Goal: Task Accomplishment & Management: Manage account settings

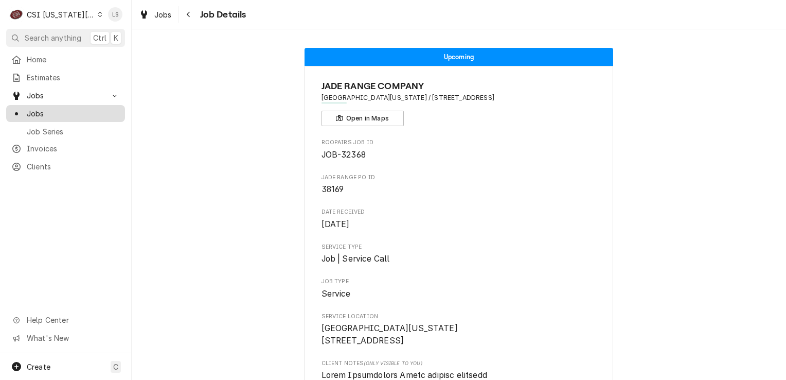
click at [80, 108] on span "Jobs" at bounding box center [73, 113] width 93 height 11
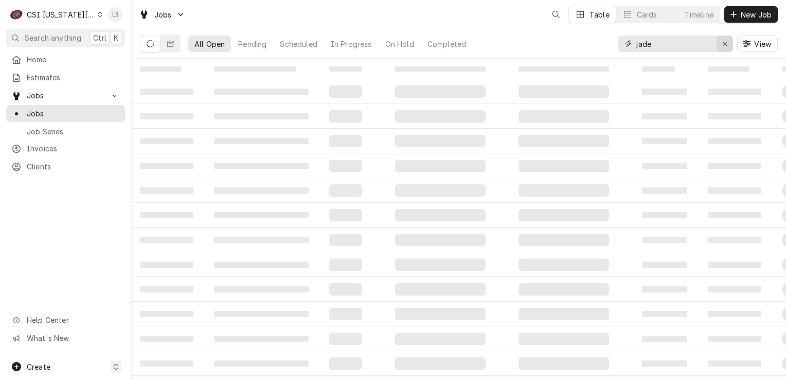
click at [724, 44] on icon "Erase input" at bounding box center [725, 44] width 4 height 4
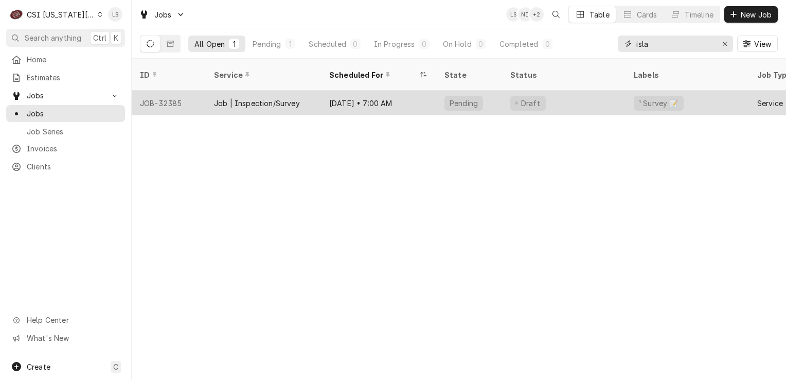
type input "isla"
click at [183, 91] on div "JOB-32385" at bounding box center [169, 103] width 74 height 25
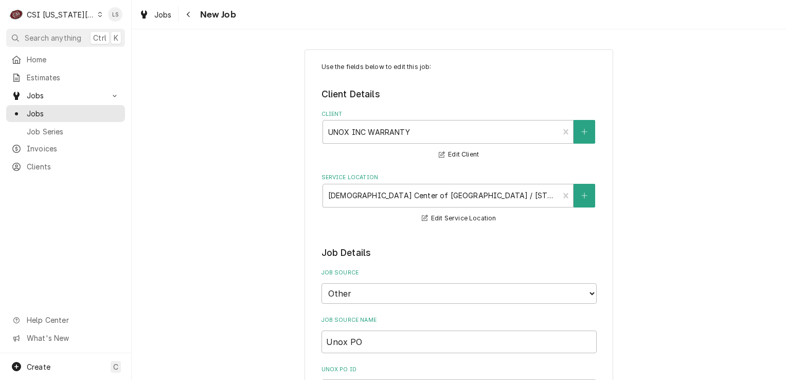
type textarea "x"
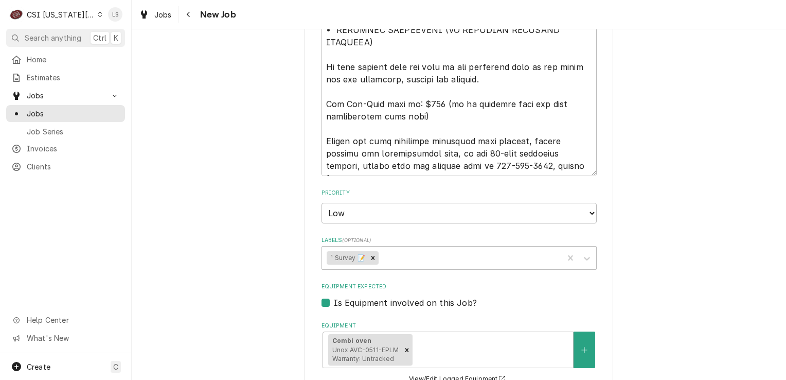
scroll to position [875, 0]
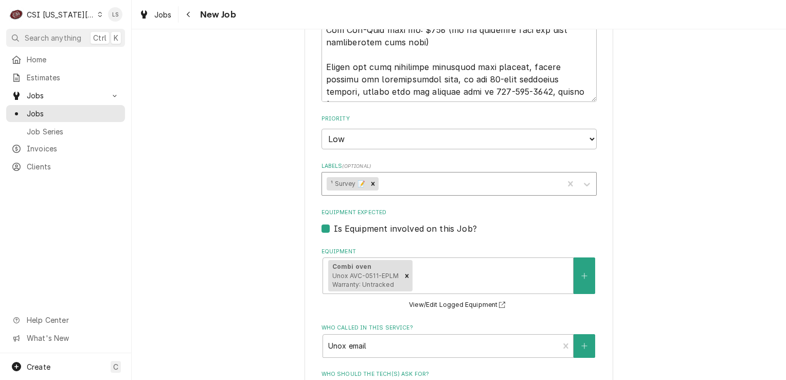
click at [452, 186] on div "Labels" at bounding box center [470, 183] width 178 height 19
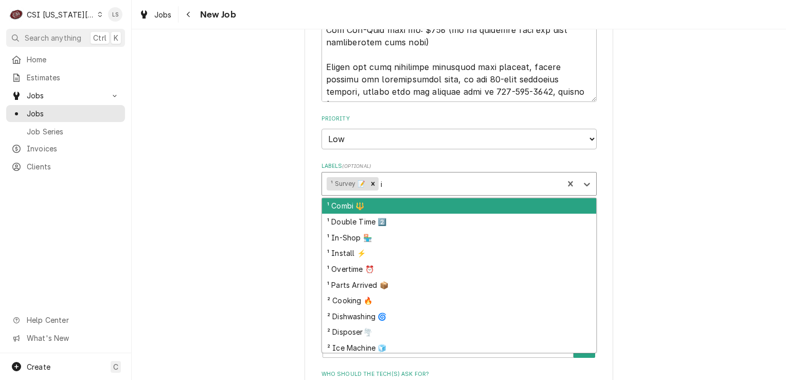
type input "in"
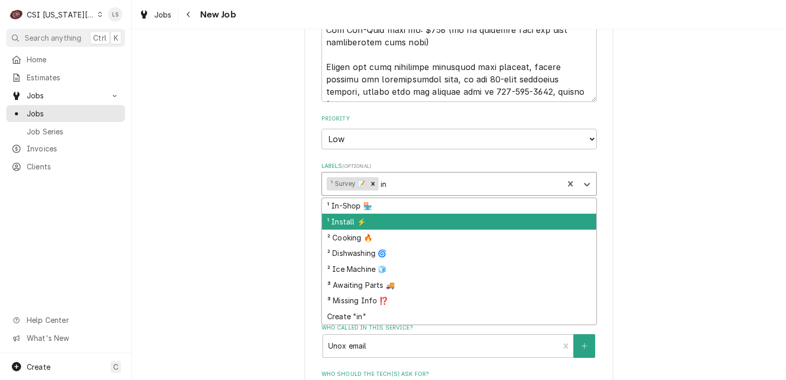
click at [353, 222] on div "¹ Install ⚡️" at bounding box center [459, 222] width 274 height 16
type textarea "x"
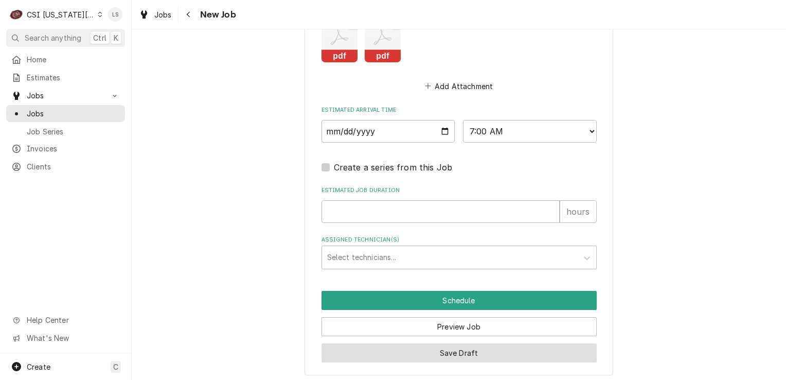
drag, startPoint x: 471, startPoint y: 352, endPoint x: 462, endPoint y: 365, distance: 16.2
click at [471, 353] on button "Save Draft" at bounding box center [459, 352] width 275 height 19
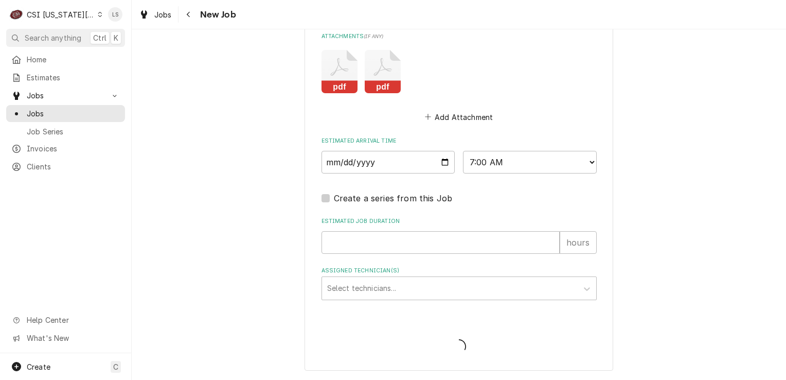
scroll to position [1254, 0]
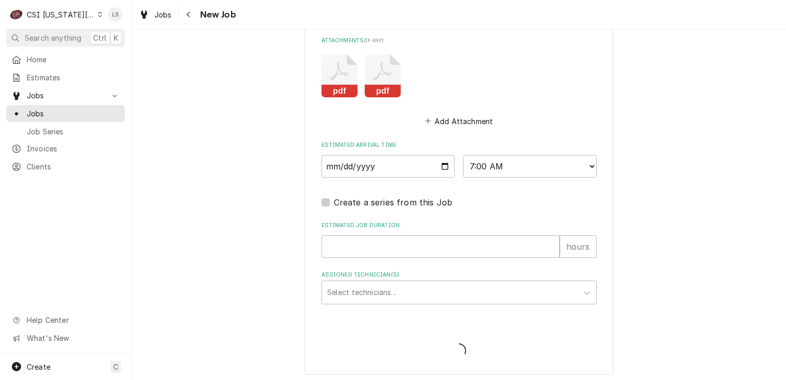
type textarea "x"
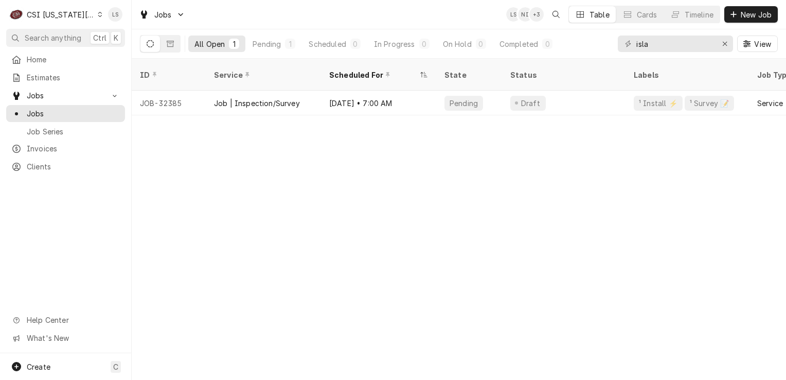
click at [98, 11] on div "Dynamic Content Wrapper" at bounding box center [100, 14] width 5 height 7
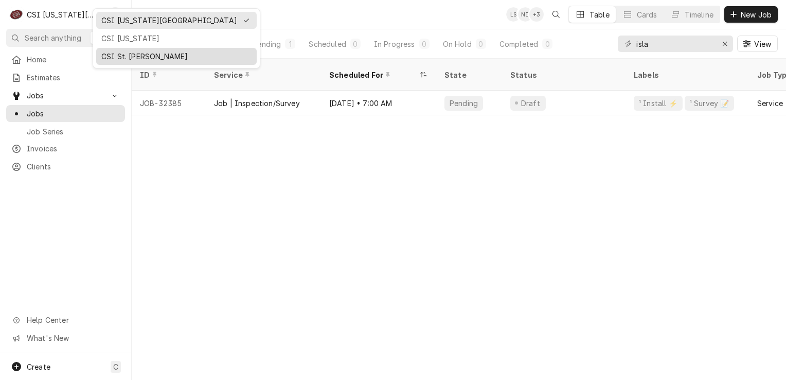
click at [108, 56] on div "CSI St. [PERSON_NAME]" at bounding box center [176, 56] width 150 height 11
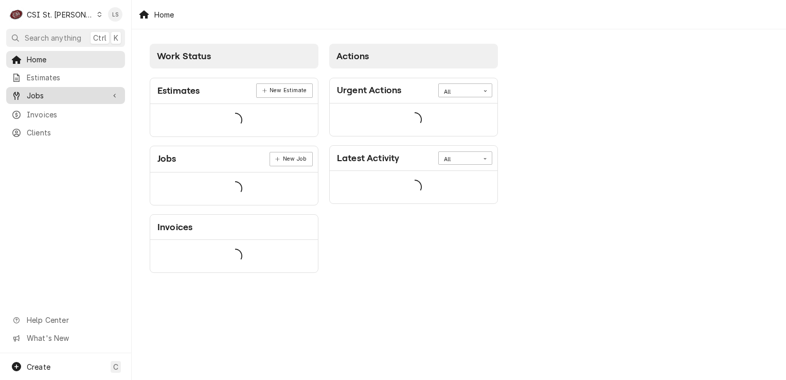
click at [49, 95] on span "Jobs" at bounding box center [66, 95] width 78 height 11
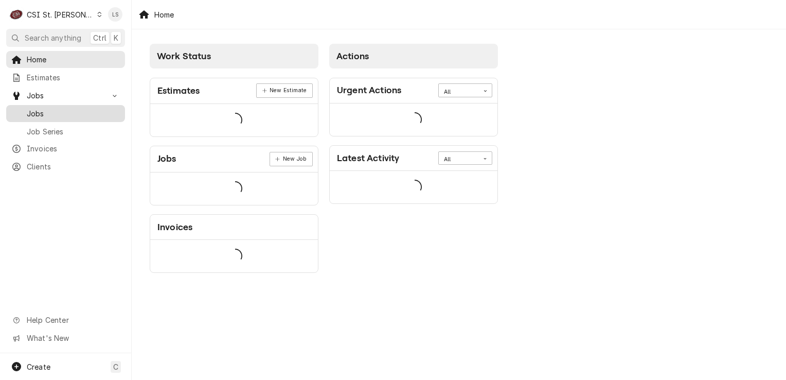
click at [41, 113] on span "Jobs" at bounding box center [73, 113] width 93 height 11
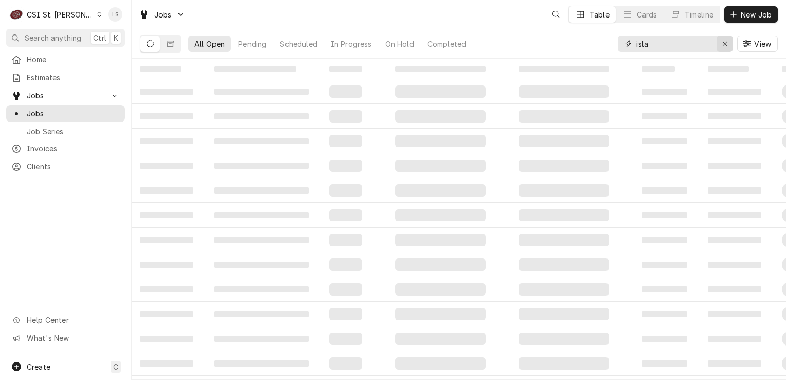
click at [724, 48] on div "Erase input" at bounding box center [725, 44] width 10 height 10
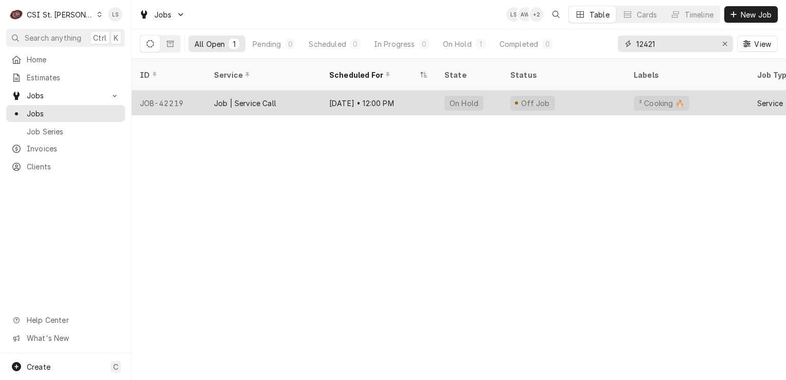
type input "12421"
click at [156, 92] on div "JOB-42219" at bounding box center [169, 103] width 74 height 25
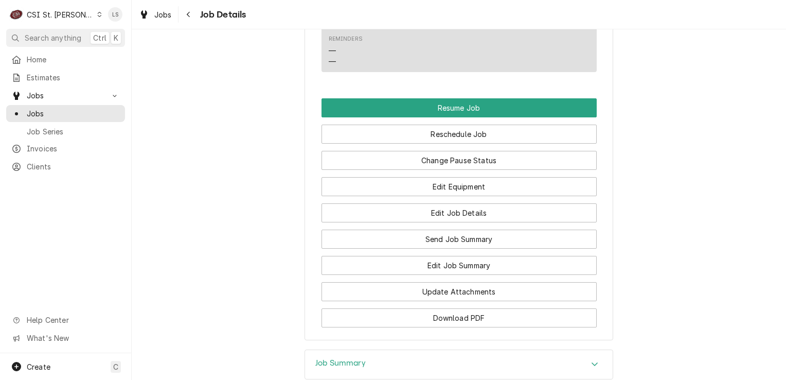
scroll to position [1393, 0]
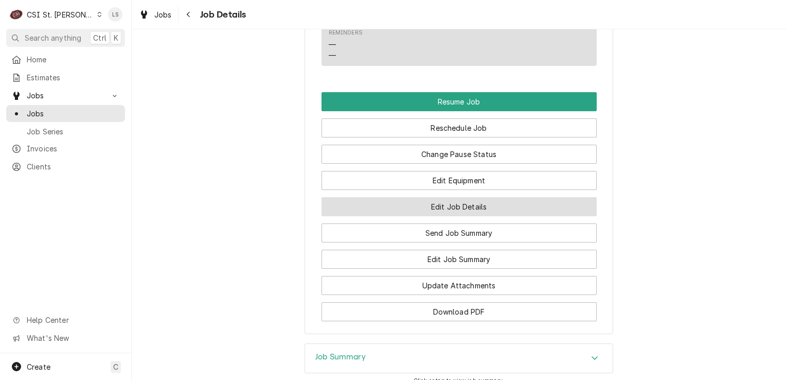
click at [468, 197] on button "Edit Job Details" at bounding box center [459, 206] width 275 height 19
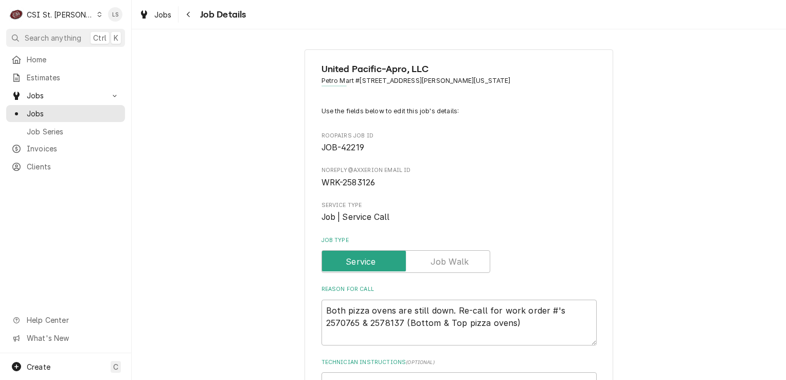
scroll to position [257, 0]
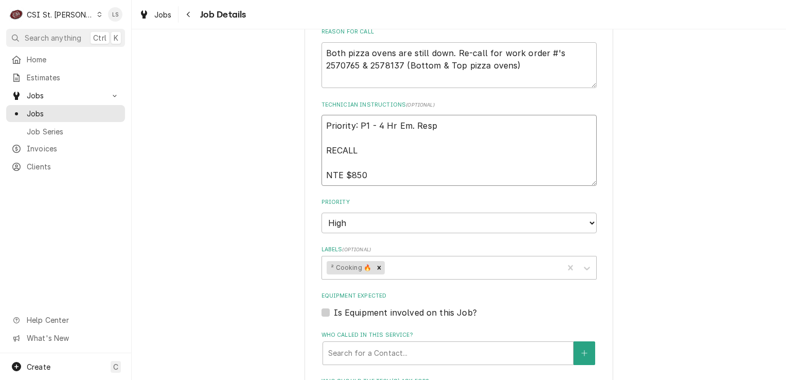
click at [322, 124] on textarea "Priority: P1 - 4 Hr Em. Resp RECALL NTE $850" at bounding box center [459, 150] width 275 height 71
type textarea "x"
type textarea "Priority: P1 - 4 Hr Em. Resp RECALL NTE $850"
type textarea "x"
type textarea "Priority: P1 - 4 Hr Em. Resp RECALL NTE $850"
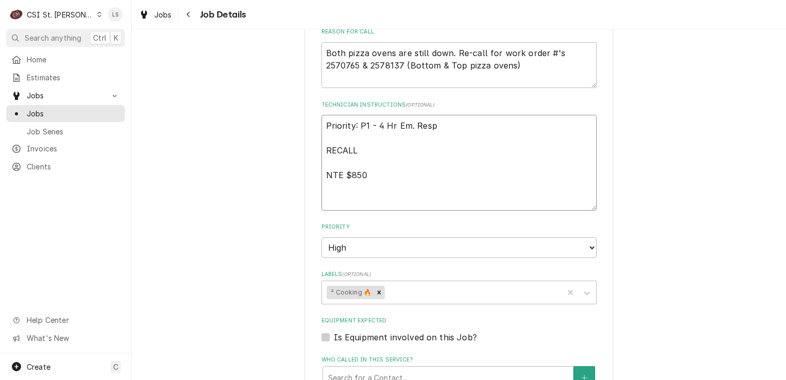
click at [322, 124] on textarea "Priority: P1 - 4 Hr Em. Resp RECALL NTE $850" at bounding box center [459, 163] width 275 height 96
type textarea "x"
type textarea "H Priority: P1 - 4 Hr Em. Resp RECALL NTE $850"
type textarea "x"
type textarea "HO Priority: P1 - 4 Hr Em. Resp RECALL NTE $850"
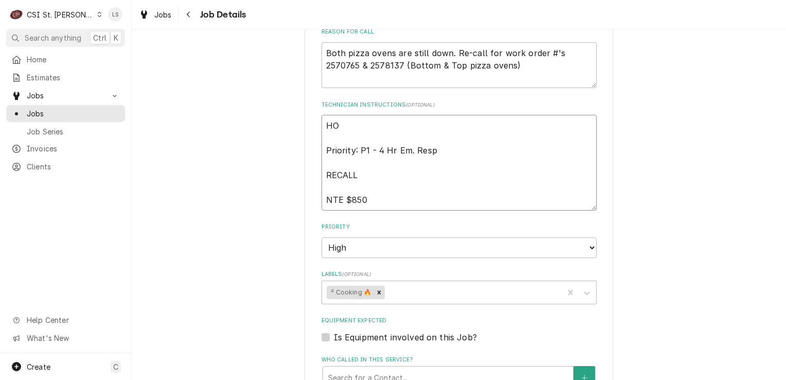
type textarea "x"
type textarea "HOL Priority: P1 - 4 Hr Em. Resp RECALL NTE $850"
type textarea "x"
type textarea "HOLD Priority: P1 - 4 Hr Em. Resp RECALL NTE $850"
type textarea "x"
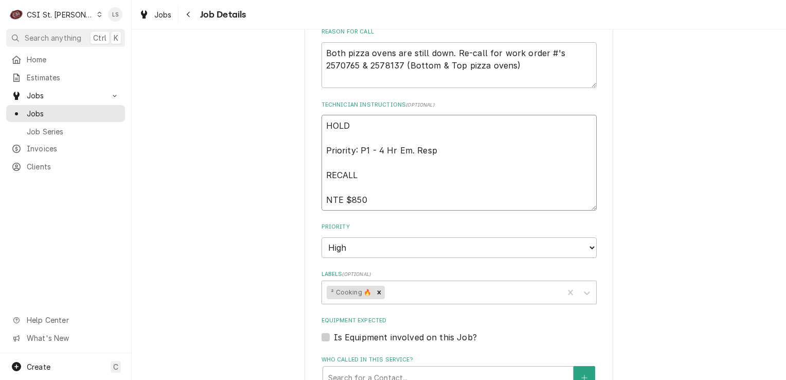
type textarea "HOLD Priority: P1 - 4 Hr Em. Resp RECALL NTE $850"
type textarea "x"
type textarea "HOLD - Priority: P1 - 4 Hr Em. Resp RECALL NTE $850"
type textarea "x"
type textarea "HOLD - Priority: P1 - 4 Hr Em. Resp RECALL NTE $850"
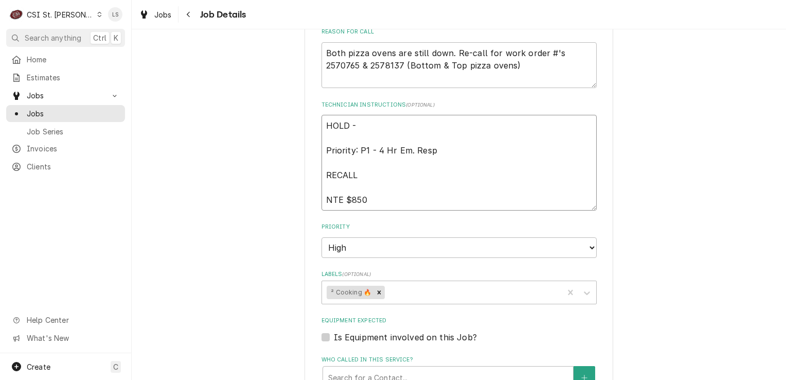
type textarea "x"
type textarea "HOLD - o Priority: P1 - 4 Hr Em. Resp RECALL NTE $850"
type textarea "x"
type textarea "HOLD - ob Priority: P1 - 4 Hr Em. Resp RECALL NTE $850"
type textarea "x"
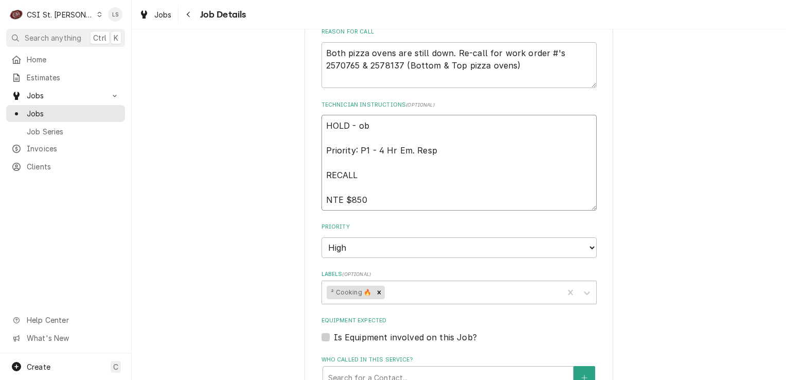
type textarea "HOLD - o Priority: P1 - 4 Hr Em. Resp RECALL NTE $850"
type textarea "x"
type textarea "HOLD - Priority: P1 - 4 Hr Em. Resp RECALL NTE $850"
type textarea "x"
type textarea "HOLD - j Priority: P1 - 4 Hr Em. Resp RECALL NTE $850"
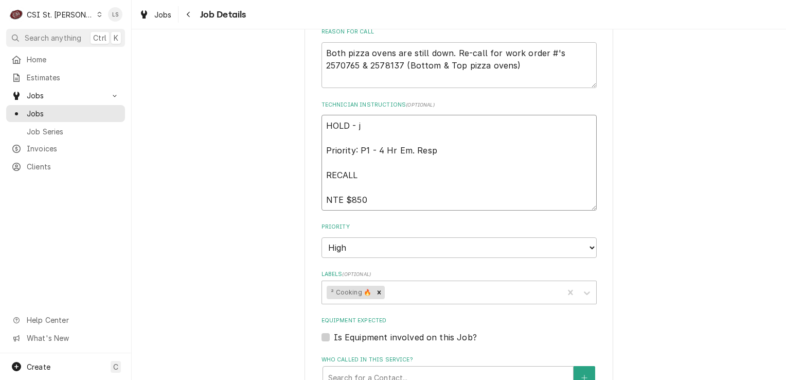
type textarea "x"
type textarea "HOLD - jo Priority: P1 - 4 Hr Em. Resp RECALL NTE $850"
type textarea "x"
type textarea "HOLD - job Priority: P1 - 4 Hr Em. Resp RECALL NTE $850"
type textarea "x"
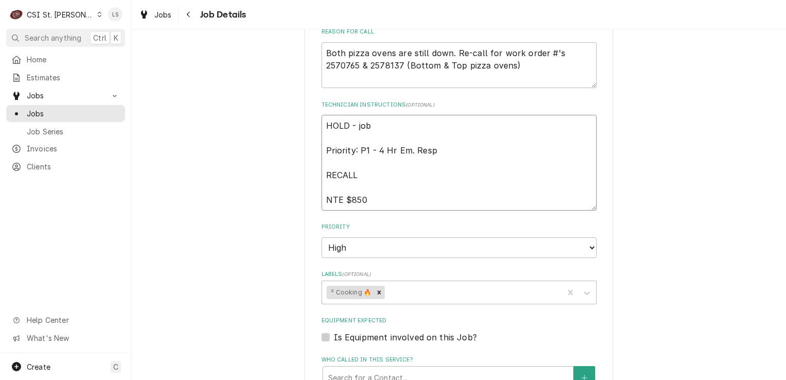
type textarea "HOLD - job Priority: P1 - 4 Hr Em. Resp RECALL NTE $850"
type textarea "x"
type textarea "HOLD - job w Priority: P1 - 4 Hr Em. Resp RECALL NTE $850"
type textarea "x"
type textarea "HOLD - job wa Priority: P1 - 4 Hr Em. Resp RECALL NTE $850"
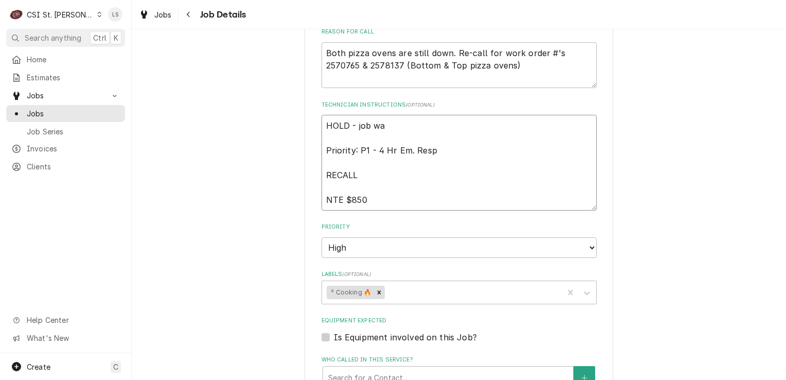
type textarea "x"
type textarea "HOLD - job was Priority: P1 - 4 Hr Em. Resp RECALL NTE $850"
type textarea "x"
type textarea "HOLD - job was Priority: P1 - 4 Hr Em. Resp RECALL NTE $850"
type textarea "x"
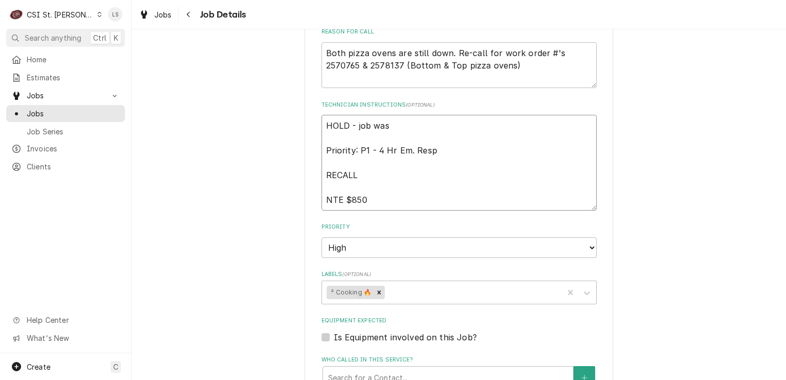
type textarea "HOLD - job was c Priority: P1 - 4 Hr Em. Resp RECALL NTE $850"
type textarea "x"
type textarea "HOLD - job was can Priority: P1 - 4 Hr Em. Resp RECALL NTE $850"
type textarea "x"
type textarea "HOLD - job was canc Priority: P1 - 4 Hr Em. Resp RECALL NTE $850"
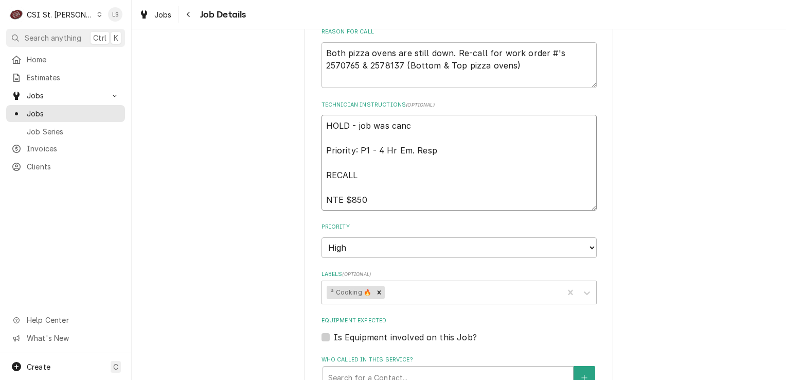
type textarea "x"
type textarea "HOLD - job was cance Priority: P1 - 4 Hr Em. Resp RECALL NTE $850"
type textarea "x"
type textarea "HOLD - job was cancee Priority: P1 - 4 Hr Em. Resp RECALL NTE $850"
type textarea "x"
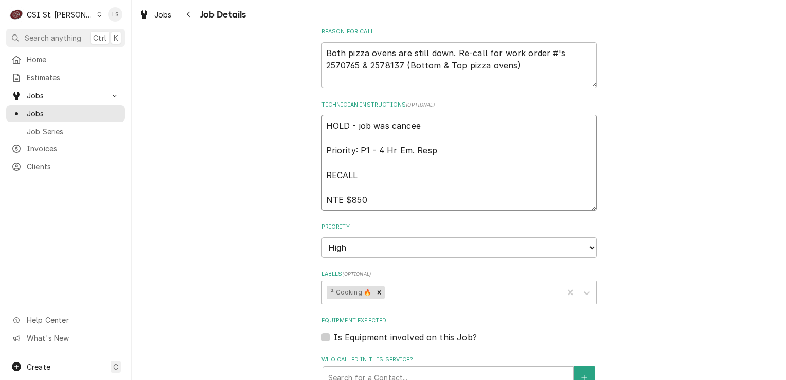
type textarea "HOLD - job was cance Priority: P1 - 4 Hr Em. Resp RECALL NTE $850"
type textarea "x"
type textarea "HOLD - job was cancel Priority: P1 - 4 Hr Em. Resp RECALL NTE $850"
type textarea "x"
type textarea "HOLD - job was cancele Priority: P1 - 4 Hr Em. Resp RECALL NTE $850"
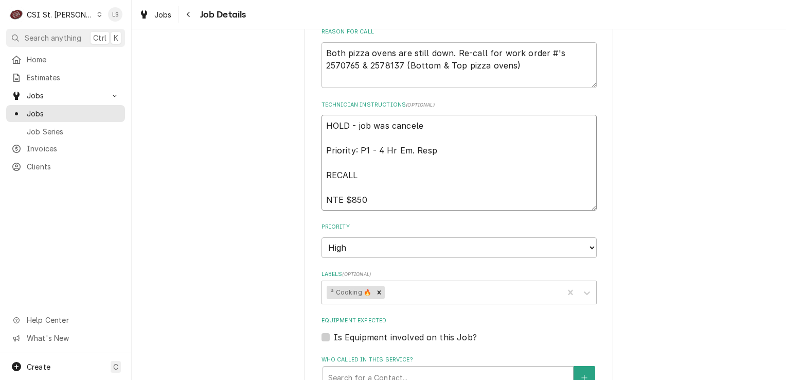
type textarea "x"
type textarea "HOLD - job was canceled Priority: P1 - 4 Hr Em. Resp RECALL NTE $850"
type textarea "x"
type textarea "HOLD - job was canceled Priority: P1 - 4 Hr Em. Resp RECALL NTE $850"
type textarea "x"
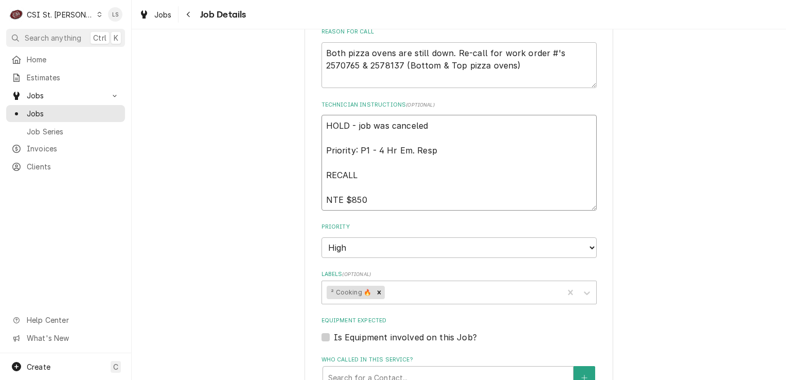
type textarea "HOLD - job was canceled v Priority: P1 - 4 Hr Em. Resp RECALL NTE $850"
type textarea "x"
type textarea "HOLD - job was canceled vi Priority: P1 - 4 Hr Em. Resp RECALL NTE $850"
type textarea "x"
type textarea "HOLD - job was canceled via Priority: P1 - 4 Hr Em. Resp RECALL NTE $850"
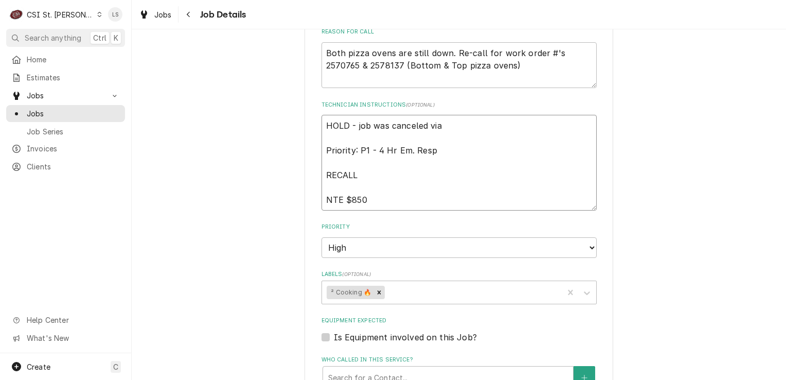
type textarea "x"
type textarea "HOLD - job was canceled via e Priority: P1 - 4 Hr Em. Resp RECALL NTE $850"
type textarea "x"
type textarea "HOLD - job was canceled via em Priority: P1 - 4 Hr Em. Resp RECALL NTE $850"
type textarea "x"
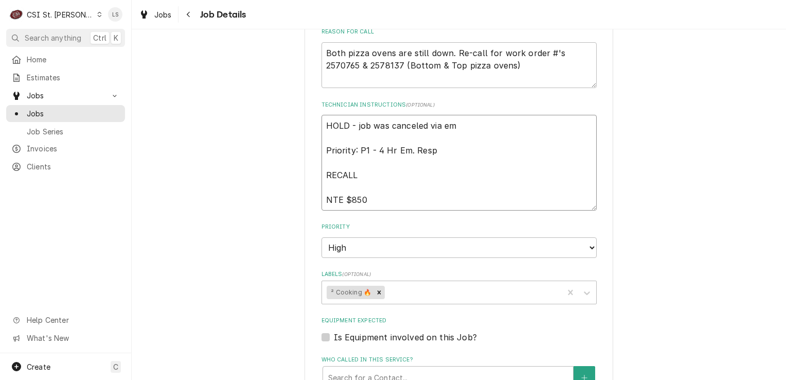
type textarea "HOLD - job was canceled via ema Priority: P1 - 4 Hr Em. Resp RECALL NTE $850"
type textarea "x"
type textarea "HOLD - job was canceled via emai Priority: P1 - 4 Hr Em. Resp RECALL NTE $850"
type textarea "x"
type textarea "HOLD - job was canceled via email Priority: P1 - 4 Hr Em. Resp RECALL NTE $850"
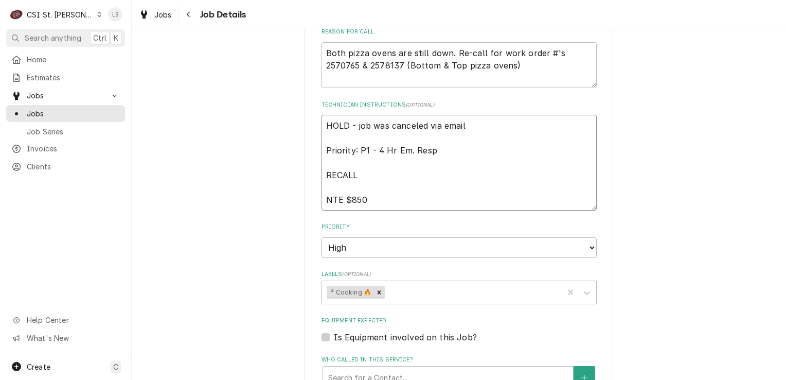
type textarea "x"
type textarea "HOLD - job was canceled via email Priority: P1 - 4 Hr Em. Resp RECALL NTE $850"
type textarea "x"
type textarea "HOLD - job was canceled via email - Priority: P1 - 4 Hr Em. Resp RECALL NTE $850"
type textarea "x"
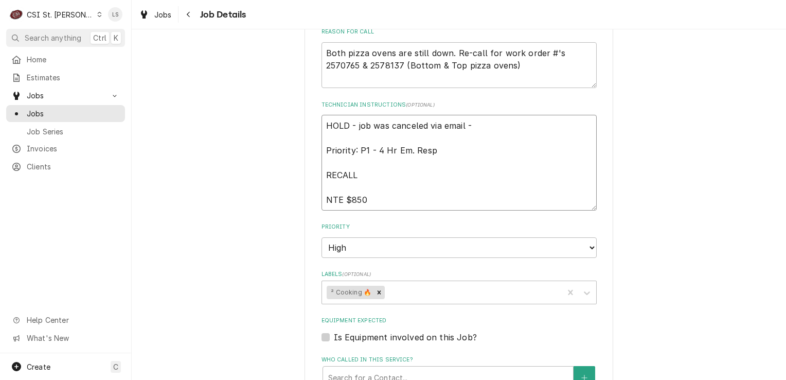
type textarea "HOLD - job was canceled via email - Priority: P1 - 4 Hr Em. Resp RECALL NTE $850"
type textarea "x"
type textarea "HOLD - job was canceled via email - 8 Priority: P1 - 4 Hr Em. Resp RECALL NTE $…"
type textarea "x"
type textarea "HOLD - job was canceled via email - 8/ Priority: P1 - 4 Hr Em. Resp RECALL NTE …"
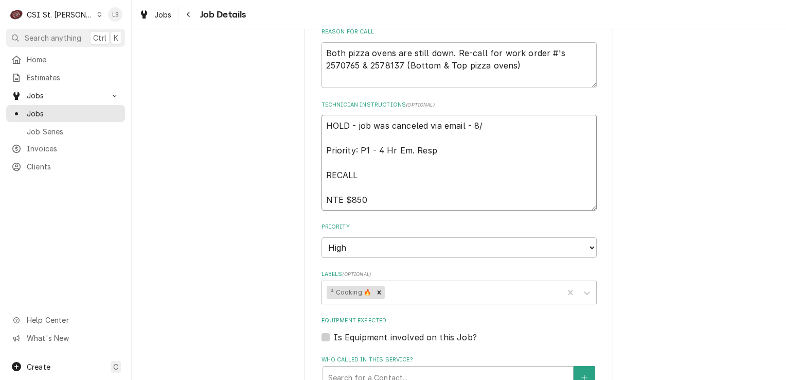
type textarea "x"
type textarea "HOLD - job was canceled via email - 8/27 Priority: P1 - 4 Hr Em. Resp RECALL NT…"
type textarea "x"
type textarea "HOLD - job was canceled via email - 8/27 Priority: P1 - 4 Hr Em. Resp RECALL NT…"
type textarea "x"
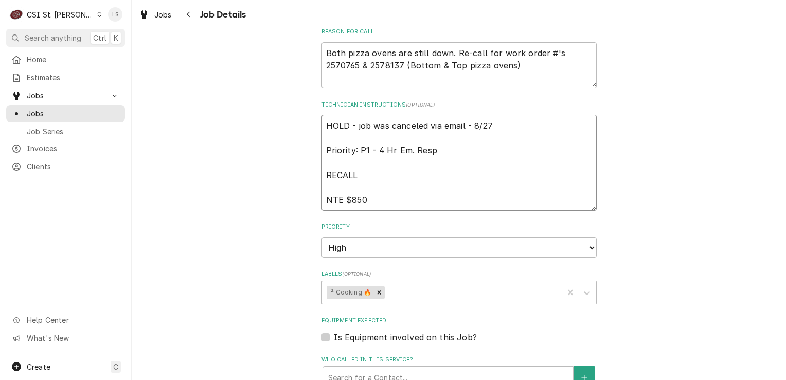
type textarea "HOLD - job was canceled via email - 8/27 - Priority: P1 - 4 Hr Em. Resp RECALL …"
type textarea "x"
type textarea "HOLD - job was canceled via email - 8/27 - Priority: P1 - 4 Hr Em. Resp RECALL …"
type textarea "x"
type textarea "HOLD - job was canceled via email - 8/27 - L Priority: P1 - 4 Hr Em. Resp RECAL…"
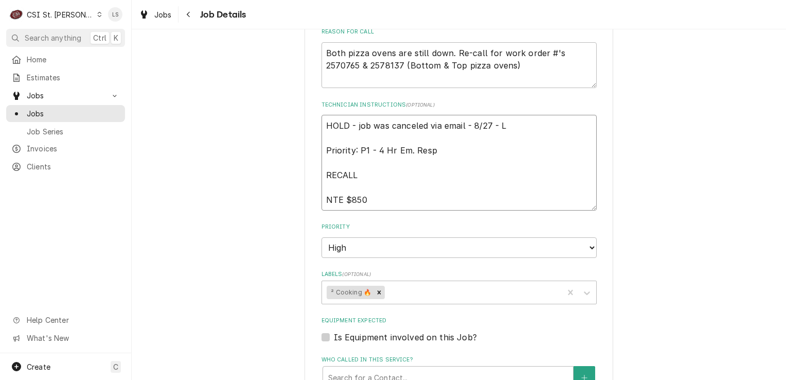
type textarea "x"
type textarea "HOLD - job was canceled via email - 8/27 - LS Priority: P1 - 4 Hr Em. Resp RECA…"
type textarea "x"
type textarea "HOLD - job was canceled via email - 8/27 - LS Priority: P1 - 4 Hr Em. Resp RECA…"
click at [405, 291] on div "Labels" at bounding box center [473, 292] width 172 height 19
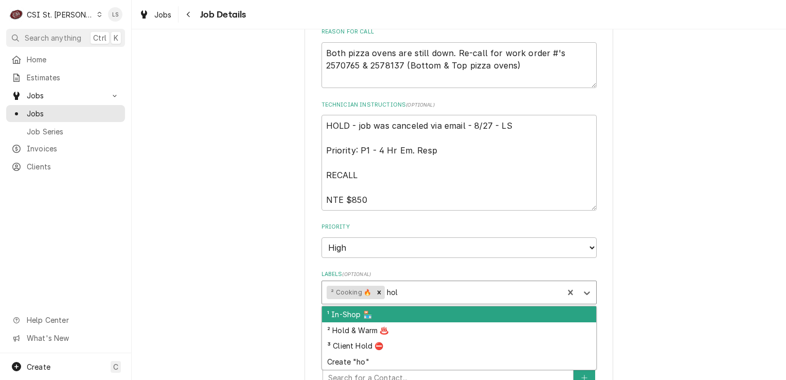
type input "hold"
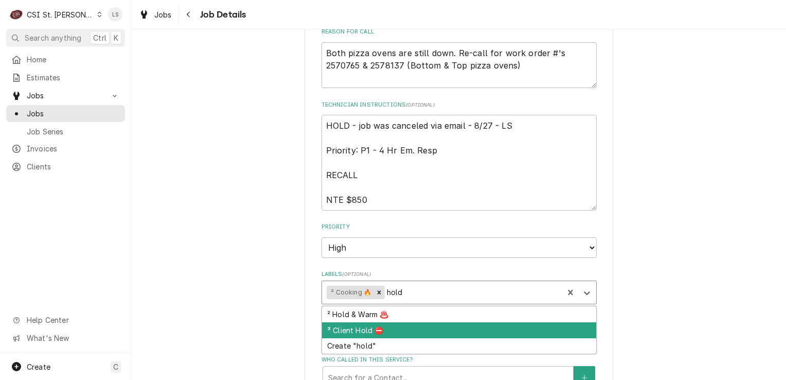
click at [390, 324] on div "³ Client Hold ⛔️" at bounding box center [459, 330] width 274 height 16
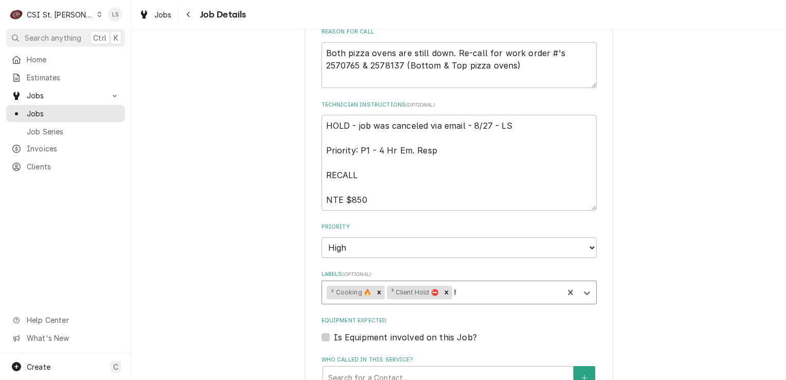
type textarea "x"
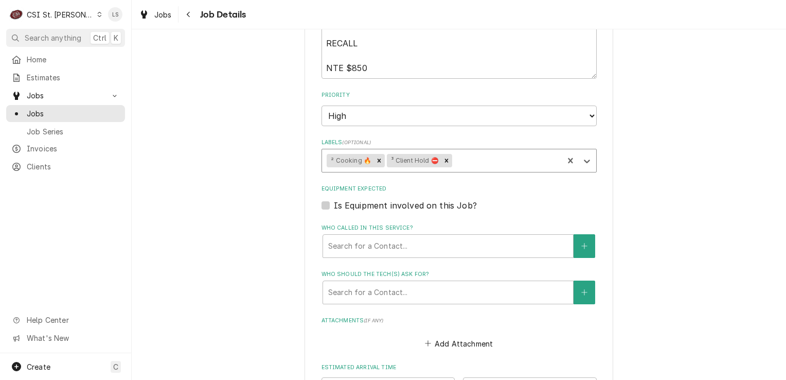
scroll to position [565, 0]
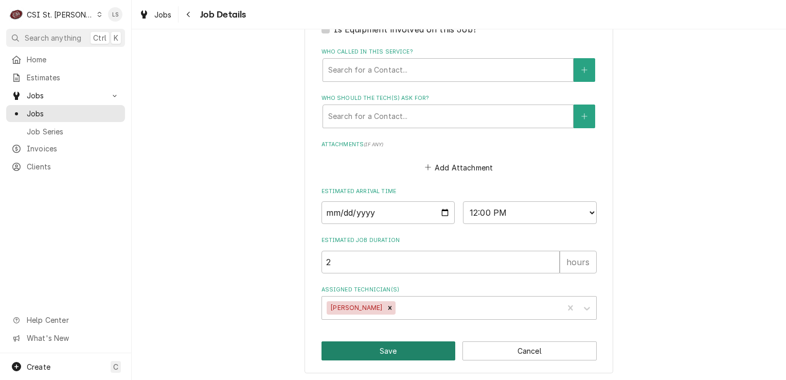
click at [424, 345] on button "Save" at bounding box center [389, 350] width 134 height 19
type textarea "x"
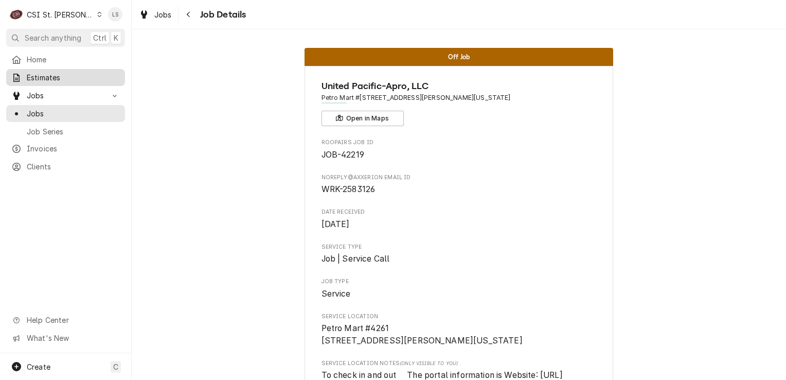
click at [46, 77] on span "Estimates" at bounding box center [73, 77] width 93 height 11
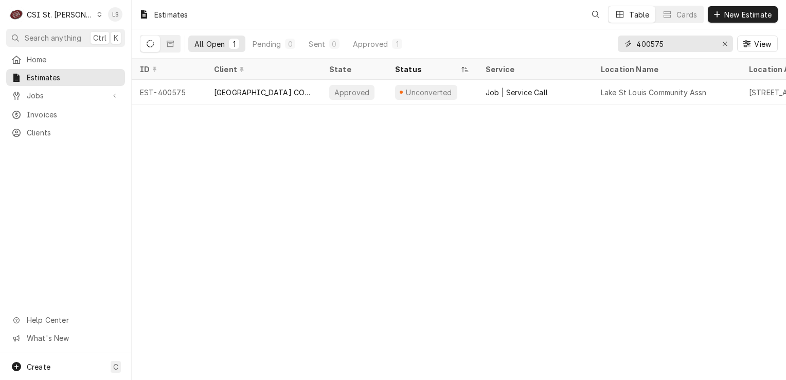
click at [718, 40] on button "Erase input" at bounding box center [725, 44] width 16 height 16
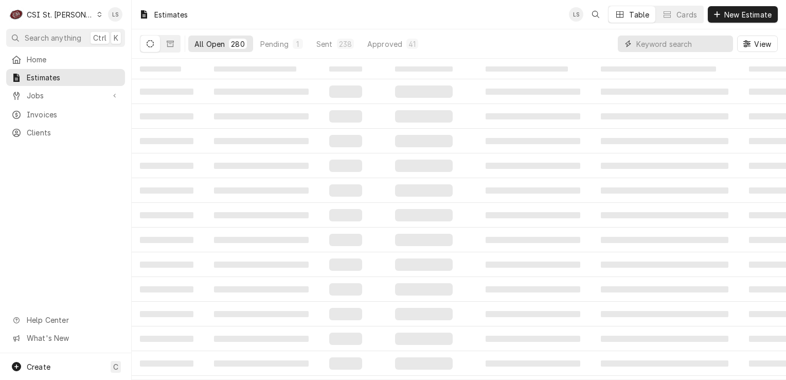
paste input "400657"
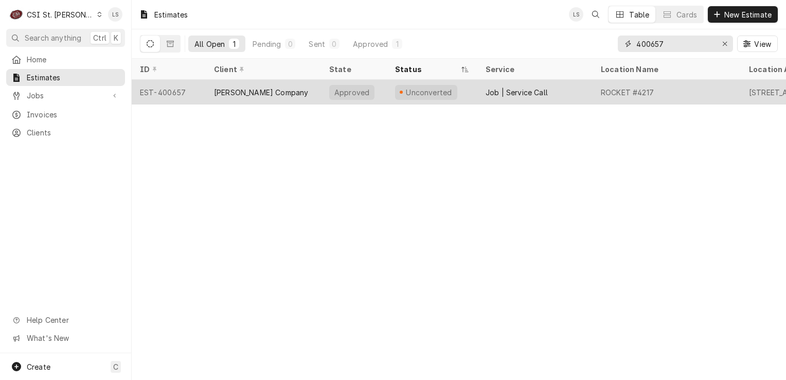
type input "400657"
click at [179, 95] on div "EST-400657" at bounding box center [169, 92] width 74 height 25
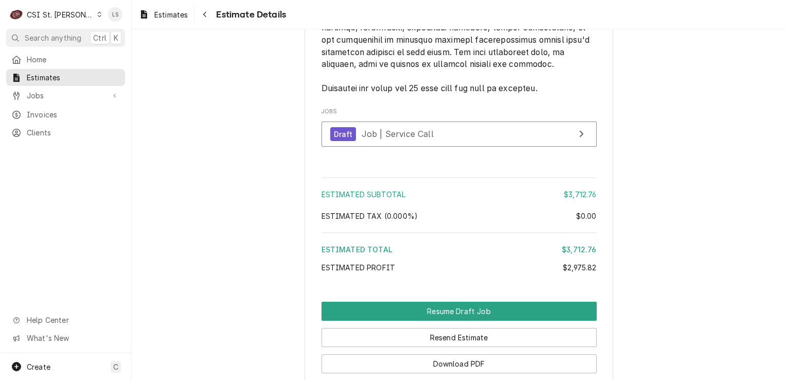
scroll to position [2242, 0]
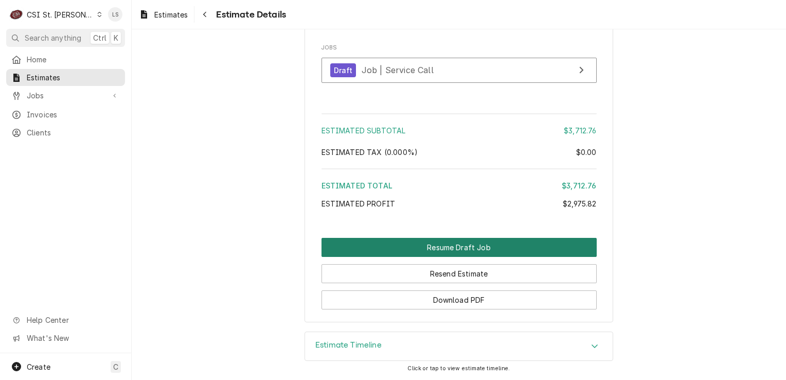
click at [460, 246] on button "Resume Draft Job" at bounding box center [459, 247] width 275 height 19
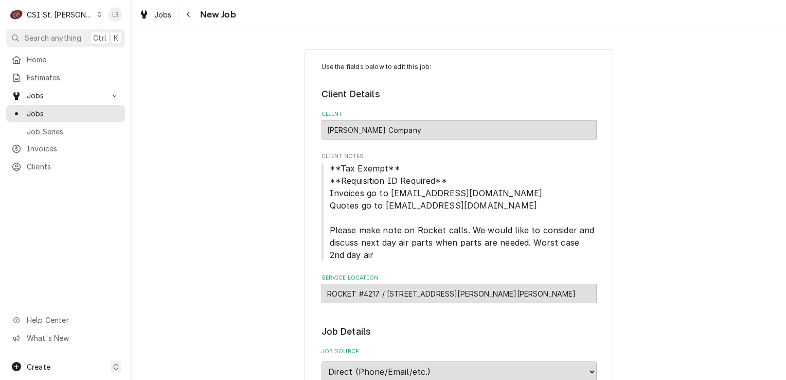
type textarea "x"
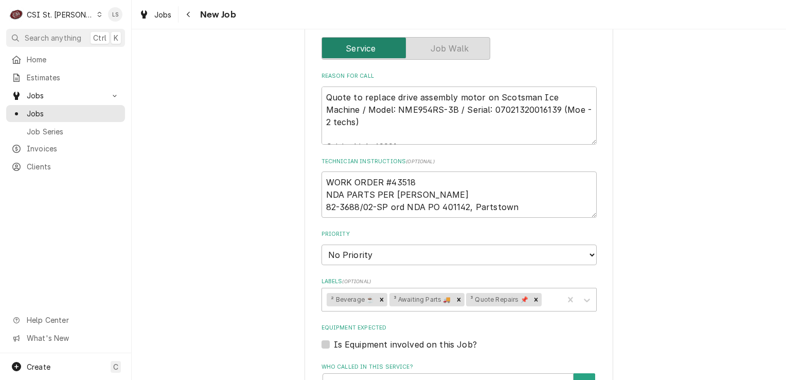
scroll to position [412, 0]
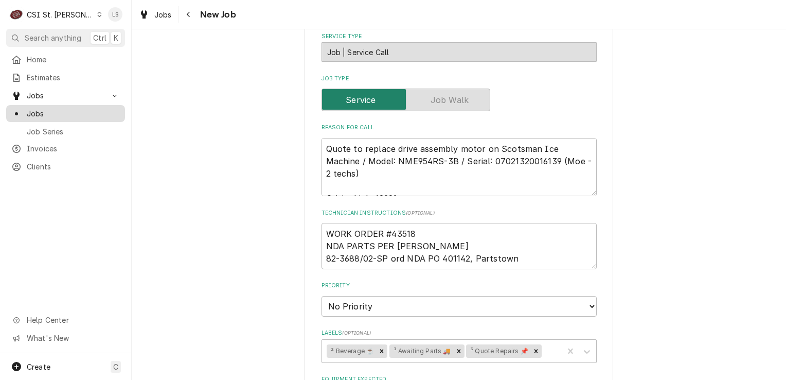
click at [52, 111] on span "Jobs" at bounding box center [73, 113] width 93 height 11
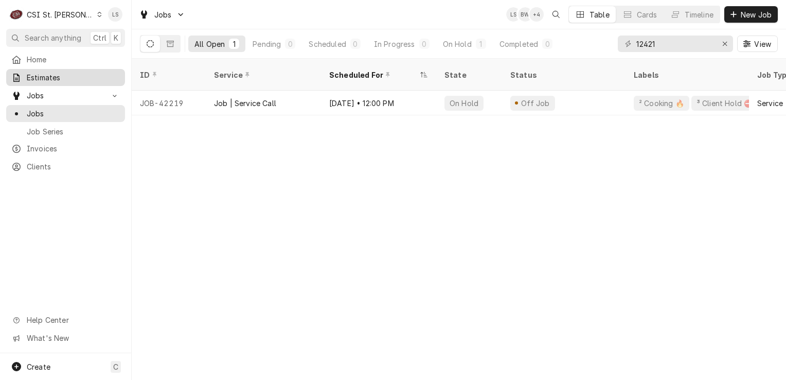
click at [40, 75] on span "Estimates" at bounding box center [73, 77] width 93 height 11
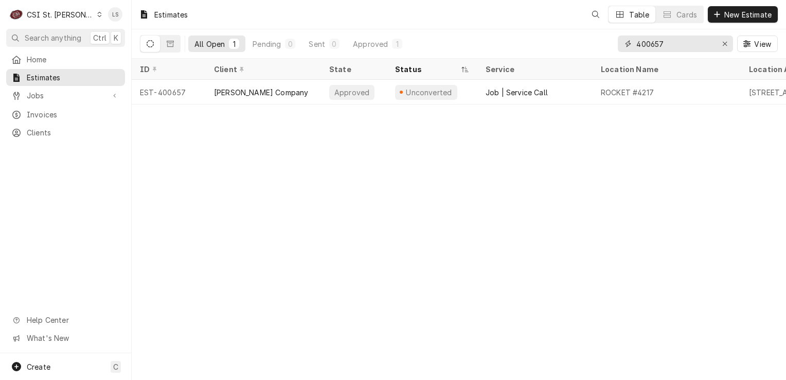
click at [724, 47] on icon "Erase input" at bounding box center [725, 43] width 6 height 7
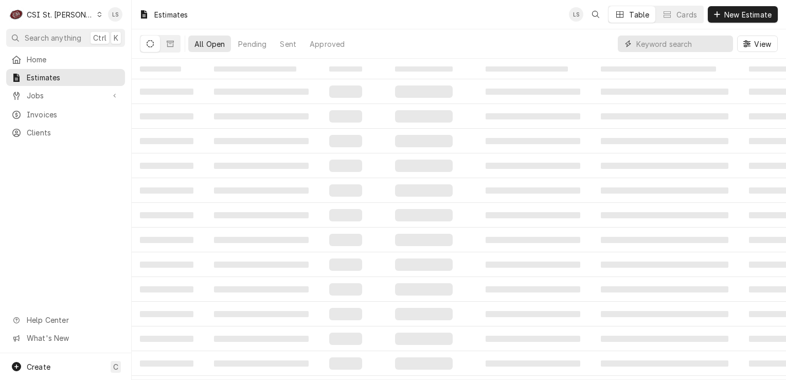
paste input "400659"
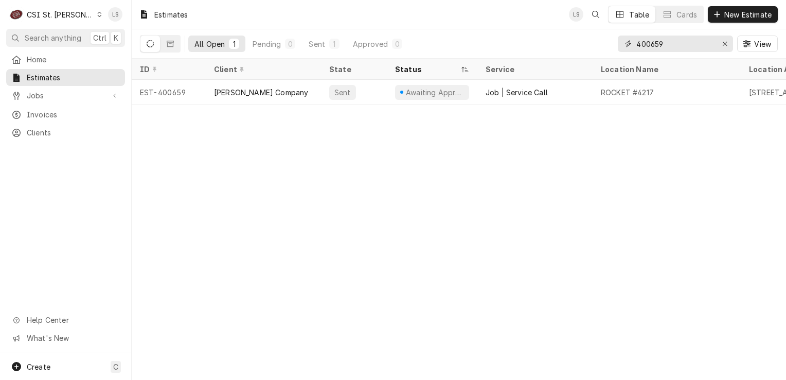
type input "400659"
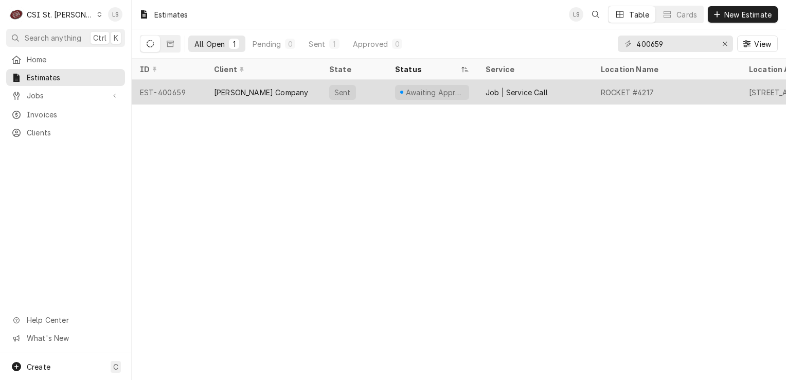
click at [169, 92] on div "EST-400659" at bounding box center [169, 92] width 74 height 25
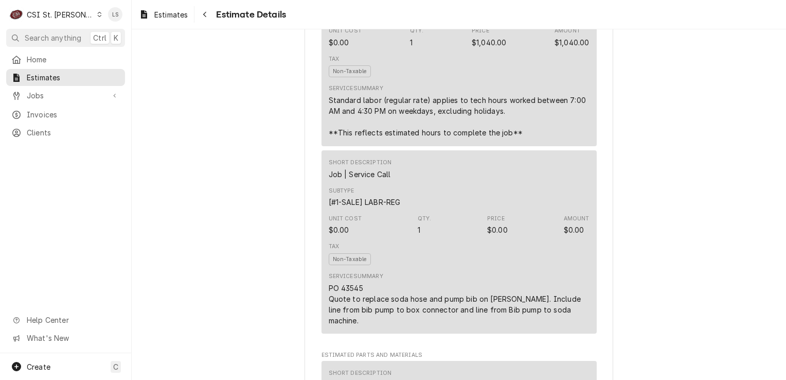
scroll to position [1024, 0]
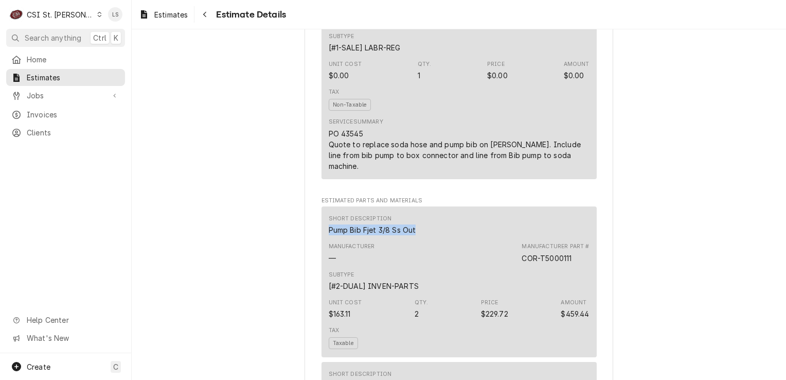
drag, startPoint x: 418, startPoint y: 229, endPoint x: 319, endPoint y: 227, distance: 98.8
click at [322, 227] on div "Short Description Pump Bib Fjet 3/8 Ss Out Manufacturer — Manufacturer Part # C…" at bounding box center [459, 281] width 275 height 151
drag, startPoint x: 555, startPoint y: 256, endPoint x: 514, endPoint y: 254, distance: 41.2
click at [514, 254] on div "Manufacturer — Manufacturer Part # COR-T5000111" at bounding box center [459, 253] width 261 height 28
drag, startPoint x: 514, startPoint y: 254, endPoint x: 572, endPoint y: 256, distance: 58.2
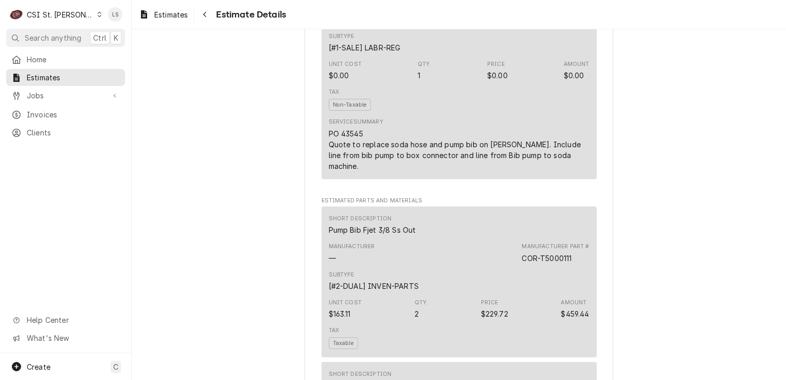
click at [572, 257] on div "Manufacturer Part # COR-T5000111" at bounding box center [555, 252] width 67 height 21
drag, startPoint x: 572, startPoint y: 256, endPoint x: 517, endPoint y: 256, distance: 55.6
click at [517, 256] on div "Manufacturer — Manufacturer Part # COR-T5000111" at bounding box center [459, 253] width 261 height 28
copy div "COR-T5000111"
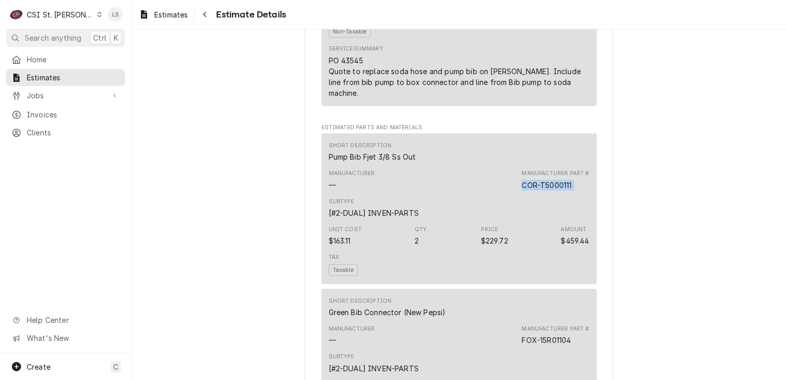
scroll to position [1230, 0]
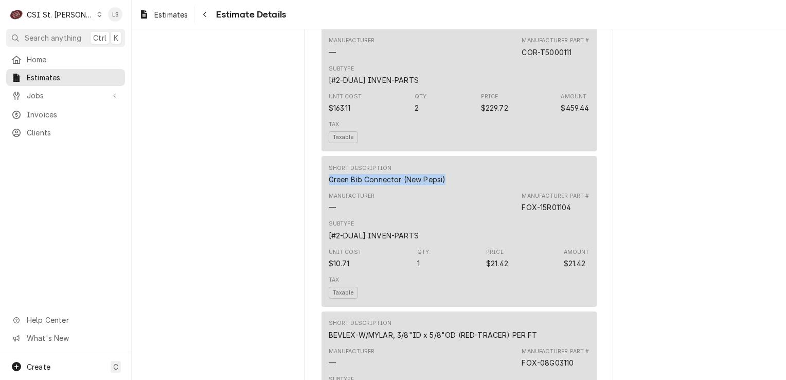
drag, startPoint x: 442, startPoint y: 180, endPoint x: 314, endPoint y: 178, distance: 128.1
click at [314, 178] on div "Sender CSI St. Louis CSI Commercial Services Inc18330 Edison Ave Chesterfield, …" at bounding box center [459, 128] width 309 height 2607
copy div "Green Bib Connector (New Pepsi)"
drag, startPoint x: 570, startPoint y: 207, endPoint x: 514, endPoint y: 204, distance: 56.2
click at [514, 204] on div "Manufacturer — Manufacturer Part # FOX-15R01104" at bounding box center [459, 202] width 261 height 28
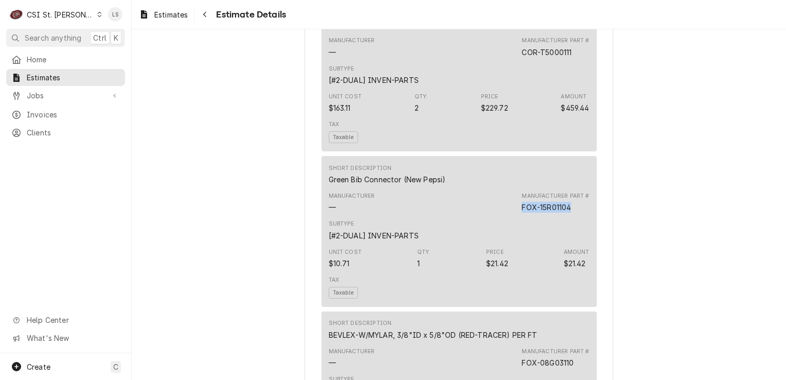
copy div "FOX-15R01104"
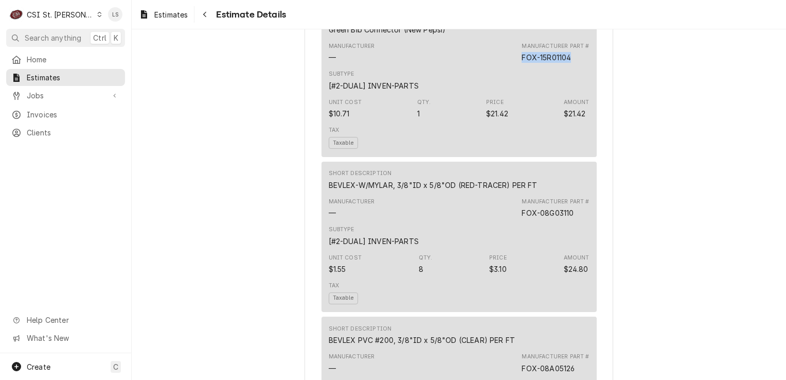
scroll to position [1385, 0]
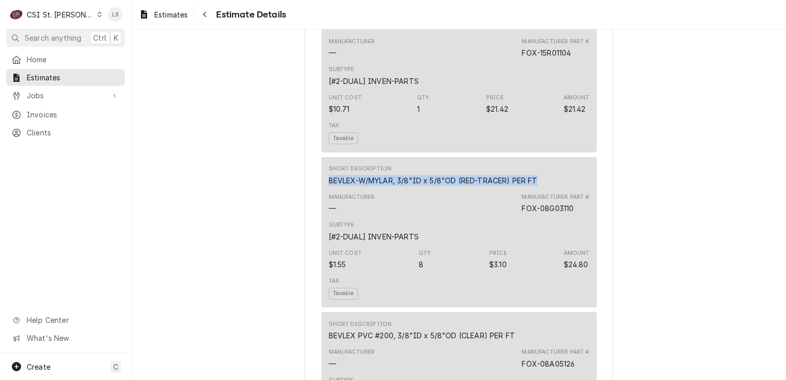
drag, startPoint x: 535, startPoint y: 178, endPoint x: 323, endPoint y: 174, distance: 211.5
click at [323, 174] on div "Short Description BEVLEX-W/MYLAR, 3/8"ID x 5/8"OD (RED-TRACER) PER FT Manufactu…" at bounding box center [459, 232] width 275 height 151
copy div "BEVLEX-W/MYLAR, 3/8"ID x 5/8"OD (RED-TRACER) PER FT"
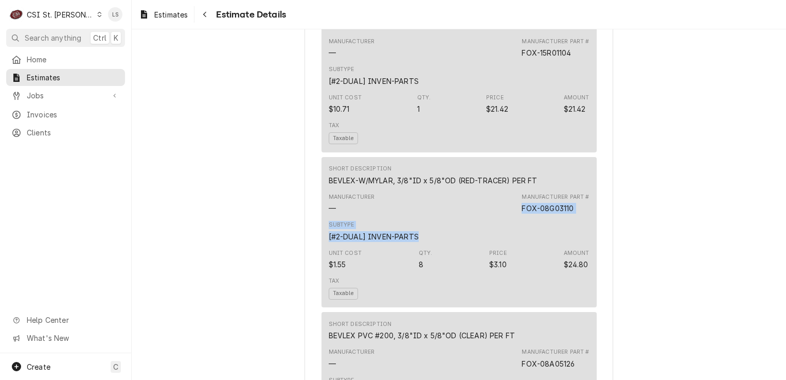
drag, startPoint x: 572, startPoint y: 214, endPoint x: 513, endPoint y: 208, distance: 59.4
click at [513, 208] on div "Short Description BEVLEX-W/MYLAR, 3/8"ID x 5/8"OD (RED-TRACER) PER FT Manufactu…" at bounding box center [459, 232] width 275 height 151
click at [575, 212] on div "Manufacturer — Manufacturer Part # FOX-08G03110" at bounding box center [459, 203] width 261 height 28
drag, startPoint x: 578, startPoint y: 202, endPoint x: 533, endPoint y: 206, distance: 45.9
click at [532, 205] on div "Manufacturer Part # FOX-08G03110" at bounding box center [555, 203] width 67 height 21
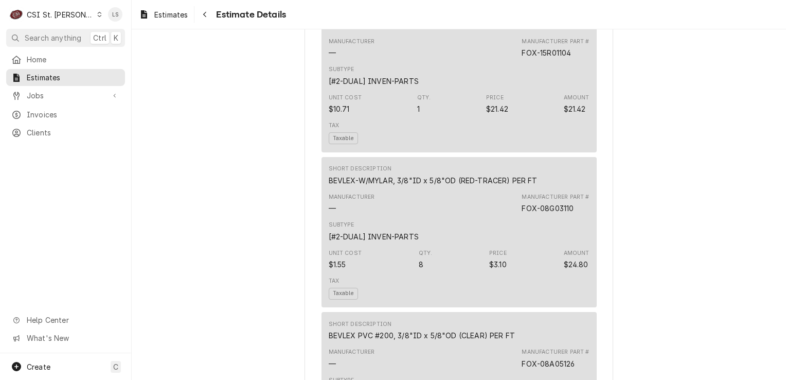
drag, startPoint x: 533, startPoint y: 206, endPoint x: 569, endPoint y: 216, distance: 37.8
click at [569, 223] on div "Subtype [#2-DUAL] INVEN-PARTS" at bounding box center [459, 231] width 261 height 28
drag, startPoint x: 571, startPoint y: 206, endPoint x: 507, endPoint y: 205, distance: 63.3
click at [507, 205] on div "Manufacturer — Manufacturer Part # FOX-08G03110" at bounding box center [459, 203] width 261 height 28
copy div "FOX-08G03110"
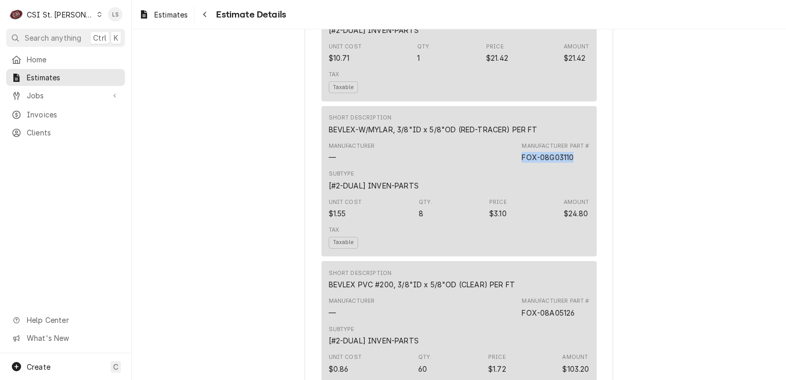
scroll to position [1539, 0]
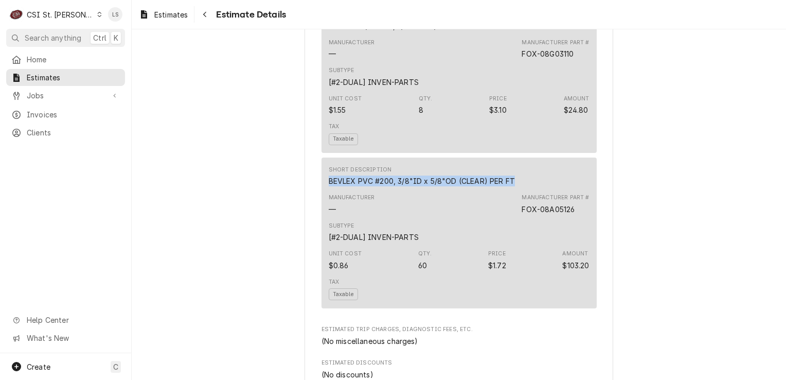
drag, startPoint x: 516, startPoint y: 178, endPoint x: 324, endPoint y: 179, distance: 192.4
click at [324, 179] on div "Short Description BEVLEX PVC #200, 3/8"ID x 5/8"OD (CLEAR) PER FT Manufacturer …" at bounding box center [459, 232] width 275 height 151
copy div "BEVLEX PVC #200, 3/8"ID x 5/8"OD (CLEAR) PER FT"
click at [522, 204] on div "Manufacturer Part # FOX-08A05126" at bounding box center [555, 203] width 67 height 21
drag, startPoint x: 522, startPoint y: 204, endPoint x: 574, endPoint y: 213, distance: 52.8
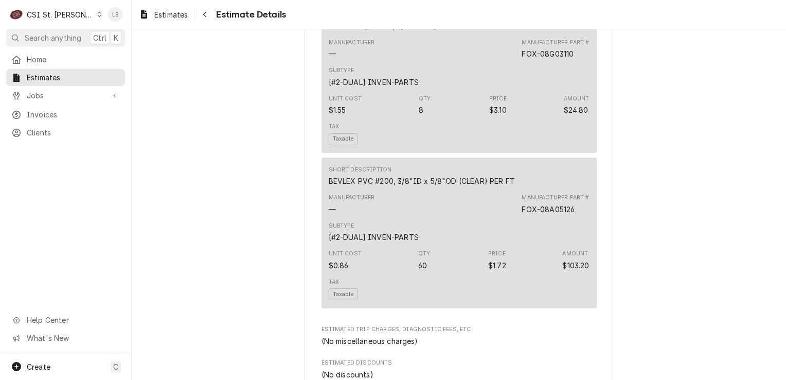
click at [567, 225] on div "Subtype [#2-DUAL] INVEN-PARTS" at bounding box center [459, 232] width 261 height 28
drag, startPoint x: 564, startPoint y: 207, endPoint x: 508, endPoint y: 207, distance: 55.6
click at [508, 207] on div "Manufacturer — Manufacturer Part # FOX-08A05126" at bounding box center [459, 204] width 261 height 28
copy div "FOX-08A05126"
click at [60, 92] on span "Jobs" at bounding box center [66, 95] width 78 height 11
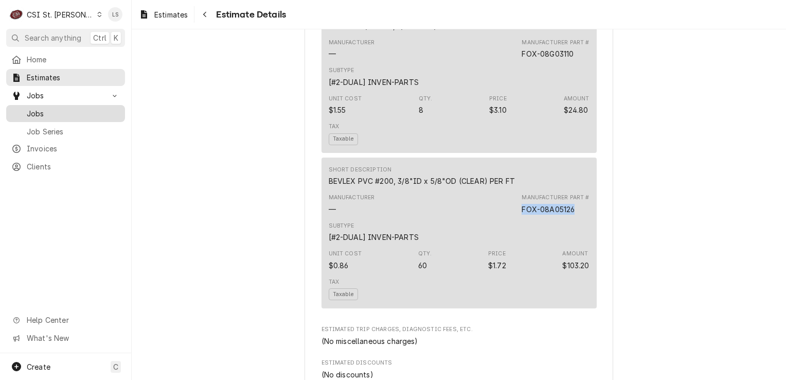
click at [49, 109] on span "Jobs" at bounding box center [73, 113] width 93 height 11
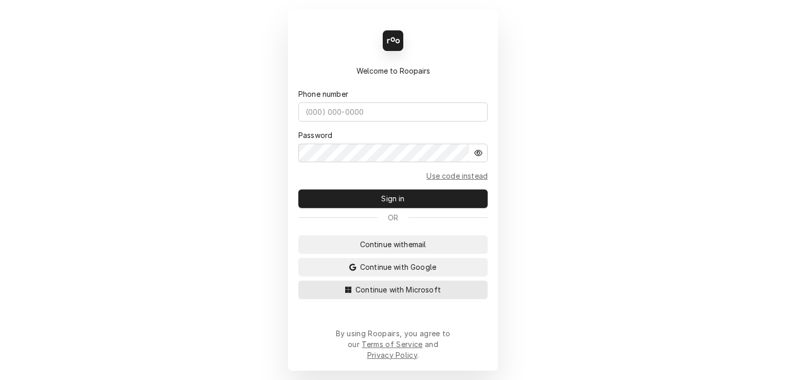
click at [410, 295] on span "Continue with Microsoft" at bounding box center [398, 289] width 90 height 11
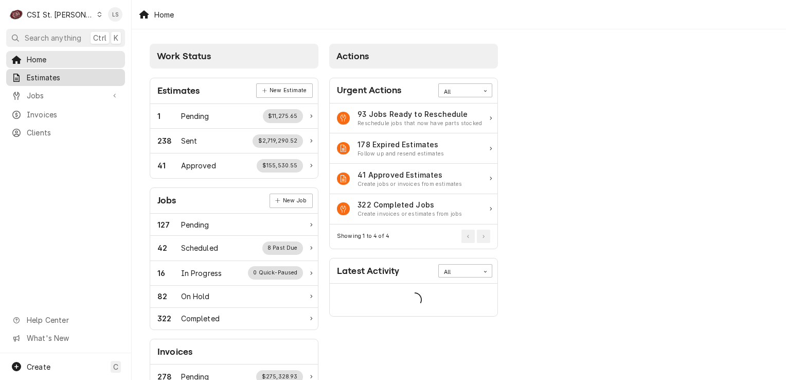
click at [72, 75] on span "Estimates" at bounding box center [73, 77] width 93 height 11
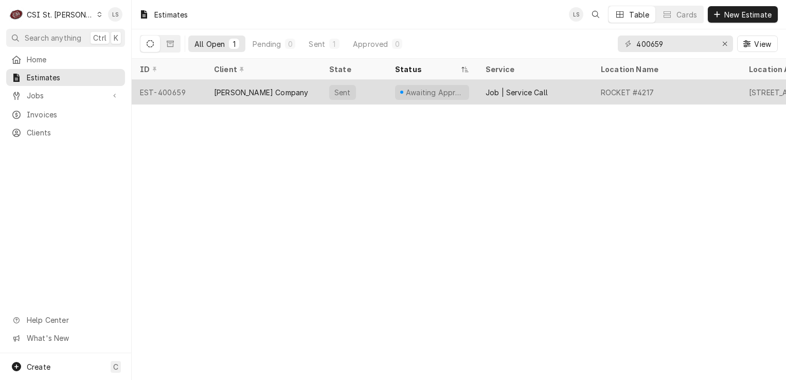
click at [163, 96] on div "EST-400659" at bounding box center [169, 92] width 74 height 25
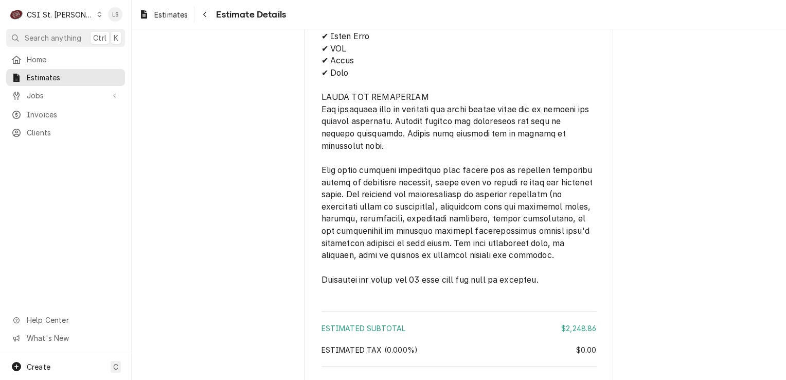
scroll to position [2334, 0]
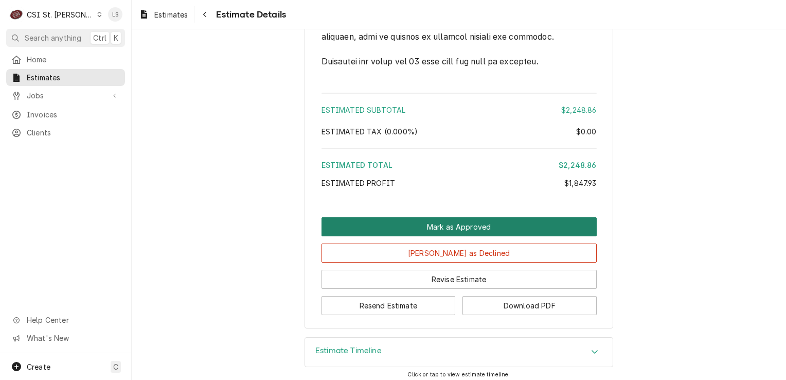
click at [478, 229] on button "Mark as Approved" at bounding box center [459, 226] width 275 height 19
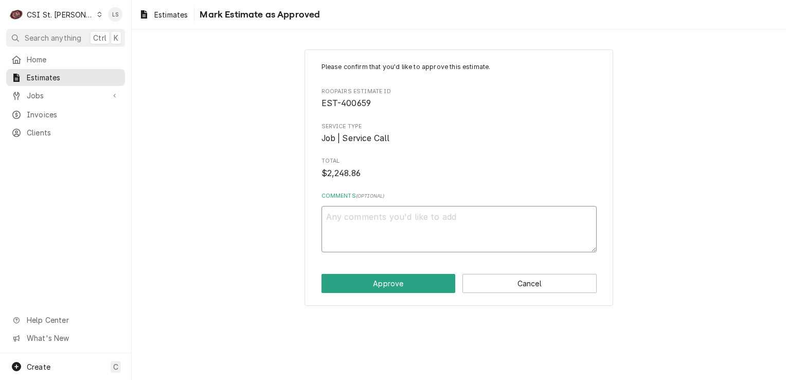
click at [413, 227] on textarea "Comments ( optional )" at bounding box center [459, 229] width 275 height 46
type textarea "x"
type textarea "A"
type textarea "x"
type textarea "Ap"
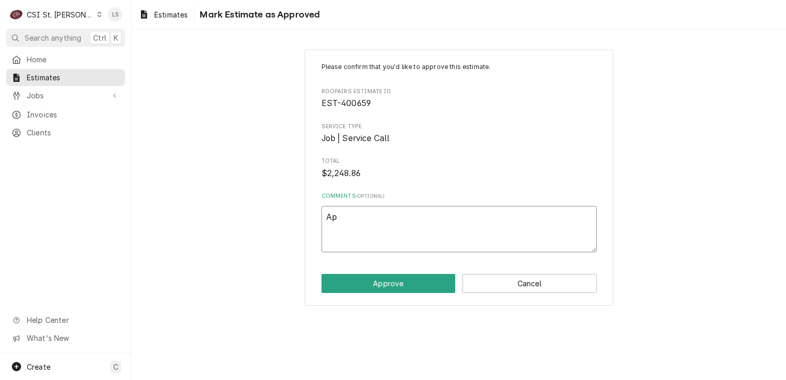
type textarea "x"
type textarea "App"
type textarea "x"
type textarea "Appr"
type textarea "x"
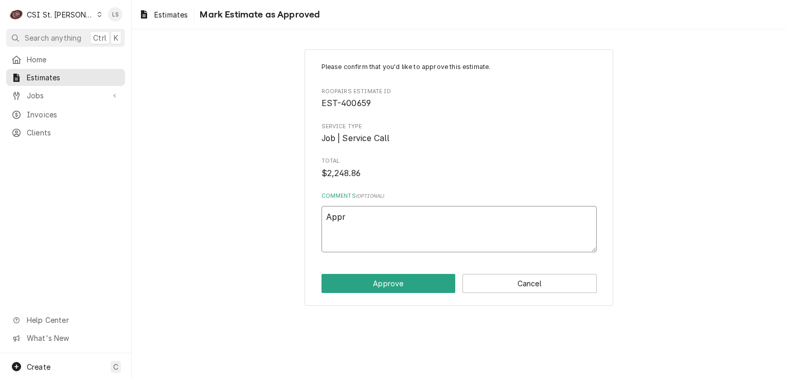
type textarea "Appro"
type textarea "x"
type textarea "Approv"
type textarea "x"
type textarea "Approve"
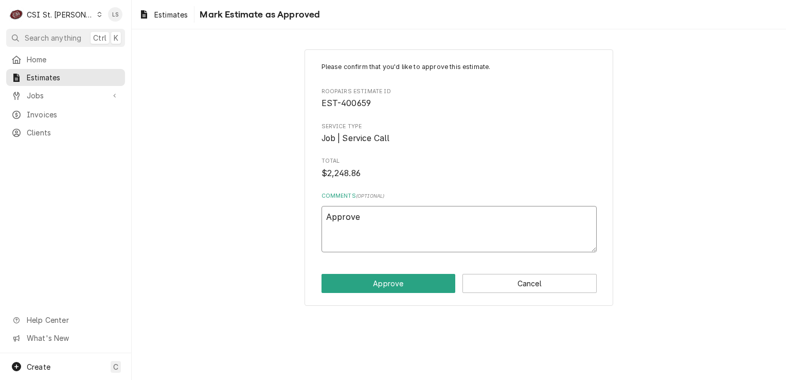
type textarea "x"
type textarea "Approved"
type textarea "x"
type textarea "Approved"
type textarea "x"
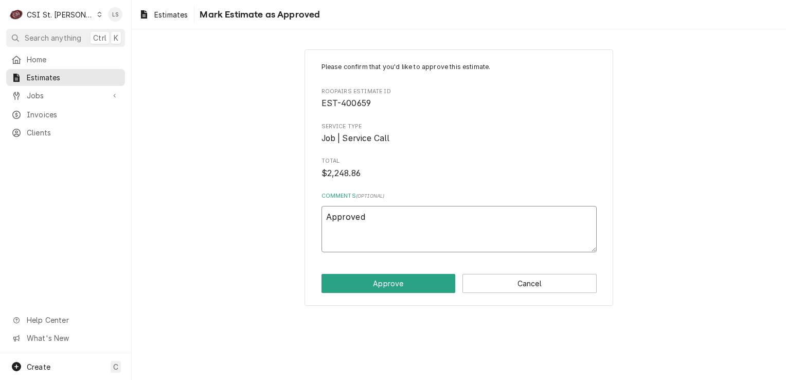
type textarea "Approved v"
type textarea "x"
type textarea "Approved vi"
type textarea "x"
type textarea "Approved via"
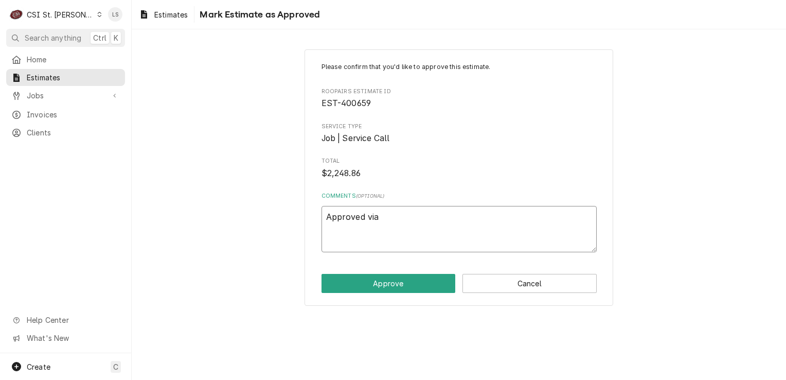
type textarea "x"
type textarea "Approved via"
type textarea "x"
type textarea "Approved via e"
type textarea "x"
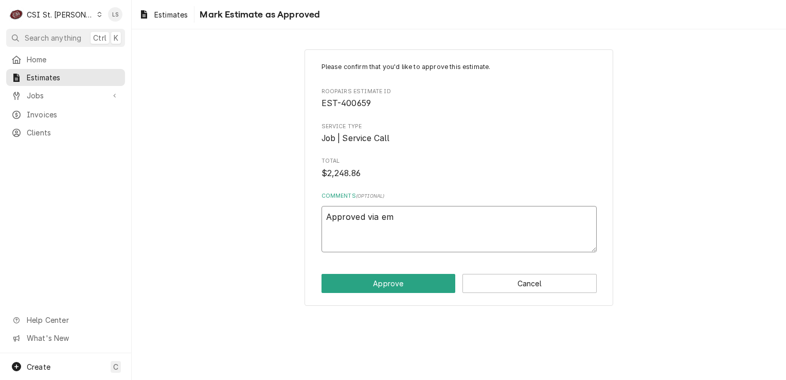
type textarea "Approved via ema"
type textarea "x"
type textarea "Approved via emai"
type textarea "x"
type textarea "Approved via email"
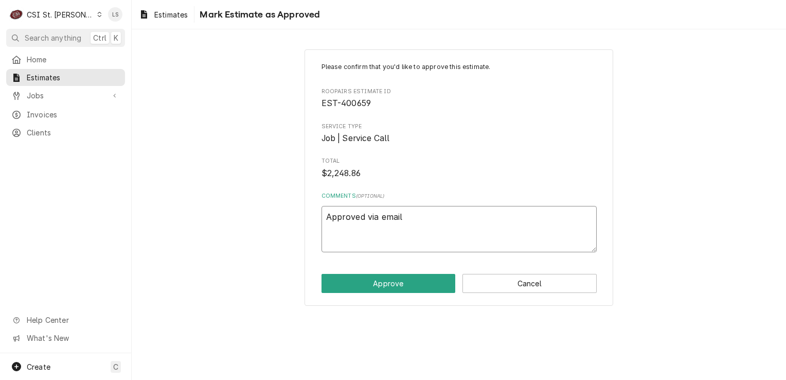
type textarea "x"
type textarea "Approved via email."
type textarea "x"
type textarea "Approved via email."
click at [400, 283] on button "Approve" at bounding box center [389, 283] width 134 height 19
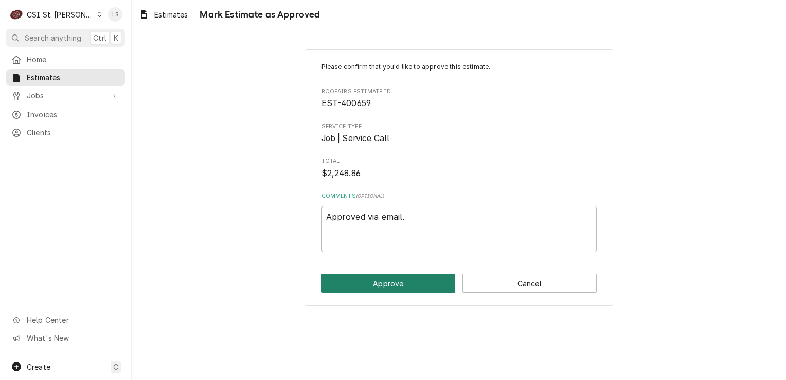
type textarea "x"
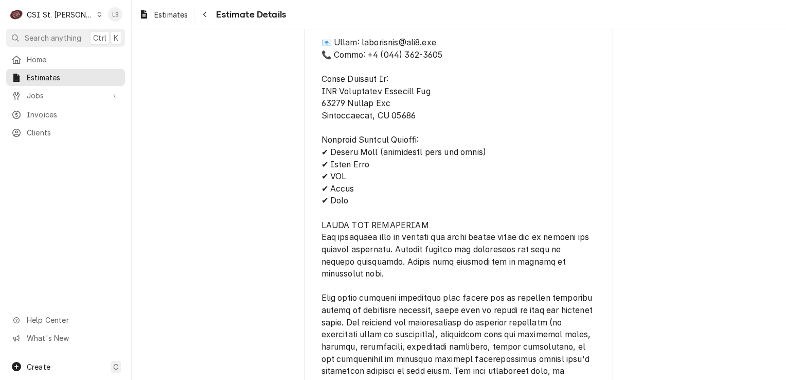
scroll to position [2343, 0]
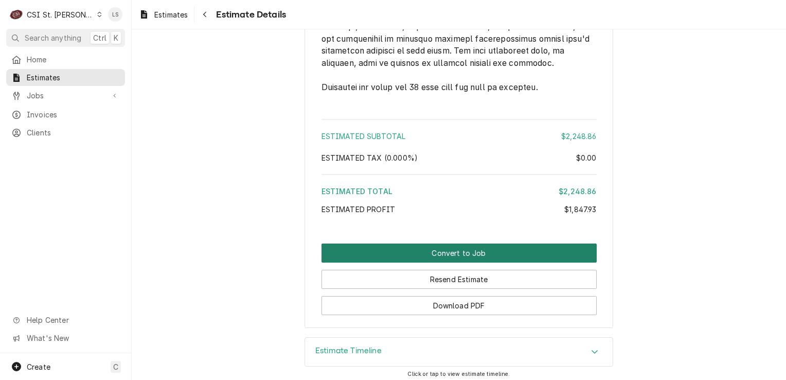
click at [517, 243] on button "Convert to Job" at bounding box center [459, 252] width 275 height 19
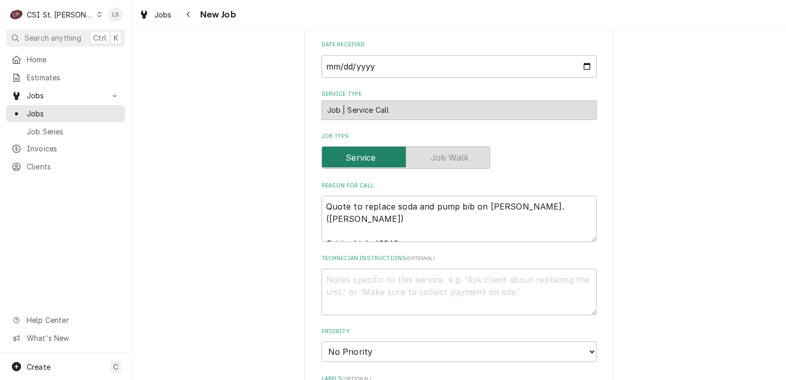
scroll to position [412, 0]
paste textarea "Pump Bib Fjet 3/8 Ss Out"
type textarea "x"
type textarea "Pump Bib Fjet 3/8 Ss Out"
type textarea "x"
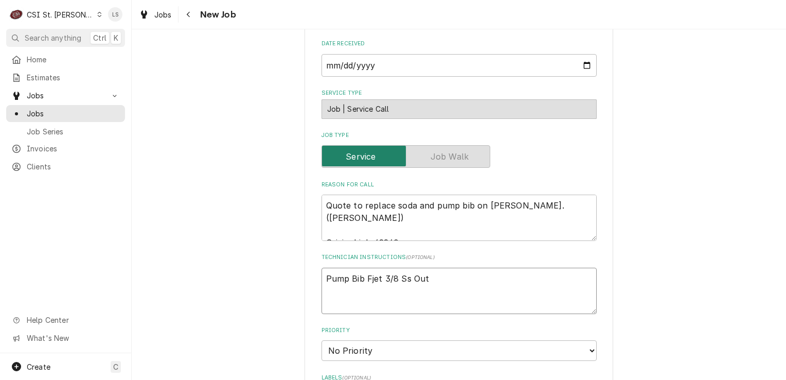
type textarea "Pump Bib Fjet 3/8 Ss Out"
type textarea "x"
type textarea "Pump Bib Fjet 3/8 Ss Out"
type textarea "x"
type textarea "Pump Bib Fjet 3/8 Ss Out -"
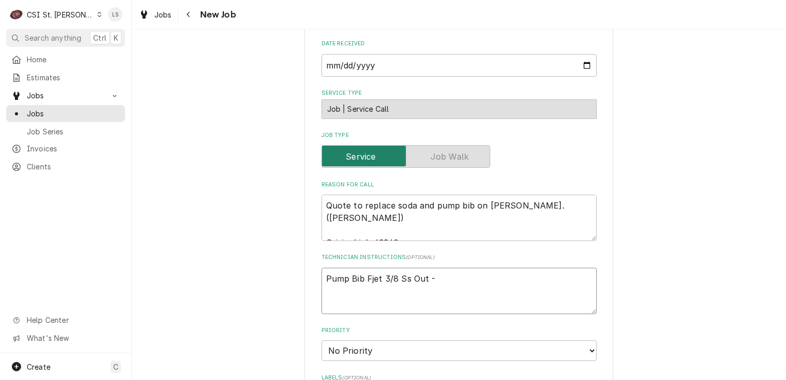
type textarea "x"
type textarea "Pump Bib Fjet 3/8 Ss Out -"
paste textarea "COR-T5000111"
type textarea "x"
type textarea "Pump Bib Fjet 3/8 Ss Out - COR-T5000111"
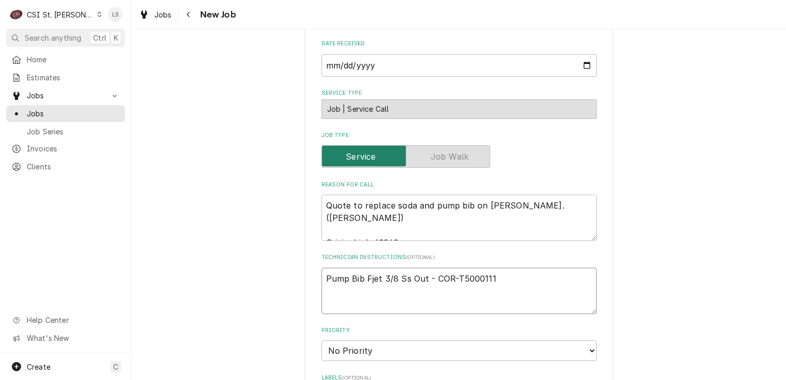
type textarea "x"
type textarea "Pump Bib Fjet 3/8 Ss Out - COR-T5000111"
type textarea "x"
type textarea "Pump Bib Fjet 3/8 Ss Out - COR-T5000111 -"
type textarea "x"
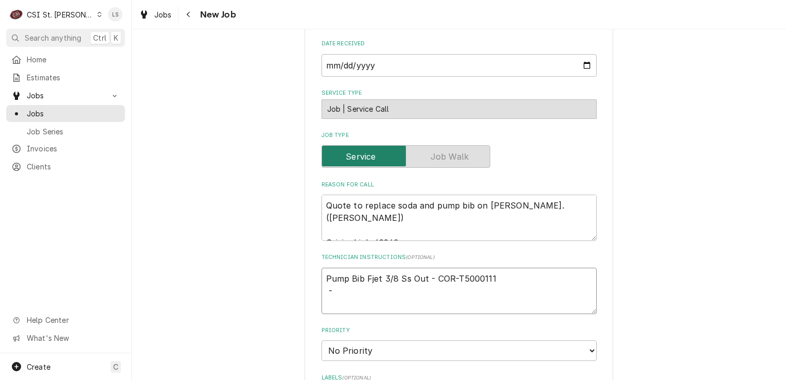
type textarea "Pump Bib Fjet 3/8 Ss Out - COR-T5000111 - q"
type textarea "x"
type textarea "Pump Bib Fjet 3/8 Ss Out - COR-T5000111 - qt"
type textarea "x"
type textarea "Pump Bib Fjet 3/8 Ss Out - COR-T5000111 - qty"
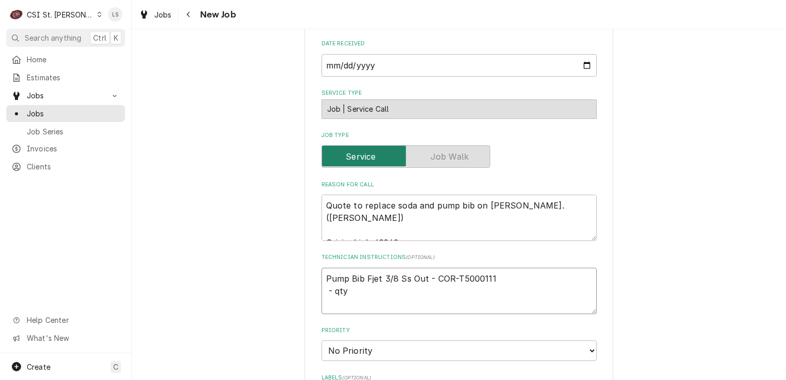
type textarea "x"
type textarea "Pump Bib Fjet 3/8 Ss Out - COR-T5000111 - qty 2"
type textarea "x"
type textarea "Pump Bib Fjet 3/8 Ss Out - COR-T5000111 - qty 2"
click at [322, 291] on textarea "Pump Bib Fjet 3/8 Ss Out - COR-T5000111 - qty 2" at bounding box center [459, 291] width 275 height 46
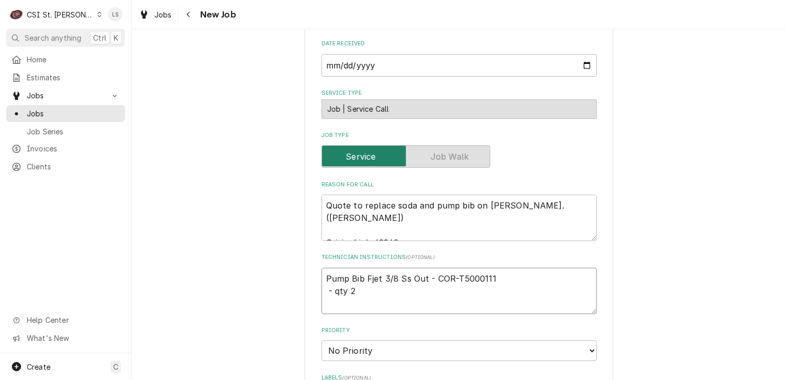
type textarea "x"
type textarea "Pump Bib Fjet 3/8 Ss Out - COR-T5000111 - qty 2"
click at [531, 277] on textarea "Pump Bib Fjet 3/8 Ss Out - COR-T5000111 - qty 2" at bounding box center [459, 291] width 275 height 46
type textarea "x"
type textarea "Pump Bib Fjet 3/8 Ss Out - COR-T5000111 - qty 2"
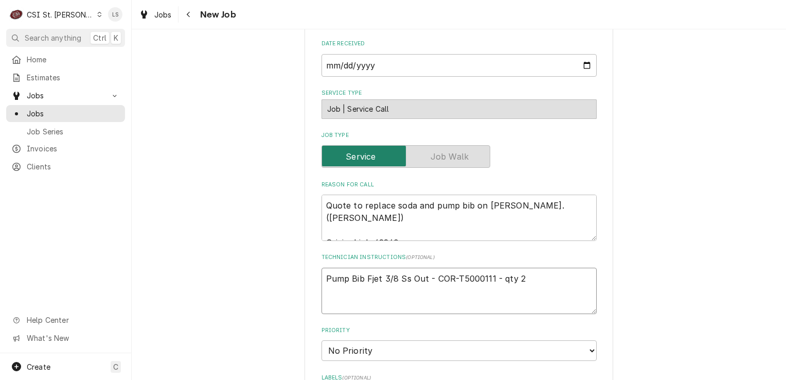
type textarea "x"
type textarea "Pump Bib Fjet 3/8 Ss Out - COR-T5000111 - qty 2"
paste textarea "Green Bib Connector (New Pepsi)"
type textarea "x"
type textarea "Pump Bib Fjet 3/8 Ss Out - COR-T5000111 - qty 2 Green Bib Connector (New Pepsi)"
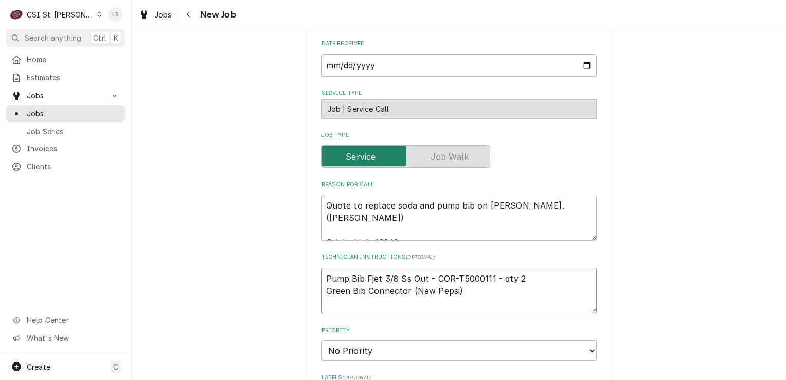
type textarea "x"
type textarea "Pump Bib Fjet 3/8 Ss Out - COR-T5000111 - qty 2 Green Bib Connector (New Pepsi)"
type textarea "x"
type textarea "Pump Bib Fjet 3/8 Ss Out - COR-T5000111 - qty 2 Green Bib Connector (New Pepsi)…"
type textarea "x"
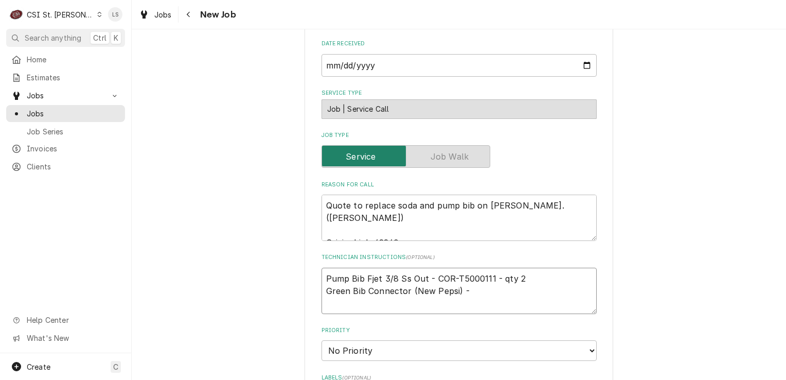
type textarea "Pump Bib Fjet 3/8 Ss Out - COR-T5000111 - qty 2 Green Bib Connector (New Pepsi)…"
type textarea "x"
type textarea "Pump Bib Fjet 3/8 Ss Out - COR-T5000111 - qty 2 Green Bib Connector (New Pepsi)…"
paste textarea "FOX-15R01104"
type textarea "x"
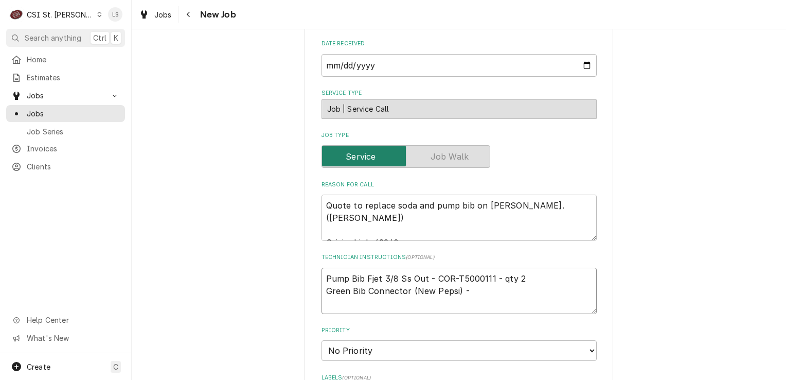
type textarea "Pump Bib Fjet 3/8 Ss Out - COR-T5000111 - qty 2 Green Bib Connector (New Pepsi)…"
type textarea "x"
type textarea "Pump Bib Fjet 3/8 Ss Out - COR-T5000111 - qty 2 Green Bib Connector (New Pepsi)…"
type textarea "x"
type textarea "Pump Bib Fjet 3/8 Ss Out - COR-T5000111 - qty 2 Green Bib Connector (New Pepsi)…"
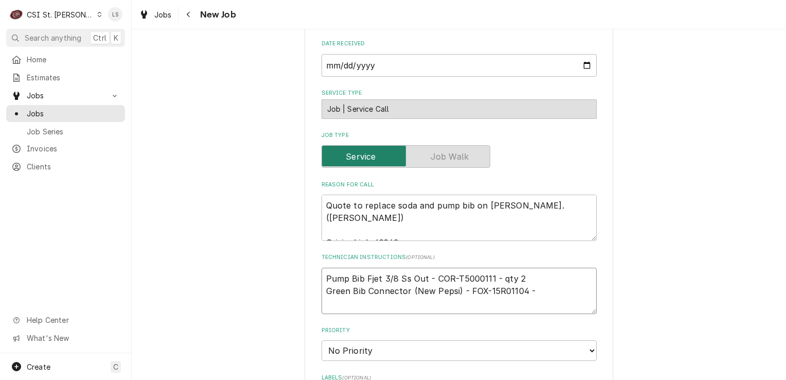
type textarea "x"
type textarea "Pump Bib Fjet 3/8 Ss Out - COR-T5000111 - qty 2 Green Bib Connector (New Pepsi)…"
type textarea "x"
type textarea "Pump Bib Fjet 3/8 Ss Out - COR-T5000111 - qty 2 Green Bib Connector (New Pepsi)…"
type textarea "x"
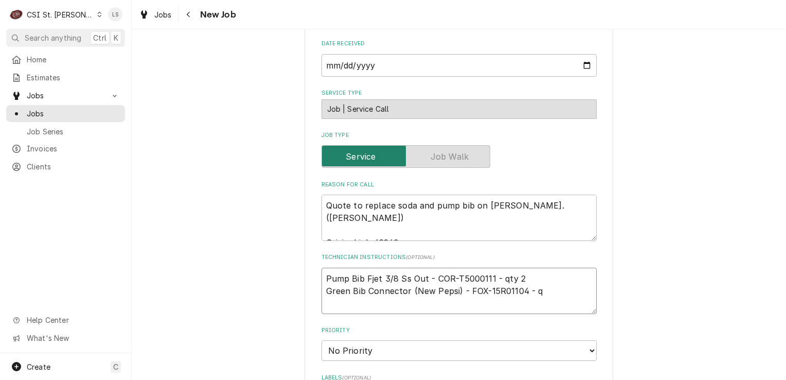
type textarea "Pump Bib Fjet 3/8 Ss Out - COR-T5000111 - qty 2 Green Bib Connector (New Pepsi)…"
type textarea "x"
type textarea "Pump Bib Fjet 3/8 Ss Out - COR-T5000111 - qty 2 Green Bib Connector (New Pepsi)…"
type textarea "x"
type textarea "Pump Bib Fjet 3/8 Ss Out - COR-T5000111 - qty 2 Green Bib Connector (New Pepsi)…"
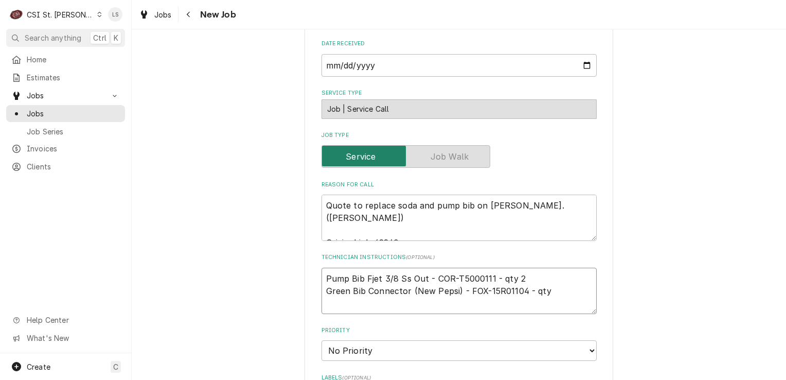
type textarea "x"
type textarea "Pump Bib Fjet 3/8 Ss Out - COR-T5000111 - qty 2 Green Bib Connector (New Pepsi)…"
type textarea "x"
type textarea "Pump Bib Fjet 3/8 Ss Out - COR-T5000111 - qty 2 Green Bib Connector (New Pepsi)…"
type textarea "x"
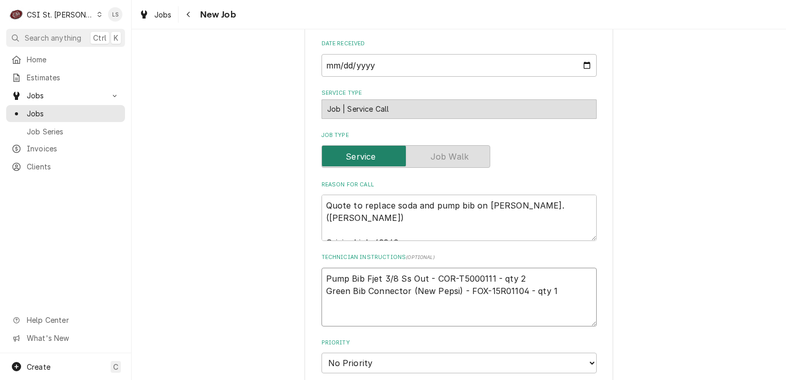
type textarea "Pump Bib Fjet 3/8 Ss Out - COR-T5000111 - qty 2 Green Bib Connector (New Pepsi)…"
paste textarea "BEVLEX-W/MYLAR, 3/8"ID x 5/8"OD (RED-TRACER) PER FT"
type textarea "x"
type textarea "Pump Bib Fjet 3/8 Ss Out - COR-T5000111 - qty 2 Green Bib Connector (New Pepsi)…"
type textarea "x"
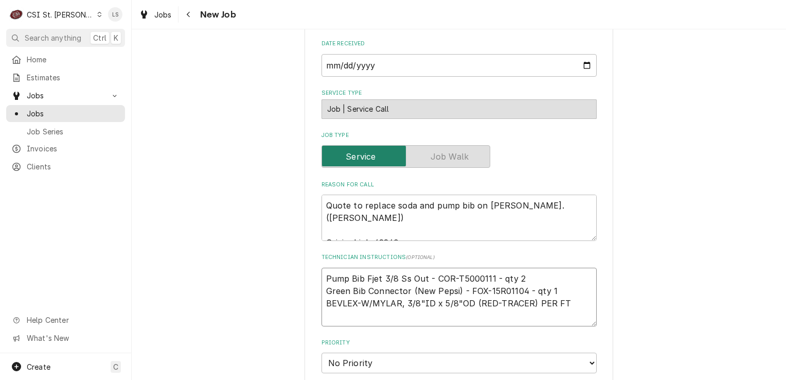
type textarea "Pump Bib Fjet 3/8 Ss Out - COR-T5000111 - qty 2 Green Bib Connector (New Pepsi)…"
type textarea "x"
type textarea "Pump Bib Fjet 3/8 Ss Out - COR-T5000111 - qty 2 Green Bib Connector (New Pepsi)…"
type textarea "x"
type textarea "Pump Bib Fjet 3/8 Ss Out - COR-T5000111 - qty 2 Green Bib Connector (New Pepsi)…"
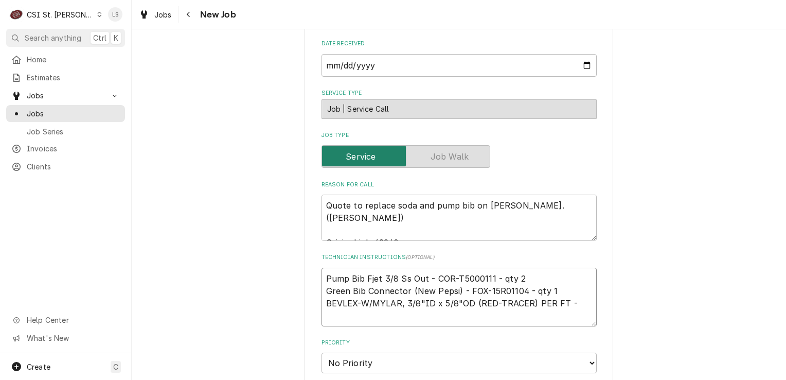
type textarea "x"
type textarea "Pump Bib Fjet 3/8 Ss Out - COR-T5000111 - qty 2 Green Bib Connector (New Pepsi)…"
paste textarea "FOX-08G03110"
type textarea "x"
type textarea "Pump Bib Fjet 3/8 Ss Out - COR-T5000111 - qty 2 Green Bib Connector (New Pepsi)…"
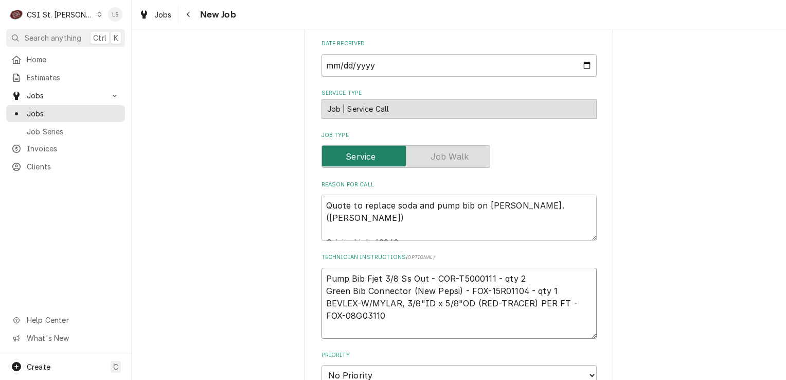
type textarea "x"
type textarea "Pump Bib Fjet 3/8 Ss Out - COR-T5000111 - qty 2 Green Bib Connector (New Pepsi)…"
type textarea "x"
type textarea "Pump Bib Fjet 3/8 Ss Out - COR-T5000111 - qty 2 Green Bib Connector (New Pepsi)…"
type textarea "x"
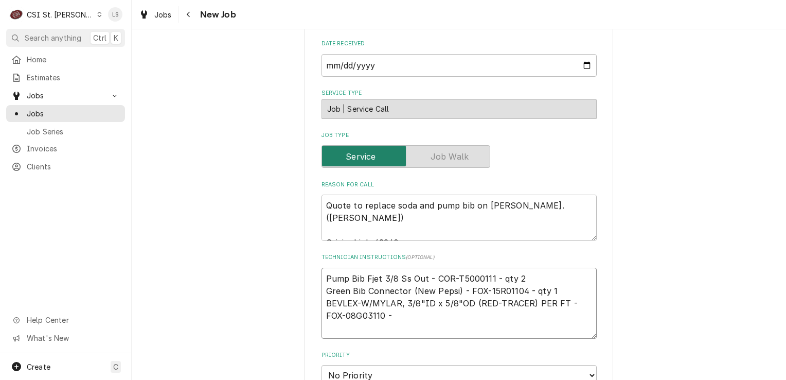
type textarea "Pump Bib Fjet 3/8 Ss Out - COR-T5000111 - qty 2 Green Bib Connector (New Pepsi)…"
type textarea "x"
type textarea "Pump Bib Fjet 3/8 Ss Out - COR-T5000111 - qty 2 Green Bib Connector (New Pepsi)…"
type textarea "x"
type textarea "Pump Bib Fjet 3/8 Ss Out - COR-T5000111 - qty 2 Green Bib Connector (New Pepsi)…"
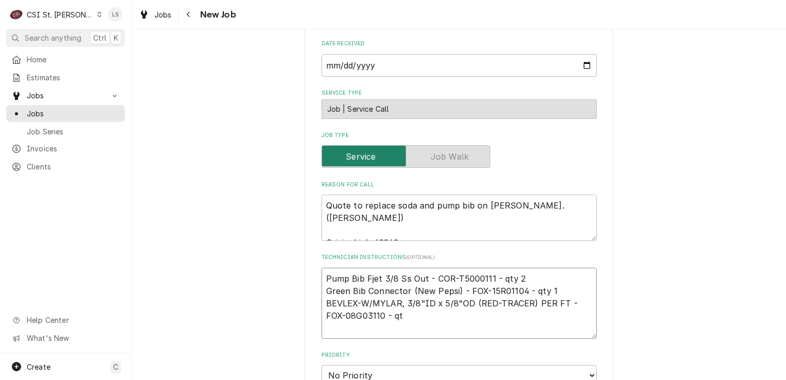
type textarea "x"
type textarea "Pump Bib Fjet 3/8 Ss Out - COR-T5000111 - qty 2 Green Bib Connector (New Pepsi)…"
type textarea "x"
type textarea "Pump Bib Fjet 3/8 Ss Out - COR-T5000111 - qty 2 Green Bib Connector (New Pepsi)…"
type textarea "x"
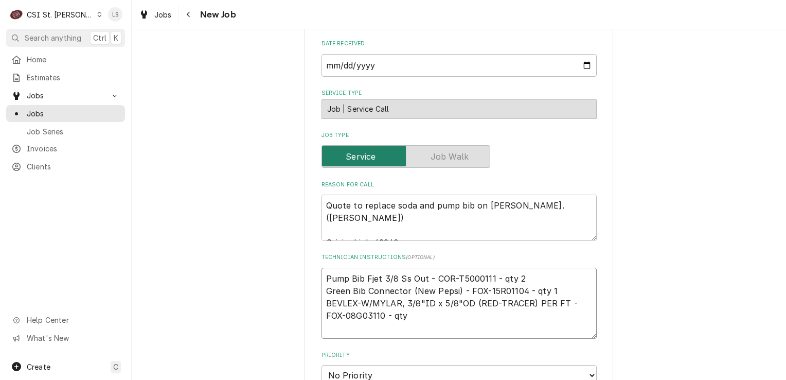
type textarea "Pump Bib Fjet 3/8 Ss Out - COR-T5000111 - qty 2 Green Bib Connector (New Pepsi)…"
type textarea "x"
type textarea "Pump Bib Fjet 3/8 Ss Out - COR-T5000111 - qty 2 Green Bib Connector (New Pepsi)…"
type textarea "x"
type textarea "Pump Bib Fjet 3/8 Ss Out - COR-T5000111 - qty 2 Green Bib Connector (New Pepsi)…"
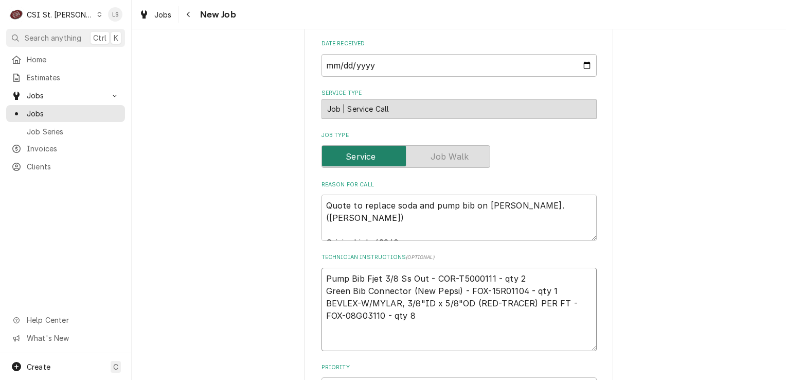
paste textarea "BEVLEX PVC #200, 3/8"ID x 5/8"OD (CLEAR) PER FT"
type textarea "x"
type textarea "Pump Bib Fjet 3/8 Ss Out - COR-T5000111 - qty 2 Green Bib Connector (New Pepsi)…"
type textarea "x"
type textarea "Pump Bib Fjet 3/8 Ss Out - COR-T5000111 - qty 2 Green Bib Connector (New Pepsi)…"
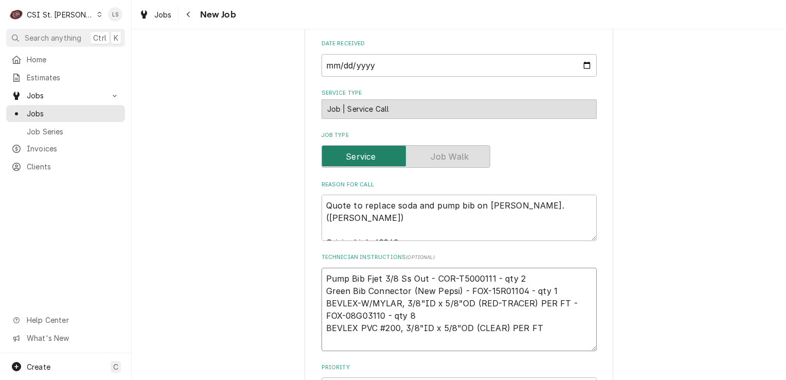
type textarea "x"
type textarea "Pump Bib Fjet 3/8 Ss Out - COR-T5000111 - qty 2 Green Bib Connector (New Pepsi)…"
type textarea "x"
type textarea "Pump Bib Fjet 3/8 Ss Out - COR-T5000111 - qty 2 Green Bib Connector (New Pepsi)…"
type textarea "x"
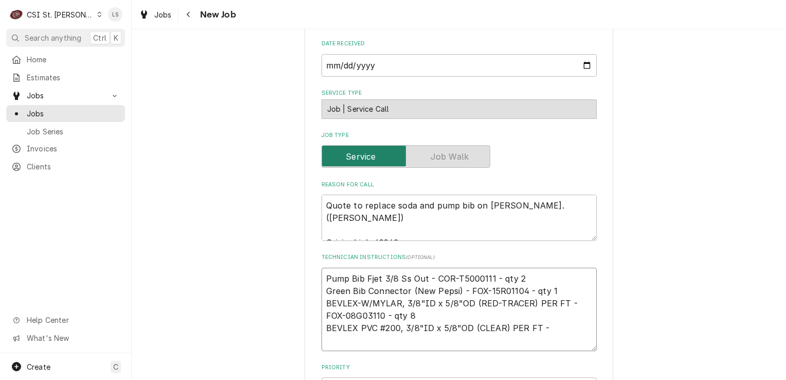
type textarea "Pump Bib Fjet 3/8 Ss Out - COR-T5000111 - qty 2 Green Bib Connector (New Pepsi)…"
paste textarea "FOX-08A05126"
type textarea "x"
type textarea "Pump Bib Fjet 3/8 Ss Out - COR-T5000111 - qty 2 Green Bib Connector (New Pepsi)…"
type textarea "x"
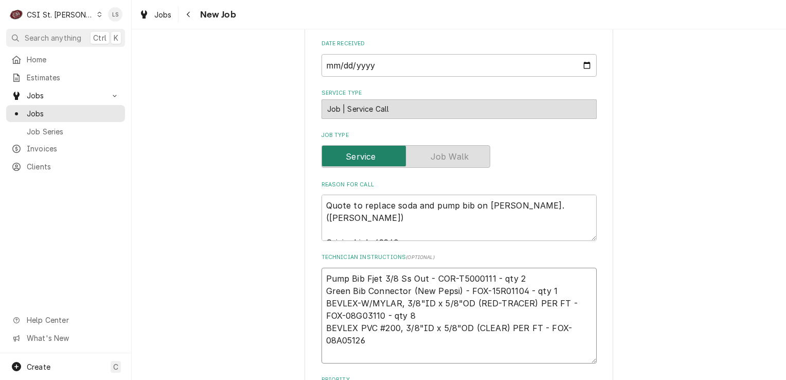
type textarea "Pump Bib Fjet 3/8 Ss Out - COR-T5000111 - qty 2 Green Bib Connector (New Pepsi)…"
type textarea "x"
type textarea "Pump Bib Fjet 3/8 Ss Out - COR-T5000111 - qty 2 Green Bib Connector (New Pepsi)…"
type textarea "x"
type textarea "Pump Bib Fjet 3/8 Ss Out - COR-T5000111 - qty 2 Green Bib Connector (New Pepsi)…"
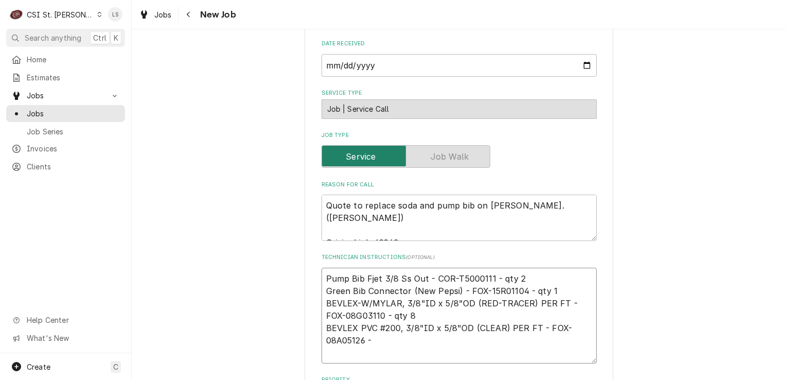
type textarea "x"
type textarea "Pump Bib Fjet 3/8 Ss Out - COR-T5000111 - qty 2 Green Bib Connector (New Pepsi)…"
type textarea "x"
type textarea "Pump Bib Fjet 3/8 Ss Out - COR-T5000111 - qty 2 Green Bib Connector (New Pepsi)…"
type textarea "x"
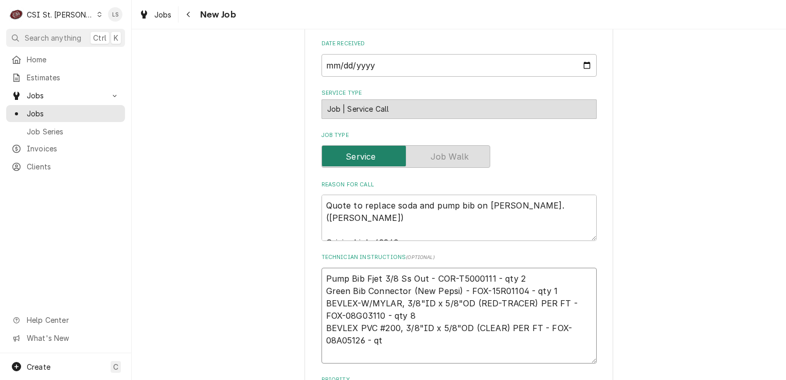
type textarea "Pump Bib Fjet 3/8 Ss Out - COR-T5000111 - qty 2 Green Bib Connector (New Pepsi)…"
type textarea "x"
type textarea "Pump Bib Fjet 3/8 Ss Out - COR-T5000111 - qty 2 Green Bib Connector (New Pepsi)…"
type textarea "x"
type textarea "Pump Bib Fjet 3/8 Ss Out - COR-T5000111 - qty 2 Green Bib Connector (New Pepsi)…"
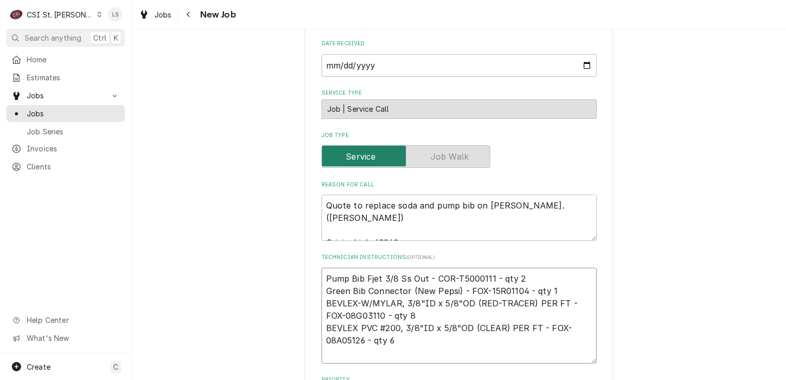
type textarea "x"
type textarea "Pump Bib Fjet 3/8 Ss Out - COR-T5000111 - qty 2 Green Bib Connector (New Pepsi)…"
click at [373, 349] on textarea "Pump Bib Fjet 3/8 Ss Out - COR-T5000111 - qty 2 Green Bib Connector (New Pepsi)…" at bounding box center [459, 316] width 275 height 96
type textarea "x"
type textarea "Pump Bib Fjet 3/8 Ss Out - COR-T5000111 - qty 2 Green Bib Connector (New Pepsi)…"
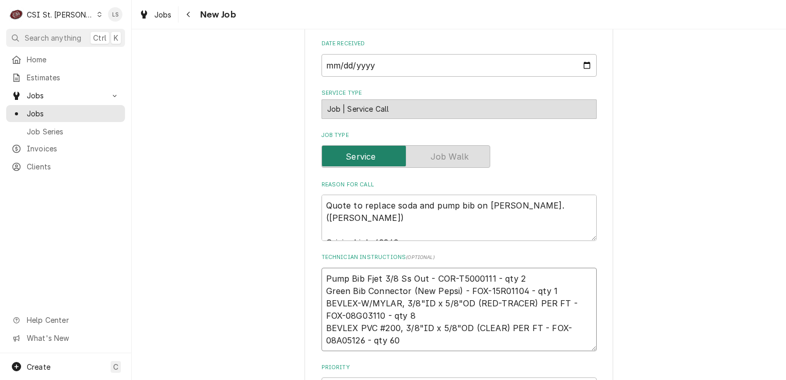
click at [322, 275] on textarea "Pump Bib Fjet 3/8 Ss Out - COR-T5000111 - qty 2 Green Bib Connector (New Pepsi)…" at bounding box center [459, 309] width 275 height 83
type textarea "x"
type textarea "Pump Bib Fjet 3/8 Ss Out - COR-T5000111 - qty 2 Green Bib Connector (New Pepsi)…"
type textarea "x"
type textarea "Pump Bib Fjet 3/8 Ss Out - COR-T5000111 - qty 2 Green Bib Connector (New Pepsi)…"
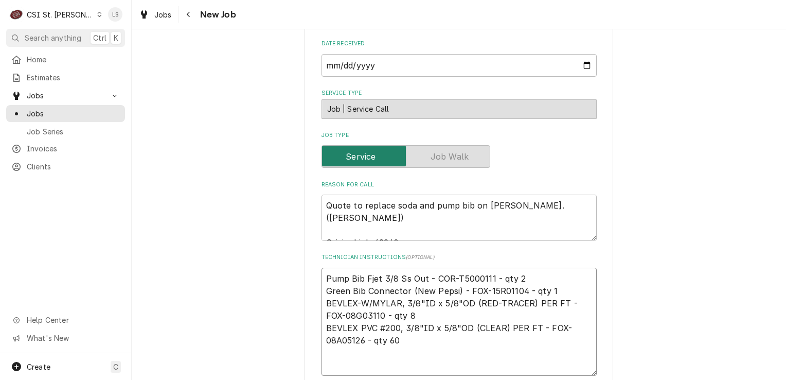
click at [326, 277] on textarea "Pump Bib Fjet 3/8 Ss Out - COR-T5000111 - qty 2 Green Bib Connector (New Pepsi)…" at bounding box center [459, 322] width 275 height 108
type textarea "x"
type textarea "e Pump Bib Fjet 3/8 Ss Out - COR-T5000111 - qty 2 Green Bib Connector (New Peps…"
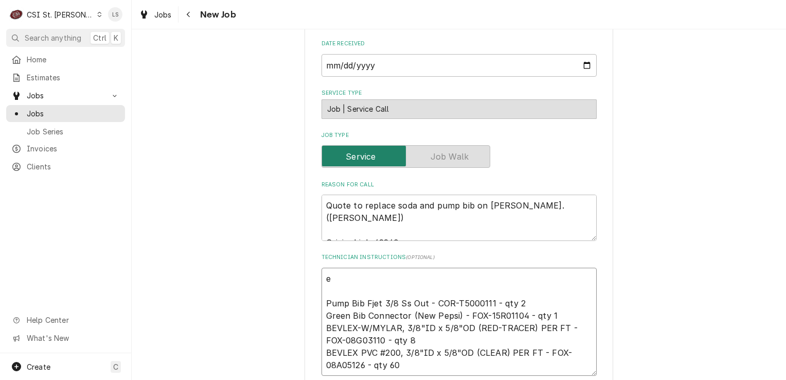
type textarea "x"
type textarea "em Pump Bib Fjet 3/8 Ss Out - COR-T5000111 - qty 2 Green Bib Connector (New Pep…"
type textarea "x"
type textarea "ema Pump Bib Fjet 3/8 Ss Out - COR-T5000111 - qty 2 Green Bib Connector (New Pe…"
type textarea "x"
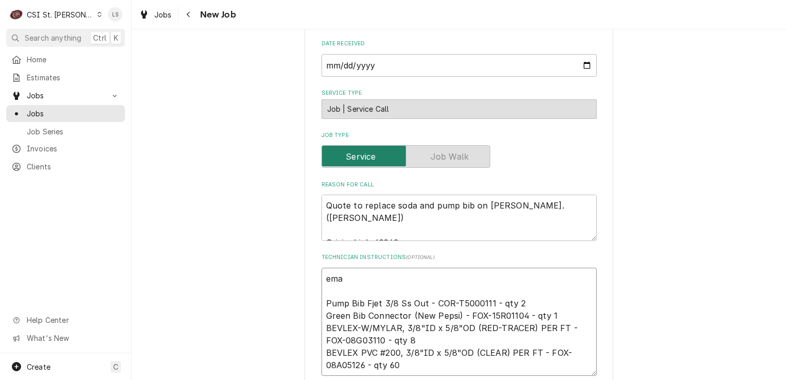
type textarea "emai Pump Bib Fjet 3/8 Ss Out - COR-T5000111 - qty 2 Green Bib Connector (New P…"
type textarea "x"
type textarea "email Pump Bib Fjet 3/8 Ss Out - COR-T5000111 - qty 2 Green Bib Connector (New …"
type textarea "x"
type textarea "emaile Pump Bib Fjet 3/8 Ss Out - COR-T5000111 - qty 2 Green Bib Connector (New…"
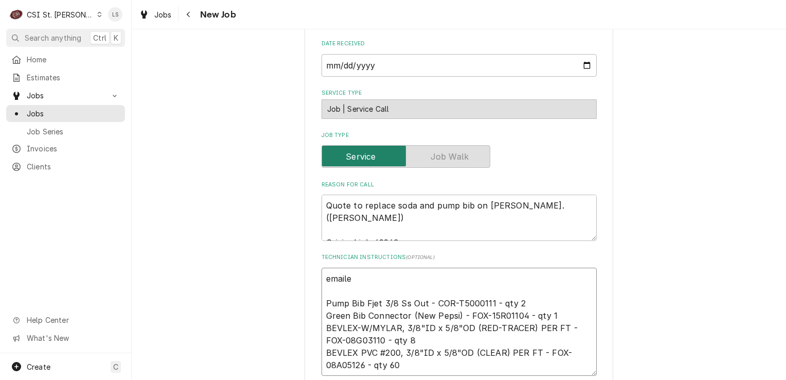
type textarea "x"
type textarea "emailed Pump Bib Fjet 3/8 Ss Out - COR-T5000111 - qty 2 Green Bib Connector (Ne…"
type textarea "x"
type textarea "emailed Pump Bib Fjet 3/8 Ss Out - COR-T5000111 - qty 2 Green Bib Connector (Ne…"
type textarea "x"
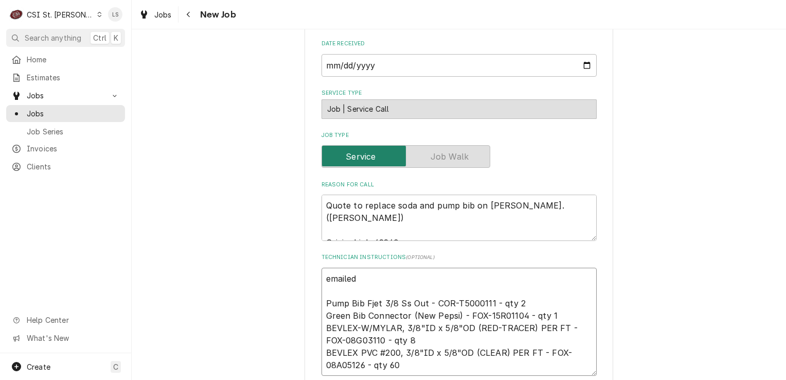
type textarea "emailed p Pump Bib Fjet 3/8 Ss Out - COR-T5000111 - qty 2 Green Bib Connector (…"
type textarea "x"
type textarea "emailed pa Pump Bib Fjet 3/8 Ss Out - COR-T5000111 - qty 2 Green Bib Connector …"
type textarea "x"
type textarea "emailed par Pump Bib Fjet 3/8 Ss Out - COR-T5000111 - qty 2 Green Bib Connector…"
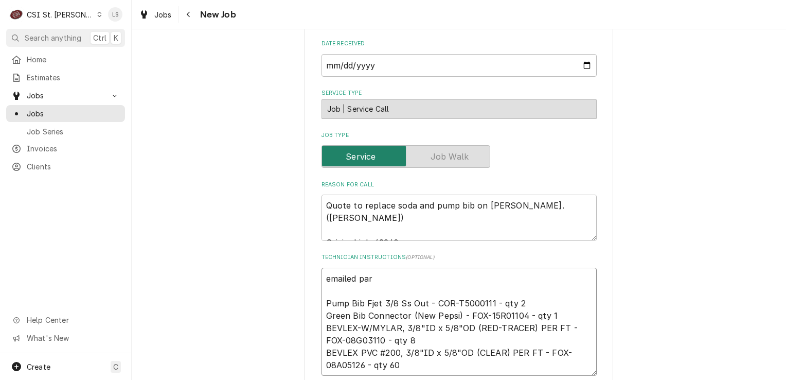
type textarea "x"
type textarea "emailed part Pump Bib Fjet 3/8 Ss Out - COR-T5000111 - qty 2 Green Bib Connecto…"
type textarea "x"
type textarea "emailed parts Pump Bib Fjet 3/8 Ss Out - COR-T5000111 - qty 2 Green Bib Connect…"
type textarea "x"
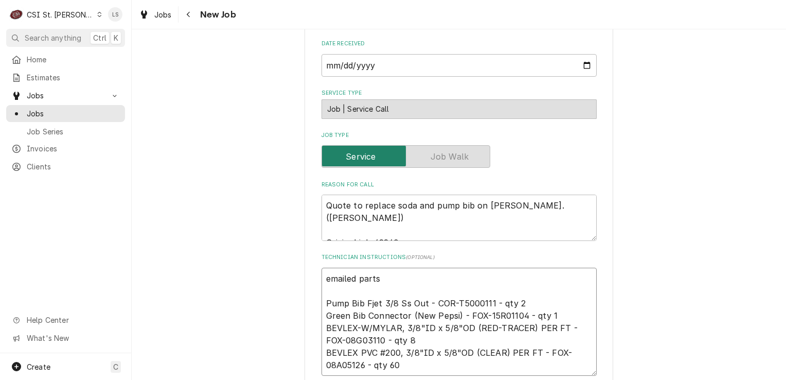
type textarea "emailed parts, Pump Bib Fjet 3/8 Ss Out - COR-T5000111 - qty 2 Green Bib Connec…"
type textarea "x"
type textarea "emailed parts, Pump Bib Fjet 3/8 Ss Out - COR-T5000111 - qty 2 Green Bib Connec…"
type textarea "x"
type textarea "emailed parts, a Pump Bib Fjet 3/8 Ss Out - COR-T5000111 - qty 2 Green Bib Conn…"
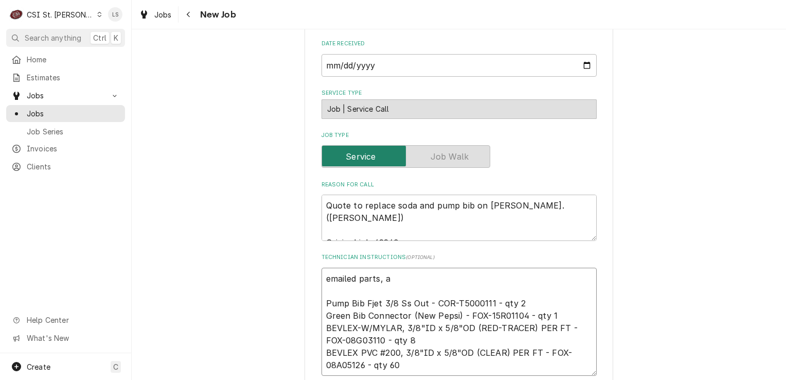
type textarea "x"
type textarea "emailed parts, aw Pump Bib Fjet 3/8 Ss Out - COR-T5000111 - qty 2 Green Bib Con…"
type textarea "x"
type textarea "emailed parts, aw a Pump Bib Fjet 3/8 Ss Out - COR-T5000111 - qty 2 Green Bib C…"
type textarea "x"
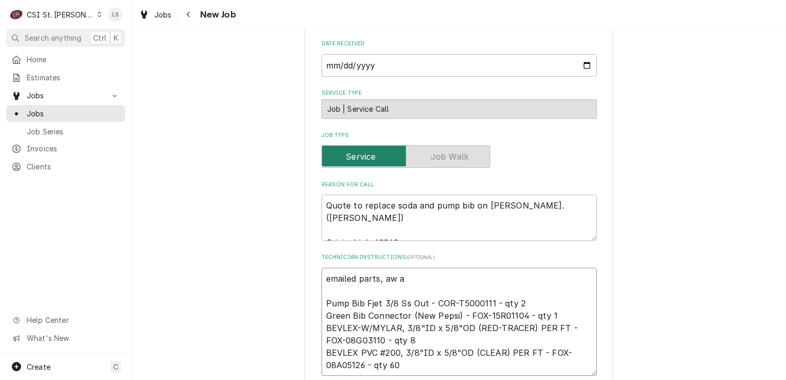
type textarea "emailed parts, aw an Pump Bib Fjet 3/8 Ss Out - COR-T5000111 - qty 2 Green Bib …"
type textarea "x"
type textarea "emailed parts, aw and Pump Bib Fjet 3/8 Ss Out - COR-T5000111 - qty 2 Green Bib…"
type textarea "x"
type textarea "emailed parts, aw and Pump Bib Fjet 3/8 Ss Out - COR-T5000111 - qty 2 Green Bib…"
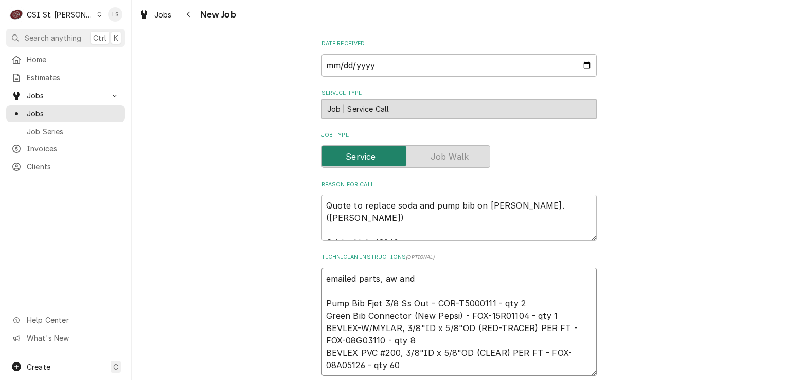
type textarea "x"
type textarea "emailed parts, aw and s Pump Bib Fjet 3/8 Ss Out - COR-T5000111 - qty 2 Green B…"
type textarea "x"
type textarea "emailed parts, aw and sr Pump Bib Fjet 3/8 Ss Out - COR-T5000111 - qty 2 Green …"
type textarea "x"
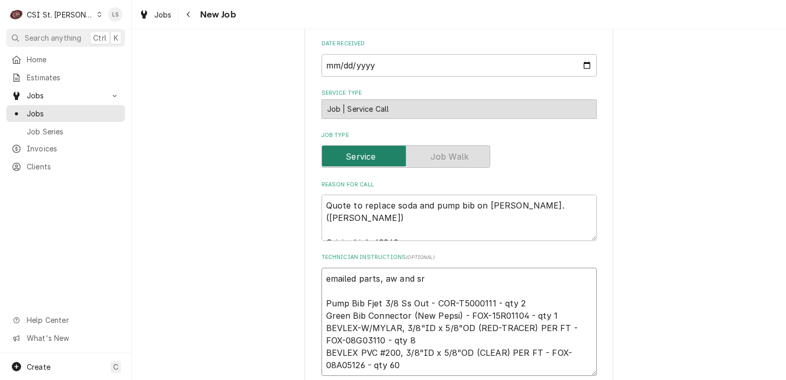
type textarea "emailed parts, aw and sr Pump Bib Fjet 3/8 Ss Out - COR-T5000111 - qty 2 Green …"
type textarea "x"
type textarea "emailed parts, aw and sr to Pump Bib Fjet 3/8 Ss Out - COR-T5000111 - qty 2 Gre…"
type textarea "x"
type textarea "emailed parts, aw and sr to Pump Bib Fjet 3/8 Ss Out - COR-T5000111 - qty 2 Gre…"
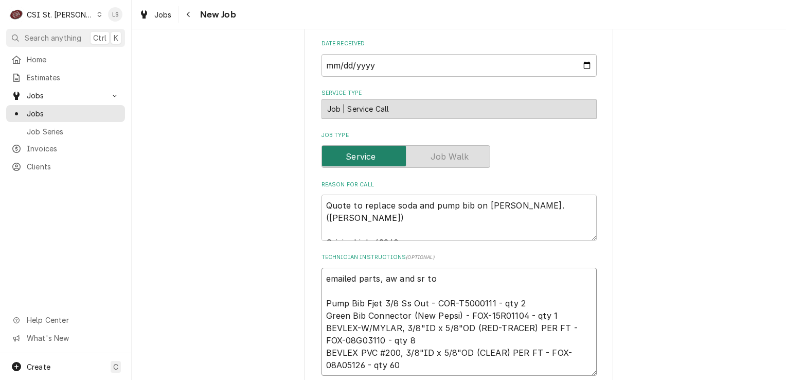
type textarea "x"
type textarea "emailed parts, aw and sr to o Pump Bib Fjet 3/8 Ss Out - COR-T5000111 - qty 2 G…"
type textarea "x"
type textarea "emailed parts, aw and sr to or Pump Bib Fjet 3/8 Ss Out - COR-T5000111 - qty 2 …"
type textarea "x"
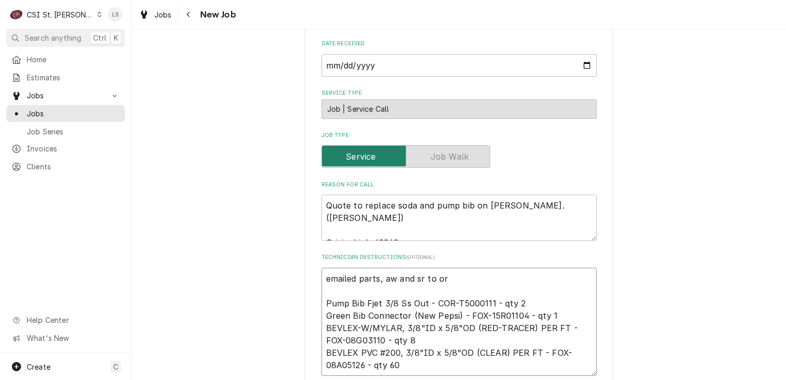
type textarea "emailed parts, aw and sr to ord Pump Bib Fjet 3/8 Ss Out - COR-T5000111 - qty 2…"
type textarea "x"
type textarea "emailed parts, aw and sr to order Pump Bib Fjet 3/8 Ss Out - COR-T5000111 - qty…"
type textarea "x"
type textarea "emailed parts, aw and sr to order Pump Bib Fjet 3/8 Ss Out - COR-T5000111 - qty…"
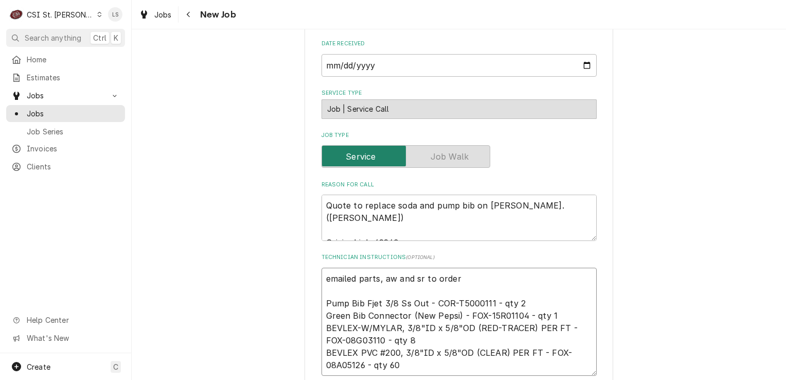
type textarea "x"
type textarea "emailed parts, aw and sr to order - Pump Bib Fjet 3/8 Ss Out - COR-T5000111 - q…"
type textarea "x"
type textarea "emailed parts, aw and sr to order - Pump Bib Fjet 3/8 Ss Out - COR-T5000111 - q…"
type textarea "x"
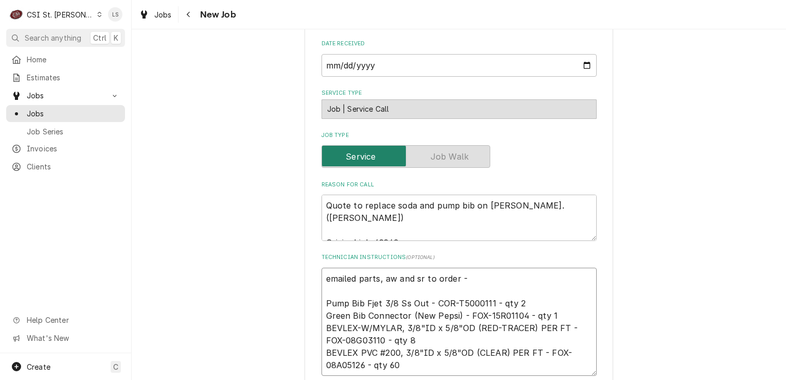
type textarea "emailed parts, aw and sr to order - 8 Pump Bib Fjet 3/8 Ss Out - COR-T5000111 -…"
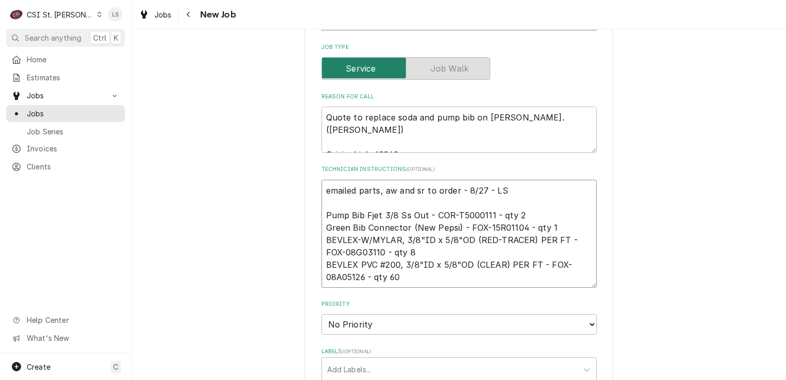
scroll to position [669, 0]
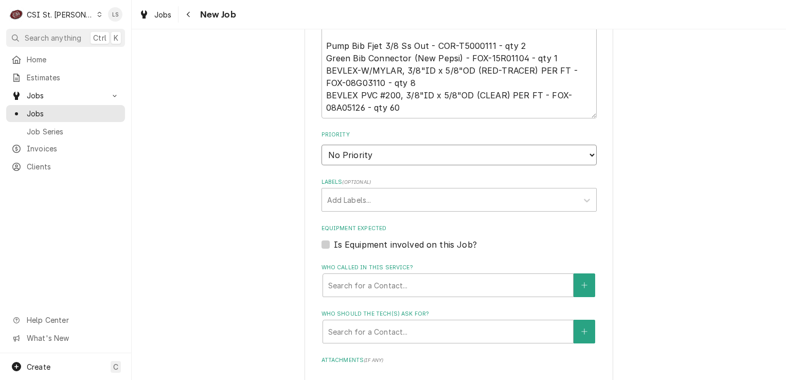
drag, startPoint x: 365, startPoint y: 147, endPoint x: 360, endPoint y: 163, distance: 16.1
click at [364, 151] on select "No Priority Urgent High Medium Low" at bounding box center [459, 155] width 275 height 21
click at [322, 145] on select "No Priority Urgent High Medium Low" at bounding box center [459, 155] width 275 height 21
click at [341, 207] on div "Add Labels..." at bounding box center [450, 199] width 256 height 23
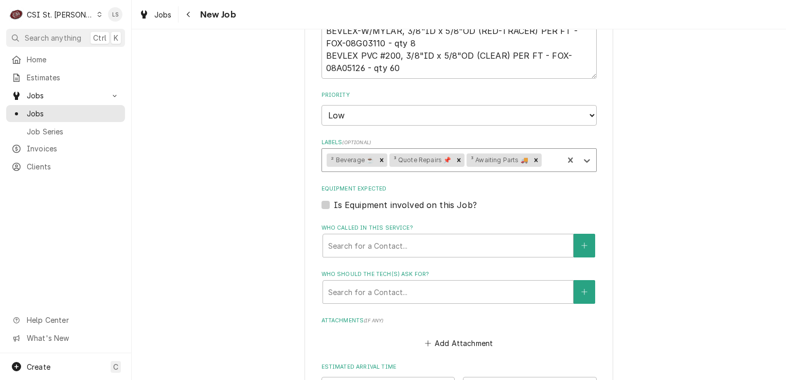
scroll to position [720, 0]
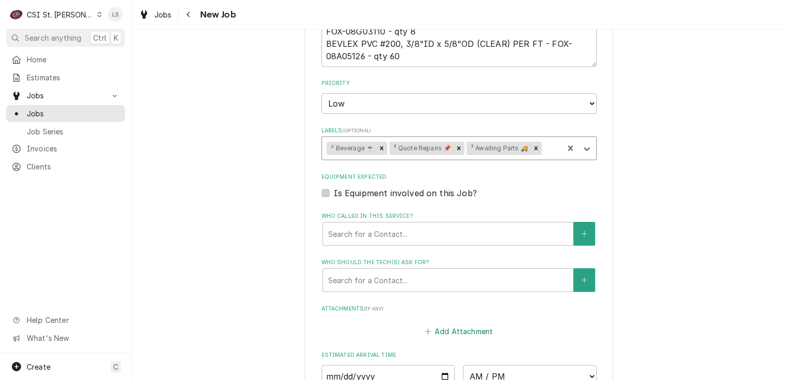
click at [442, 331] on button "Add Attachment" at bounding box center [459, 331] width 72 height 14
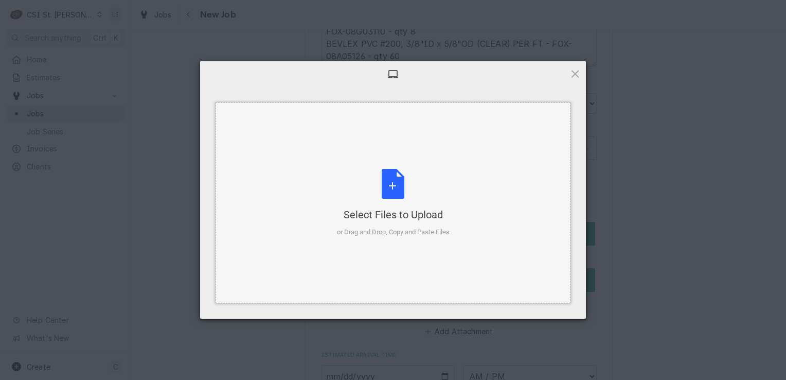
click at [394, 190] on div "Select Files to Upload or Drag and Drop, Copy and Paste Files" at bounding box center [393, 203] width 113 height 68
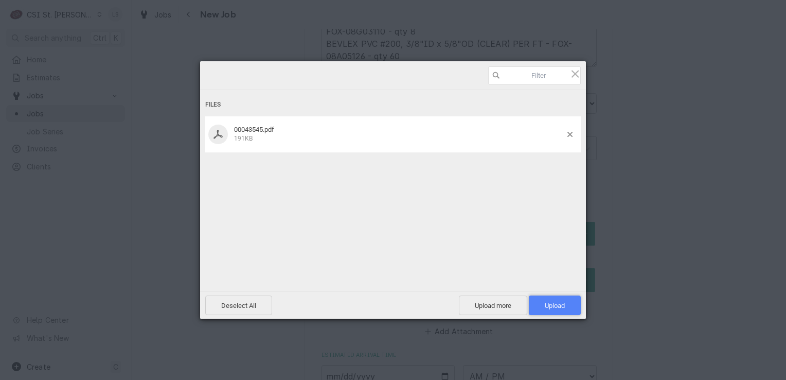
click at [557, 302] on span "Upload 1" at bounding box center [555, 306] width 20 height 8
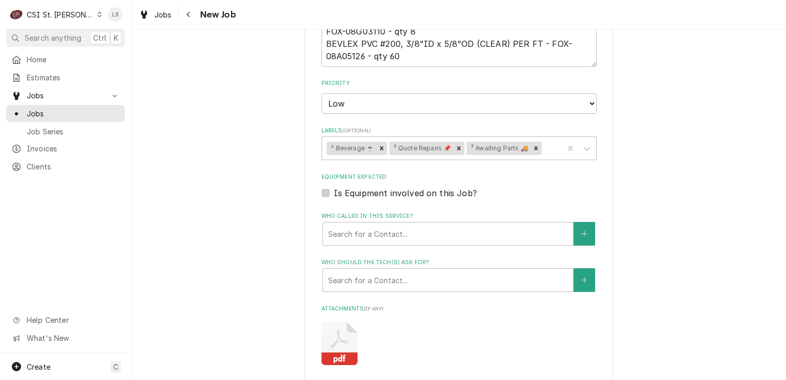
scroll to position [772, 0]
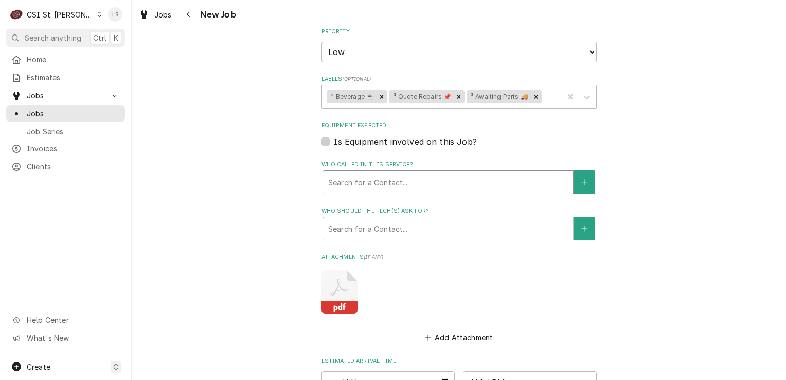
click at [348, 186] on div "Who called in this service?" at bounding box center [448, 182] width 240 height 19
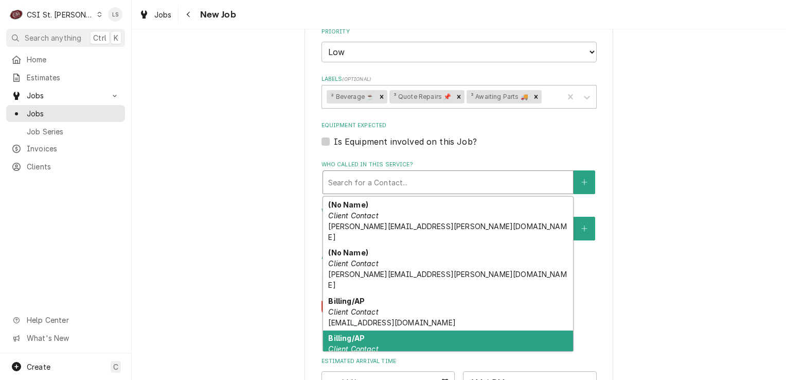
click at [354, 333] on strong "Billing/AP" at bounding box center [346, 337] width 37 height 9
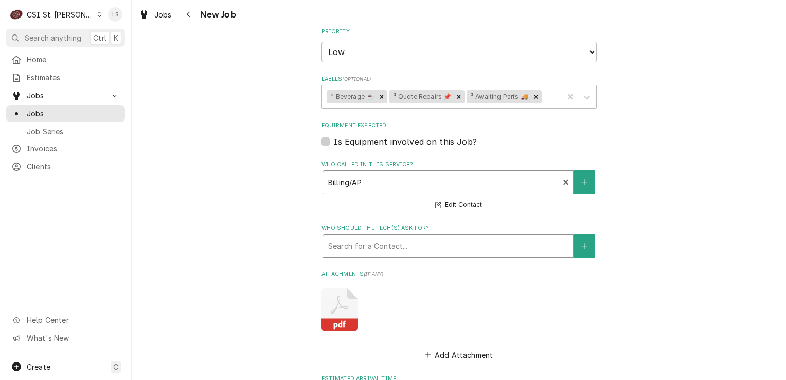
click at [368, 244] on div "Who should the tech(s) ask for?" at bounding box center [448, 246] width 240 height 19
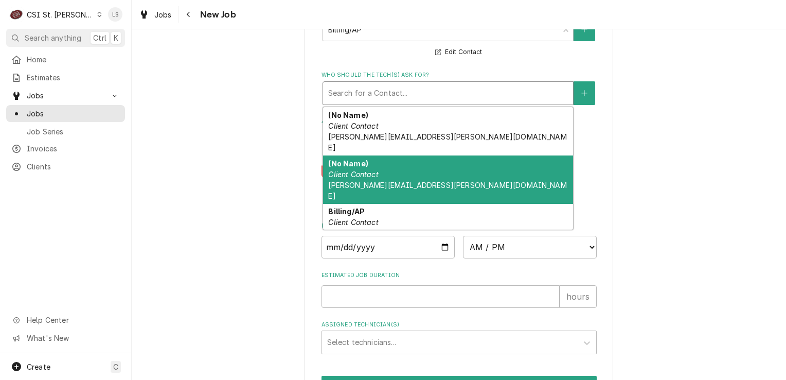
scroll to position [984, 0]
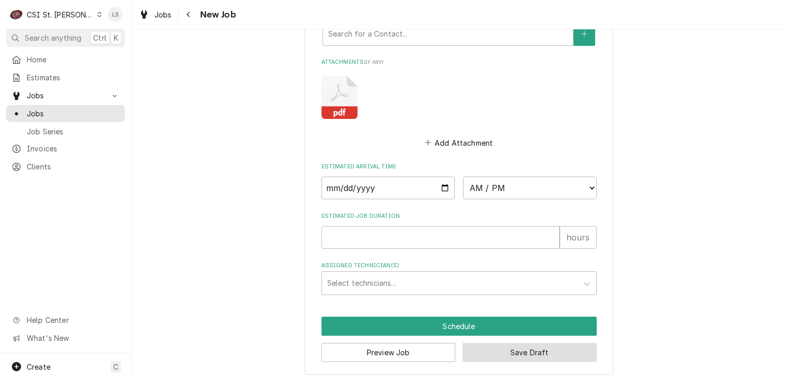
click at [500, 347] on button "Save Draft" at bounding box center [530, 352] width 134 height 19
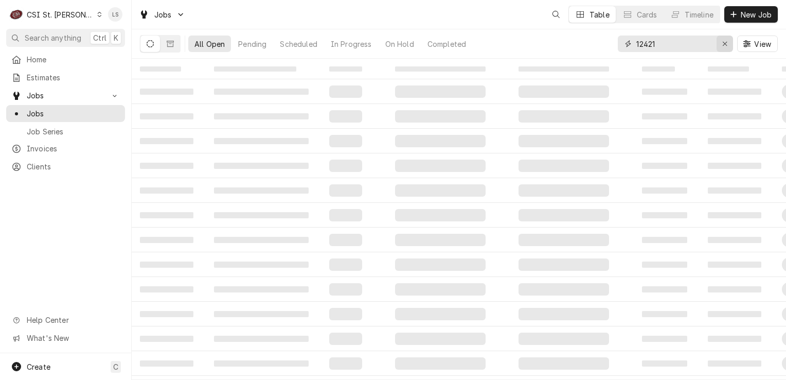
click at [720, 43] on div "Erase input" at bounding box center [725, 44] width 10 height 10
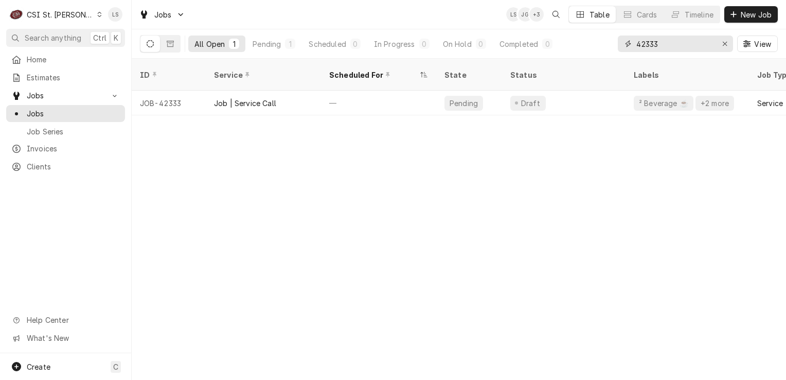
type input "42333"
click at [97, 16] on icon "Dynamic Content Wrapper" at bounding box center [99, 14] width 5 height 5
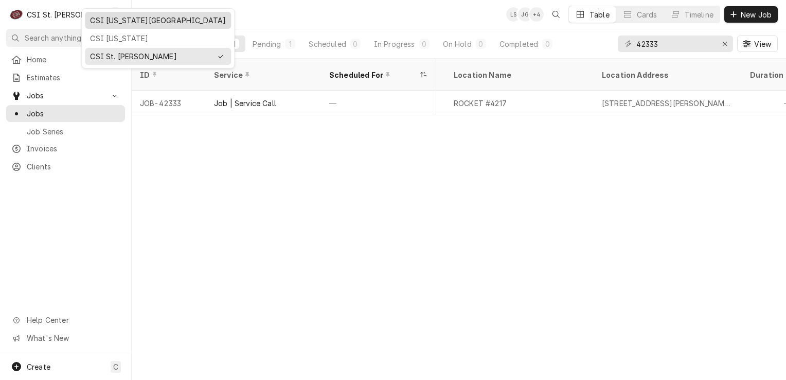
click at [105, 22] on div "CSI [US_STATE][GEOGRAPHIC_DATA]" at bounding box center [158, 20] width 136 height 11
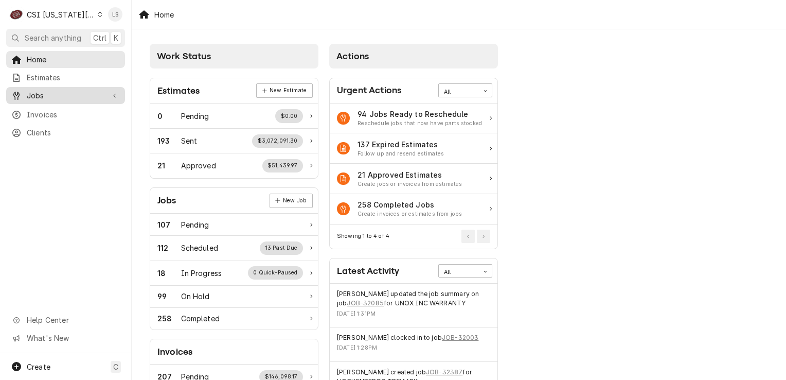
click at [51, 96] on span "Jobs" at bounding box center [66, 95] width 78 height 11
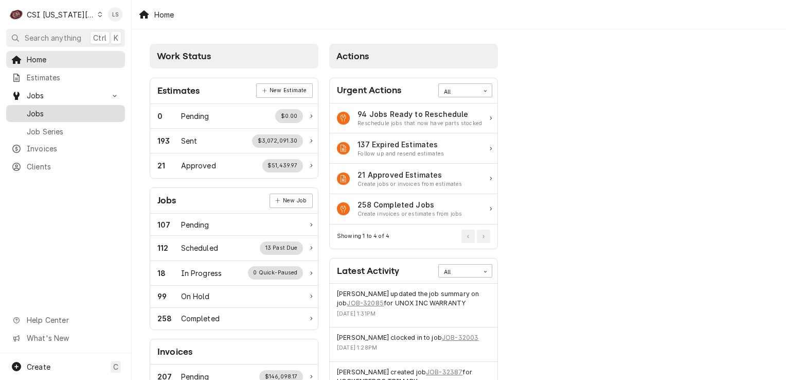
click at [50, 108] on span "Jobs" at bounding box center [73, 113] width 93 height 11
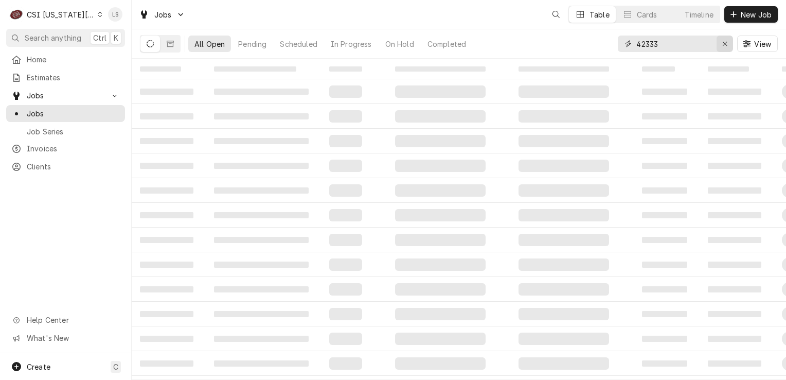
click at [726, 45] on icon "Erase input" at bounding box center [725, 43] width 6 height 7
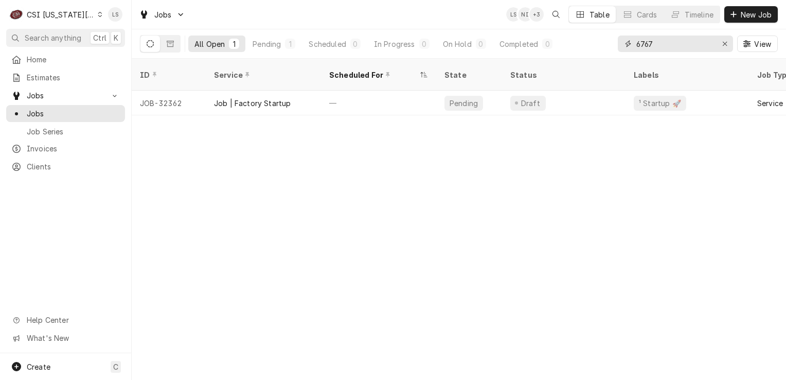
type input "6767"
click at [98, 16] on div "Dynamic Content Wrapper" at bounding box center [100, 14] width 5 height 7
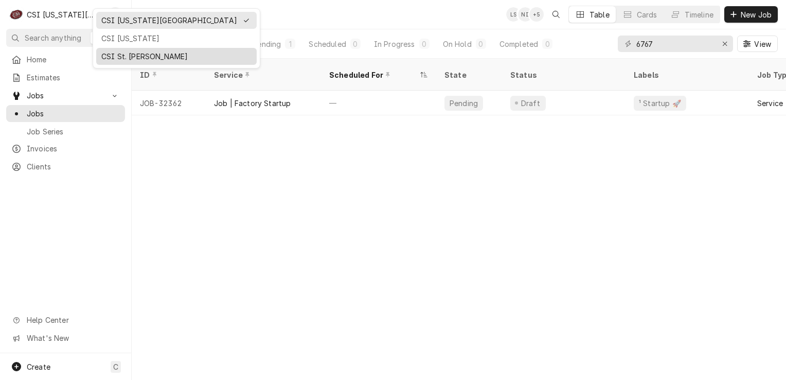
click at [111, 59] on div "CSI St. [PERSON_NAME]" at bounding box center [176, 56] width 150 height 11
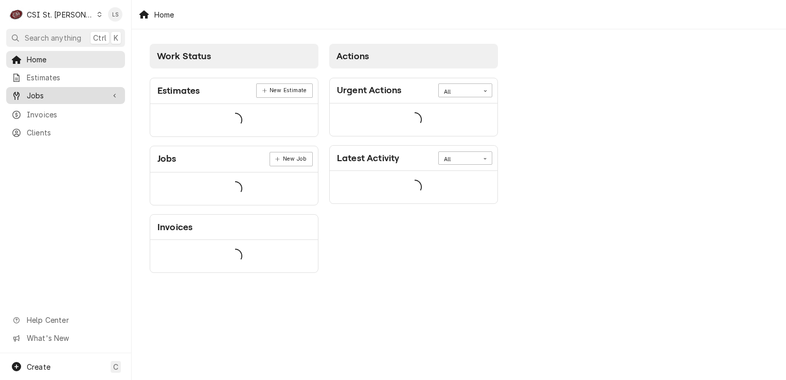
click at [52, 92] on span "Jobs" at bounding box center [66, 95] width 78 height 11
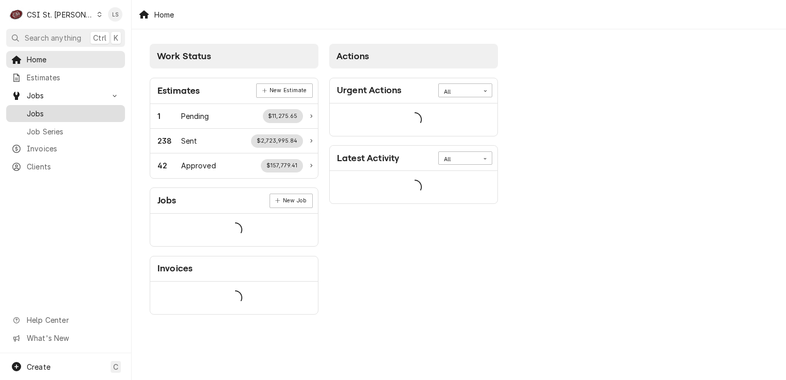
click at [43, 108] on span "Jobs" at bounding box center [73, 113] width 93 height 11
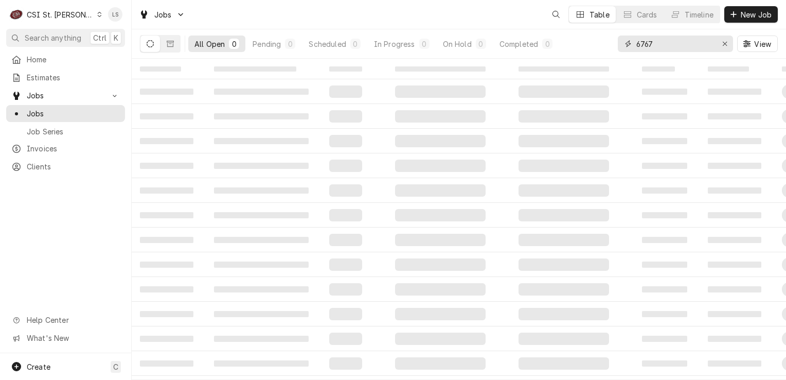
click at [724, 44] on icon "Erase input" at bounding box center [725, 43] width 6 height 7
type input "v"
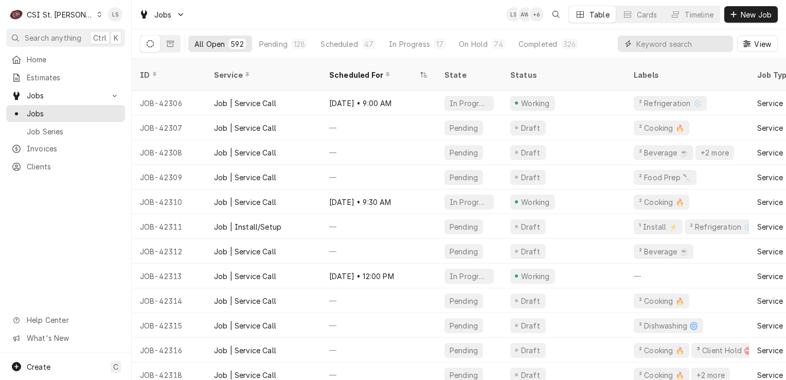
paste input "41927"
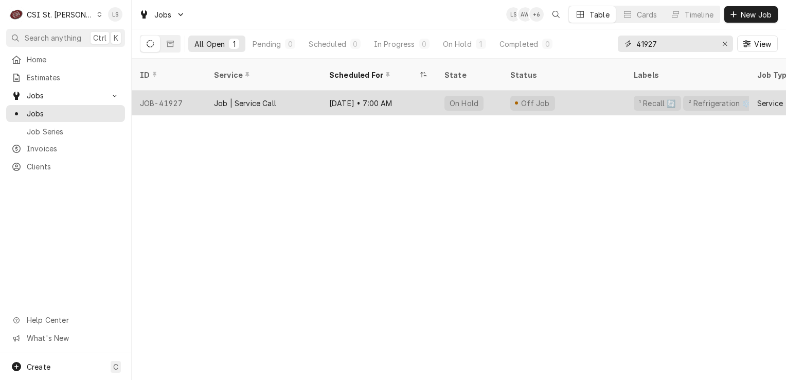
type input "41927"
click at [167, 96] on div "JOB-41927" at bounding box center [169, 103] width 74 height 25
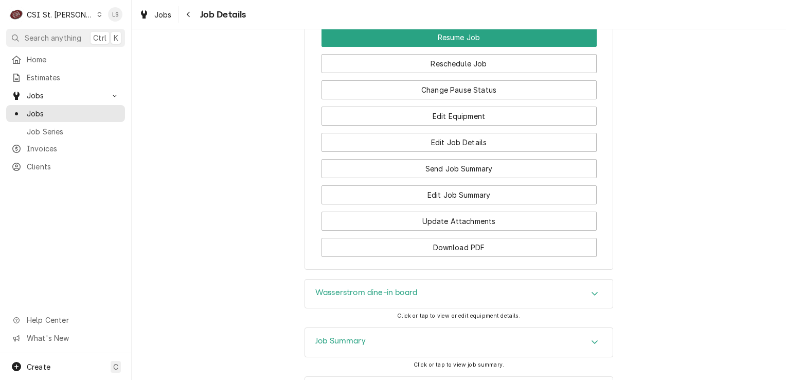
scroll to position [1523, 0]
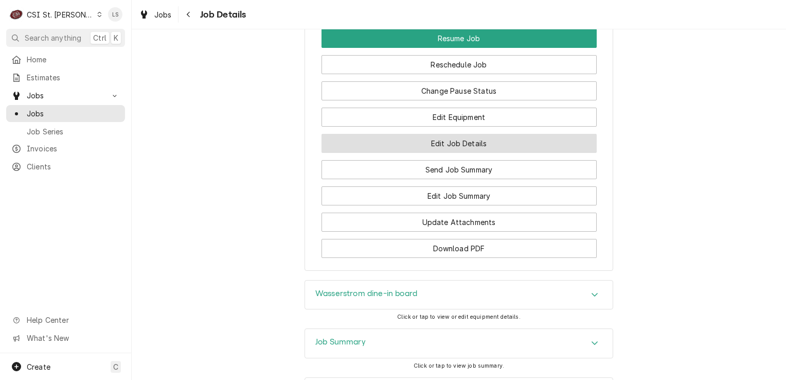
click at [430, 152] on button "Edit Job Details" at bounding box center [459, 143] width 275 height 19
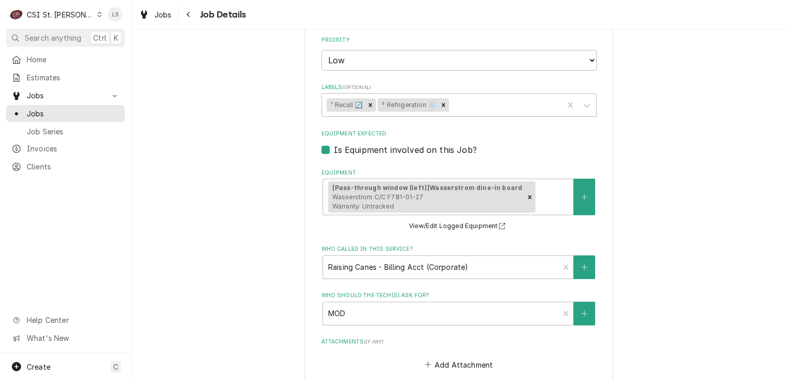
scroll to position [566, 0]
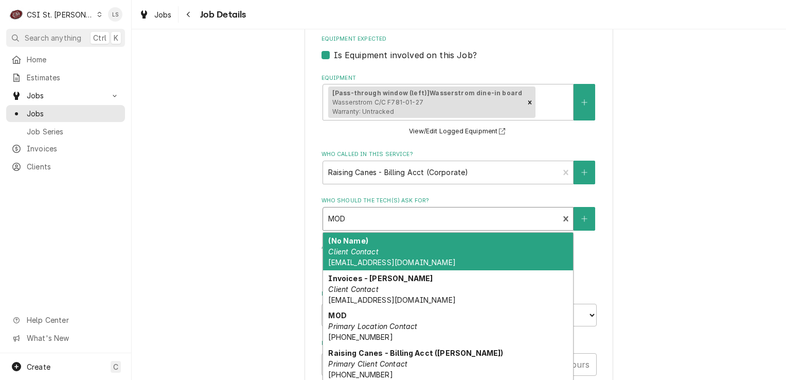
click at [358, 211] on div "Who should the tech(s) ask for?" at bounding box center [441, 218] width 226 height 19
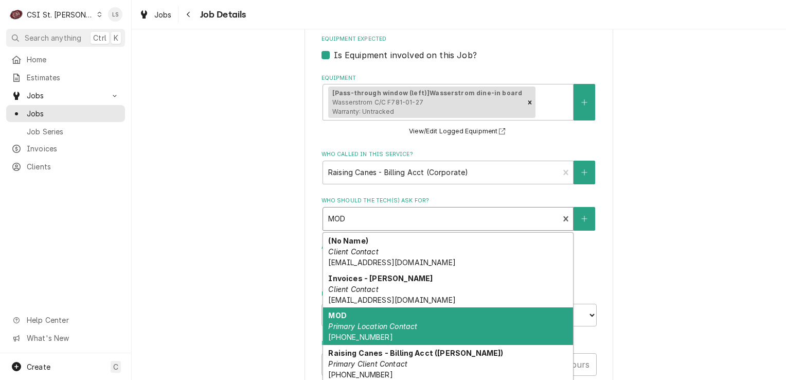
click at [367, 312] on div "MOD Primary Location Contact (314) 513-0268" at bounding box center [448, 326] width 250 height 38
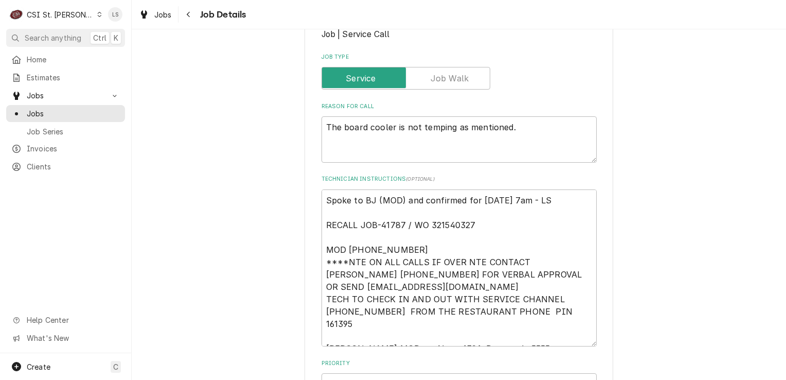
scroll to position [154, 0]
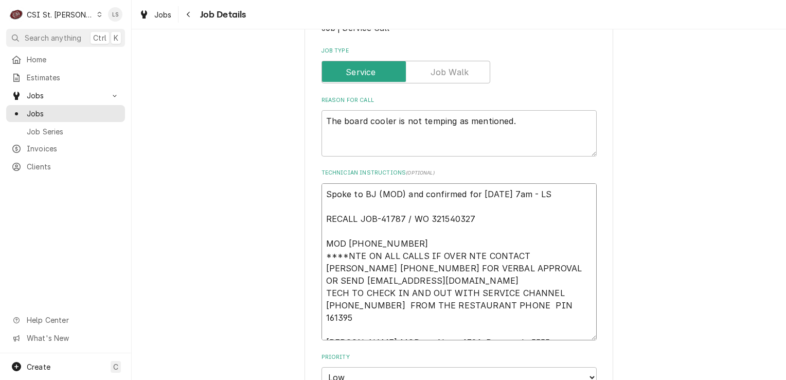
click at [322, 191] on textarea "Spoke to BJ (MOD) and confirmed for Thursday 8/14 at 7am - LS RECALL JOB-41787 …" at bounding box center [459, 261] width 275 height 157
type textarea "x"
type textarea "Spoke to BJ (MOD) and confirmed for Thursday 8/14 at 7am - LS RECALL JOB-41787 …"
click at [322, 191] on textarea "Spoke to BJ (MOD) and confirmed for Thursday 8/14 at 7am - LS RECALL JOB-41787 …" at bounding box center [459, 268] width 275 height 170
type textarea "x"
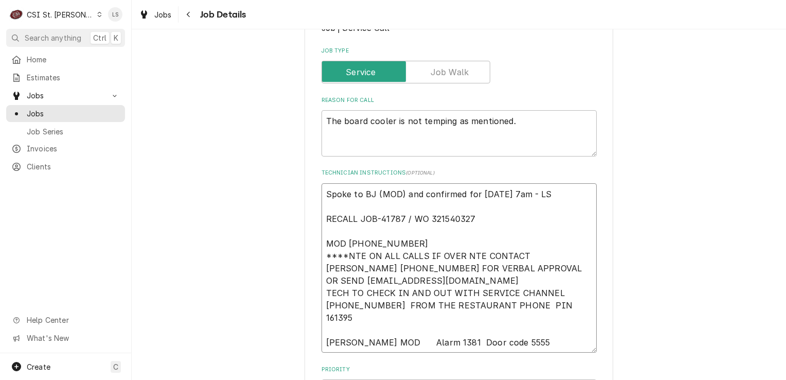
type textarea "S Spoke to BJ (MOD) and confirmed for Thursday 8/14 at 7am - LS RECALL JOB-4178…"
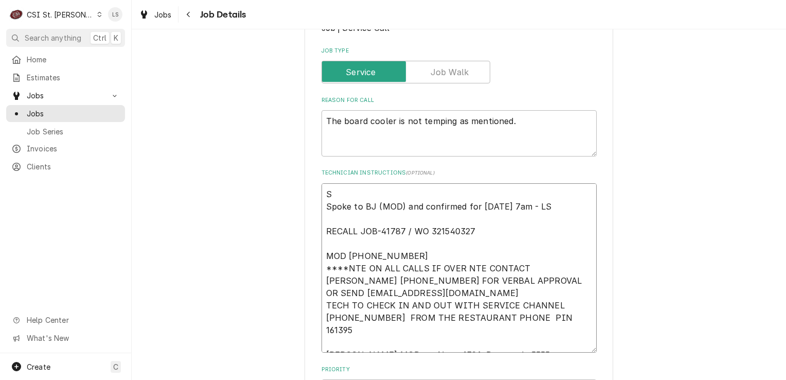
type textarea "x"
type textarea "Sp Spoke to BJ (MOD) and confirmed for Thursday 8/14 at 7am - LS RECALL JOB-417…"
type textarea "x"
type textarea "Spo Spoke to BJ (MOD) and confirmed for Thursday 8/14 at 7am - LS RECALL JOB-41…"
type textarea "x"
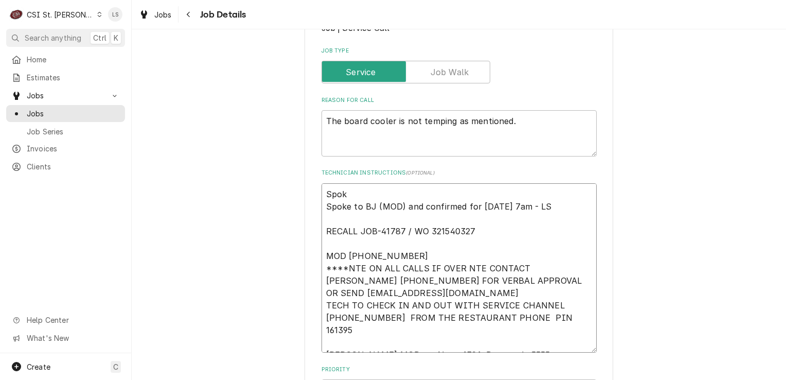
type textarea "Spoke Spoke to BJ (MOD) and confirmed for Thursday 8/14 at 7am - LS RECALL JOB-…"
type textarea "x"
type textarea "Spoke Spoke to BJ (MOD) and confirmed for Thursday 8/14 at 7am - LS RECALL JOB-…"
type textarea "x"
type textarea "Spoke t Spoke to BJ (MOD) and confirmed for Thursday 8/14 at 7am - LS RECALL JO…"
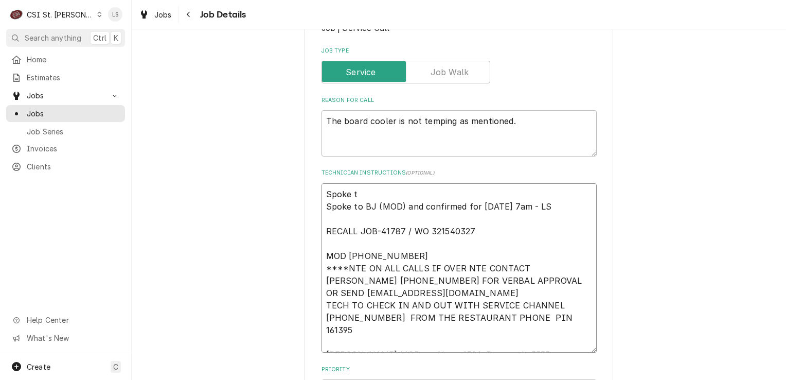
type textarea "x"
type textarea "Spoke to Spoke to BJ (MOD) and confirmed for Thursday 8/14 at 7am - LS RECALL J…"
type textarea "x"
type textarea "Spoke to Spoke to BJ (MOD) and confirmed for Thursday 8/14 at 7am - LS RECALL J…"
type textarea "x"
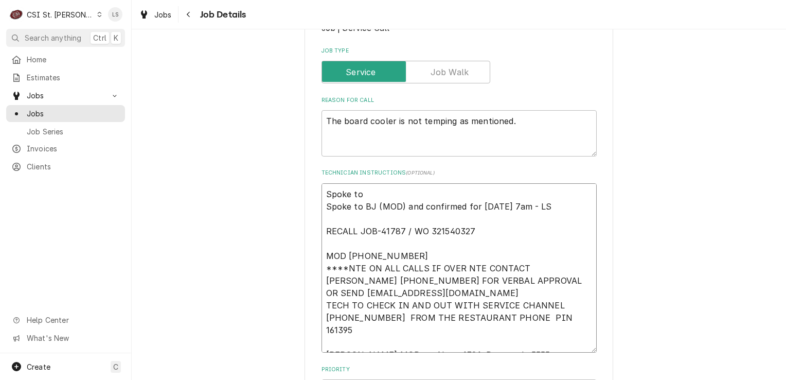
type textarea "Spoke to B Spoke to BJ (MOD) and confirmed for Thursday 8/14 at 7am - LS RECALL…"
type textarea "x"
type textarea "Spoke to BJ Spoke to BJ (MOD) and confirmed for Thursday 8/14 at 7am - LS RECAL…"
type textarea "x"
type textarea "Spoke to BJ Spoke to BJ (MOD) and confirmed for Thursday 8/14 at 7am - LS RECAL…"
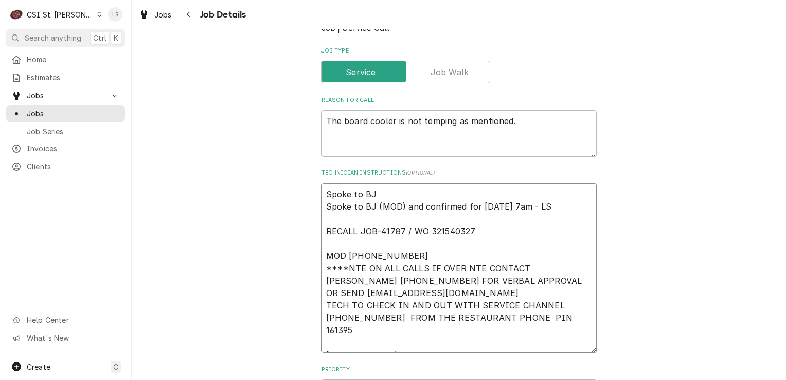
type textarea "x"
type textarea "Spoke to BJ ( Spoke to BJ (MOD) and confirmed for Thursday 8/14 at 7am - LS REC…"
type textarea "x"
type textarea "Spoke to BJ (M Spoke to BJ (MOD) and confirmed for Thursday 8/14 at 7am - LS RE…"
type textarea "x"
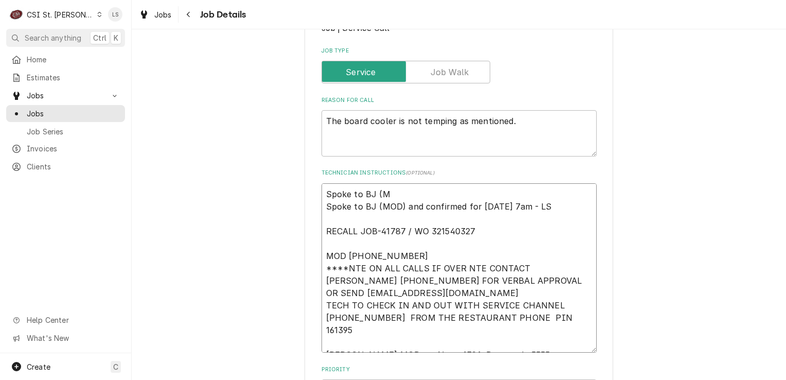
type textarea "Spoke to BJ (MO Spoke to BJ (MOD) and confirmed for Thursday 8/14 at 7am - LS R…"
type textarea "x"
type textarea "Spoke to BJ (MOD Spoke to BJ (MOD) and confirmed for Thursday 8/14 at 7am - LS …"
type textarea "x"
type textarea "Spoke to BJ (MOD) Spoke to BJ (MOD) and confirmed for Thursday 8/14 at 7am - LS…"
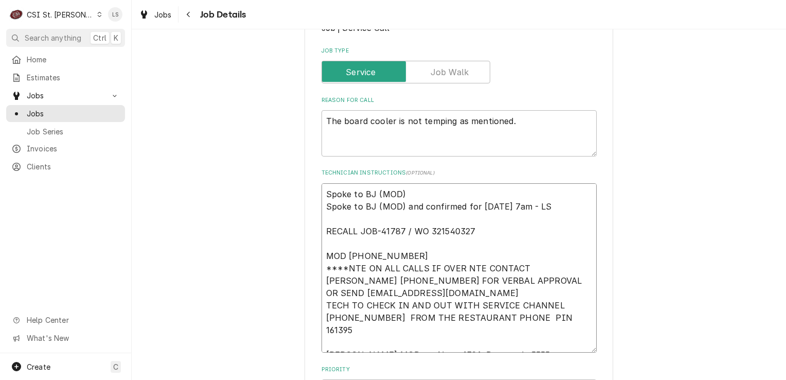
type textarea "x"
type textarea "Spoke to BJ (MOD) Spoke to BJ (MOD) and confirmed for Thursday 8/14 at 7am - LS…"
type textarea "x"
type textarea "Spoke to BJ (MOD) a Spoke to BJ (MOD) and confirmed for Thursday 8/14 at 7am - …"
type textarea "x"
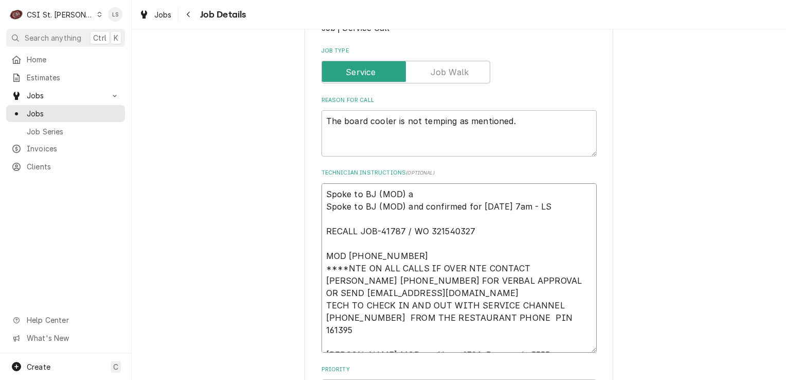
type textarea "Spoke to BJ (MOD) an Spoke to BJ (MOD) and confirmed for Thursday 8/14 at 7am -…"
type textarea "x"
type textarea "Spoke to BJ (MOD) and Spoke to BJ (MOD) and confirmed for Thursday 8/14 at 7am …"
type textarea "x"
type textarea "Spoke to BJ (MOD) and Spoke to BJ (MOD) and confirmed for Thursday 8/14 at 7am …"
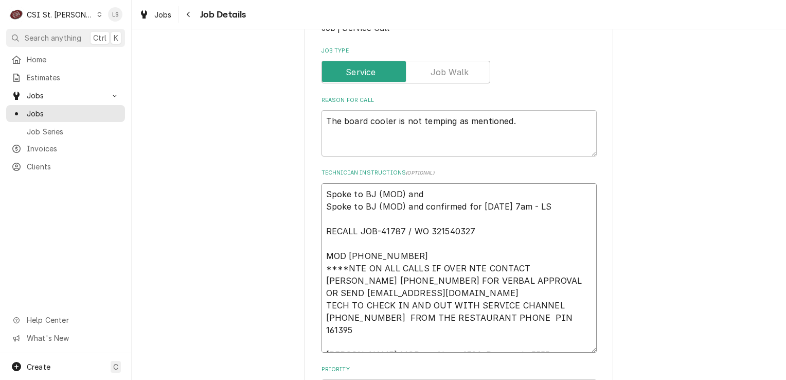
type textarea "x"
type textarea "Spoke to BJ (MOD) and co Spoke to BJ (MOD) and confirmed for Thursday 8/14 at 7…"
type textarea "x"
type textarea "Spoke to BJ (MOD) and con Spoke to BJ (MOD) and confirmed for Thursday 8/14 at …"
type textarea "x"
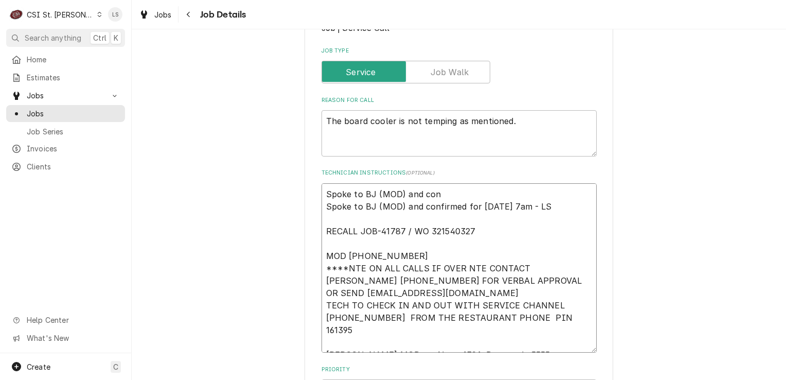
type textarea "Spoke to BJ (MOD) and conf Spoke to BJ (MOD) and confirmed for Thursday 8/14 at…"
type textarea "x"
type textarea "Spoke to BJ (MOD) and confi Spoke to BJ (MOD) and confirmed for Thursday 8/14 a…"
type textarea "x"
type textarea "Spoke to BJ (MOD) and confim Spoke to BJ (MOD) and confirmed for Thursday 8/14 …"
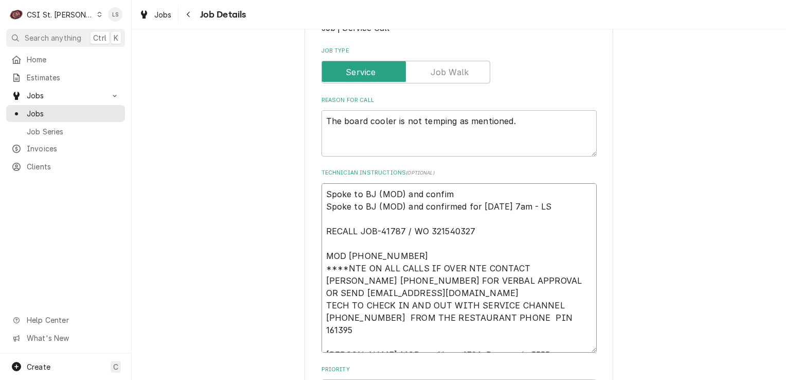
type textarea "x"
type textarea "Spoke to BJ (MOD) and confime Spoke to BJ (MOD) and confirmed for Thursday 8/14…"
type textarea "x"
type textarea "Spoke to BJ (MOD) and confimed Spoke to BJ (MOD) and confirmed for Thursday 8/1…"
type textarea "x"
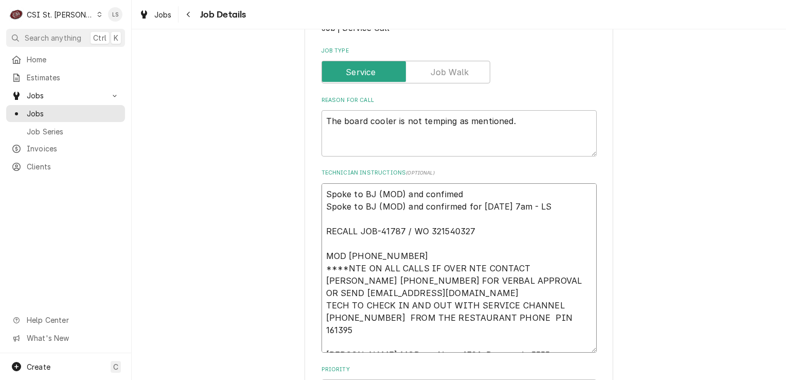
type textarea "Spoke to BJ (MOD) and confimed Spoke to BJ (MOD) and confirmed for Thursday 8/1…"
type textarea "x"
type textarea "Spoke to BJ (MOD) and confimed fo Spoke to BJ (MOD) and confirmed for Thursday …"
type textarea "x"
type textarea "Spoke to BJ (MOD) and confimed for Spoke to BJ (MOD) and confirmed for Thursday…"
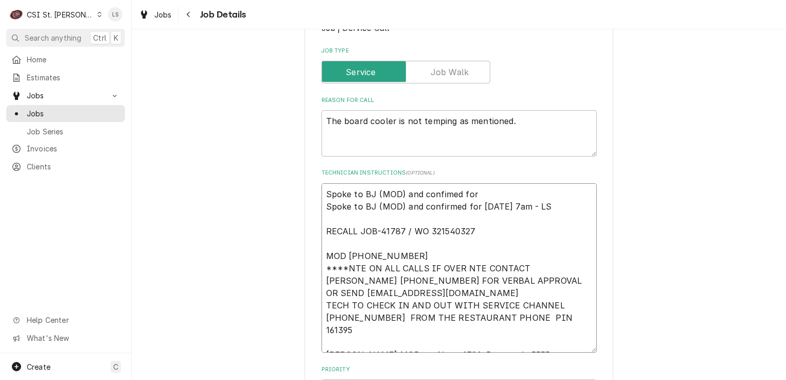
type textarea "x"
type textarea "Spoke to BJ (MOD) and confimed for Spoke to BJ (MOD) and confirmed for Thursday…"
type textarea "x"
type textarea "Spoke to BJ (MOD) and confimed for Spoke to BJ (MOD) and confirmed for Thursday…"
type textarea "x"
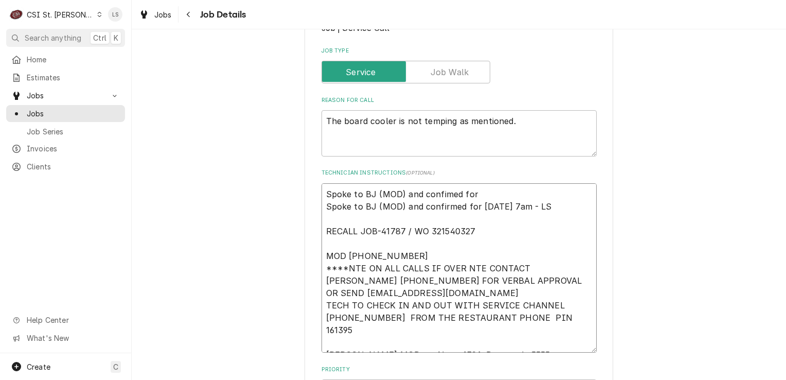
type textarea "Spoke to BJ (MOD) and confimed fo Spoke to BJ (MOD) and confirmed for Thursday …"
type textarea "x"
type textarea "Spoke to BJ (MOD) and confimed f Spoke to BJ (MOD) and confirmed for Thursday 8…"
type textarea "x"
type textarea "Spoke to BJ (MOD) and confimed Spoke to BJ (MOD) and confirmed for Thursday 8/1…"
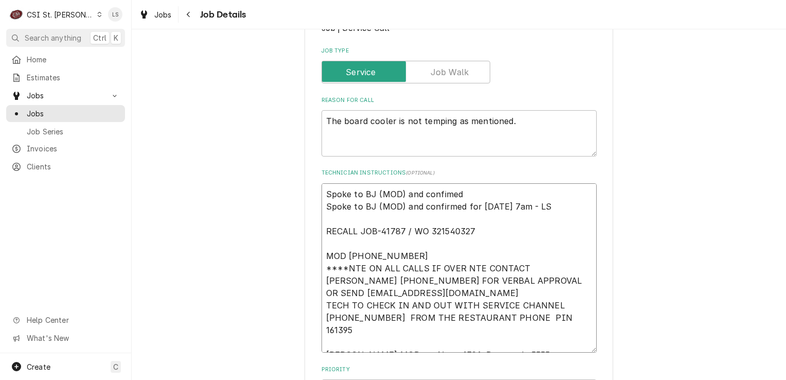
type textarea "x"
type textarea "Spoke to BJ (MOD) and confimed Spoke to BJ (MOD) and confirmed for Thursday 8/1…"
type textarea "x"
type textarea "Spoke to BJ (MOD) and confime Spoke to BJ (MOD) and confirmed for Thursday 8/14…"
type textarea "x"
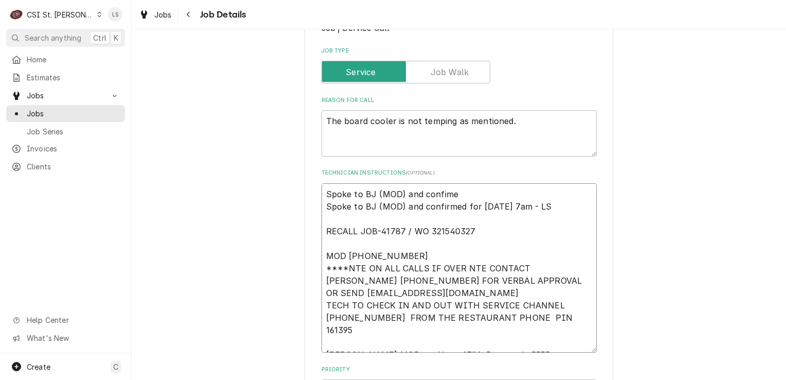
type textarea "Spoke to BJ (MOD) and confim Spoke to BJ (MOD) and confirmed for Thursday 8/14 …"
type textarea "x"
type textarea "Spoke to BJ (MOD) and confi Spoke to BJ (MOD) and confirmed for Thursday 8/14 a…"
type textarea "x"
type textarea "Spoke to BJ (MOD) and confir Spoke to BJ (MOD) and confirmed for Thursday 8/14 …"
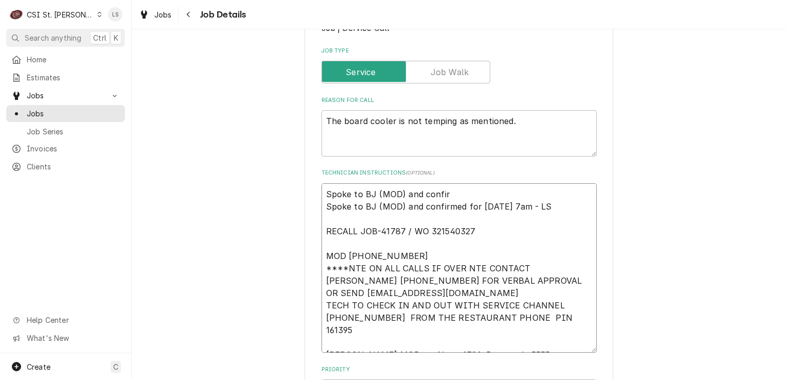
type textarea "x"
type textarea "Spoke to BJ (MOD) and confirm Spoke to BJ (MOD) and confirmed for Thursday 8/14…"
type textarea "x"
type textarea "Spoke to BJ (MOD) and confirme Spoke to BJ (MOD) and confirmed for Thursday 8/1…"
type textarea "x"
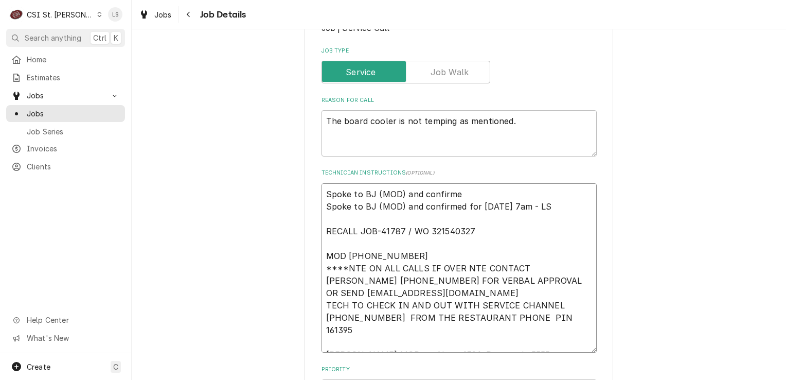
type textarea "Spoke to BJ (MOD) and confirmed Spoke to BJ (MOD) and confirmed for Thursday 8/…"
type textarea "x"
type textarea "Spoke to BJ (MOD) and confirmed Spoke to BJ (MOD) and confirmed for Thursday 8/…"
type textarea "x"
type textarea "Spoke to BJ (MOD) and confirmed fo Spoke to BJ (MOD) and confirmed for Thursday…"
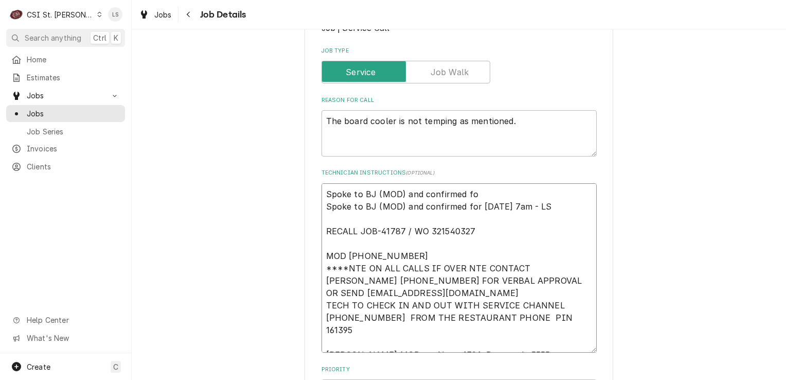
type textarea "x"
type textarea "Spoke to BJ (MOD) and confirmed for Spoke to BJ (MOD) and confirmed for Thursda…"
type textarea "x"
type textarea "Spoke to BJ (MOD) and confirmed for T Spoke to BJ (MOD) and confirmed for Thurs…"
type textarea "x"
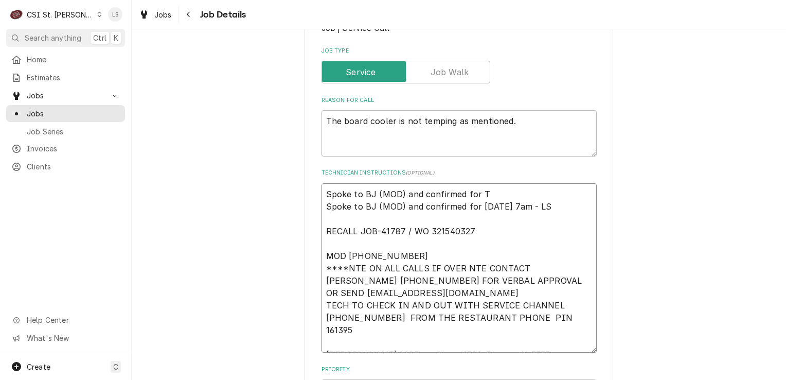
type textarea "Spoke to BJ (MOD) and confirmed for Th Spoke to BJ (MOD) and confirmed for Thur…"
type textarea "x"
type textarea "Spoke to BJ (MOD) and confirmed for Thu Spoke to BJ (MOD) and confirmed for Thu…"
type textarea "x"
type textarea "Spoke to BJ (MOD) and confirmed for Thur Spoke to BJ (MOD) and confirmed for Th…"
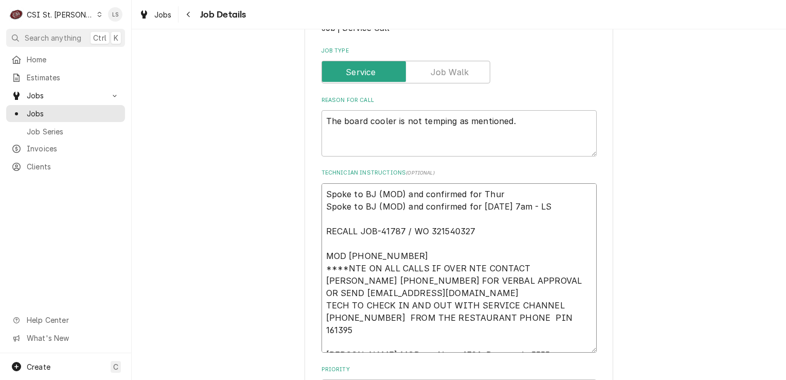
type textarea "x"
type textarea "Spoke to BJ (MOD) and confirmed for Thurs Spoke to BJ (MOD) and confirmed for T…"
type textarea "x"
type textarea "Spoke to BJ (MOD) and confirmed for Thursd Spoke to BJ (MOD) and confirmed for …"
type textarea "x"
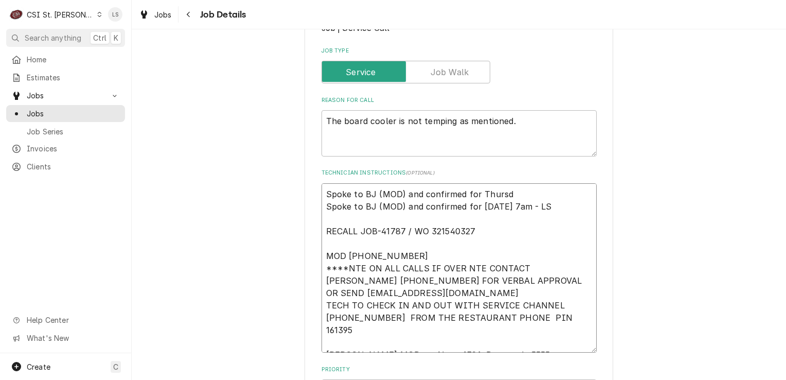
type textarea "Spoke to BJ (MOD) and confirmed for Thursda Spoke to BJ (MOD) and confirmed for…"
type textarea "x"
type textarea "Spoke to BJ (MOD) and confirmed for Thursday Spoke to BJ (MOD) and confirmed fo…"
type textarea "x"
type textarea "Spoke to BJ (MOD) and confirmed for Thursday Spoke to BJ (MOD) and confirmed fo…"
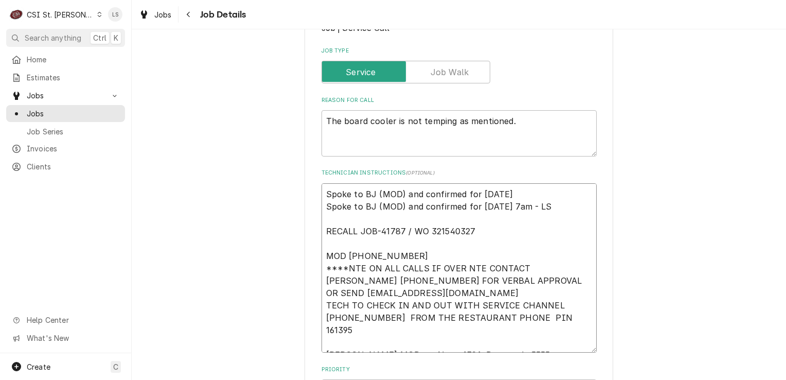
type textarea "x"
type textarea "Spoke to BJ (MOD) and confirmed for Thursday 8 Spoke to BJ (MOD) and confirmed …"
type textarea "x"
type textarea "Spoke to BJ (MOD) and confirmed for Thursday 8/ Spoke to BJ (MOD) and confirmed…"
type textarea "x"
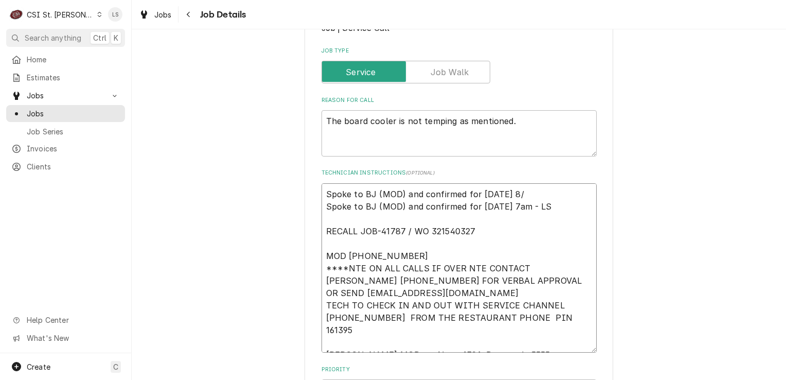
type textarea "Spoke to BJ (MOD) and confirmed for Thursday 8/2 Spoke to BJ (MOD) and confirme…"
type textarea "x"
type textarea "Spoke to BJ (MOD) and confirmed for Thursday 8/28 Spoke to BJ (MOD) and confirm…"
type textarea "x"
type textarea "Spoke to BJ (MOD) and confirmed for Thursday 8/28 a Spoke to BJ (MOD) and confi…"
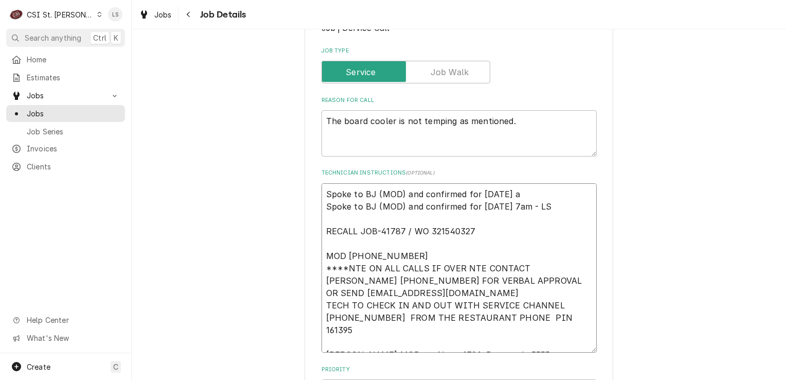
type textarea "x"
type textarea "Spoke to BJ (MOD) and confirmed for Thursday 8/28 at Spoke to BJ (MOD) and conf…"
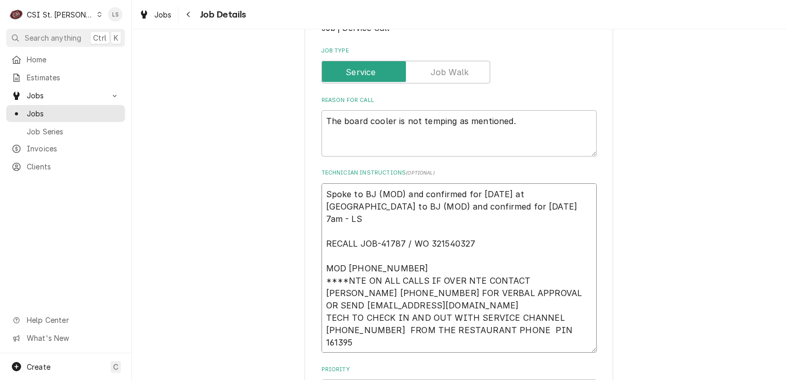
type textarea "x"
type textarea "Spoke to BJ (MOD) and confirmed for Thursday 8/28 at Spoke to BJ (MOD) and conf…"
type textarea "x"
type textarea "Spoke to BJ (MOD) and confirmed for Thursday 8/28 at 7 Spoke to BJ (MOD) and co…"
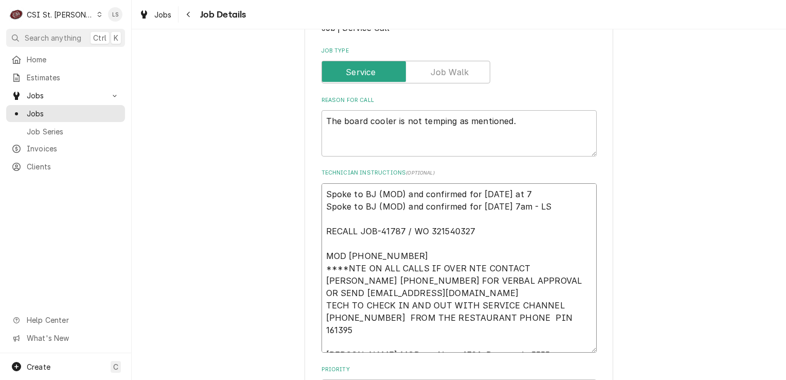
type textarea "x"
type textarea "Spoke to BJ (MOD) and confirmed for Thursday 8/28 at 7a Spoke to BJ (MOD) and c…"
type textarea "x"
type textarea "Spoke to BJ (MOD) and confirmed for Thursday 8/28 at 7am Spoke to BJ (MOD) and …"
type textarea "x"
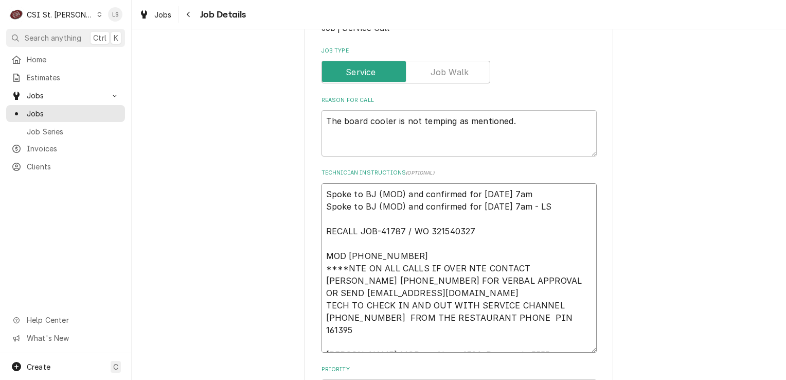
type textarea "Spoke to BJ (MOD) and confirmed for Thursday 8/28 at 7am Spoke to BJ (MOD) and …"
type textarea "x"
type textarea "Spoke to BJ (MOD) and confirmed for Thursday 8/28 at 7am - Spoke to BJ (MOD) an…"
type textarea "x"
type textarea "Spoke to BJ (MOD) and confirmed for Thursday 8/28 at 7am - Spoke to BJ (MOD) an…"
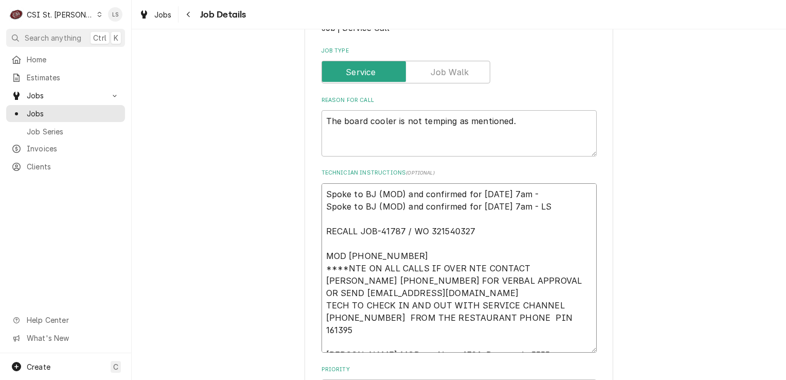
type textarea "x"
type textarea "Spoke to BJ (MOD) and confirmed for Thursday 8/28 at 7am - L Spoke to BJ (MOD) …"
type textarea "x"
type textarea "Spoke to BJ (MOD) and confirmed for Thursday 8/28 at 7am - LS Spoke to BJ (MOD)…"
type textarea "x"
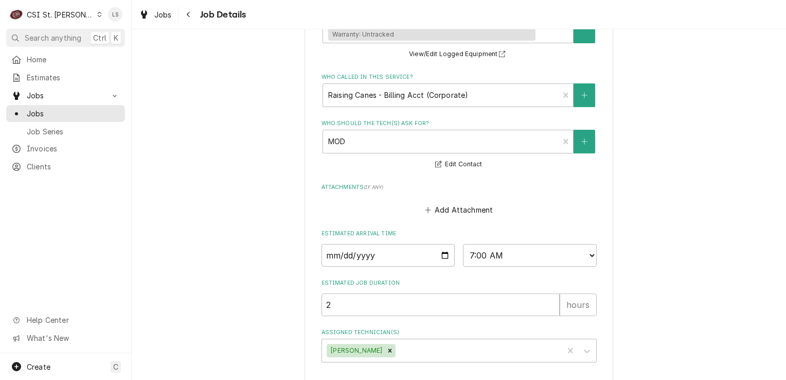
scroll to position [698, 0]
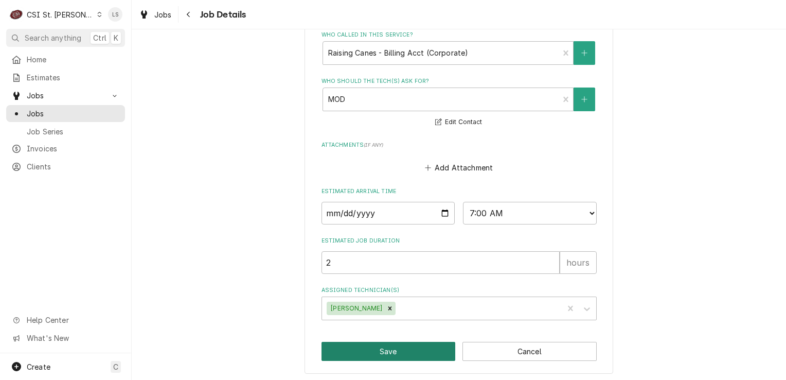
type textarea "Spoke to BJ (MOD) and confirmed for Thursday 8/28 at 7am - LS Spoke to BJ (MOD)…"
click at [420, 347] on button "Save" at bounding box center [389, 351] width 134 height 19
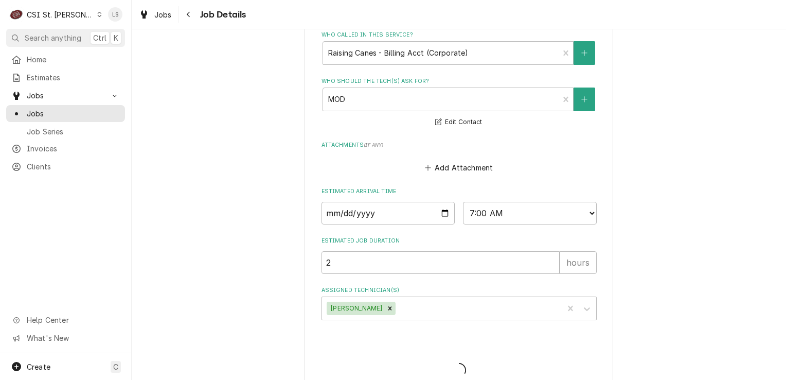
type textarea "x"
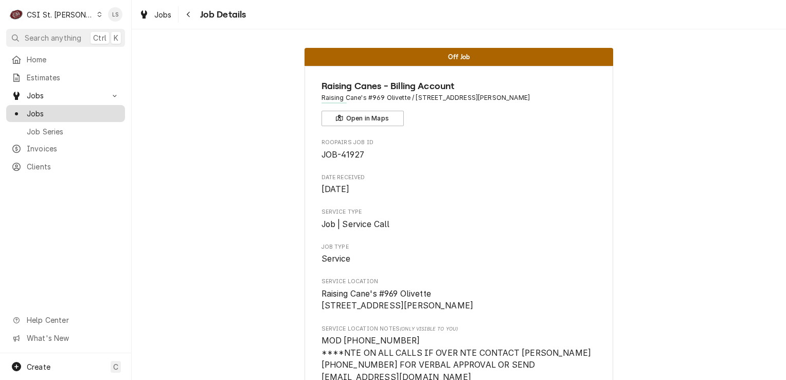
click at [74, 109] on span "Jobs" at bounding box center [73, 113] width 93 height 11
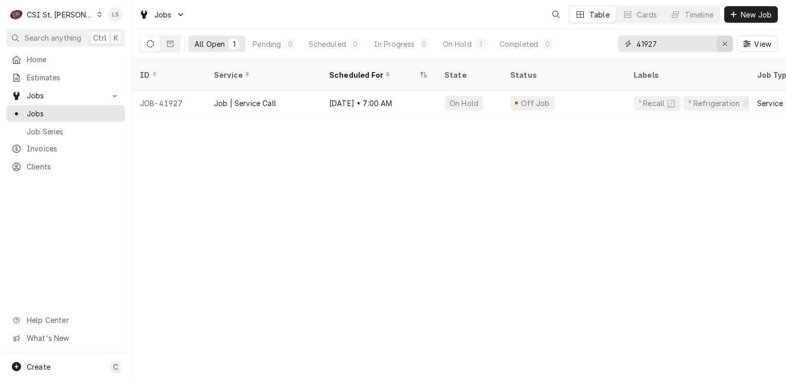
click at [725, 40] on icon "Erase input" at bounding box center [725, 43] width 6 height 7
paste input "42207"
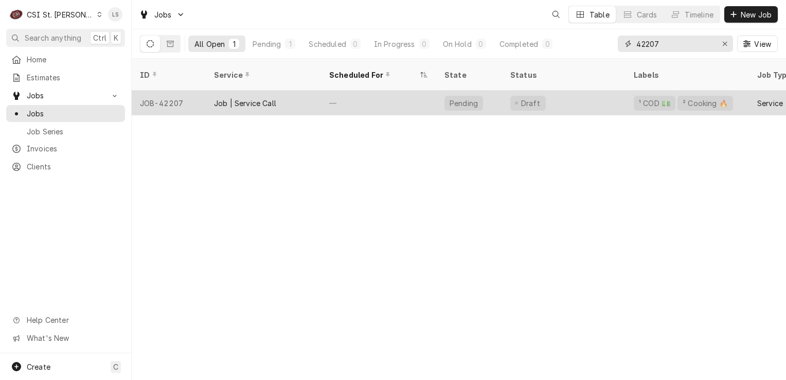
type input "42207"
click at [149, 94] on div "JOB-42207" at bounding box center [169, 103] width 74 height 25
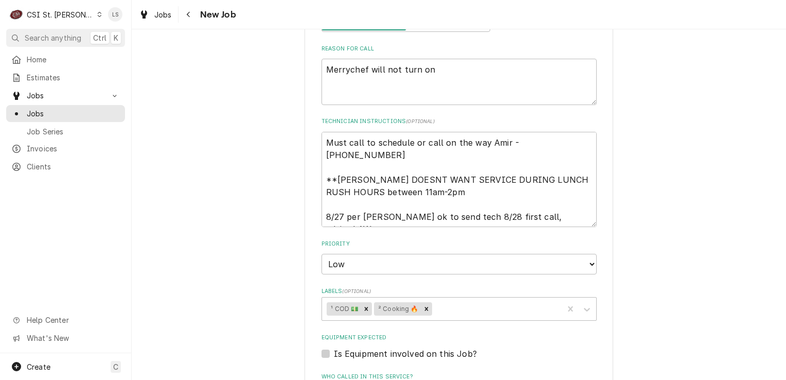
scroll to position [566, 0]
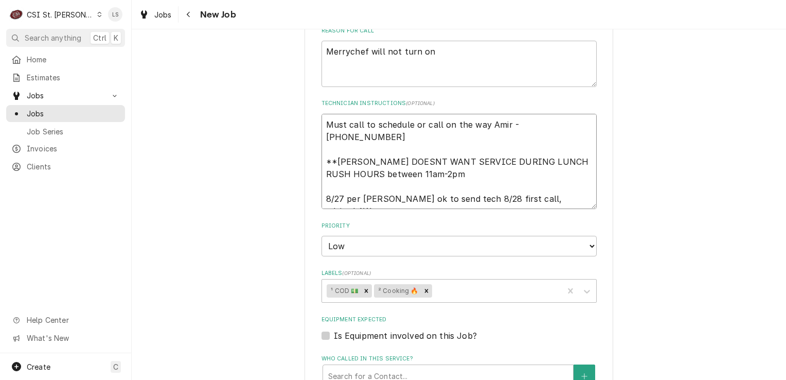
click at [323, 122] on textarea "Must call to schedule or call on the way Amir - [PHONE_NUMBER] **[PERSON_NAME] …" at bounding box center [459, 162] width 275 height 96
type textarea "x"
type textarea "Must call to schedule or call on the way Amir - 314 406-1992 **AMIR DOESNT WANT…"
type textarea "x"
type textarea "Must call to schedule or call on the way Amir - 314 406-1992 **AMIR DOESNT WANT…"
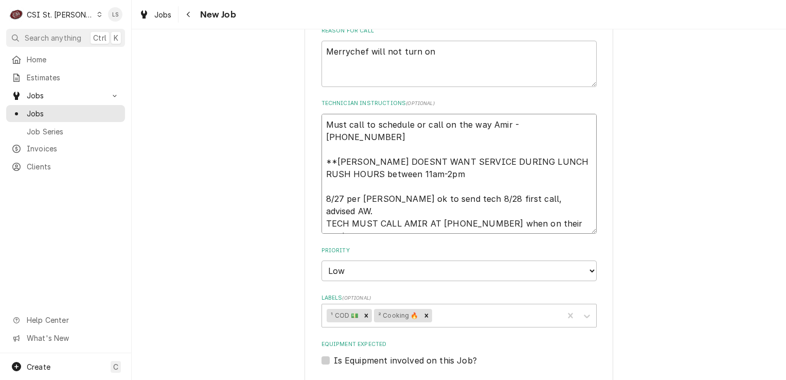
click at [323, 122] on textarea "Must call to schedule or call on the way Amir - 314 406-1992 **AMIR DOESNT WANT…" at bounding box center [459, 174] width 275 height 120
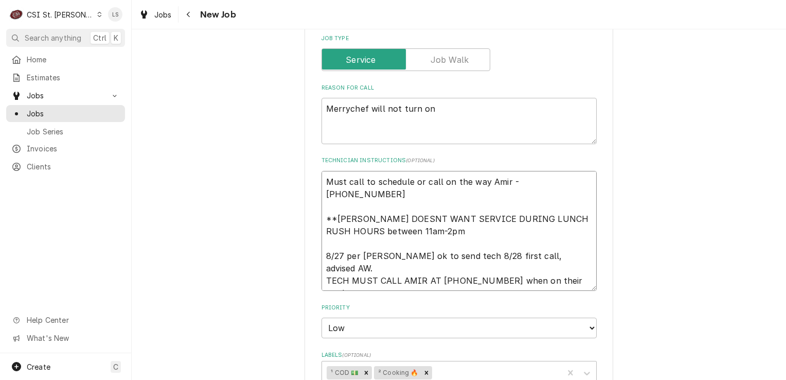
scroll to position [515, 0]
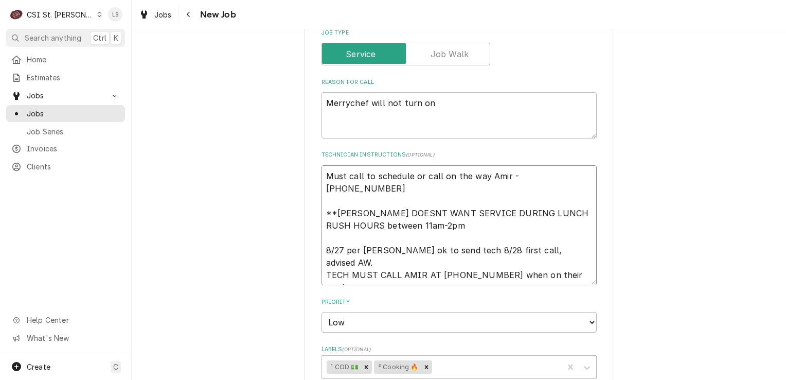
type textarea "x"
type textarea "S Must call to schedule or call on the way Amir - 314 406-1992 **AMIR DOESNT WA…"
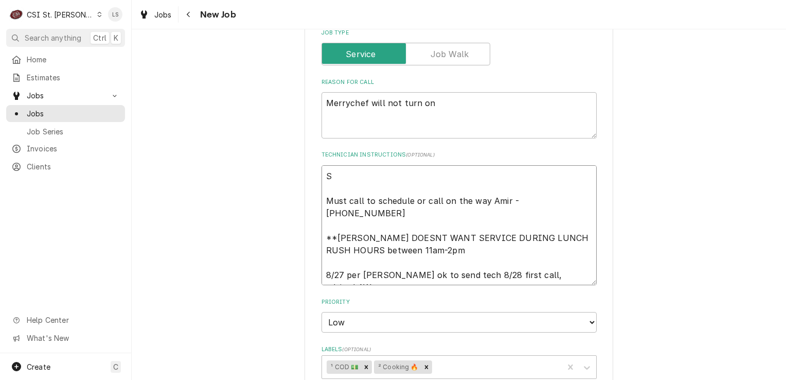
type textarea "x"
type textarea "Sp Must call to schedule or call on the way Amir - 314 406-1992 **AMIR DOESNT W…"
type textarea "x"
type textarea "Spo Must call to schedule or call on the way Amir - 314 406-1992 **AMIR DOESNT …"
type textarea "x"
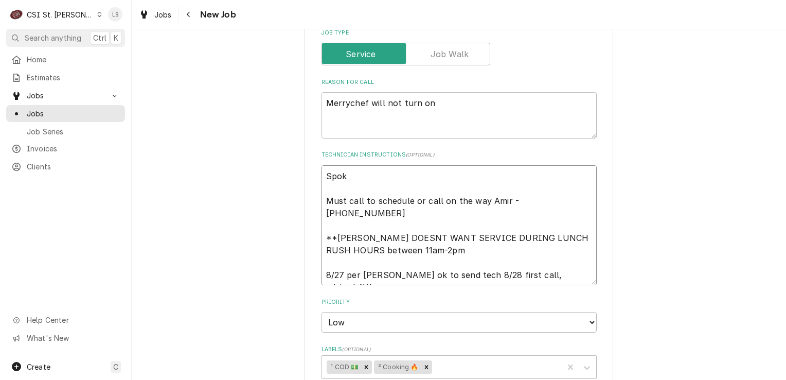
type textarea "Spoke Must call to schedule or call on the way Amir - 314 406-1992 **AMIR DOESN…"
type textarea "x"
type textarea "Spoke Must call to schedule or call on the way Amir - 314 406-1992 **AMIR DOESN…"
type textarea "x"
type textarea "Spoke to Must call to schedule or call on the way Amir - 314 406-1992 **AMIR DO…"
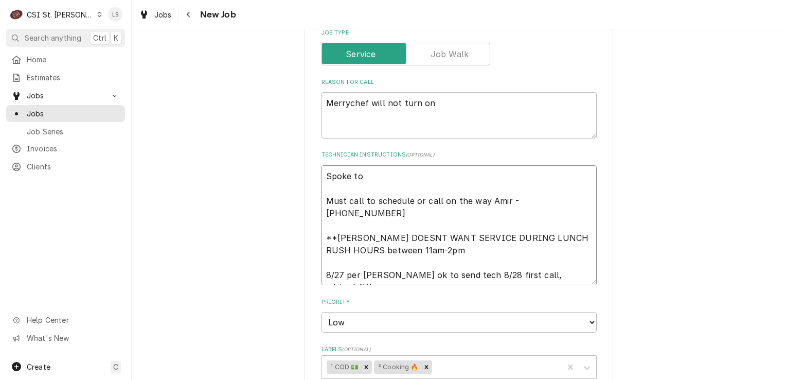
type textarea "x"
type textarea "Spoke to Must call to schedule or call on the way Amir - 314 406-1992 **AMIR DO…"
type textarea "x"
type textarea "Spoke to A Must call to schedule or call on the way Amir - 314 406-1992 **AMIR …"
type textarea "x"
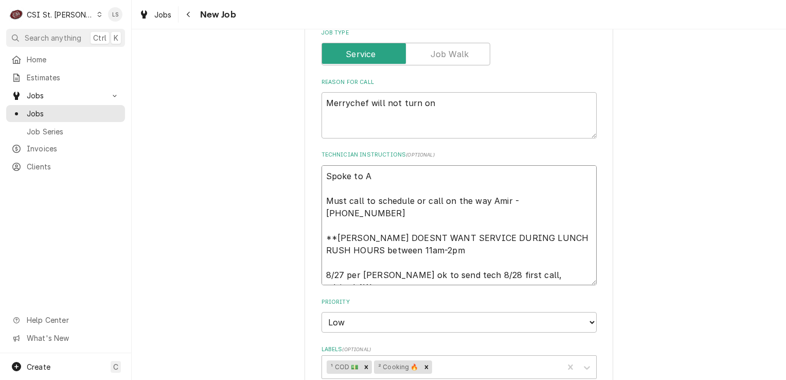
type textarea "Spoke to Am Must call to schedule or call on the way Amir - 314 406-1992 **AMIR…"
type textarea "x"
type textarea "Spoke to Amir Must call to schedule or call on the way Amir - 314 406-1992 **AM…"
type textarea "x"
type textarea "Spoke to Amir a Must call to schedule or call on the way Amir - 314 406-1992 **…"
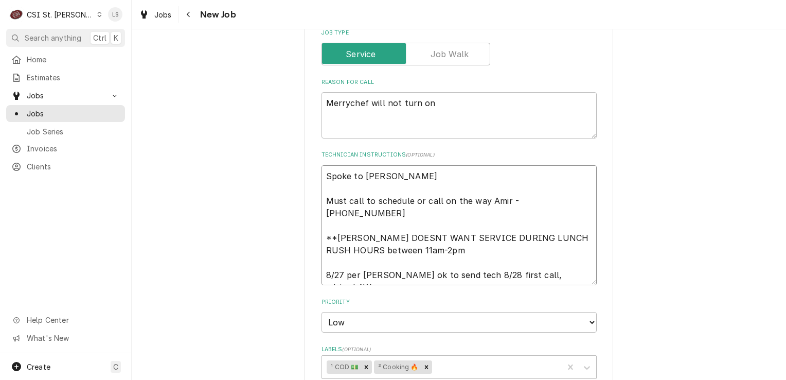
type textarea "x"
type textarea "Spoke to Amir an Must call to schedule or call on the way Amir - 314 406-1992 *…"
type textarea "x"
type textarea "Spoke to Amir and Must call to schedule or call on the way Amir - 314 406-1992 …"
type textarea "x"
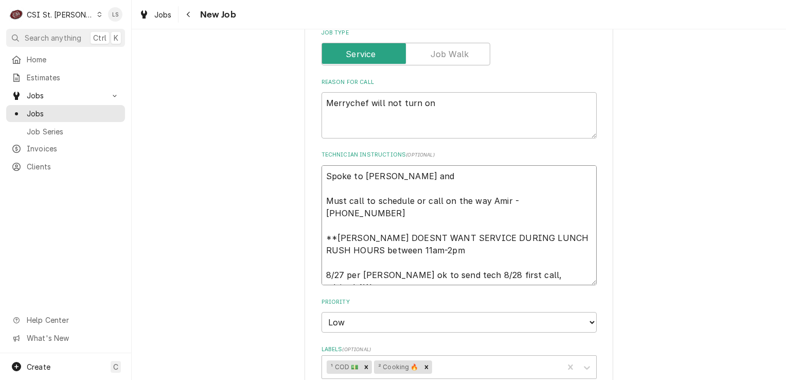
type textarea "Spoke to Amir and Must call to schedule or call on the way Amir - 314 406-1992 …"
type textarea "x"
type textarea "Spoke to Amir and c Must call to schedule or call on the way Amir - 314 406-199…"
type textarea "x"
type textarea "Spoke to Amir and co Must call to schedule or call on the way Amir - 314 406-19…"
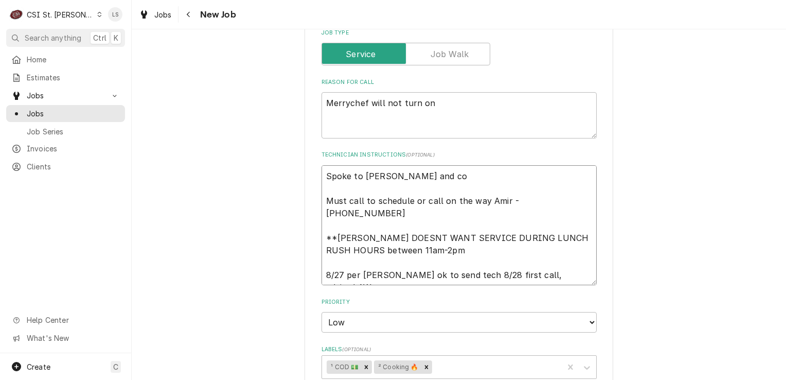
type textarea "x"
type textarea "Spoke to Amir and con Must call to schedule or call on the way Amir - 314 406-1…"
type textarea "x"
type textarea "Spoke to Amir and conf Must call to schedule or call on the way Amir - 314 406-…"
type textarea "x"
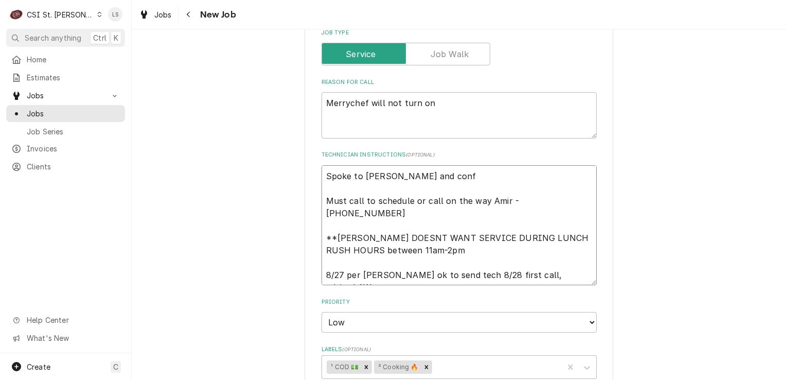
type textarea "Spoke to Amir and confi Must call to schedule or call on the way Amir - 314 406…"
type textarea "x"
type textarea "Spoke to Amir and confir Must call to schedule or call on the way Amir - 314 40…"
type textarea "x"
type textarea "Spoke to Amir and confire Must call to schedule or call on the way Amir - 314 4…"
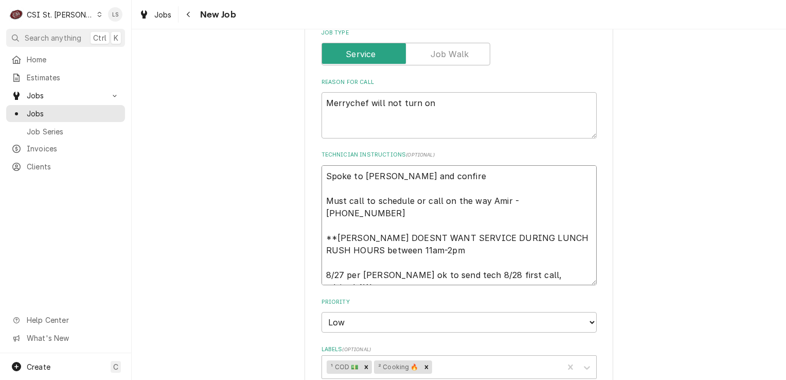
type textarea "x"
type textarea "Spoke to Amir and confirem Must call to schedule or call on the way Amir - 314 …"
type textarea "x"
type textarea "Spoke to Amir and confiremd Must call to schedule or call on the way Amir - 314…"
type textarea "x"
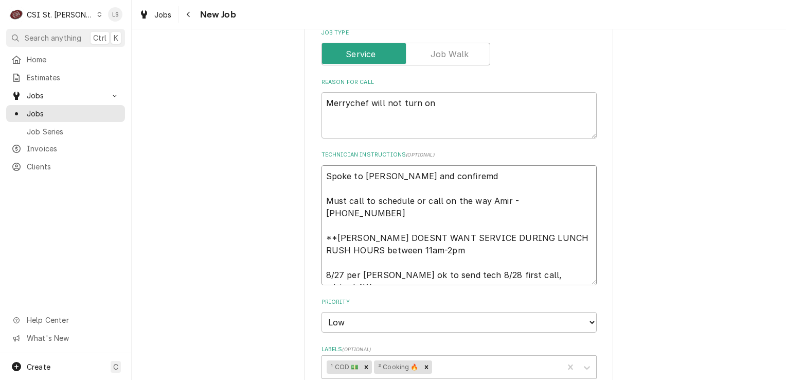
type textarea "Spoke to Amir and confiremd Must call to schedule or call on the way Amir - 314…"
type textarea "x"
type textarea "Spoke to Amir and confiremd Must call to schedule or call on the way Amir - 314…"
type textarea "x"
type textarea "Spoke to Amir and confirem Must call to schedule or call on the way Amir - 314 …"
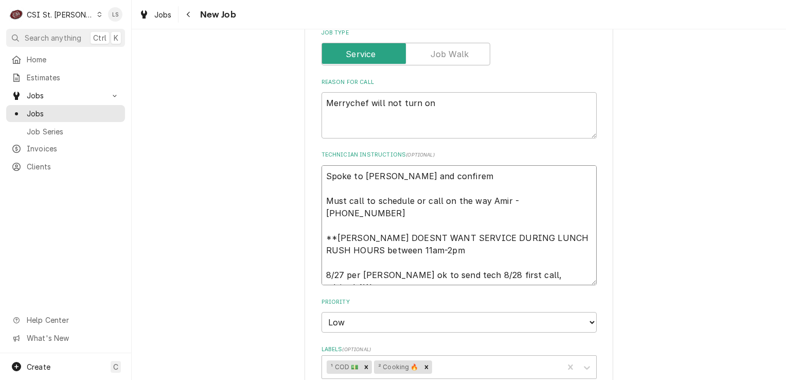
type textarea "x"
type textarea "Spoke to Amir and confire Must call to schedule or call on the way Amir - 314 4…"
type textarea "x"
type textarea "Spoke to Amir and confir Must call to schedule or call on the way Amir - 314 40…"
type textarea "x"
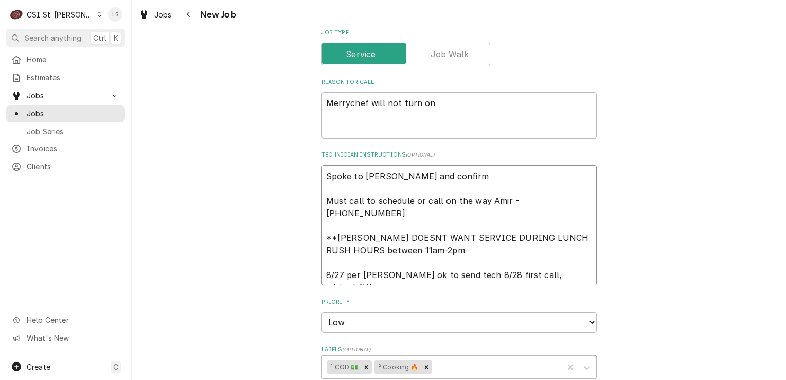
type textarea "Spoke to Amir and confirme Must call to schedule or call on the way Amir - 314 …"
type textarea "x"
type textarea "Spoke to Amir and confirme Must call to schedule or call on the way Amir - 314 …"
type textarea "x"
type textarea "Spoke to Amir and confirme Must call to schedule or call on the way Amir - 314 …"
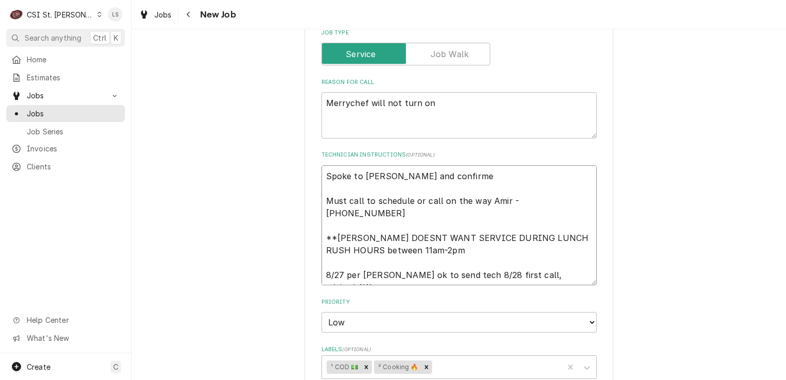
type textarea "x"
type textarea "Spoke to Amir and confirmed Must call to schedule or call on the way Amir - 314…"
type textarea "x"
type textarea "Spoke to Amir and confirmed f Must call to schedule or call on the way Amir - 3…"
type textarea "x"
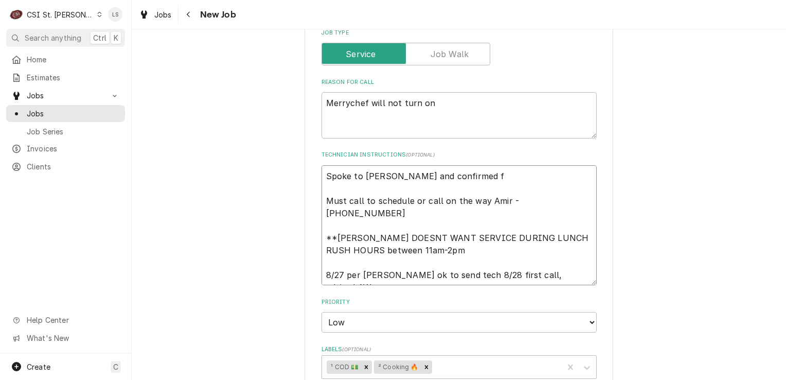
type textarea "Spoke to Amir and confirmed fo Must call to schedule or call on the way Amir - …"
type textarea "x"
type textarea "Spoke to Amir and confirmed for Must call to schedule or call on the way Amir -…"
type textarea "x"
type textarea "Spoke to Amir and confirmed for Must call to schedule or call on the way Amir -…"
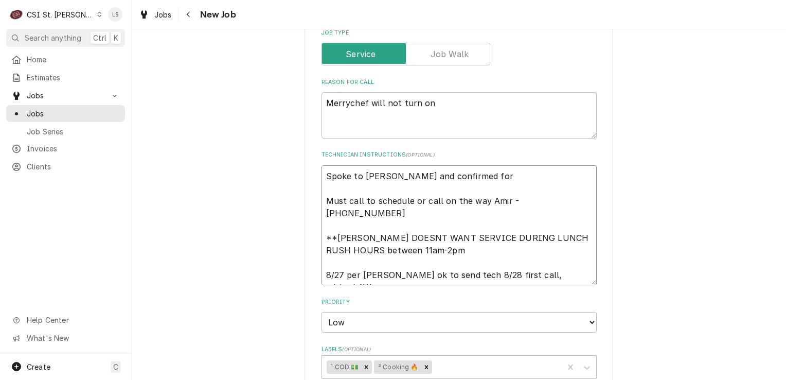
type textarea "x"
type textarea "Spoke to Amir and confirmed for T Must call to schedule or call on the way Amir…"
type textarea "x"
type textarea "Spoke to Amir and confirmed for Thu Must call to schedule or call on the way Am…"
type textarea "x"
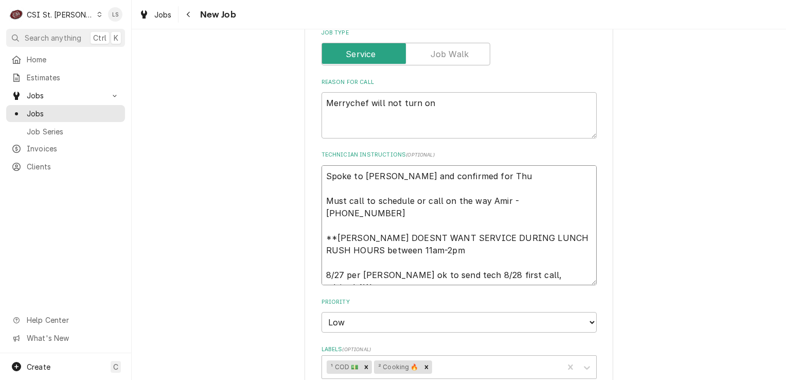
type textarea "Spoke to Amir and confirmed for Thur Must call to schedule or call on the way A…"
type textarea "x"
type textarea "Spoke to Amir and confirmed for Thurs Must call to schedule or call on the way …"
type textarea "x"
type textarea "Spoke to Amir and confirmed for Thursd Must call to schedule or call on the way…"
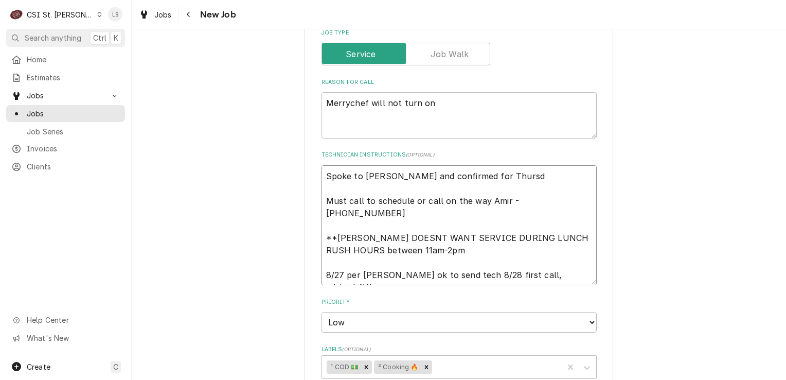
type textarea "x"
type textarea "Spoke to Amir and confirmed for Thursda Must call to schedule or call on the wa…"
type textarea "x"
type textarea "Spoke to Amir and confirmed for Thursday Must call to schedule or call on the w…"
type textarea "x"
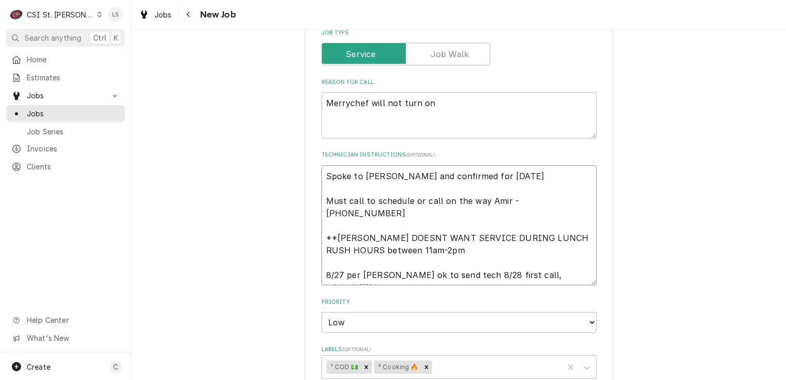
type textarea "Spoke to Amir and confirmed for Thursday Must call to schedule or call on the w…"
type textarea "x"
type textarea "Spoke to Amir and confirmed for Thursday 8 Must call to schedule or call on the…"
type textarea "x"
type textarea "Spoke to Amir and confirmed for Thursday 8/ Must call to schedule or call on th…"
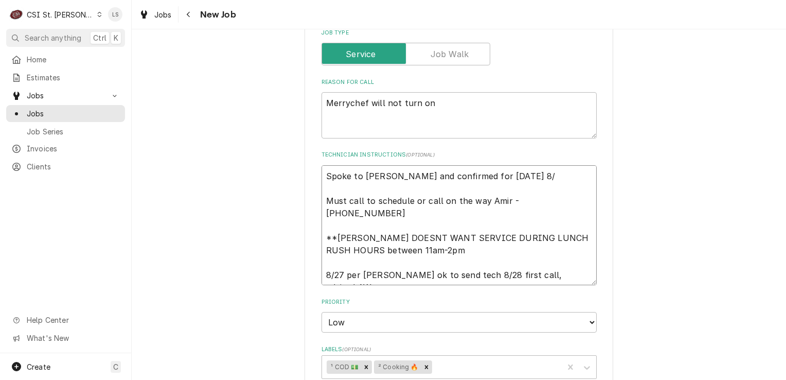
type textarea "x"
type textarea "Spoke to Amir and confirmed for Thursday 8/2 Must call to schedule or call on t…"
type textarea "x"
type textarea "Spoke to Amir and confirmed for Thursday 8/28 Must call to schedule or call on …"
type textarea "x"
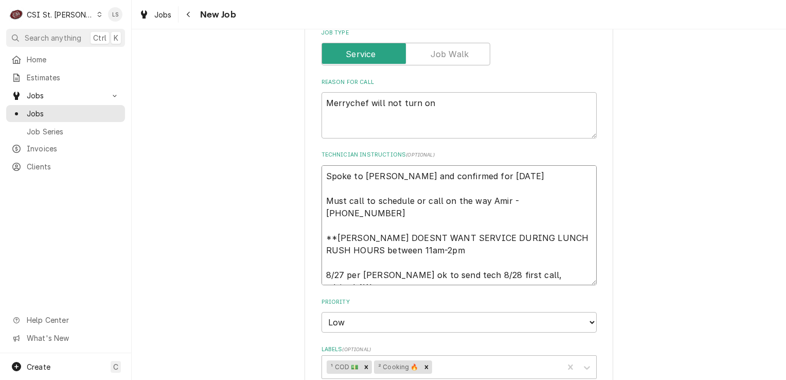
type textarea "Spoke to Amir and confirmed for Thursday 8/28 Must call to schedule or call on …"
type textarea "x"
type textarea "Spoke to Amir and confirmed for Thursday 8/28 - Must call to schedule or call o…"
type textarea "x"
type textarea "Spoke to Amir and confirmed for Thursday 8/28 - Must call to schedule or call o…"
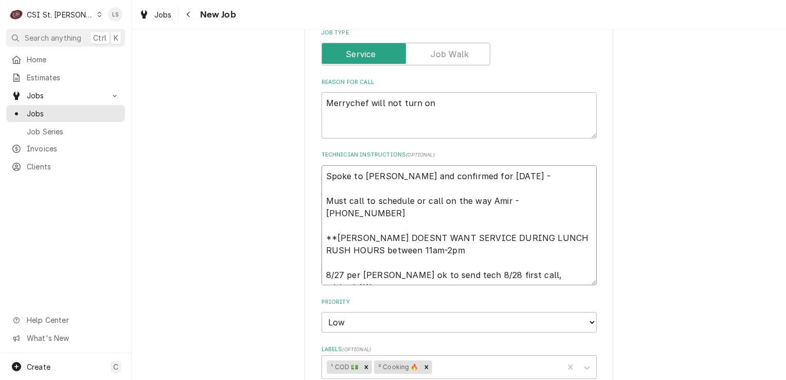
type textarea "x"
type textarea "Spoke to Amir and confirmed for Thursday 8/28 - Must call to schedule or call o…"
type textarea "x"
type textarea "Spoke to Amir and confirmed for Thursday 8/28 Must call to schedule or call on …"
type textarea "x"
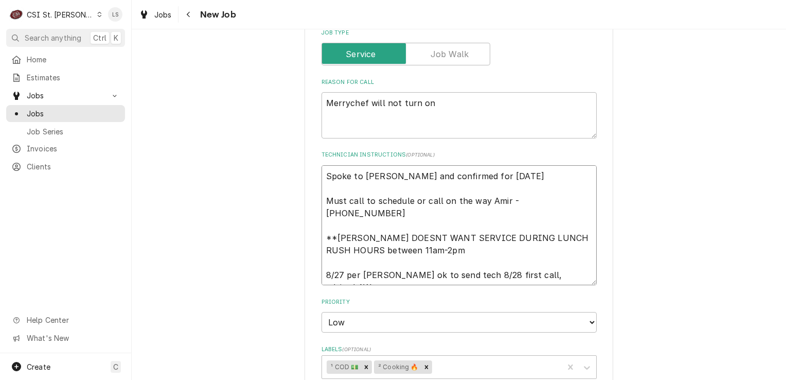
type textarea "Spoke to Amir and confirmed for Thursday 8/28 a Must call to schedule or call o…"
type textarea "x"
type textarea "Spoke to Amir and confirmed for Thursday 8/28 at Must call to schedule or call …"
type textarea "x"
type textarea "Spoke to Amir and confirmed for Thursday 8/28 at Must call to schedule or call …"
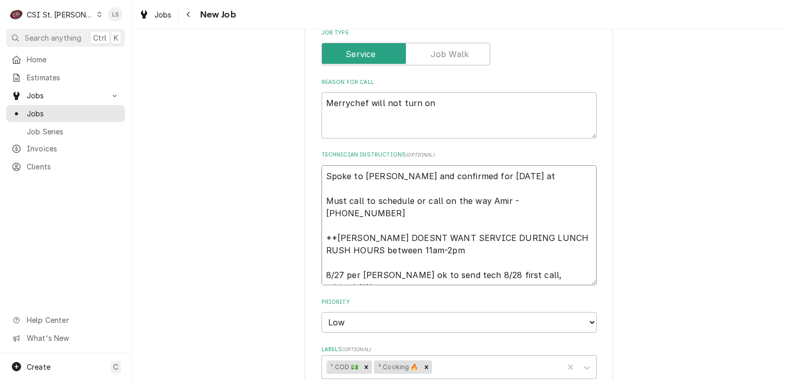
type textarea "x"
type textarea "Spoke to Amir and confirmed for Thursday 8/28 at 8 Must call to schedule or cal…"
type textarea "x"
type textarea "Spoke to Amir and confirmed for Thursday 8/28 at 8a Must call to schedule or ca…"
type textarea "x"
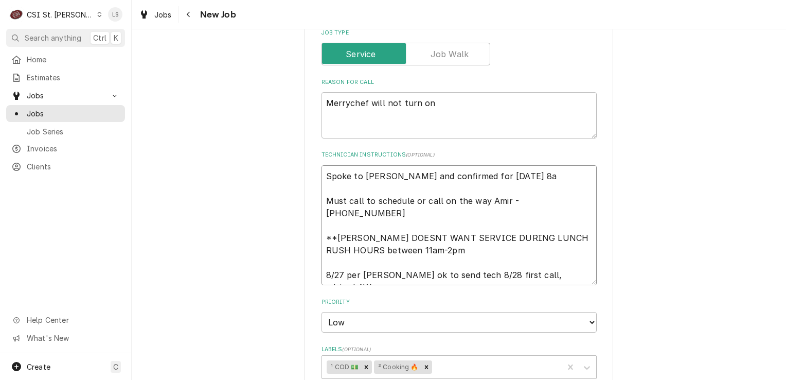
type textarea "Spoke to Amir and confirmed for Thursday 8/28 at 8am Must call to schedule or c…"
type textarea "x"
type textarea "Spoke to Amir and confirmed for Thursday 8/28 at 8am Must call to schedule or c…"
type textarea "x"
type textarea "Spoke to Amir and confirmed for Thursday 8/28 at 8am - Must call to schedule or…"
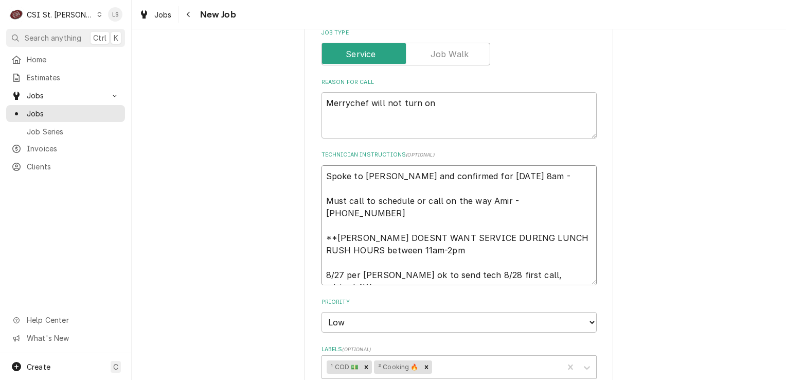
type textarea "x"
type textarea "Spoke to Amir and confirmed for Thursday 8/28 at 8am - Must call to schedule or…"
type textarea "x"
type textarea "Spoke to Amir and confirmed for Thursday 8/28 at 8am - L Must call to schedule …"
type textarea "x"
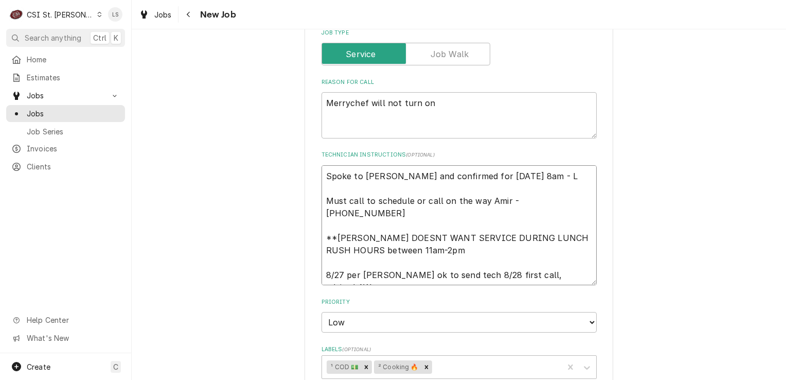
type textarea "Spoke to Amir and confirmed for Thursday 8/28 at 8am - LS Must call to schedule…"
type textarea "x"
type textarea "Spoke to Amir and confirmed for Thursday 8/28 at 8am - LS Must call to schedule…"
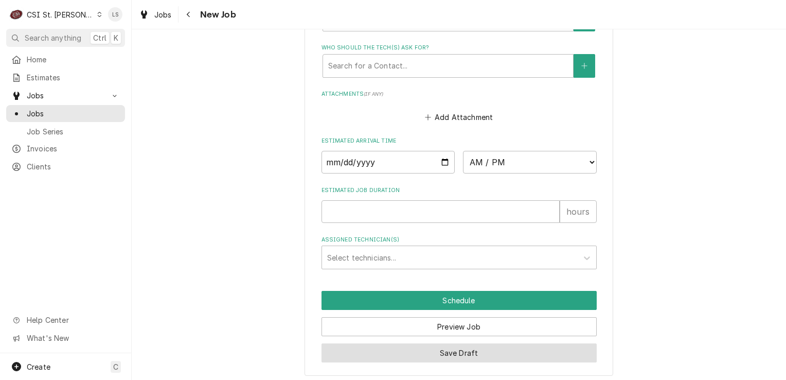
click at [458, 351] on button "Save Draft" at bounding box center [459, 352] width 275 height 19
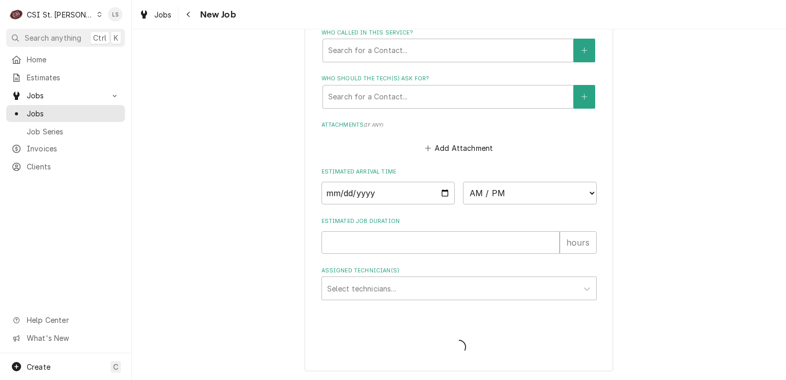
scroll to position [913, 0]
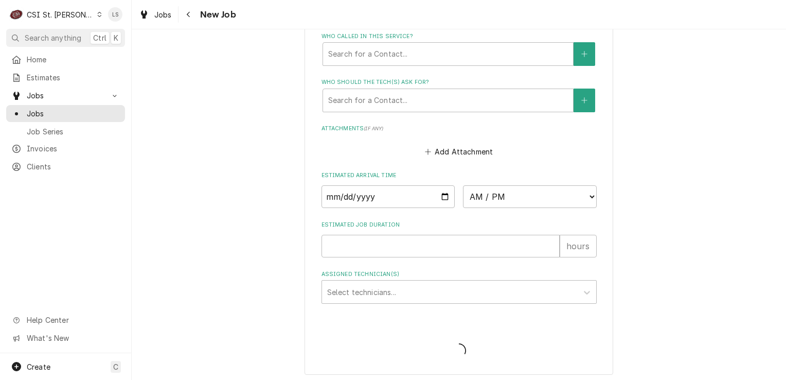
type textarea "x"
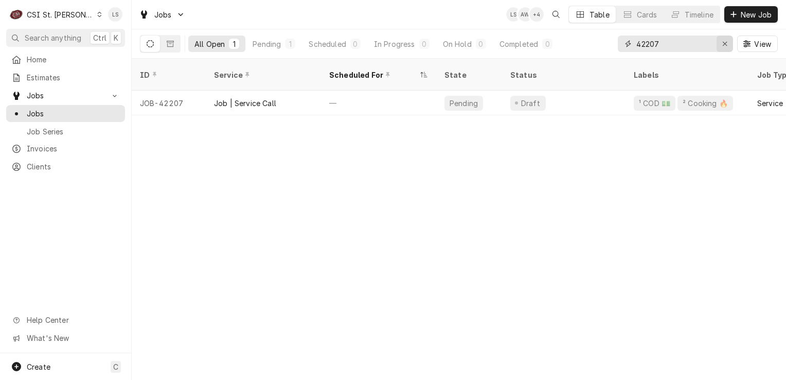
click at [720, 49] on button "Erase input" at bounding box center [725, 44] width 16 height 16
paste input "42191"
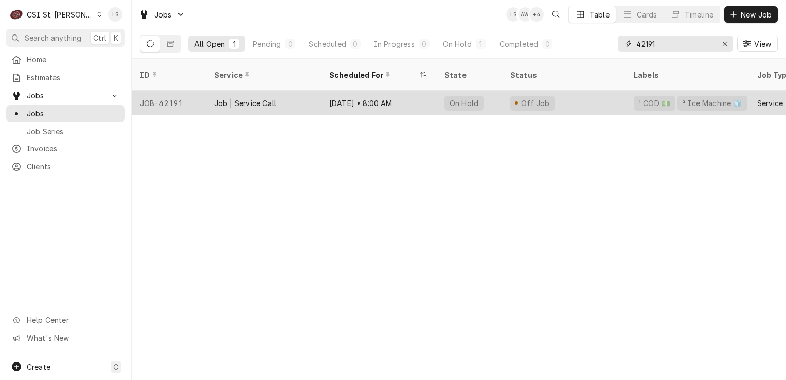
type input "42191"
click at [177, 91] on div "JOB-42191" at bounding box center [169, 103] width 74 height 25
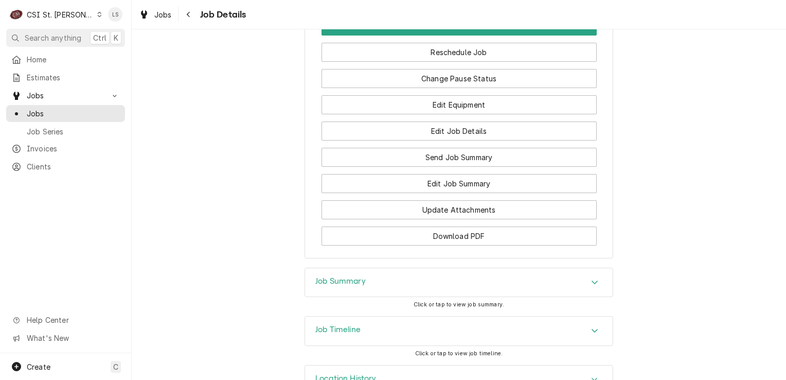
scroll to position [1473, 0]
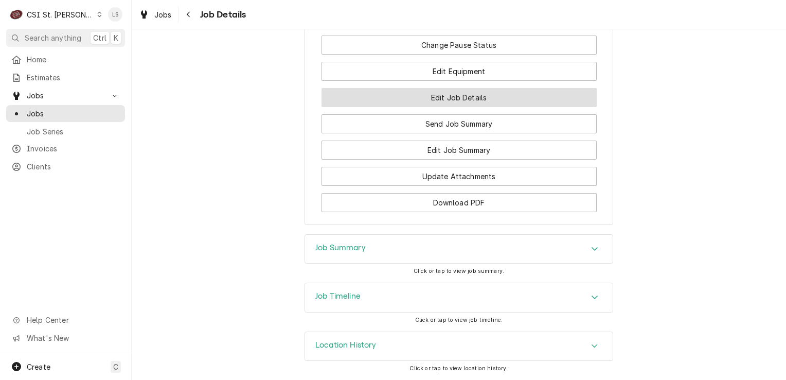
click at [466, 103] on button "Edit Job Details" at bounding box center [459, 97] width 275 height 19
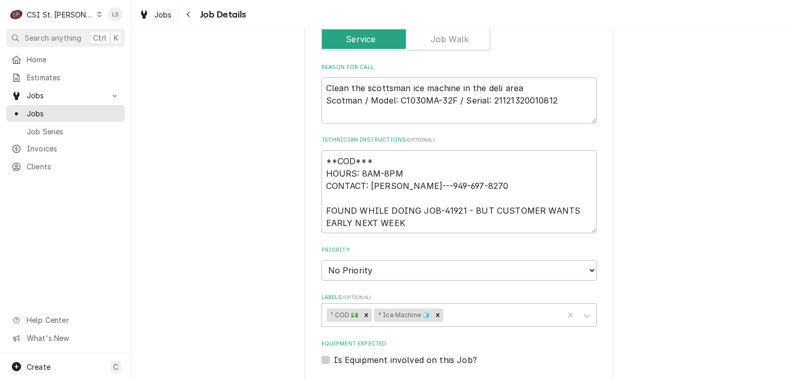
scroll to position [206, 0]
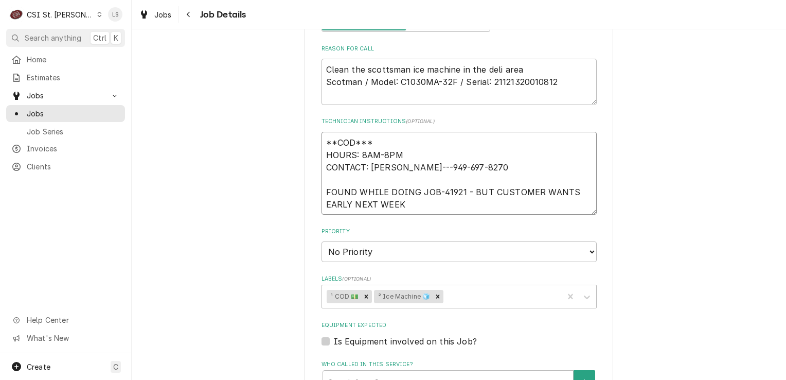
click at [323, 138] on textarea "**COD*** HOURS: 8AM-8PM CONTACT: [PERSON_NAME]---949-697-8270 FOUND WHILE DOING…" at bounding box center [459, 173] width 275 height 83
type textarea "x"
type textarea "**COD*** HOURS: 8AM-8PM CONTACT: [PERSON_NAME]---949-697-8270 FOUND WHILE DOING…"
type textarea "x"
type textarea "**COD*** HOURS: 8AM-8PM CONTACT: [PERSON_NAME]---949-697-8270 FOUND WHILE DOING…"
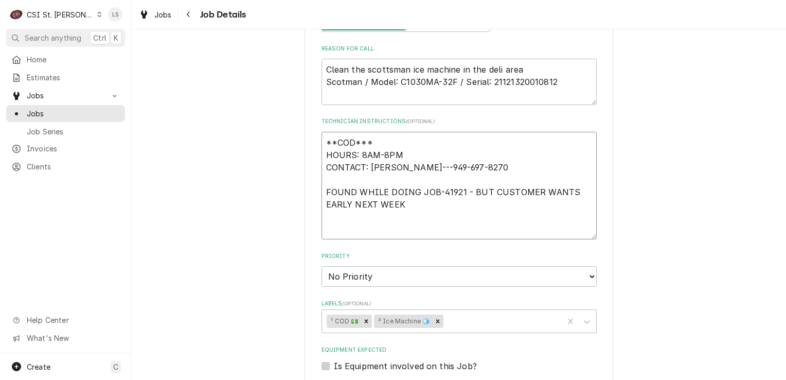
click at [323, 138] on textarea "**COD*** HOURS: 8AM-8PM CONTACT: [PERSON_NAME]---949-697-8270 FOUND WHILE DOING…" at bounding box center [459, 186] width 275 height 108
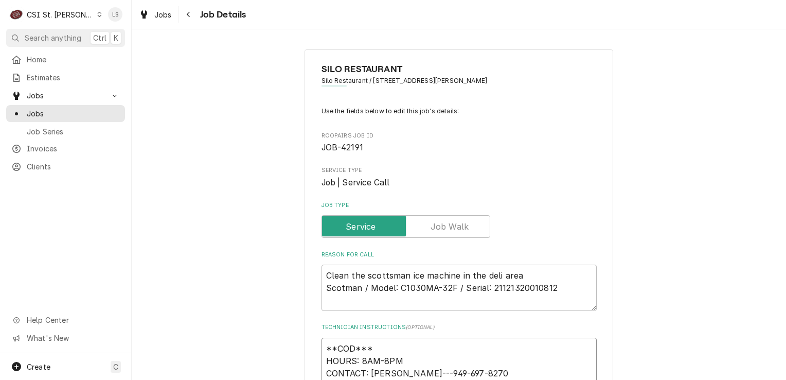
scroll to position [154, 0]
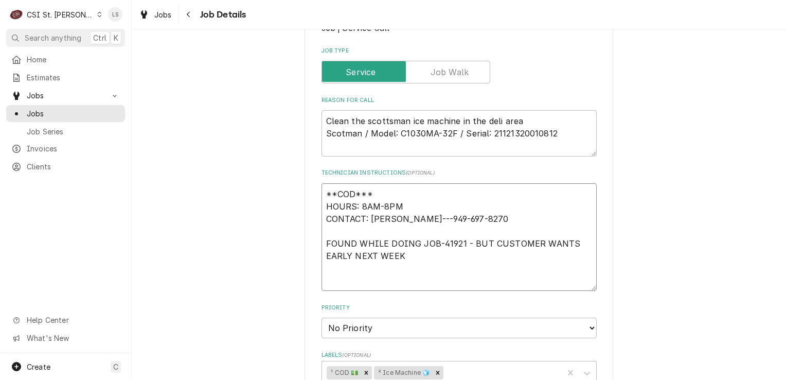
type textarea "x"
type textarea "L **COD*** HOURS: 8AM-8PM CONTACT: [PERSON_NAME]---949-697-8270 FOUND WHILE DOI…"
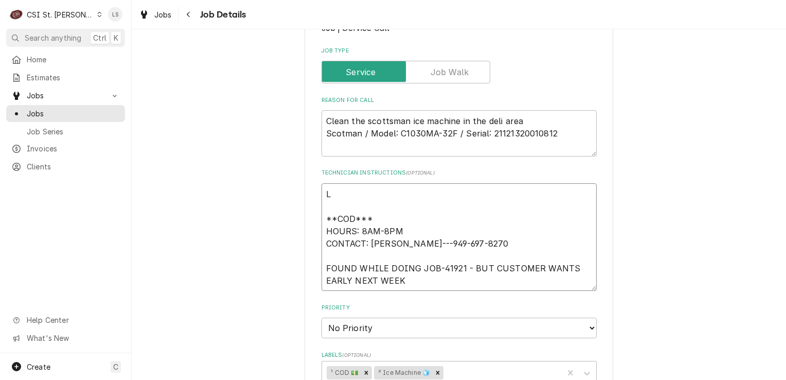
type textarea "x"
type textarea "Le **COD*** HOURS: 8AM-8PM CONTACT: [PERSON_NAME]---949-697-8270 FOUND WHILE DO…"
type textarea "x"
type textarea "Lef **COD*** HOURS: 8AM-8PM CONTACT: [PERSON_NAME]---949-697-8270 FOUND WHILE D…"
type textarea "x"
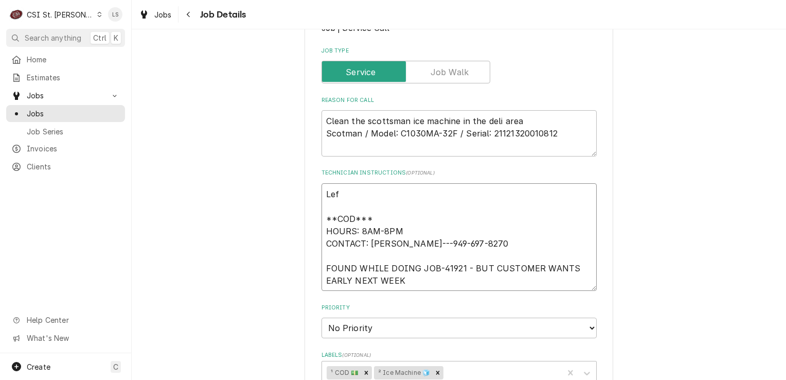
type textarea "Left **COD*** HOURS: 8AM-8PM CONTACT: [PERSON_NAME]---949-697-8270 FOUND WHILE …"
type textarea "x"
type textarea "Left **COD*** HOURS: 8AM-8PM CONTACT: [PERSON_NAME]---949-697-8270 FOUND WHILE …"
type textarea "x"
type textarea "Left a **COD*** HOURS: 8AM-8PM CONTACT: [PERSON_NAME]---949-697-8270 FOUND WHIL…"
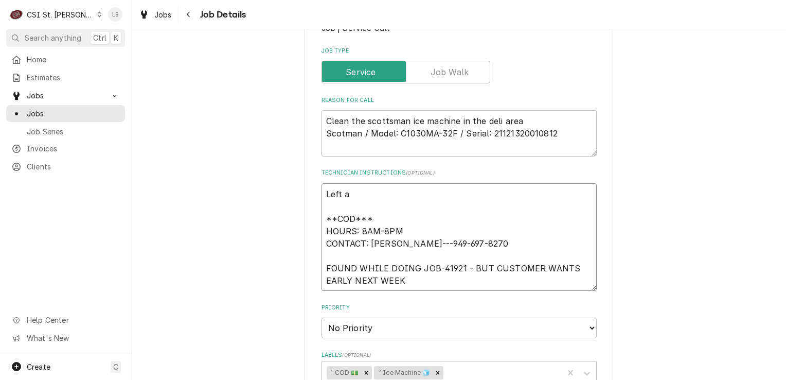
type textarea "x"
type textarea "Left a **COD*** HOURS: 8AM-8PM CONTACT: [PERSON_NAME]---949-697-8270 FOUND WHIL…"
type textarea "x"
type textarea "Left a v **COD*** HOURS: 8AM-8PM CONTACT: [PERSON_NAME]---949-697-8270 FOUND WH…"
type textarea "x"
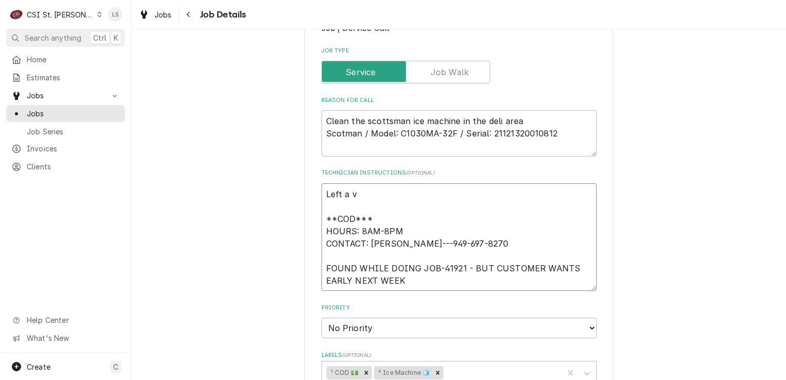
type textarea "Left a vm **COD*** HOURS: 8AM-8PM CONTACT: [PERSON_NAME]---949-697-8270 FOUND W…"
type textarea "x"
type textarea "Left a vm **COD*** HOURS: 8AM-8PM CONTACT: [PERSON_NAME]---949-697-8270 FOUND W…"
type textarea "x"
type textarea "Left a vm f **COD*** HOURS: 8AM-8PM CONTACT: [PERSON_NAME]---949-697-8270 FOUND…"
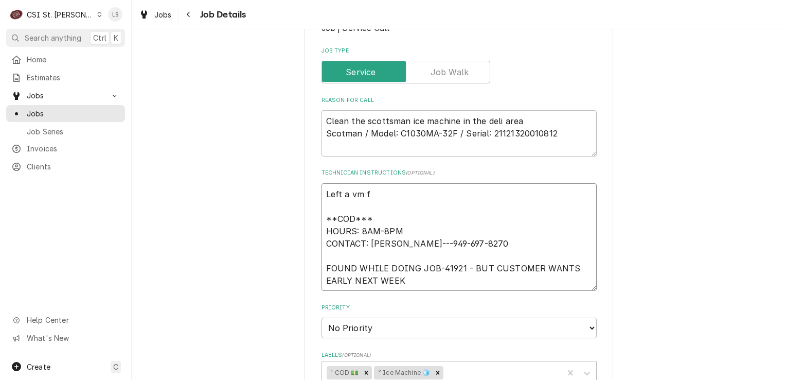
type textarea "x"
type textarea "Left a vm fr **COD*** HOURS: 8AM-8PM CONTACT: [PERSON_NAME]---949-697-8270 FOUN…"
type textarea "x"
type textarea "Left a vm fr **COD*** HOURS: 8AM-8PM CONTACT: [PERSON_NAME]---949-697-8270 FOUN…"
type textarea "x"
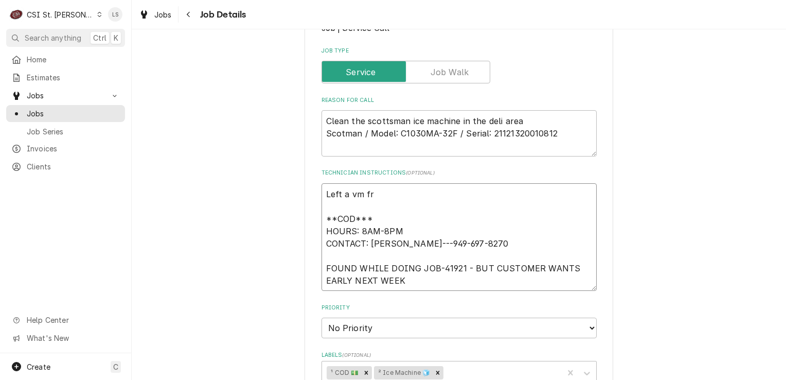
type textarea "Left a vm fr **COD*** HOURS: 8AM-8PM CONTACT: [PERSON_NAME]---949-697-8270 FOUN…"
type textarea "x"
type textarea "Left a vm f **COD*** HOURS: 8AM-8PM CONTACT: [PERSON_NAME]---949-697-8270 FOUND…"
type textarea "x"
type textarea "Left a vm fo **COD*** HOURS: 8AM-8PM CONTACT: [PERSON_NAME]---949-697-8270 FOUN…"
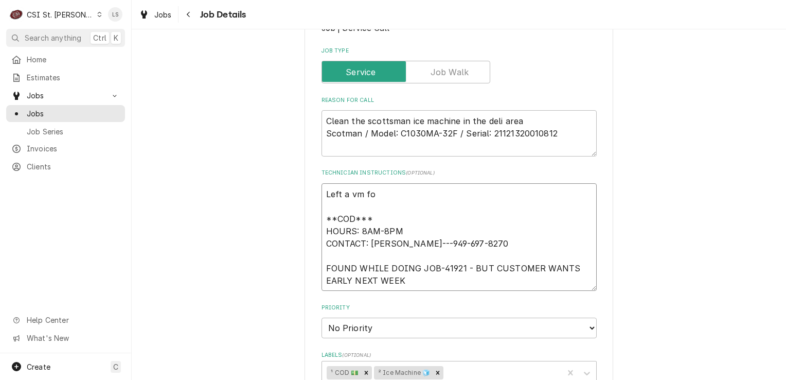
type textarea "x"
type textarea "Left a vm for **COD*** HOURS: 8AM-8PM CONTACT: [PERSON_NAME]---949-697-8270 FOU…"
type textarea "x"
type textarea "Left a vm for **COD*** HOURS: 8AM-8PM CONTACT: [PERSON_NAME]---949-697-8270 FOU…"
type textarea "x"
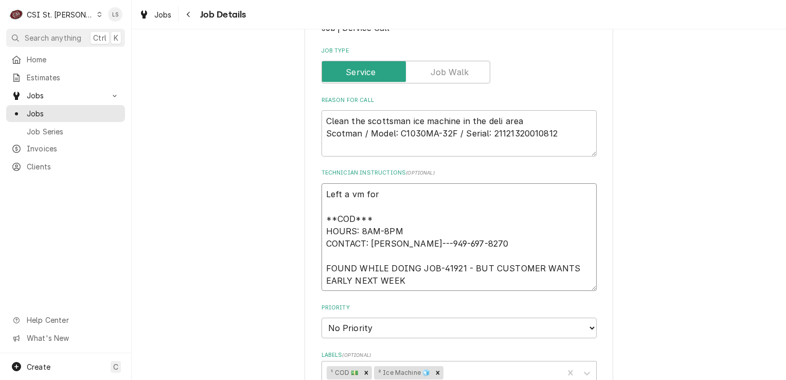
type textarea "Left a vm for B **COD*** HOURS: 8AM-8PM CONTACT: [PERSON_NAME]---949-697-8270 F…"
type textarea "x"
type textarea "Left a vm for Br **COD*** HOURS: 8AM-8PM CONTACT: [PERSON_NAME]---949-697-8270 …"
type textarea "x"
type textarea "Left a vm for Bre **COD*** HOURS: 8AM-8PM CONTACT: [PERSON_NAME]---949-697-8270…"
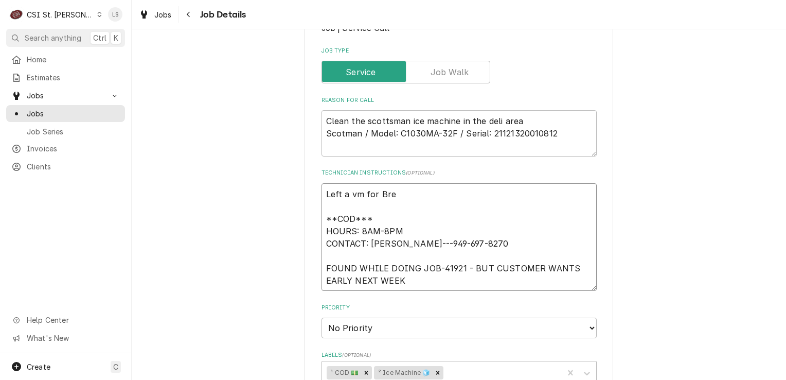
type textarea "x"
type textarea "Left a vm for Bren **COD*** HOURS: 8AM-8PM CONTACT: [PERSON_NAME]---949-697-827…"
type textarea "x"
type textarea "Left a vm for Brenn **COD*** HOURS: 8AM-8PM CONTACT: [PERSON_NAME]---949-697-82…"
type textarea "x"
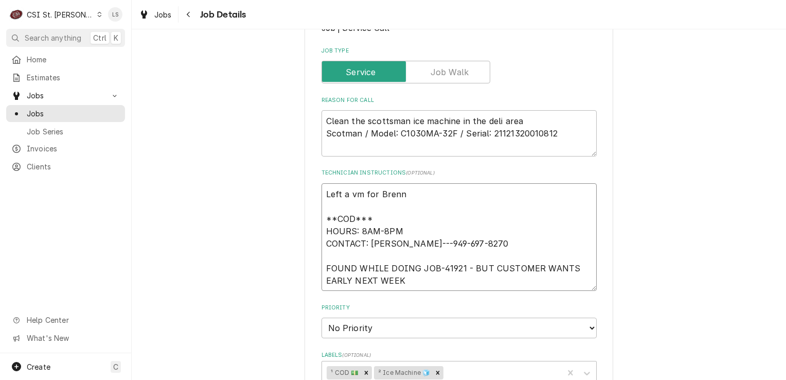
type textarea "Left a vm for [PERSON_NAME] **COD*** HOURS: 8AM-8PM CONTACT: [PERSON_NAME]---94…"
type textarea "x"
type textarea "Left a vm for [PERSON_NAME] **COD*** HOURS: 8AM-8PM CONTACT: [PERSON_NAME]---94…"
type textarea "x"
type textarea "Left a vm for [PERSON_NAME] **COD*** HOURS: 8AM-8PM CONTACT: [PERSON_NAME]---94…"
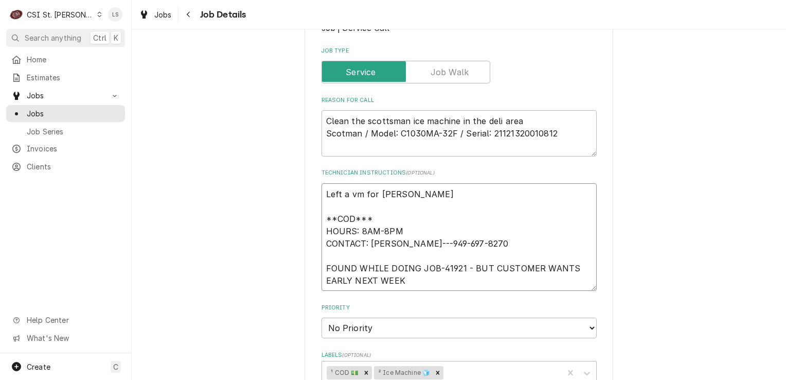
type textarea "x"
type textarea "Left a vm for [PERSON_NAME] **COD*** HOURS: 8AM-8PM CONTACT: [PERSON_NAME]---94…"
type textarea "x"
type textarea "Left a vm for [PERSON_NAME] to **COD*** HOURS: 8AM-8PM CONTACT: [PERSON_NAME]--…"
type textarea "x"
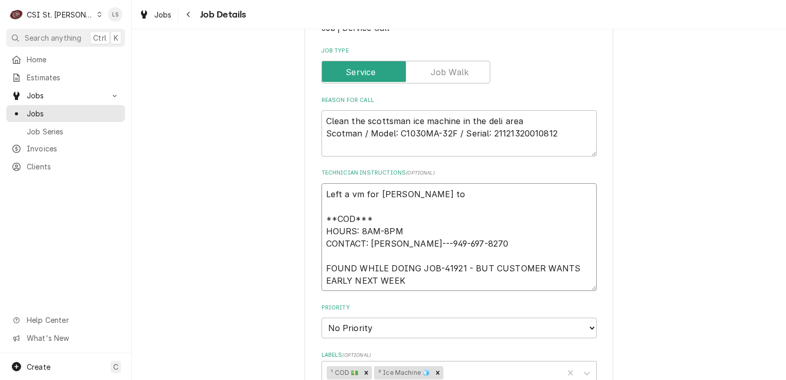
type textarea "Left a vm for [PERSON_NAME] to **COD*** HOURS: 8AM-8PM CONTACT: [PERSON_NAME]--…"
type textarea "x"
type textarea "Left a vm for [PERSON_NAME] to c **COD*** HOURS: 8AM-8PM CONTACT: [PERSON_NAME]…"
type textarea "x"
type textarea "Left a vm for [PERSON_NAME] to cb **COD*** HOURS: 8AM-8PM CONTACT: [PERSON_NAME…"
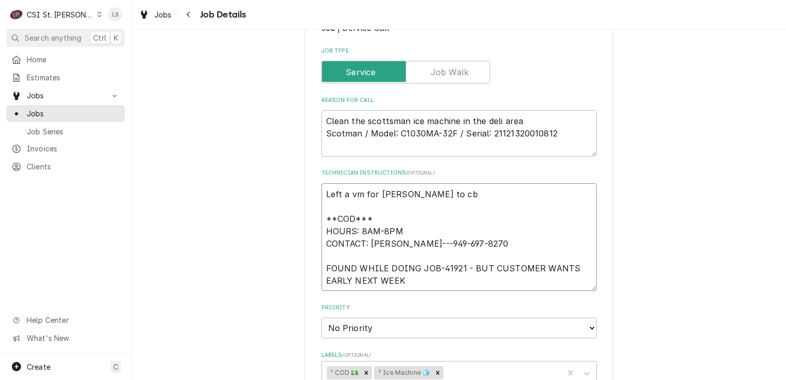
type textarea "x"
type textarea "Left a vm for [PERSON_NAME] to cb, **COD*** HOURS: 8AM-8PM CONTACT: [PERSON_NAM…"
type textarea "x"
type textarea "Left a vm for [PERSON_NAME] to cb, a **COD*** HOURS: 8AM-8PM CONTACT: [PERSON_N…"
type textarea "x"
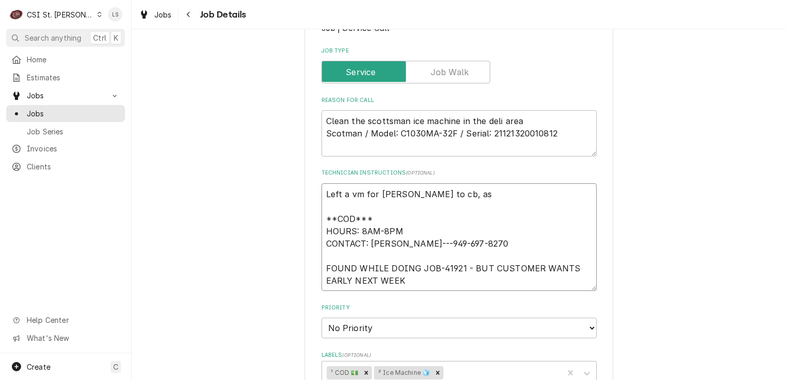
type textarea "Left a vm for [PERSON_NAME] to cb, ask **COD*** HOURS: 8AM-8PM CONTACT: [PERSON…"
type textarea "x"
type textarea "Left a vm for [PERSON_NAME] to cb, aske **COD*** HOURS: 8AM-8PM CONTACT: [PERSO…"
type textarea "x"
type textarea "Left a vm for [PERSON_NAME] to cb, asked **COD*** HOURS: 8AM-8PM CONTACT: [PERS…"
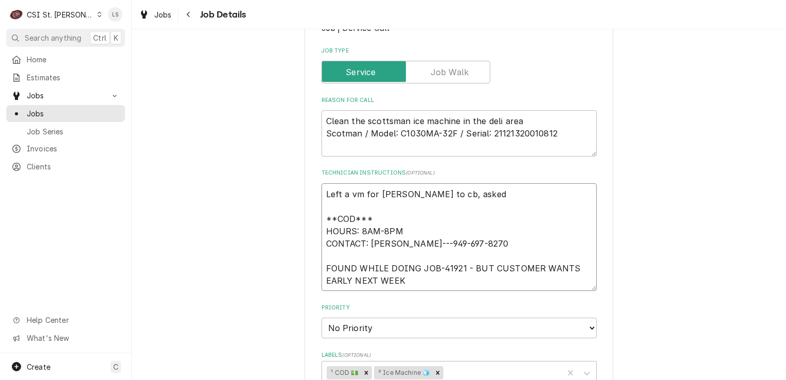
type textarea "x"
type textarea "Left a vm for [PERSON_NAME] to cb, asked **COD*** HOURS: 8AM-8PM CONTACT: [PERS…"
type textarea "x"
type textarea "Left a vm for [PERSON_NAME] to cb, asked i **COD*** HOURS: 8AM-8PM CONTACT: [PE…"
type textarea "x"
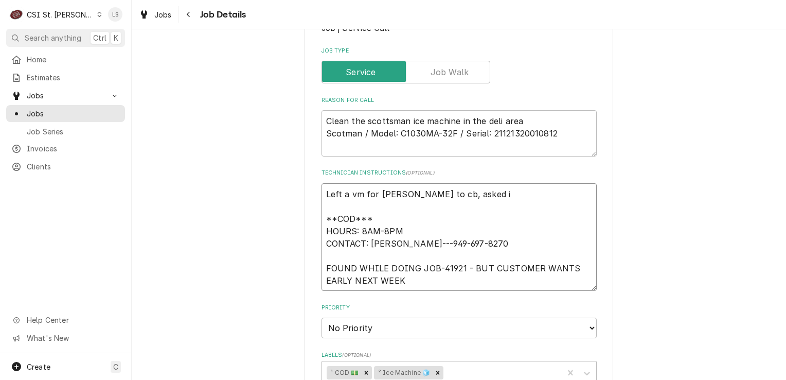
type textarea "Left a vm for [PERSON_NAME] to cb, asked if **COD*** HOURS: 8AM-8PM CONTACT: [P…"
type textarea "x"
type textarea "Left a vm for [PERSON_NAME] to cb, asked if **COD*** HOURS: 8AM-8PM CONTACT: [P…"
type textarea "x"
type textarea "Left a vm for [PERSON_NAME] to cb, asked if w **COD*** HOURS: 8AM-8PM CONTACT: …"
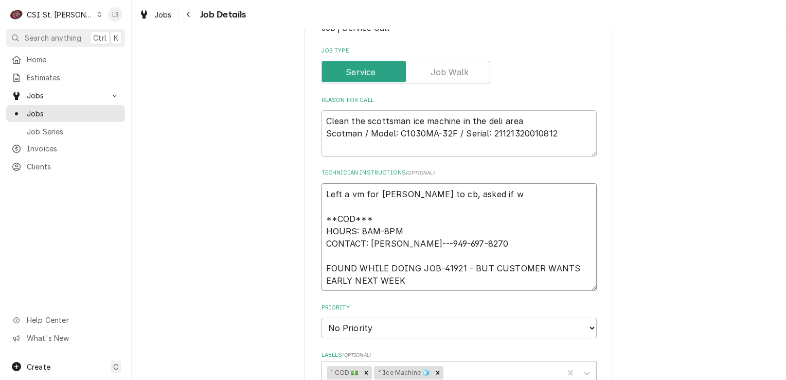
type textarea "x"
type textarea "Left a vm for [PERSON_NAME] to cb, asked if we **COD*** HOURS: 8AM-8PM CONTACT:…"
type textarea "x"
type textarea "Left a vm for [PERSON_NAME] to cb, asked if we **COD*** HOURS: 8AM-8PM CONTACT:…"
type textarea "x"
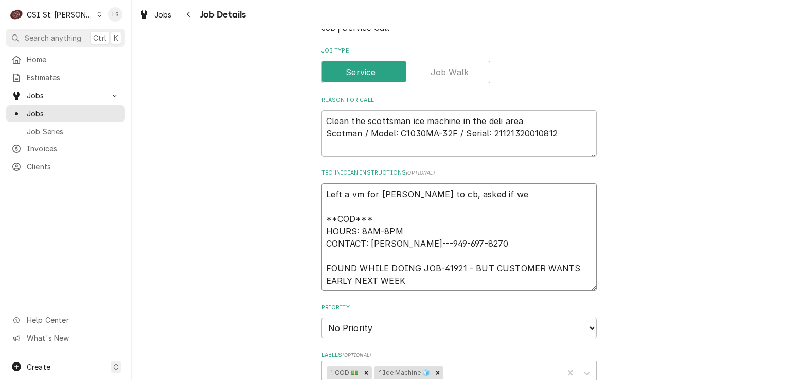
type textarea "Left a vm for [PERSON_NAME] to cb, asked if we c **COD*** HOURS: 8AM-8PM CONTAC…"
type textarea "x"
type textarea "Left a vm for [PERSON_NAME] to cb, asked if we co **COD*** HOURS: 8AM-8PM CONTA…"
type textarea "x"
type textarea "Left a vm for [PERSON_NAME] to cb, asked if we cou **COD*** HOURS: 8AM-8PM CONT…"
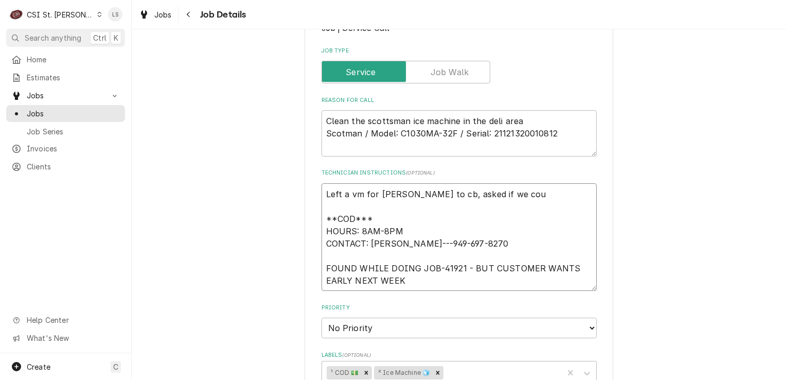
type textarea "x"
type textarea "Left a vm for [PERSON_NAME] to cb, asked if we coul **COD*** HOURS: 8AM-8PM CON…"
type textarea "x"
type textarea "Left a vm for [PERSON_NAME] to cb, asked if we could **COD*** HOURS: 8AM-8PM CO…"
type textarea "x"
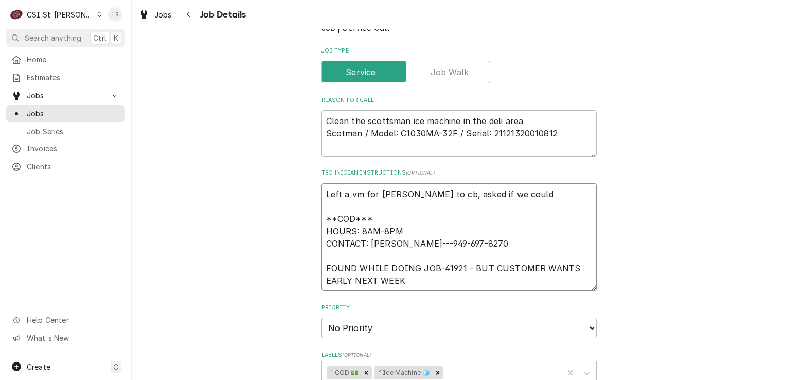
type textarea "Left a vm for [PERSON_NAME] to cb, asked if we could c **COD*** HOURS: 8AM-8PM …"
type textarea "x"
type textarea "Left a vm for [PERSON_NAME] to cb, asked if we could co **COD*** HOURS: 8AM-8PM…"
type textarea "x"
type textarea "Left a vm for [PERSON_NAME] to cb, asked if we could com **COD*** HOURS: 8AM-8P…"
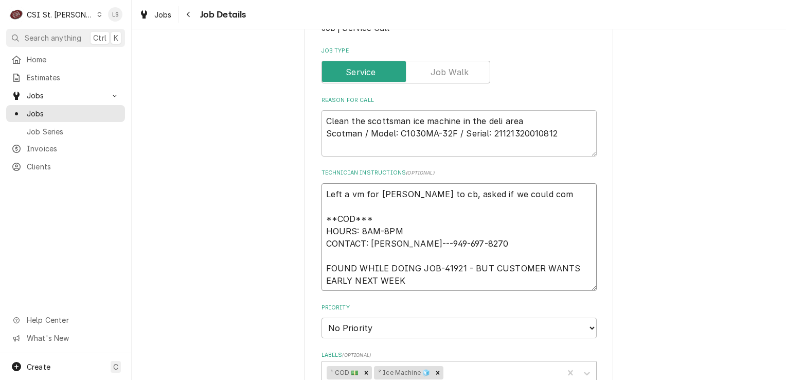
type textarea "x"
type textarea "Left a vm for [PERSON_NAME] to cb, asked if we could come **COD*** HOURS: 8AM-8…"
type textarea "x"
type textarea "Left a vm for [PERSON_NAME] to cb, asked if we could come **COD*** HOURS: 8AM-8…"
type textarea "x"
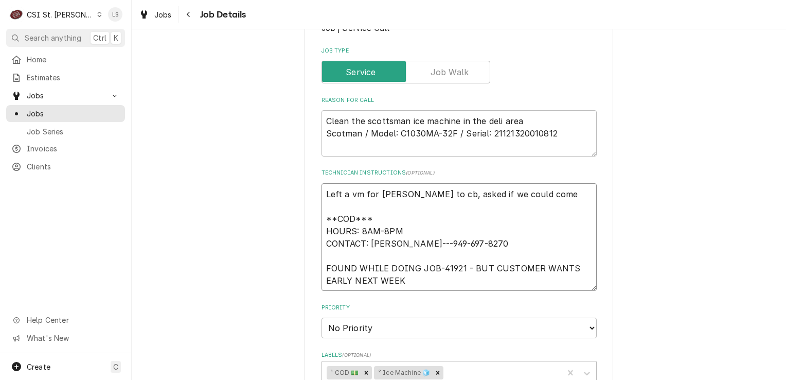
type textarea "Left a vm for [PERSON_NAME] to cb, asked if we could come o **COD*** HOURS: 8AM…"
type textarea "x"
type textarea "Left a vm for [PERSON_NAME] to cb, asked if we could come ou **COD*** HOURS: 8A…"
type textarea "x"
type textarea "Left a vm for Brennan to cb, asked if we could come out **COD*** HOURS: 8AM-8PM…"
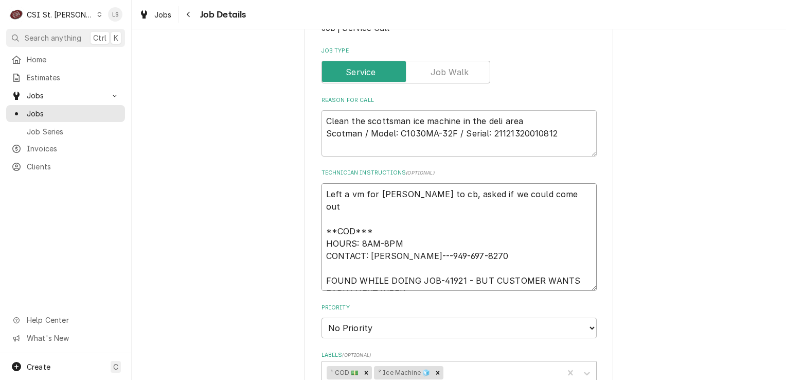
type textarea "x"
type textarea "Left a vm for Brennan to cb, asked if we could come out **COD*** HOURS: 8AM-8PM…"
type textarea "x"
type textarea "Left a vm for Brennan to cb, asked if we could come out T **COD*** HOURS: 8AM-8…"
type textarea "x"
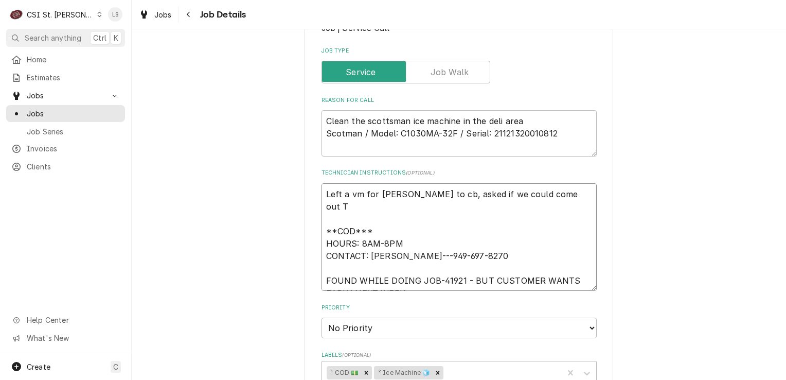
type textarea "Left a vm for Brennan to cb, asked if we could come out Th **COD*** HOURS: 8AM-…"
type textarea "x"
type textarea "Left a vm for Brennan to cb, asked if we could come out Thu **COD*** HOURS: 8AM…"
type textarea "x"
type textarea "Left a vm for Brennan to cb, asked if we could come out Thur **COD*** HOURS: 8A…"
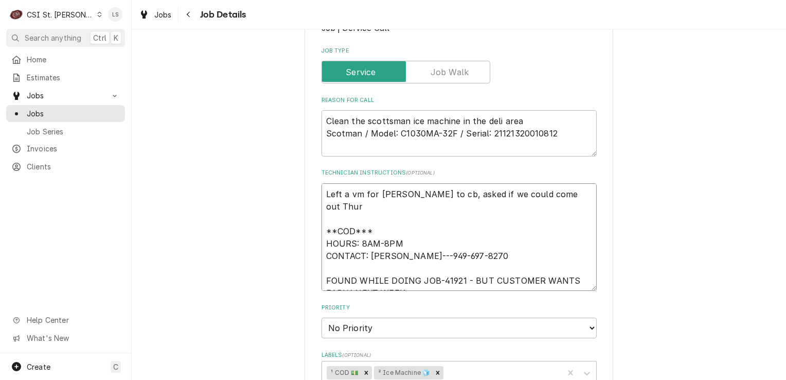
type textarea "x"
type textarea "Left a vm for Brennan to cb, asked if we could come out Thurs **COD*** HOURS: 8…"
type textarea "x"
type textarea "Left a vm for Brennan to cb, asked if we could come out Thursd **COD*** HOURS: …"
type textarea "x"
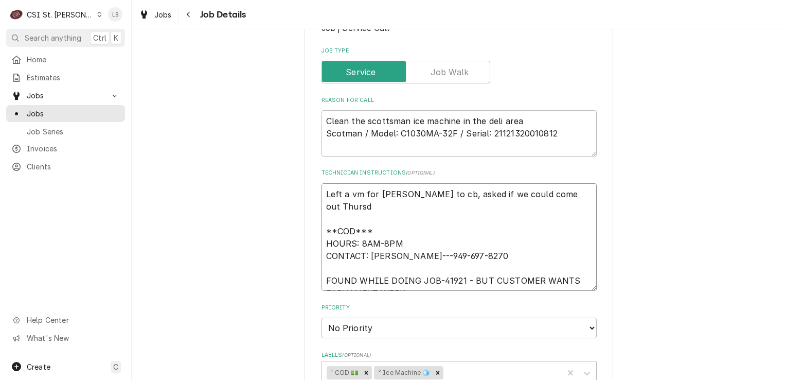
type textarea "Left a vm for Brennan to cb, asked if we could come out Thursda **COD*** HOURS:…"
type textarea "x"
type textarea "Left a vm for Brennan to cb, asked if we could come out Thursday **COD*** HOURS…"
type textarea "x"
type textarea "Left a vm for Brennan to cb, asked if we could come out Thursday **COD*** HOURS…"
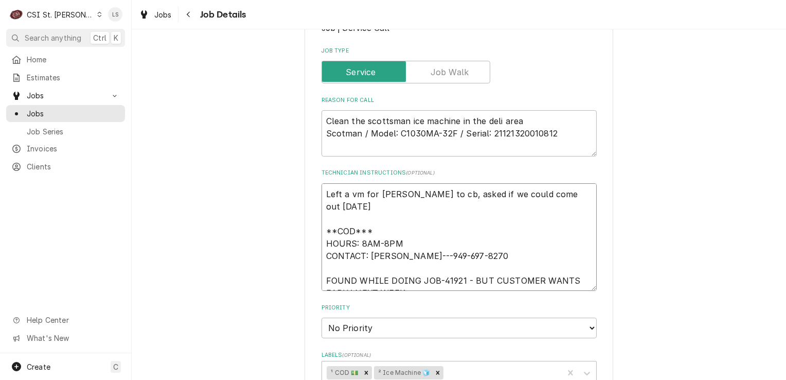
type textarea "x"
type textarea "Left a vm for Brennan to cb, asked if we could come out Thursday 8 **COD*** HOU…"
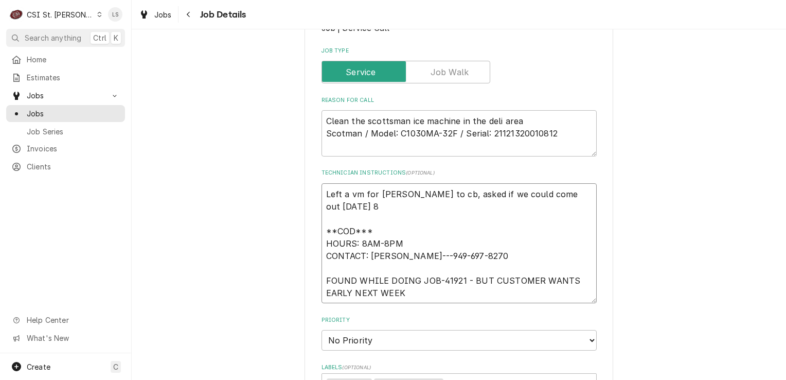
type textarea "x"
type textarea "Left a vm for Brennan to cb, asked if we could come out Thursday 8/ **COD*** HO…"
type textarea "x"
type textarea "Left a vm for Brennan to cb, asked if we could come out Thursday 8/2 **COD*** H…"
type textarea "x"
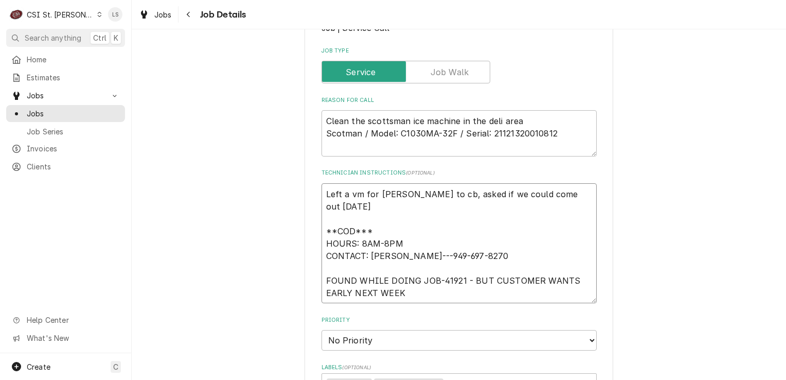
type textarea "Left a vm for Brennan to cb, asked if we could come out Thursday 8/28 **COD*** …"
type textarea "x"
type textarea "Left a vm for Brennan to cb, asked if we could come out Thursday 8/28 **COD*** …"
type textarea "x"
type textarea "Left a vm for Brennan to cb, asked if we could come out Thursday 8/28 a **COD**…"
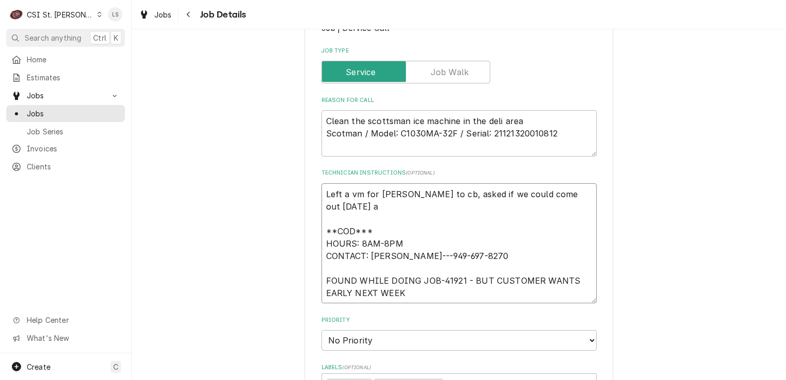
type textarea "x"
type textarea "Left a vm for Brennan to cb, asked if we could come out Thursday 8/28 at **COD*…"
type textarea "x"
type textarea "Left a vm for Brennan to cb, asked if we could come out Thursday 8/28 at **COD*…"
type textarea "x"
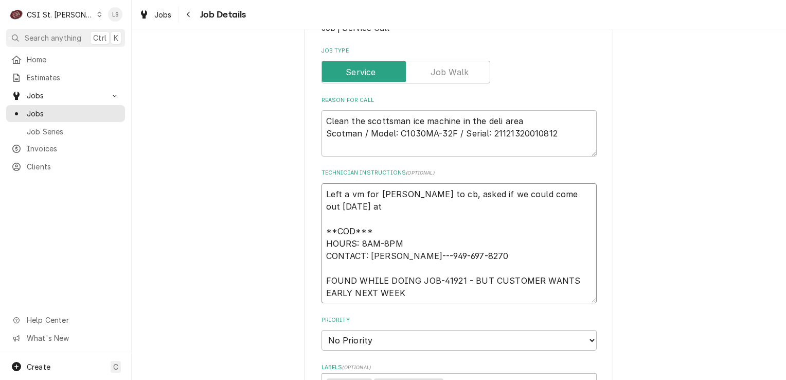
type textarea "Left a vm for Brennan to cb, asked if we could come out Thursday 8/28 at 7 **CO…"
type textarea "x"
type textarea "Left a vm for Brennan to cb, asked if we could come out Thursday 8/28 at 7a **C…"
type textarea "x"
type textarea "Left a vm for Brennan to cb, asked if we could come out Thursday 8/28 at 7am **…"
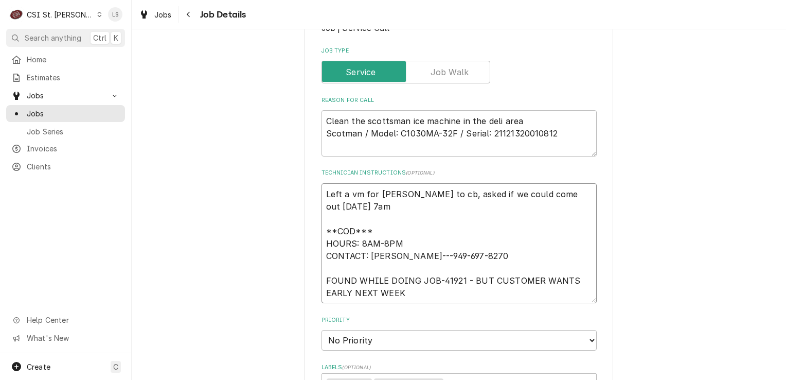
type textarea "x"
type textarea "Left a vm for Brennan to cb, asked if we could come out Thursday 8/28 at 7am **…"
type textarea "x"
type textarea "Left a vm for Brennan to cb, asked if we could come out Thursday 8/28 at 7am 0 …"
type textarea "x"
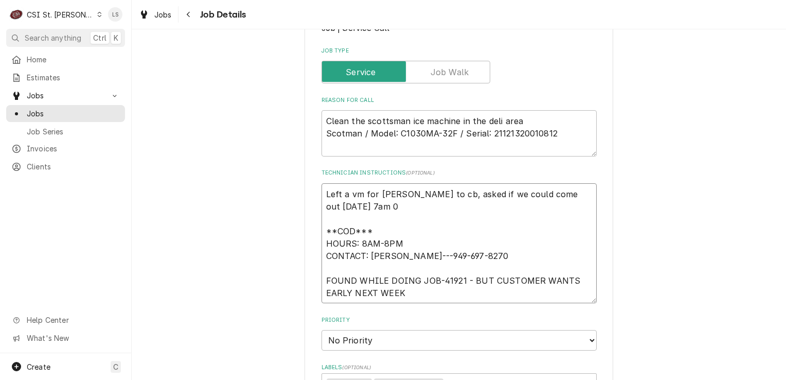
type textarea "Left a vm for Brennan to cb, asked if we could come out Thursday 8/28 at 7am 0 …"
type textarea "x"
type textarea "Left a vm for Brennan to cb, asked if we could come out Thursday 8/28 at 7am 0 …"
type textarea "x"
type textarea "Left a vm for Brennan to cb, asked if we could come out Thursday 8/28 at 7am **…"
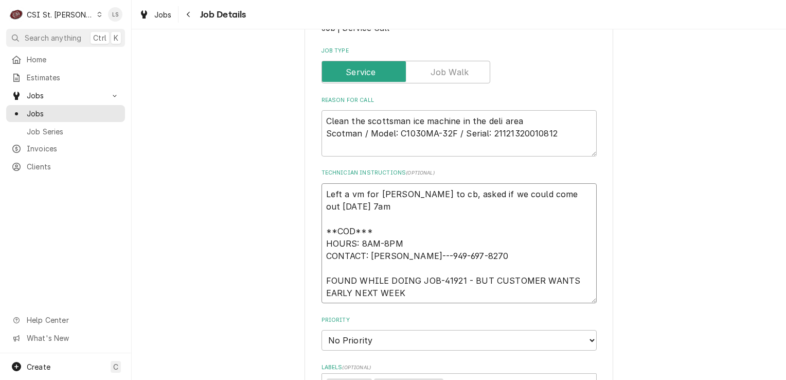
type textarea "x"
type textarea "Left a vm for Brennan to cb, asked if we could come out Thursday 8/28 at 7am - …"
type textarea "x"
type textarea "Left a vm for Brennan to cb, asked if we could come out Thursday 8/28 at 7am - …"
type textarea "x"
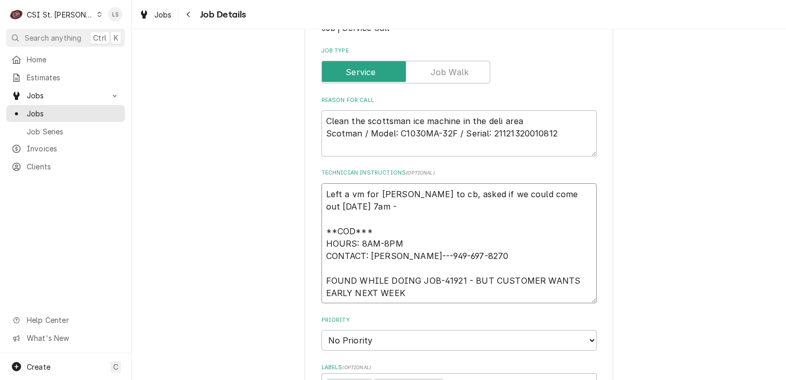
type textarea "Left a vm for Brennan to cb, asked if we could come out Thursday 8/28 at 7am - …"
type textarea "x"
type textarea "Left a vm for Brennan to cb, asked if we could come out Thursday 8/28 at 7am - …"
type textarea "x"
type textarea "Left a vm for Brennan to cb, asked if we could come out Thursday 8/28 at 7am - …"
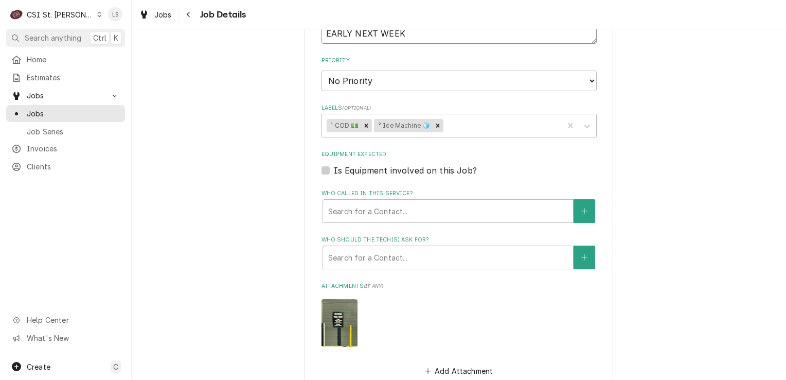
scroll to position [617, 0]
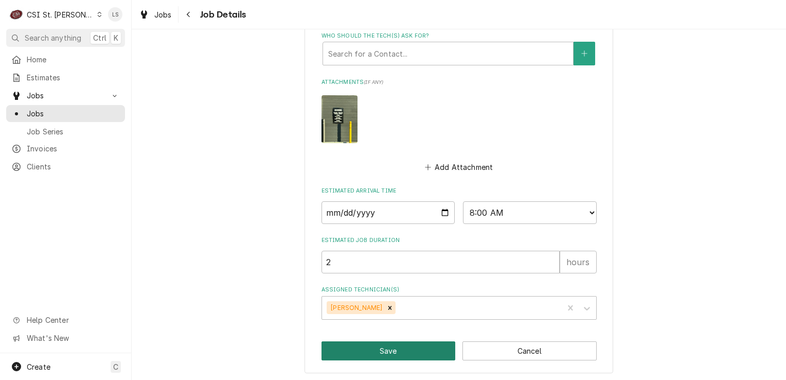
drag, startPoint x: 396, startPoint y: 343, endPoint x: 459, endPoint y: 379, distance: 72.6
click at [397, 343] on button "Save" at bounding box center [389, 350] width 134 height 19
type textarea "x"
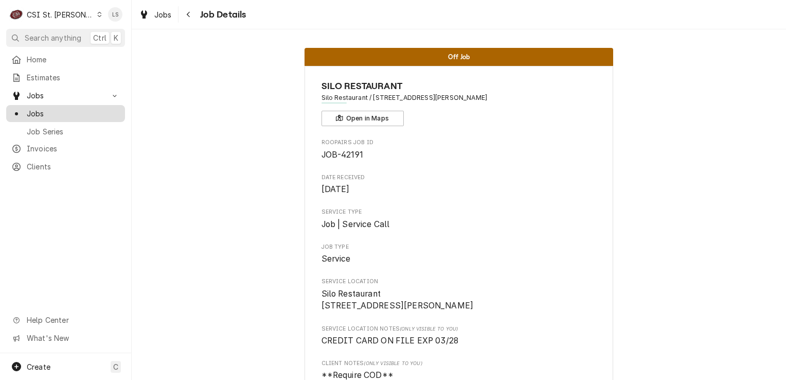
click at [62, 108] on span "Jobs" at bounding box center [73, 113] width 93 height 11
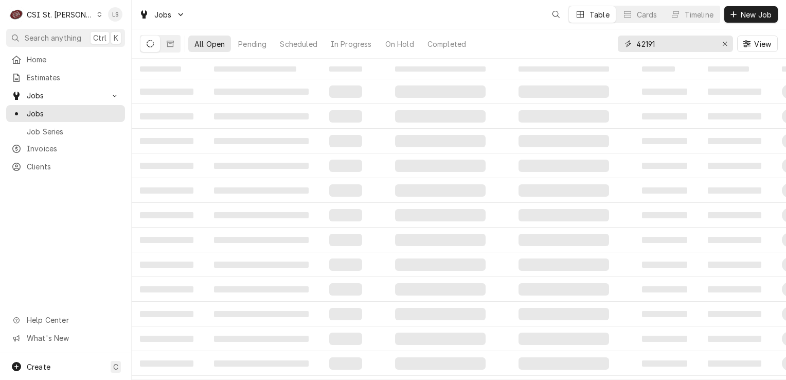
click at [726, 42] on icon "Erase input" at bounding box center [725, 44] width 4 height 4
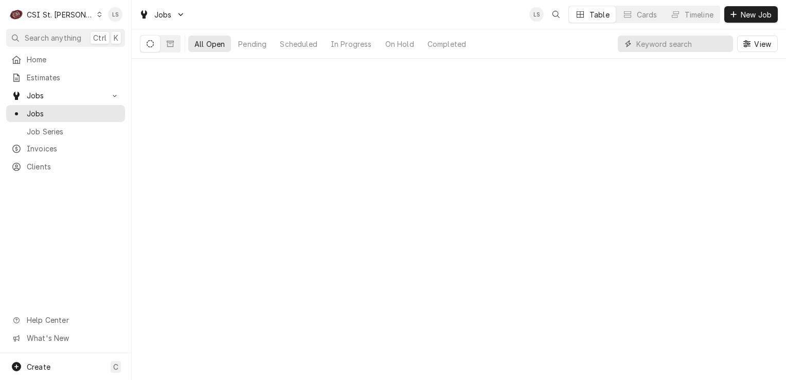
paste input "41944"
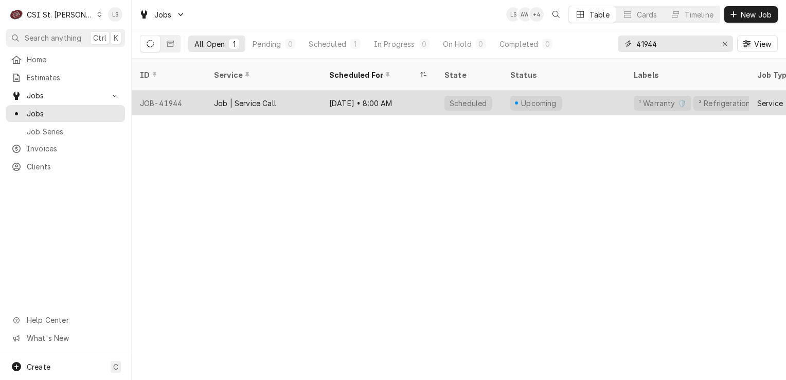
type input "41944"
click at [159, 96] on div "JOB-41944" at bounding box center [169, 103] width 74 height 25
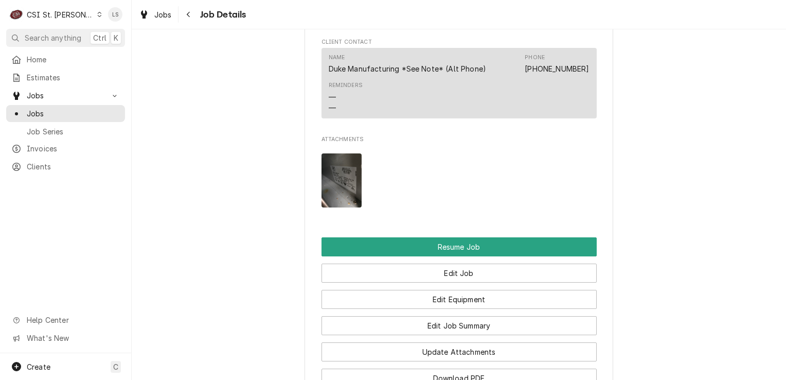
scroll to position [1286, 0]
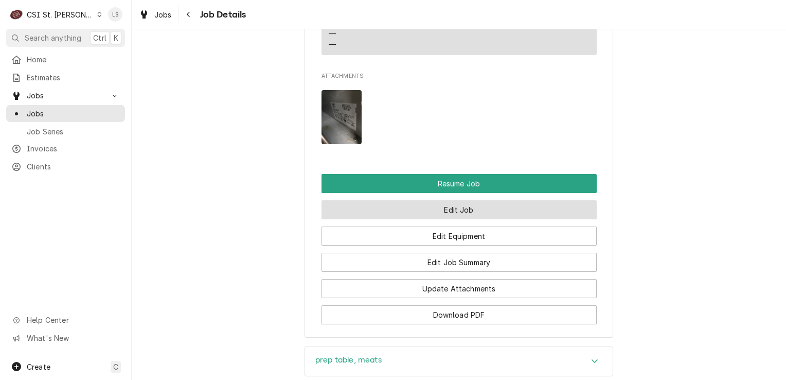
click at [450, 219] on button "Edit Job" at bounding box center [459, 209] width 275 height 19
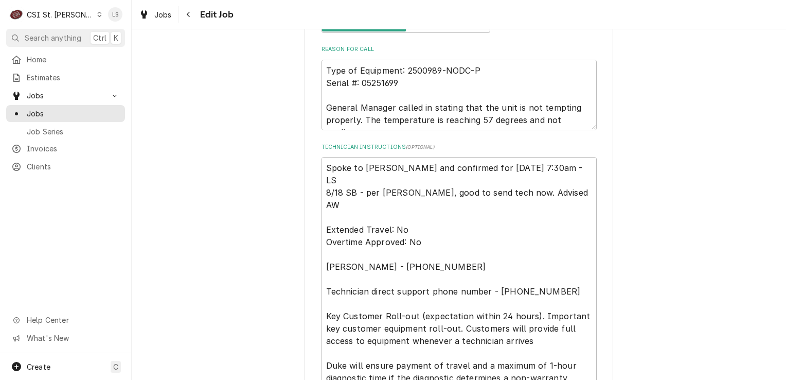
scroll to position [566, 0]
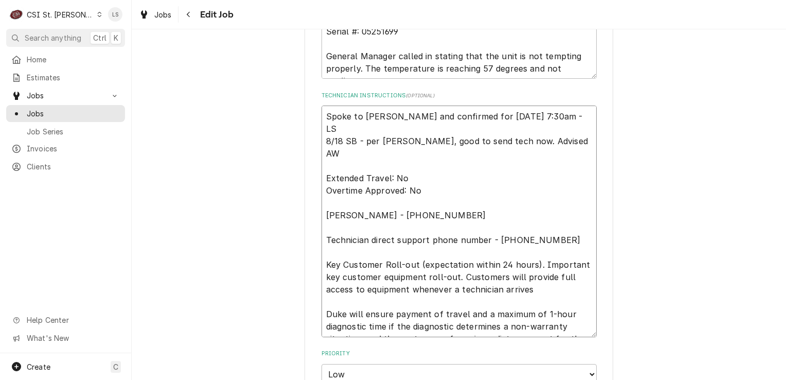
click at [323, 114] on textarea "Spoke to Lashanna and confirmed for Monday 8/25 at 7:30am - LS 8/18 SB - per La…" at bounding box center [459, 221] width 275 height 232
type textarea "x"
type textarea "Spoke to Lashanna and confirmed for Monday 8/25 at 7:30am - LS 8/18 SB - per La…"
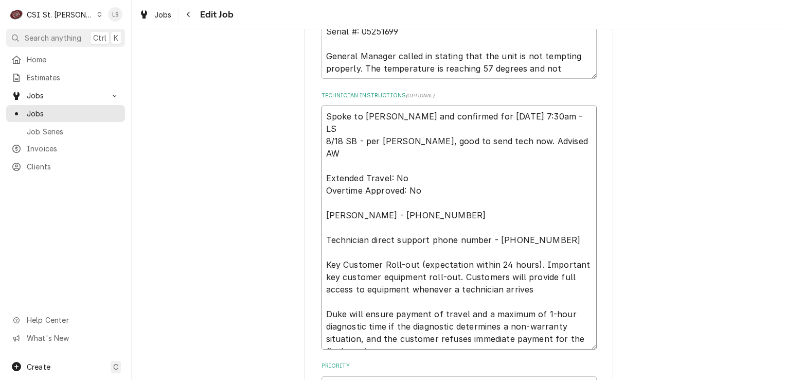
type textarea "x"
click at [323, 114] on textarea "Spoke to Lashanna and confirmed for Monday 8/25 at 7:30am - LS 8/18 SB - per La…" at bounding box center [459, 227] width 275 height 244
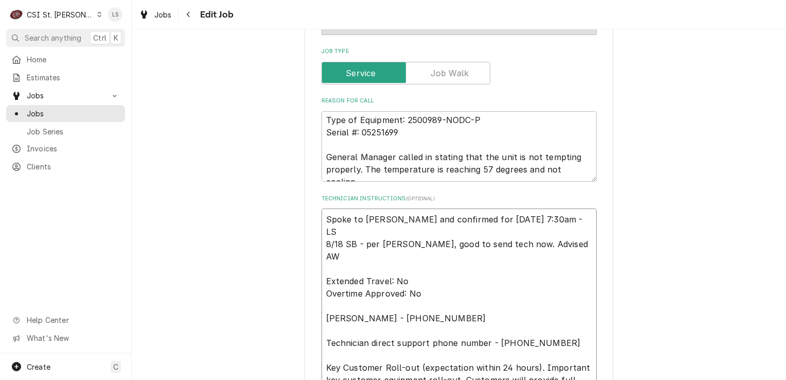
scroll to position [0, 0]
click at [351, 220] on textarea "Spoke to Lashanna and confirmed for Monday 8/25 at 7:30am - LS 8/18 SB - per La…" at bounding box center [459, 330] width 275 height 244
type textarea "Spoke to Lashanna and confirmed for Monday 8/25 at 7:30am - LS 8/18 SB - per La…"
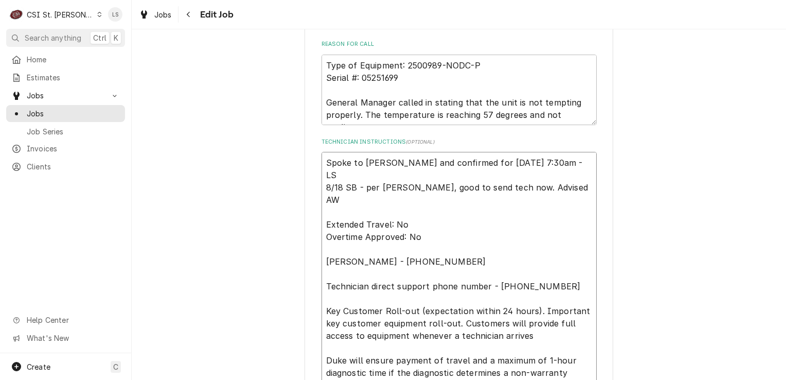
scroll to position [515, 0]
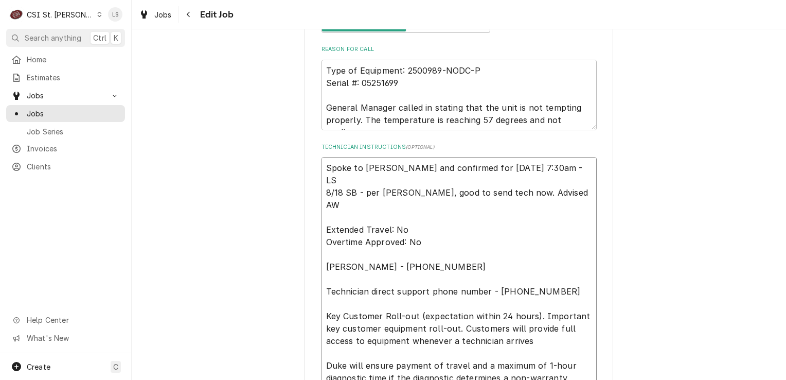
type textarea "x"
type textarea "C Spoke to Lashanna and confirmed for Monday 8/25 at 7:30am - LS 8/18 SB - per …"
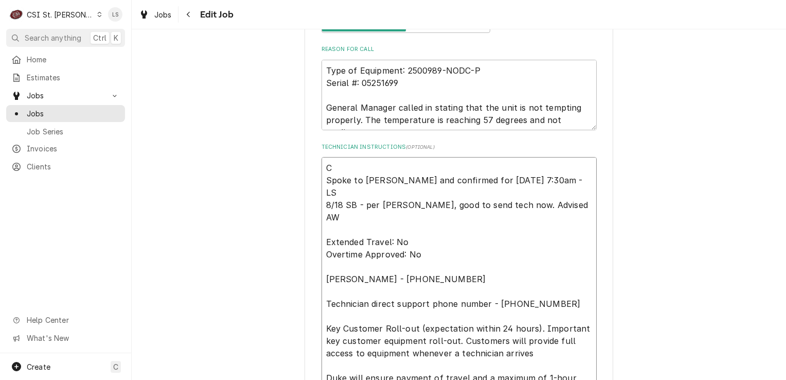
type textarea "x"
type textarea "Ca Spoke to Lashanna and confirmed for Monday 8/25 at 7:30am - LS 8/18 SB - per…"
type textarea "x"
type textarea "Cal Spoke to Lashanna and confirmed for Monday 8/25 at 7:30am - LS 8/18 SB - pe…"
type textarea "x"
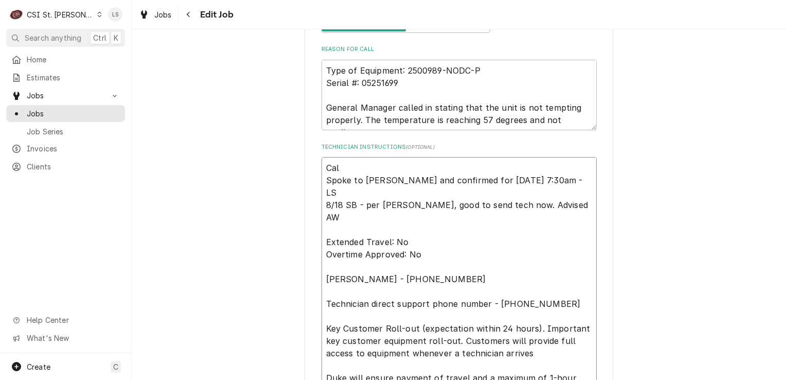
type textarea "Call Spoke to Lashanna and confirmed for Monday 8/25 at 7:30am - LS 8/18 SB - p…"
type textarea "x"
type textarea "Calle Spoke to Lashanna and confirmed for Monday 8/25 at 7:30am - LS 8/18 SB - …"
type textarea "x"
type textarea "Called Spoke to Lashanna and confirmed for Monday 8/25 at 7:30am - LS 8/18 SB -…"
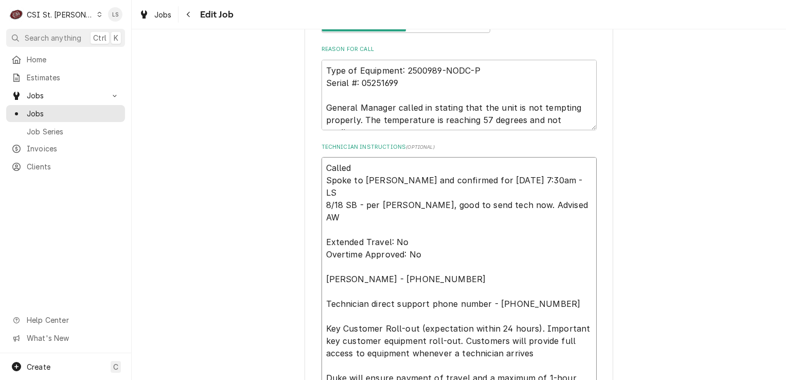
type textarea "x"
type textarea "Called Spoke to Lashanna and confirmed for Monday 8/25 at 7:30am - LS 8/18 SB -…"
type textarea "x"
type textarea "Called L Spoke to Lashanna and confirmed for Monday 8/25 at 7:30am - LS 8/18 SB…"
type textarea "x"
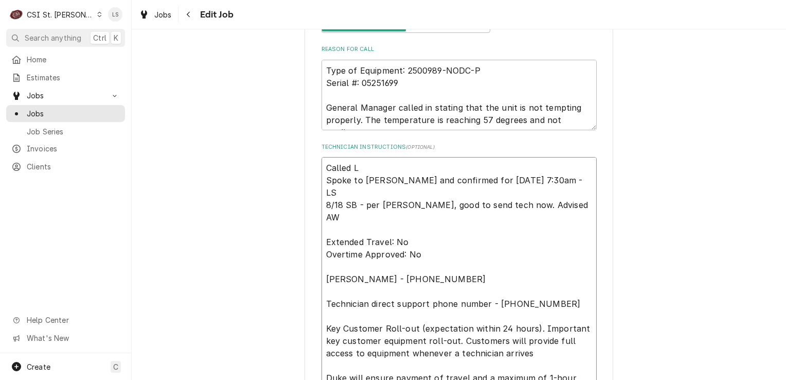
type textarea "Called La Spoke to Lashanna and confirmed for Monday 8/25 at 7:30am - LS 8/18 S…"
type textarea "x"
type textarea "Called Las Spoke to Lashanna and confirmed for Monday 8/25 at 7:30am - LS 8/18 …"
type textarea "x"
type textarea "Called Lash Spoke to Lashanna and confirmed for Monday 8/25 at 7:30am - LS 8/18…"
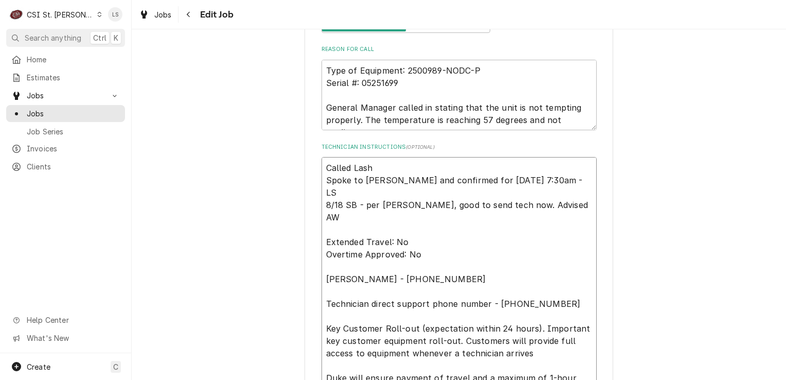
type textarea "x"
type textarea "Called Lasha Spoke to Lashanna and confirmed for Monday 8/25 at 7:30am - LS 8/1…"
type textarea "x"
type textarea "Called Lashan Spoke to Lashanna and confirmed for Monday 8/25 at 7:30am - LS 8/…"
type textarea "x"
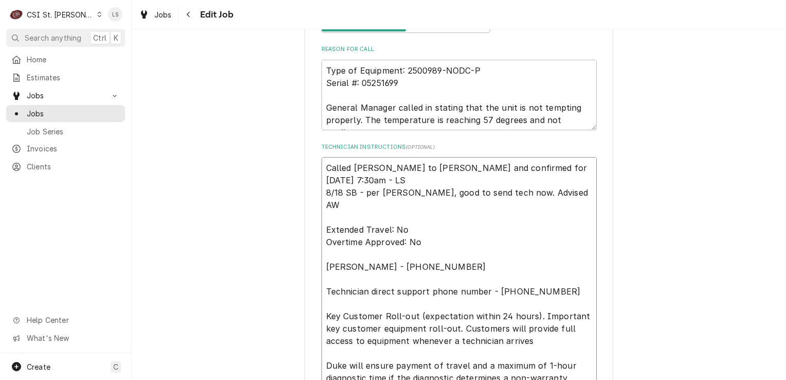
type textarea "Called Lashanna Spoke to Lashanna and confirmed for Monday 8/25 at 7:30am - LS …"
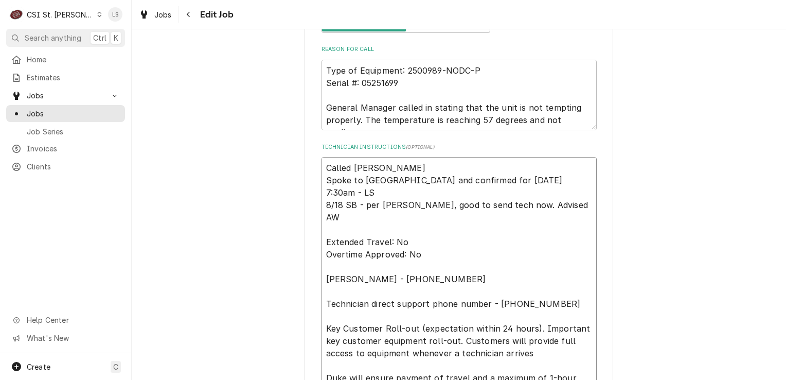
type textarea "x"
type textarea "Called Lashanna Spoke to Lashanna and confirmed for Monday 8/25 at 7:30am - LS …"
type textarea "x"
type textarea "Called Lashanna t Spoke to Lashanna and confirmed for Monday 8/25 at 7:30am - L…"
type textarea "x"
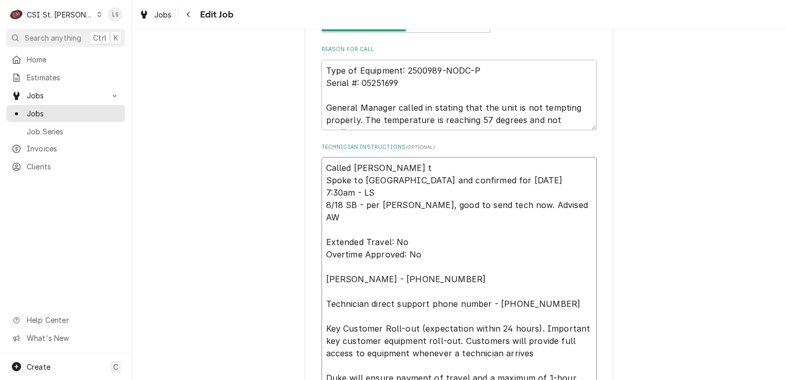
type textarea "Called Lashanna to Spoke to Lashanna and confirmed for Monday 8/25 at 7:30am - …"
type textarea "x"
type textarea "Called Lashanna to s Spoke to Lashanna and confirmed for Monday 8/25 at 7:30am …"
type textarea "x"
type textarea "Called Lashanna to se Spoke to Lashanna and confirmed for Monday 8/25 at 7:30am…"
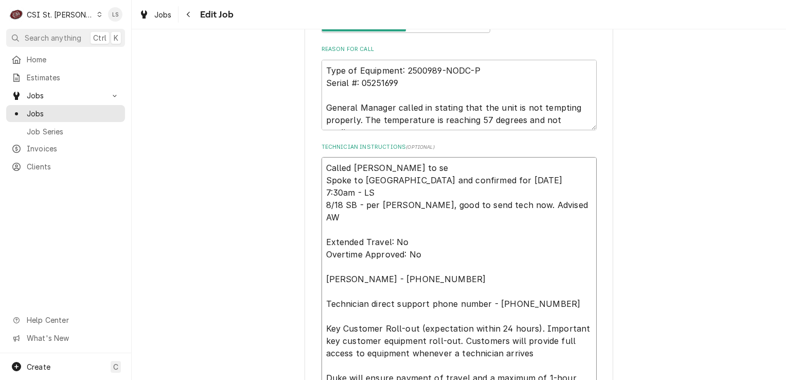
type textarea "x"
type textarea "Called Lashanna to se e Spoke to Lashanna and confirmed for Monday 8/25 at 7:30…"
type textarea "x"
type textarea "Called Lashanna to se ei Spoke to Lashanna and confirmed for Monday 8/25 at 7:3…"
type textarea "x"
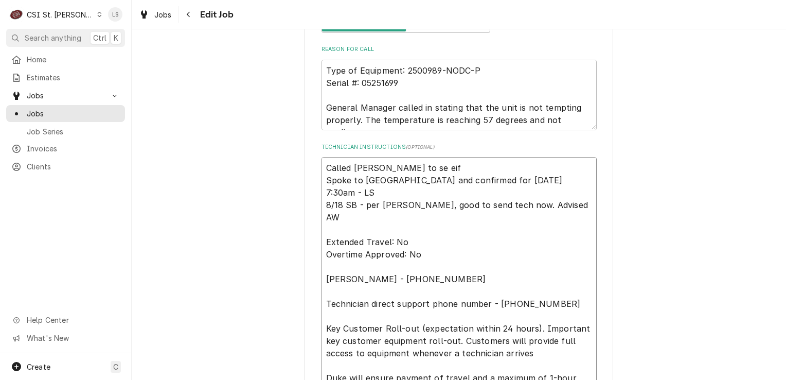
type textarea "Called Lashanna to se eif Spoke to Lashanna and confirmed for Monday 8/25 at 7:…"
type textarea "x"
type textarea "Called Lashanna to se eif w Spoke to Lashanna and confirmed for Monday 8/25 at …"
type textarea "x"
type textarea "Called Lashanna to se eif we Spoke to Lashanna and confirmed for Monday 8/25 at…"
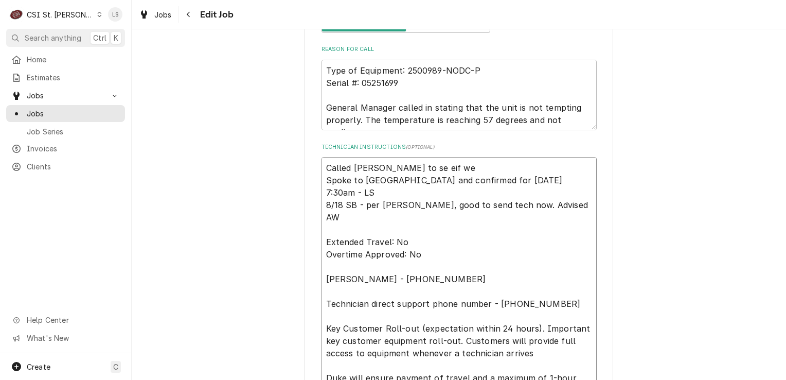
type textarea "x"
type textarea "Called Lashanna to se eif w Spoke to Lashanna and confirmed for Monday 8/25 at …"
type textarea "x"
type textarea "Called Lashanna to se eif Spoke to Lashanna and confirmed for Monday 8/25 at 7:…"
type textarea "x"
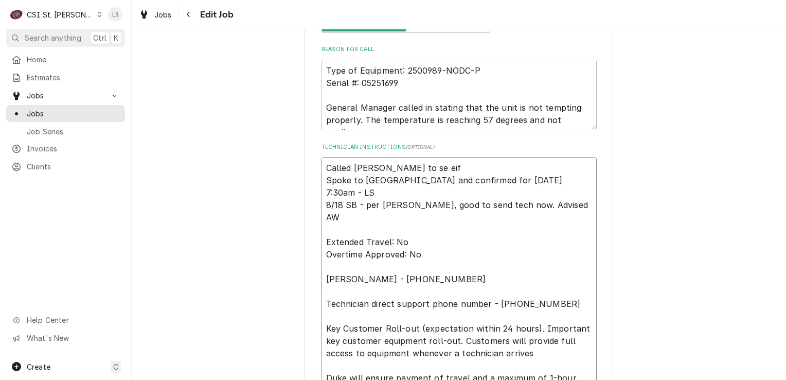
type textarea "Called Lashanna to se eif Spoke to Lashanna and confirmed for Monday 8/25 at 7:…"
type textarea "x"
type textarea "Called Lashanna to se ei Spoke to Lashanna and confirmed for Monday 8/25 at 7:3…"
type textarea "x"
type textarea "Called Lashanna to se e Spoke to Lashanna and confirmed for Monday 8/25 at 7:30…"
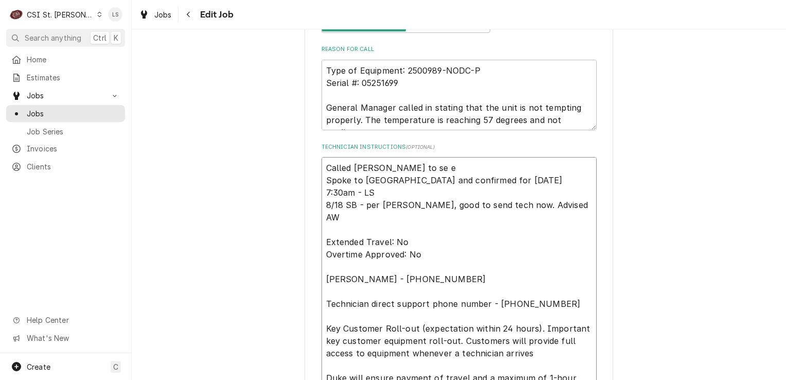
type textarea "x"
type textarea "Called Lashanna to se Spoke to Lashanna and confirmed for Monday 8/25 at 7:30am…"
type textarea "x"
type textarea "Called Lashanna to se Spoke to Lashanna and confirmed for Monday 8/25 at 7:30am…"
type textarea "x"
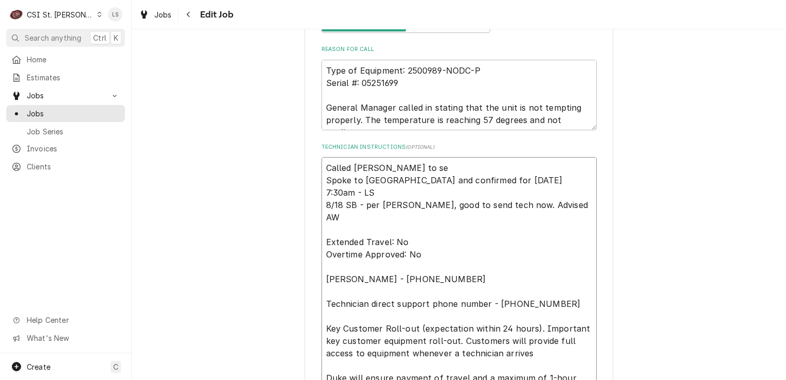
type textarea "Called Lashanna to see Spoke to Lashanna and confirmed for Monday 8/25 at 7:30a…"
type textarea "x"
type textarea "Called Lashanna to see Spoke to Lashanna and confirmed for Monday 8/25 at 7:30a…"
type textarea "x"
type textarea "Called Lashanna to see i Spoke to Lashanna and confirmed for Monday 8/25 at 7:3…"
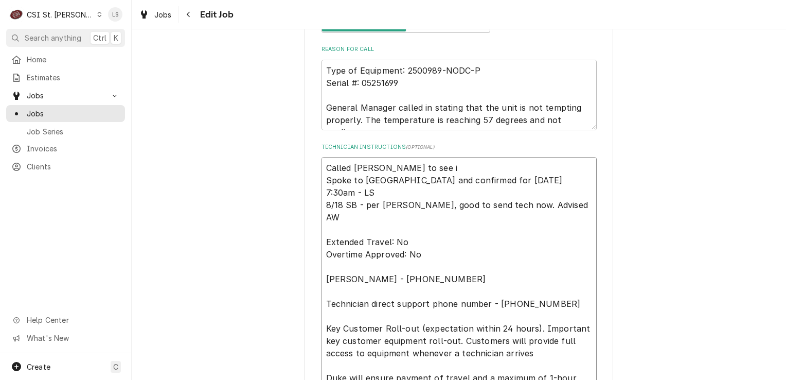
type textarea "x"
type textarea "Called Lashanna to see if Spoke to Lashanna and confirmed for Monday 8/25 at 7:…"
type textarea "x"
type textarea "Called Lashanna to see if Spoke to Lashanna and confirmed for Monday 8/25 at 7:…"
type textarea "x"
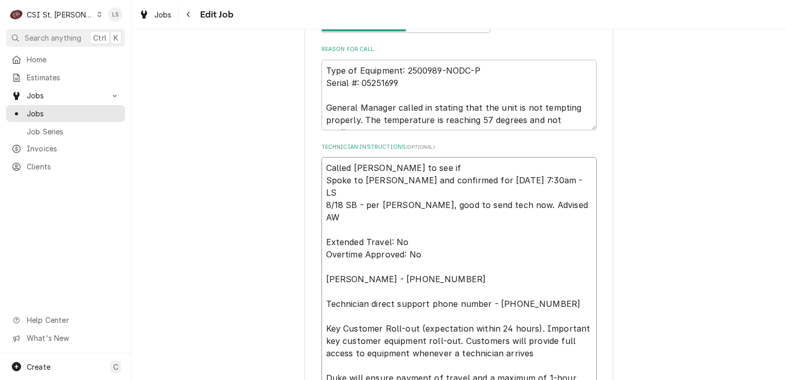
type textarea "Called Lashanna to see if w Spoke to Lashanna and confirmed for Monday 8/25 at …"
type textarea "x"
type textarea "Called Lashanna to see if we Spoke to Lashanna and confirmed for Monday 8/25 at…"
type textarea "x"
type textarea "Called Lashanna to see if we Spoke to Lashanna and confirmed for Monday 8/25 at…"
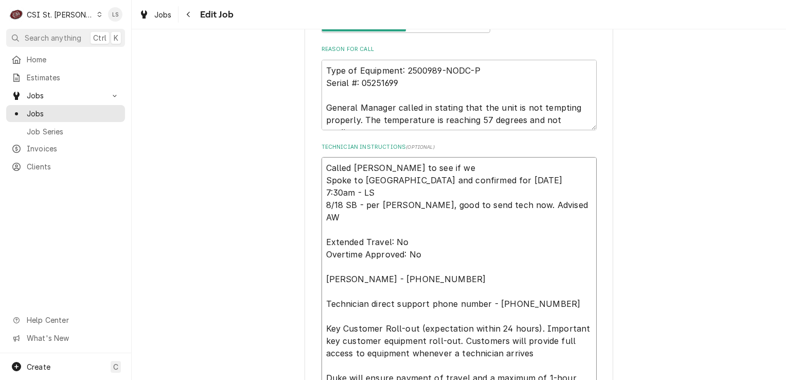
type textarea "x"
type textarea "Called Lashanna to see if we c Spoke to Lashanna and confirmed for Monday 8/25 …"
type textarea "x"
type textarea "Called Lashanna to see if we cou Spoke to Lashanna and confirmed for Monday 8/2…"
type textarea "x"
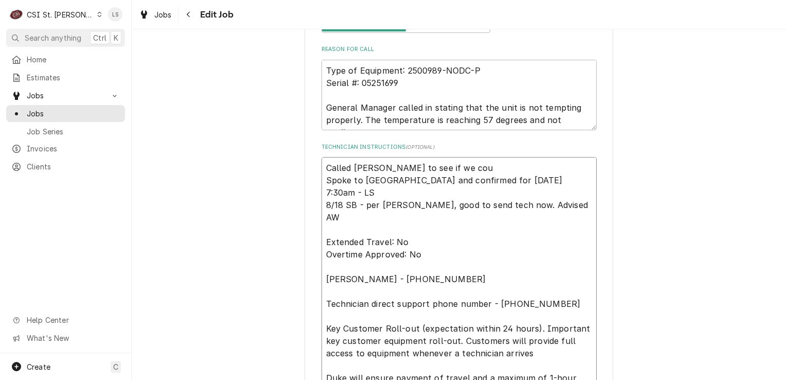
type textarea "Called Lashanna to see if we coul Spoke to Lashanna and confirmed for Monday 8/…"
type textarea "x"
type textarea "Called Lashanna to see if we could Spoke to Lashanna and confirmed for Monday 8…"
type textarea "x"
type textarea "Called Lashanna to see if we could c Spoke to Lashanna and confirmed for Monday…"
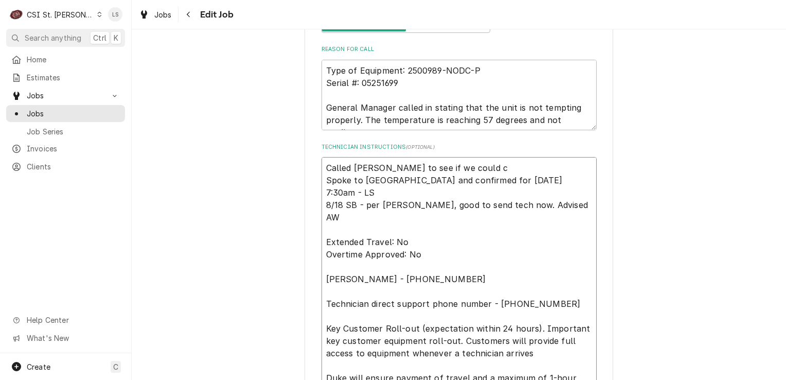
type textarea "x"
type textarea "Called Lashanna to see if we could co Spoke to Lashanna and confirmed for Monda…"
type textarea "x"
type textarea "Called Lashanna to see if we could com Spoke to Lashanna and confirmed for Mond…"
type textarea "x"
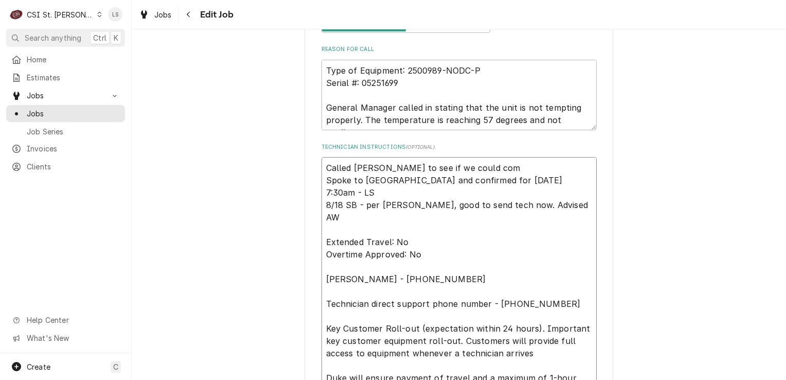
type textarea "Called Lashanna to see if we could come Spoke to Lashanna and confirmed for Mon…"
type textarea "x"
type textarea "Called Lashanna to see if we could come Spoke to Lashanna and confirmed for Mon…"
type textarea "x"
type textarea "Called Lashanna to see if we could come o Spoke to Lashanna and confirmed for M…"
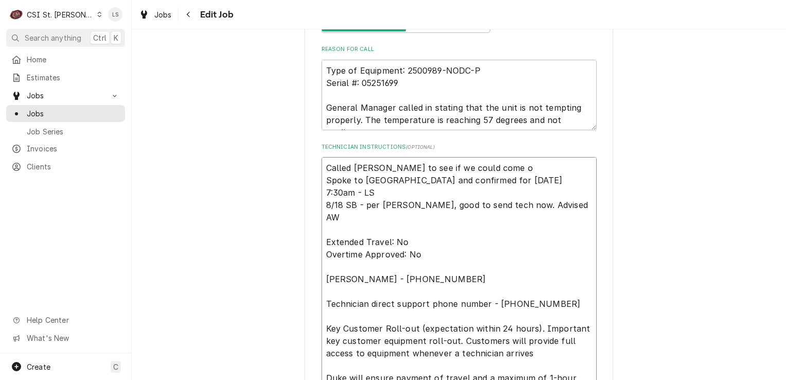
type textarea "x"
type textarea "Called Lashanna to see if we could come ou Spoke to Lashanna and confirmed for …"
type textarea "x"
type textarea "Called Lashanna to see if we could come out Spoke to Lashanna and confirmed for…"
type textarea "x"
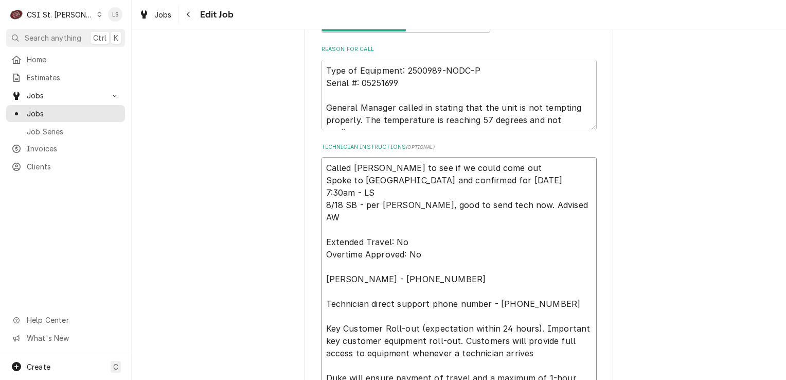
type textarea "Called Lashanna to see if we could come out Spoke to Lashanna and confirmed for…"
type textarea "x"
type textarea "Called Lashanna to see if we could come out T Spoke to Lashanna and confirmed f…"
type textarea "x"
type textarea "Called Lashanna to see if we could come out Th Spoke to Lashanna and confirmed …"
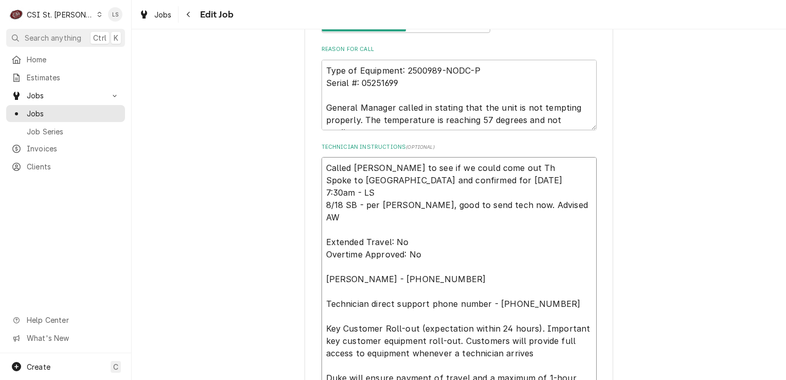
type textarea "x"
type textarea "Called Lashanna to see if we could come out Thu Spoke to Lashanna and confirmed…"
type textarea "x"
type textarea "Called Lashanna to see if we could come out Thur Spoke to Lashanna and confirme…"
type textarea "x"
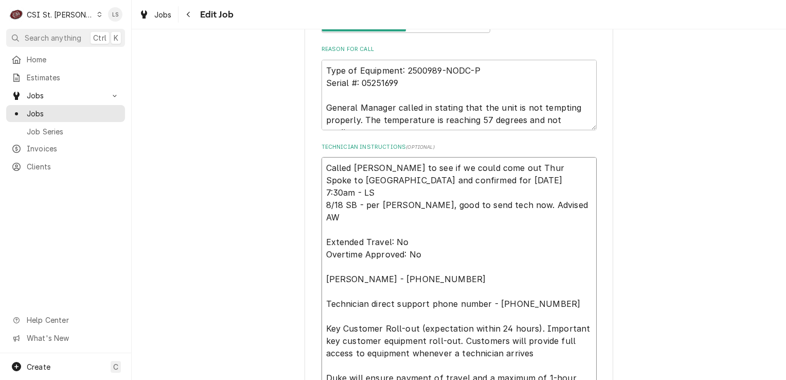
type textarea "Called Lashanna to see if we could come out Thurs Spoke to Lashanna and confirm…"
type textarea "x"
type textarea "Called Lashanna to see if we could come out Thursd Spoke to Lashanna and confir…"
type textarea "x"
type textarea "Called Lashanna to see if we could come out Thursda Spoke to Lashanna and confi…"
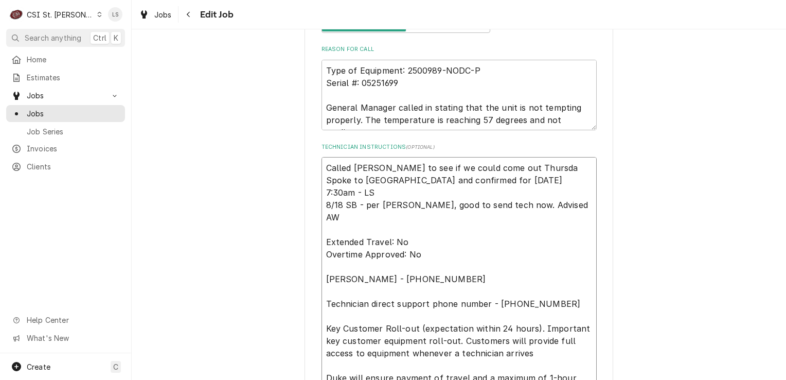
type textarea "x"
type textarea "Called Lashanna to see if we could come out Thursday Spoke to Lashanna and conf…"
type textarea "x"
type textarea "Called Lashanna to see if we could come out Thursday Spoke to Lashanna and conf…"
type textarea "x"
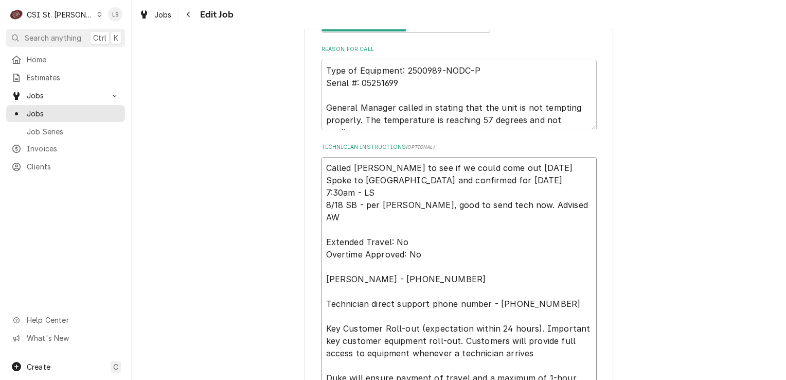
type textarea "Called Lashanna to see if we could come out Thursday 8 Spoke to Lashanna and co…"
type textarea "x"
type textarea "Called Lashanna to see if we could come out Thursday 8/ Spoke to Lashanna and c…"
type textarea "x"
type textarea "Called Lashanna to see if we could come out Thursday 8/2 Spoke to Lashanna and …"
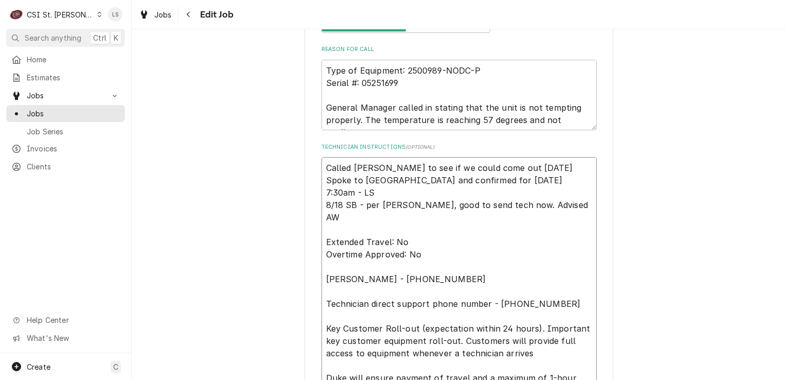
type textarea "x"
type textarea "Called Lashanna to see if we could come out Thursday 8/2 Spoke to Lashanna and …"
type textarea "x"
type textarea "Called Lashanna to see if we could come out Thursday 8/2 Spoke to Lashanna and …"
type textarea "x"
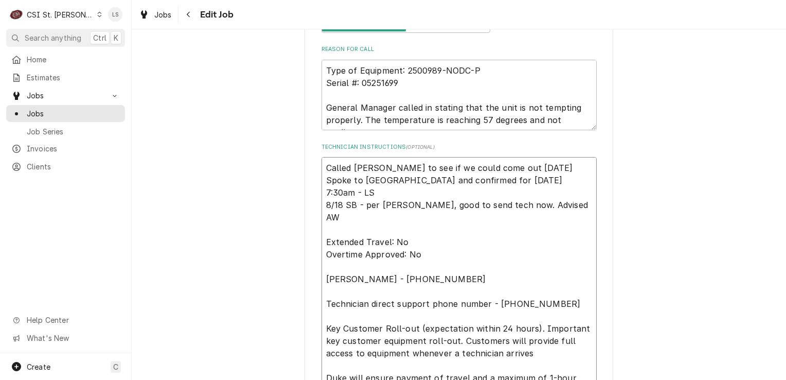
type textarea "Called Lashanna to see if we could come out Thursday 8/28 Spoke to Lashanna and…"
type textarea "x"
type textarea "Called Lashanna to see if we could come out Thursday 8/28 Spoke to Lashanna and…"
type textarea "x"
type textarea "Called Lashanna to see if we could come out Thursday 8/28 a Spoke to Lashanna a…"
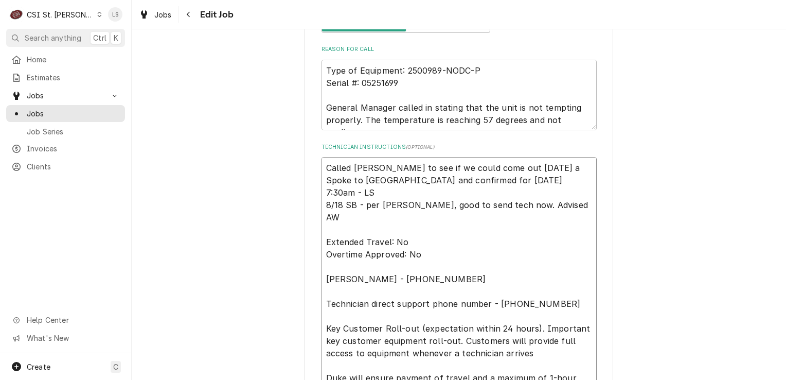
type textarea "x"
type textarea "Called Lashanna to see if we could come out Thursday 8/28 at Spoke to Lashanna …"
type textarea "x"
type textarea "Called Lashanna to see if we could come out Thursday 8/28 at Spoke to Lashanna …"
type textarea "x"
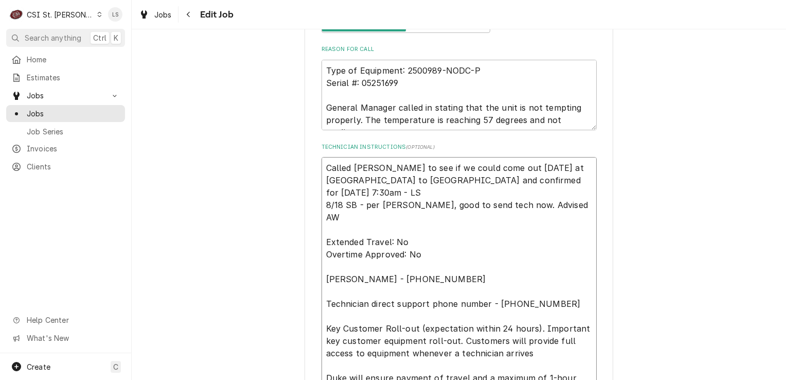
type textarea "Called Lashanna to see if we could come out Thursday 8/28 at 8 Spoke to Lashann…"
type textarea "x"
type textarea "Called Lashanna to see if we could come out Thursday 8/28 at 8a Spoke to Lashan…"
type textarea "x"
type textarea "Called Lashanna to see if we could come out Thursday 8/28 at 8am Spoke to Lasha…"
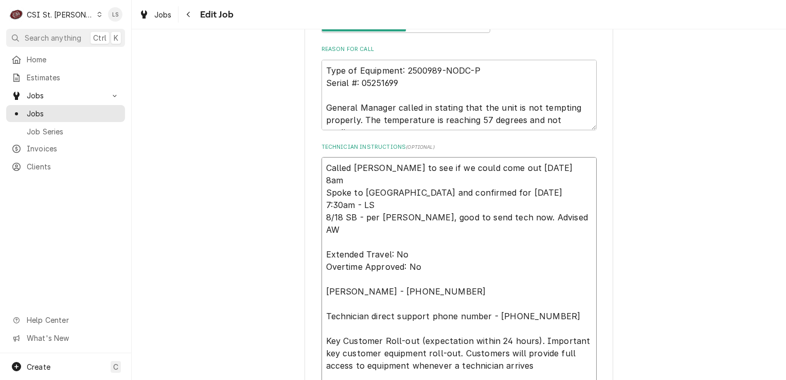
type textarea "x"
type textarea "Called Lashanna to see if we could come out Thursday 8/28 at 8am Spoke to Lasha…"
type textarea "x"
type textarea "Called Lashanna to see if we could come out Thursday 8/28 at 8am - Spoke to Las…"
type textarea "x"
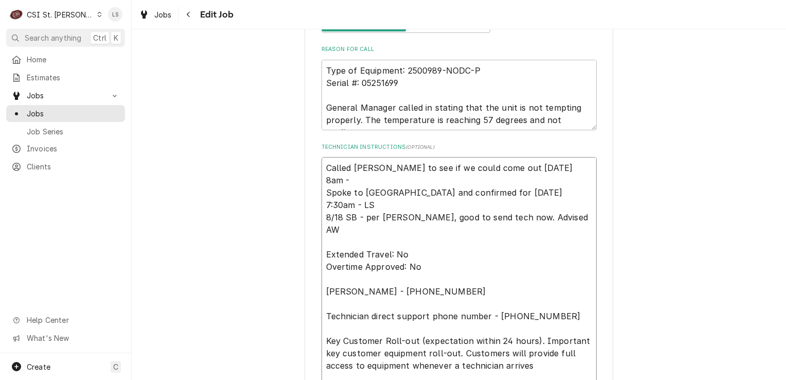
type textarea "Called Lashanna to see if we could come out Thursday 8/28 at 8am - Spoke to Las…"
type textarea "x"
type textarea "Called Lashanna to see if we could come out Thursday 8/28 at 8am - v Spoke to L…"
type textarea "x"
type textarea "Called Lashanna to see if we could come out Thursday 8/28 at 8am - vm Spoke to …"
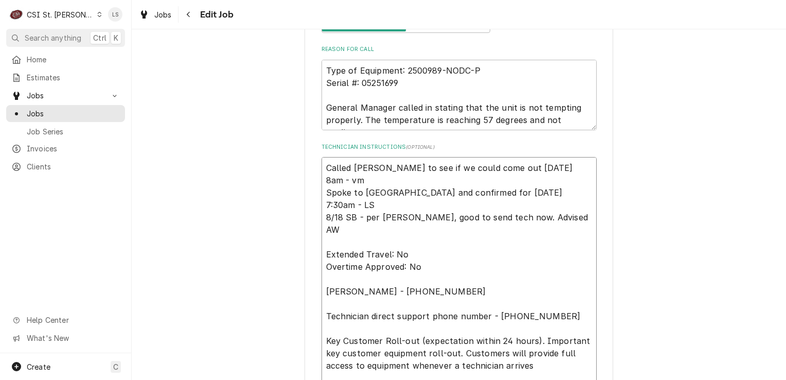
type textarea "x"
type textarea "Called Lashanna to see if we could come out Thursday 8/28 at 8am - vm w Spoke t…"
type textarea "x"
type textarea "Called Lashanna to see if we could come out Thursday 8/28 at 8am - vm wa Spoke …"
type textarea "x"
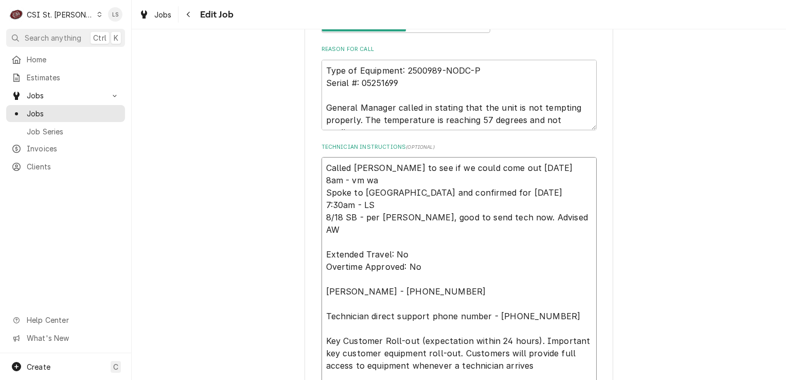
type textarea "Called Lashanna to see if we could come out Thursday 8/28 at 8am - vm was Spoke…"
type textarea "x"
type textarea "Called Lashanna to see if we could come out Thursday 8/28 at 8am - vm was Spoke…"
type textarea "x"
type textarea "Called Lashanna to see if we could come out Thursday 8/28 at 8am - vm was n Spo…"
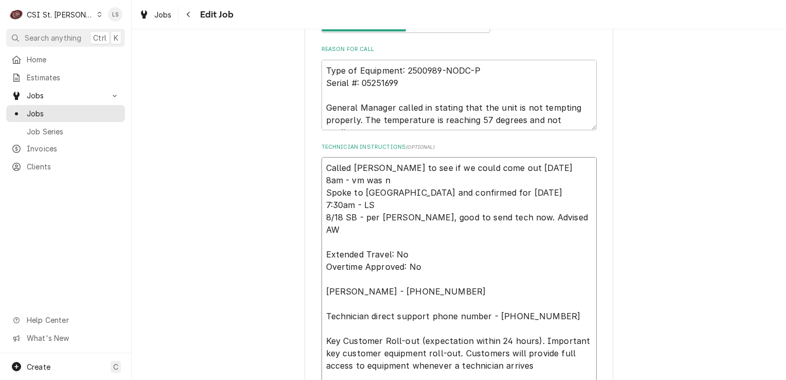
type textarea "x"
type textarea "Called Lashanna to see if we could come out Thursday 8/28 at 8am - vm was no Sp…"
type textarea "x"
type textarea "Called Lashanna to see if we could come out Thursday 8/28 at 8am - vm was not S…"
type textarea "x"
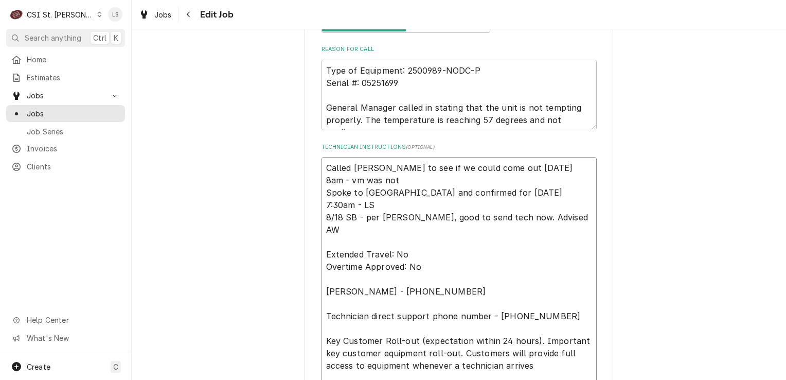
type textarea "Called Lashanna to see if we could come out Thursday 8/28 at 8am - vm was not S…"
type textarea "x"
type textarea "Called Lashanna to see if we could come out Thursday 8/28 at 8am - vm was not s…"
type textarea "x"
type textarea "Called Lashanna to see if we could come out Thursday 8/28 at 8am - vm was not s…"
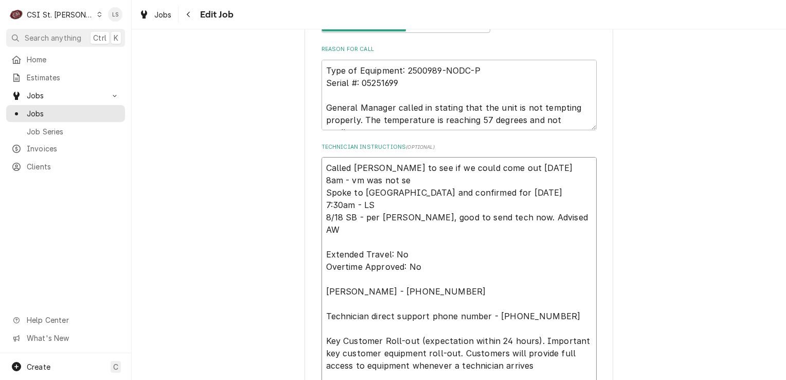
type textarea "x"
type textarea "Called Lashanna to see if we could come out Thursday 8/28 at 8am - vm was not s…"
type textarea "x"
type textarea "Called Lashanna to see if we could come out Thursday 8/28 at 8am - vm was not s…"
type textarea "x"
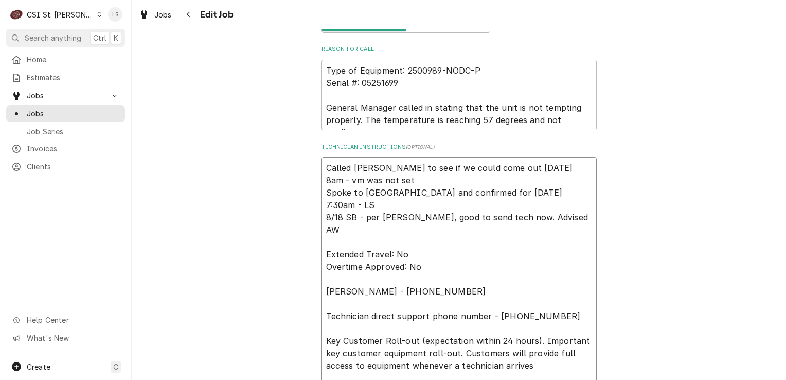
type textarea "Called Lashanna to see if we could come out Thursday 8/28 at 8am - vm was not s…"
type textarea "x"
type textarea "Called Lashanna to see if we could come out Thursday 8/28 at 8am - vm was not s…"
type textarea "x"
type textarea "Called Lashanna to see if we could come out Thursday 8/28 at 8am - vm was not s…"
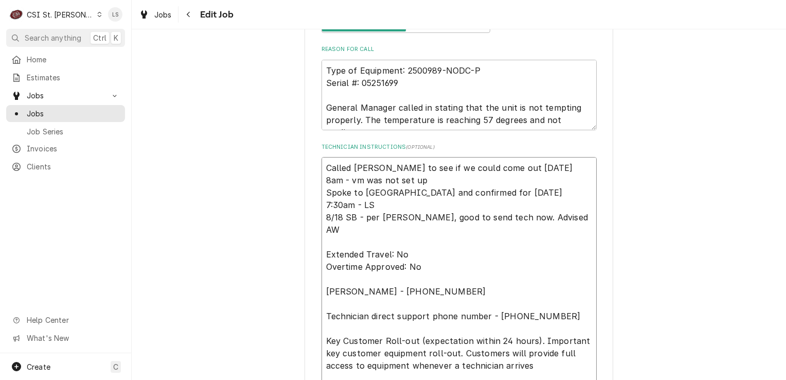
type textarea "x"
type textarea "Called Lashanna to see if we could come out Thursday 8/28 at 8am - vm was not s…"
type textarea "x"
type textarea "Called Lashanna to see if we could come out Thursday 8/28 at 8am - vm was not s…"
type textarea "x"
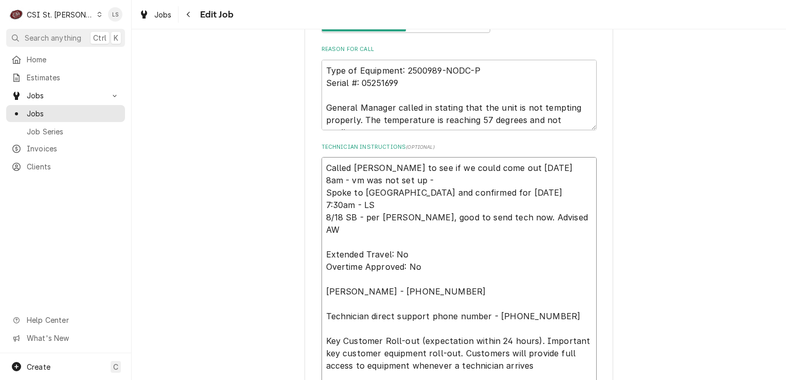
type textarea "Called Lashanna to see if we could come out Thursday 8/28 at 8am - vm was not s…"
type textarea "x"
type textarea "Called Lashanna to see if we could come out Thursday 8/28 at 8am - vm was not s…"
drag, startPoint x: 377, startPoint y: 178, endPoint x: 317, endPoint y: 167, distance: 60.1
click at [322, 167] on textarea "Called Lashanna to see if we could come out Thursday 8/28 at 8am - vm was not s…" at bounding box center [459, 285] width 275 height 256
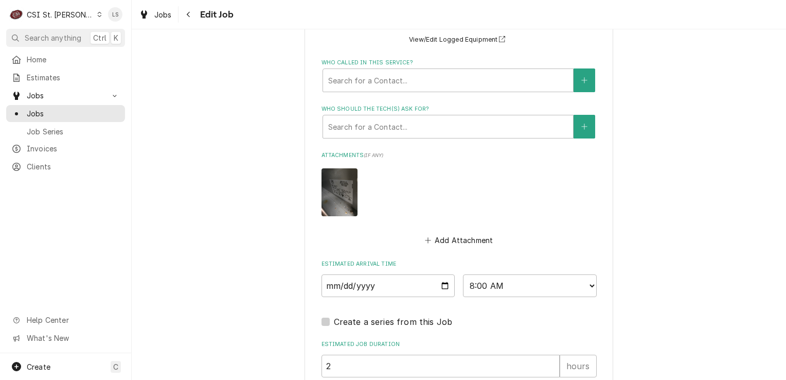
scroll to position [1181, 0]
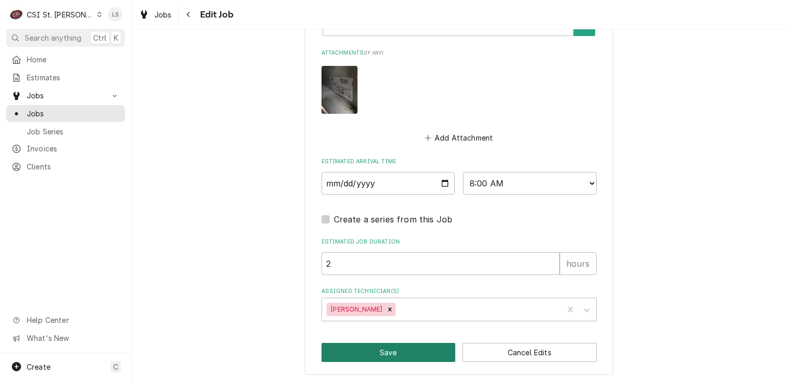
click at [387, 354] on button "Save" at bounding box center [389, 352] width 134 height 19
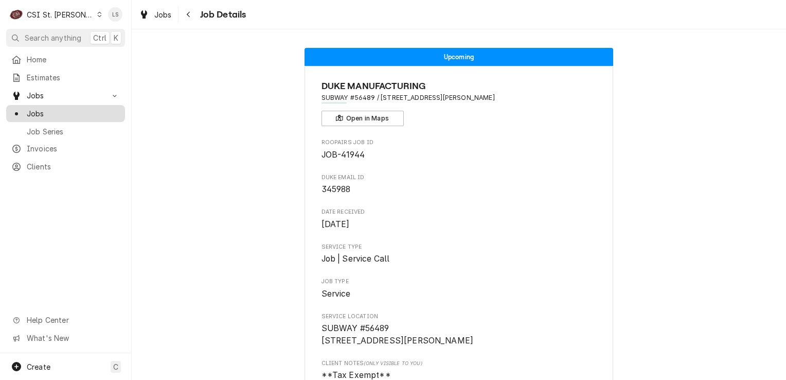
click at [72, 108] on span "Jobs" at bounding box center [73, 113] width 93 height 11
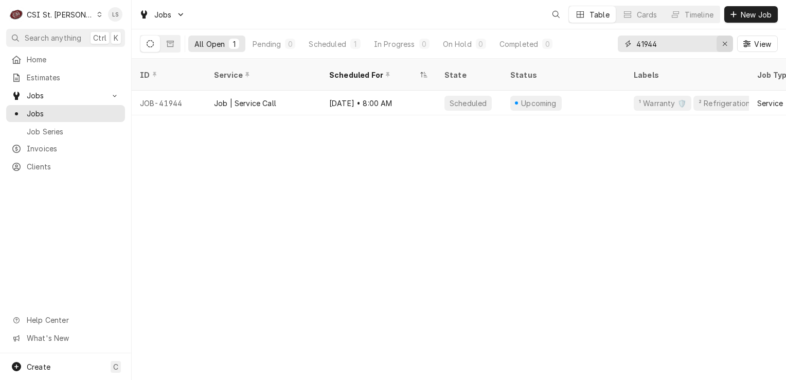
click at [723, 47] on div "Erase input" at bounding box center [725, 44] width 10 height 10
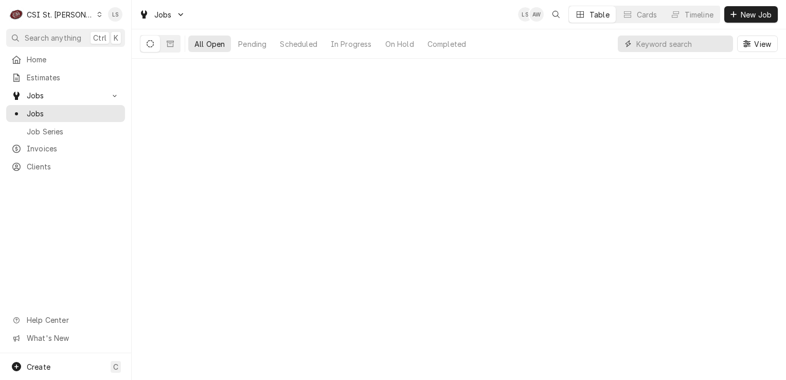
paste input "42111"
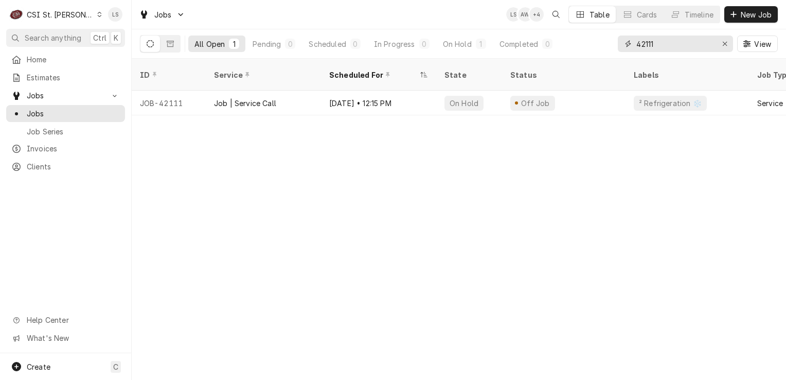
type input "42111"
click at [170, 94] on div "JOB-42111" at bounding box center [169, 103] width 74 height 25
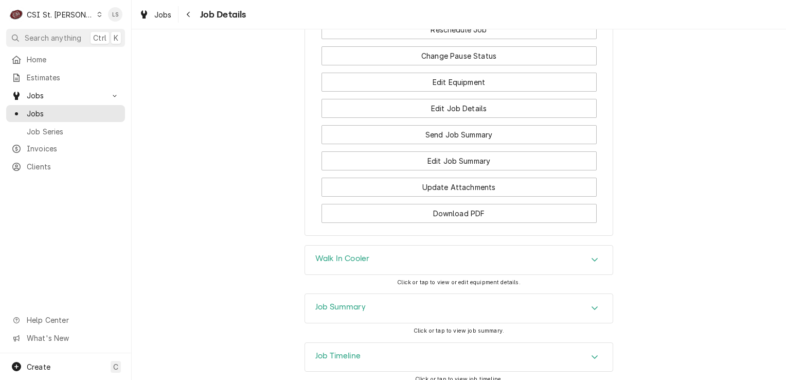
scroll to position [1406, 0]
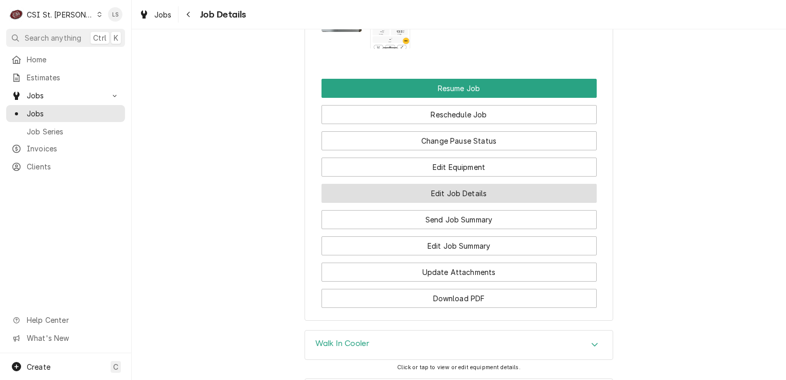
click at [490, 184] on button "Edit Job Details" at bounding box center [459, 193] width 275 height 19
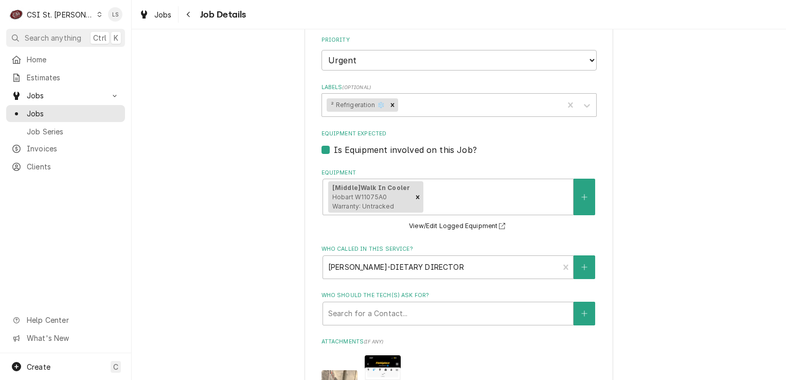
scroll to position [412, 0]
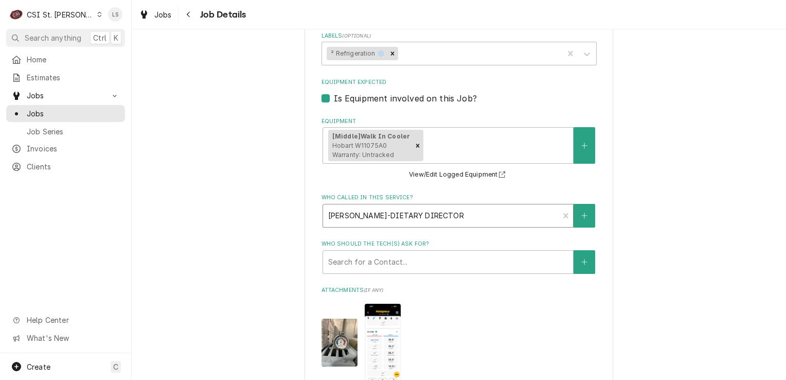
click at [419, 218] on div "Who called in this service?" at bounding box center [441, 215] width 226 height 19
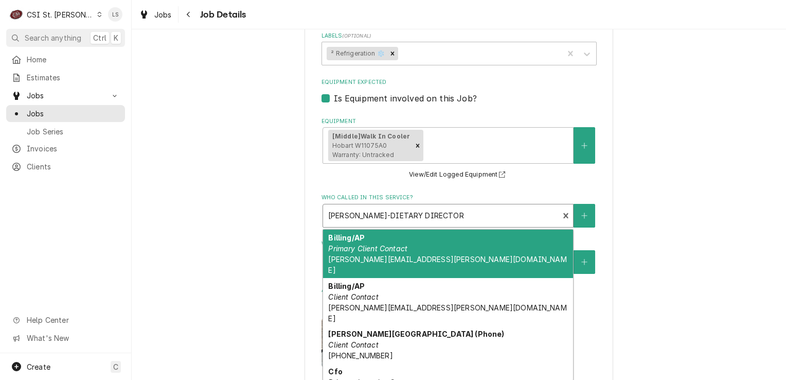
click at [416, 215] on div "Who called in this service?" at bounding box center [441, 215] width 226 height 19
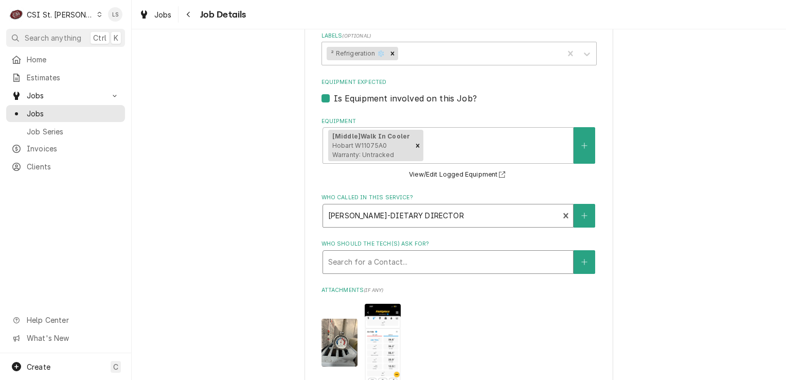
click at [416, 260] on div "Who should the tech(s) ask for?" at bounding box center [448, 262] width 240 height 19
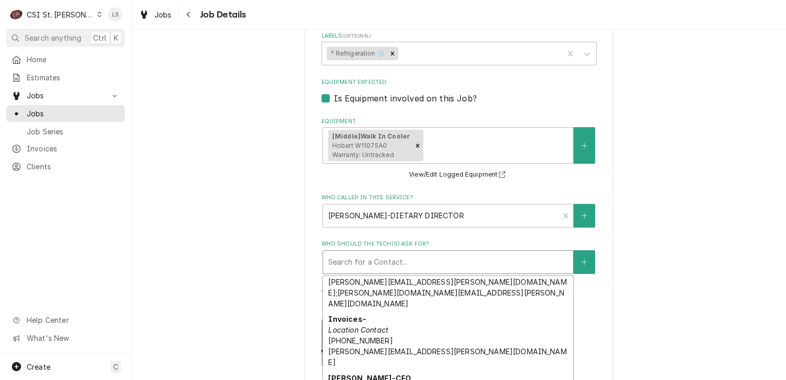
scroll to position [253, 0]
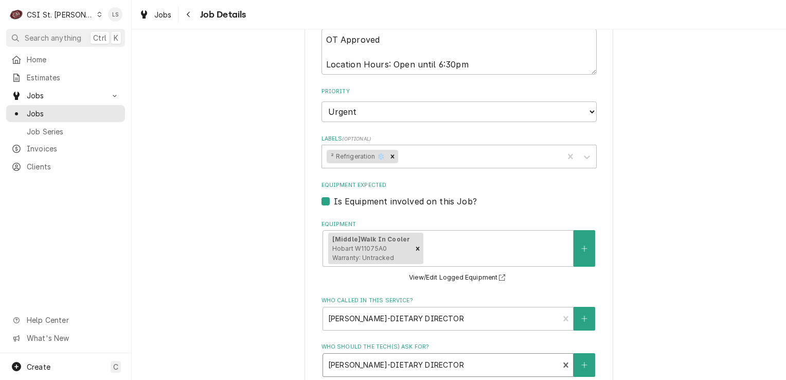
scroll to position [206, 0]
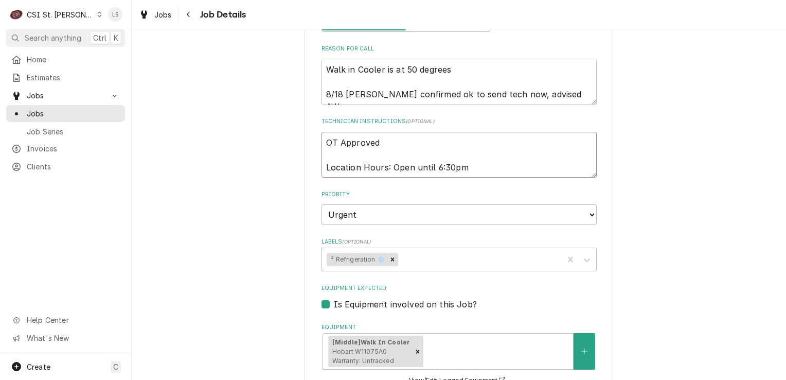
click at [322, 141] on textarea "OT Approved Location Hours: Open until 6:30pm" at bounding box center [459, 155] width 275 height 46
type textarea "x"
type textarea "OT Approved Location Hours: Open until 6:30pm"
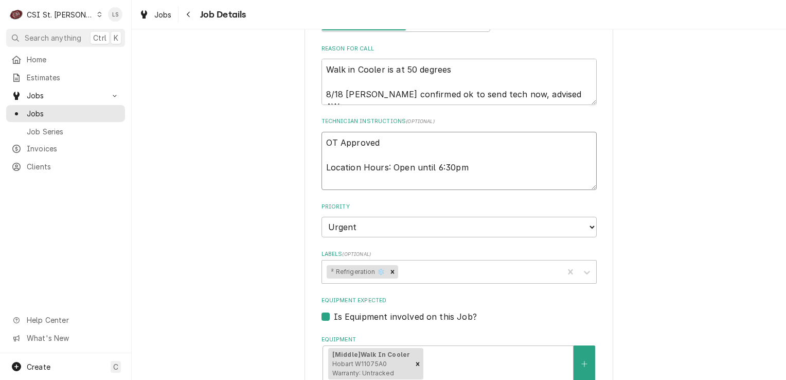
type textarea "x"
type textarea "OT Approved Location Hours: Open until 6:30pm"
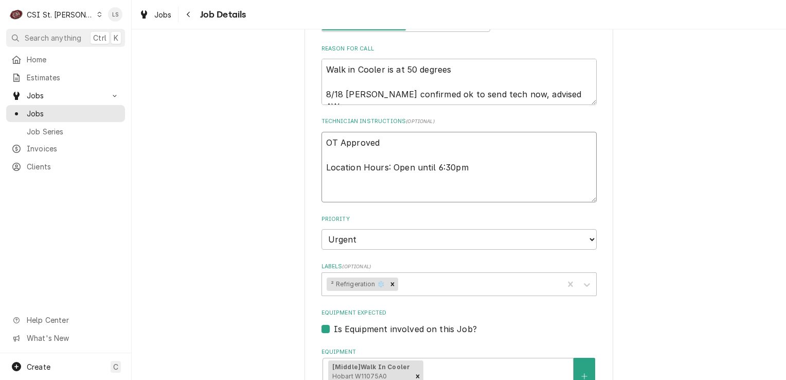
click at [322, 141] on textarea "OT Approved Location Hours: Open until 6:30pm" at bounding box center [459, 167] width 275 height 71
type textarea "x"
type textarea "OT Approved Location Hours: Open until 6:30pm"
drag, startPoint x: 547, startPoint y: 99, endPoint x: 306, endPoint y: 94, distance: 240.9
click at [306, 94] on div "Brooking Park Brooking Park / 307 S Woods Mill Road, Chesterfield, MO 63017 Use…" at bounding box center [459, 352] width 309 height 1016
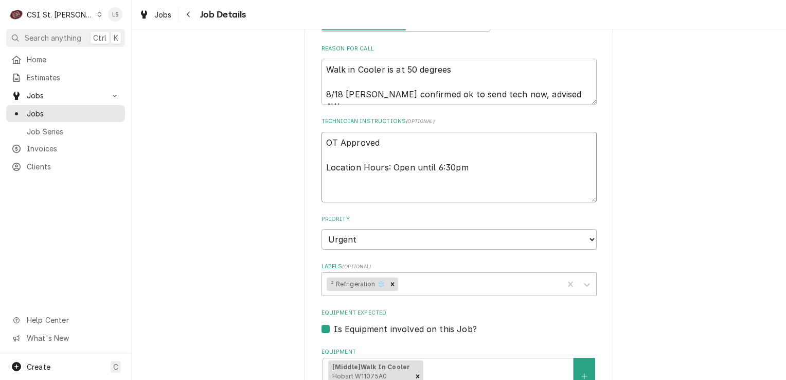
click at [342, 147] on textarea "OT Approved Location Hours: Open until 6:30pm" at bounding box center [459, 167] width 275 height 71
paste textarea "8/18 Robert confirmed ok to send tech now, advised AW"
type textarea "x"
type textarea "8/18 Robert confirmed ok to send tech now, advised AW OT Approved Location Hour…"
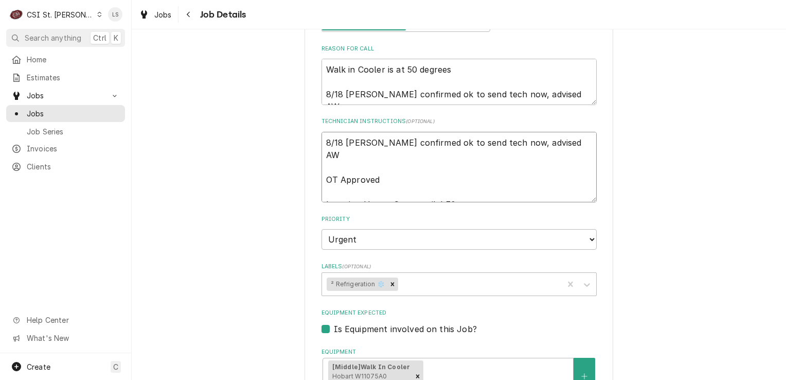
type textarea "x"
type textarea "8/18 Robert confirmed ok to send tech now, advised AW OT Approved Location Hour…"
drag, startPoint x: 544, startPoint y: 97, endPoint x: 282, endPoint y: 90, distance: 262.0
click at [282, 90] on div "Brooking Park Brooking Park / 307 S Woods Mill Road, Chesterfield, MO 63017 Use…" at bounding box center [459, 351] width 654 height 1034
type textarea "x"
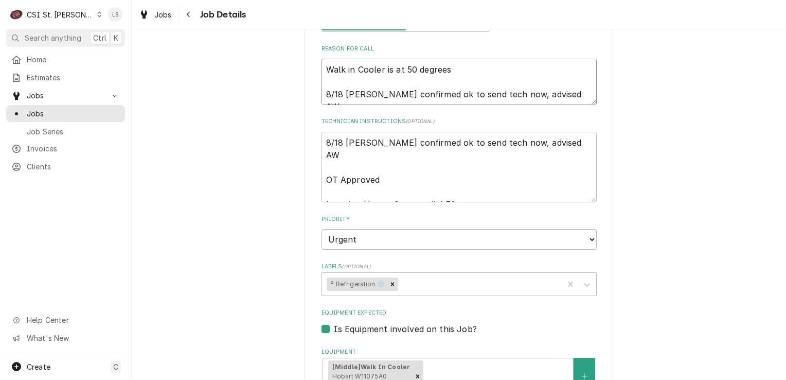
type textarea "Walk in Cooler is at 50 degrees"
type textarea "x"
type textarea "Walk in Cooler is at 50 degrees"
click at [322, 140] on textarea "8/18 Robert confirmed ok to send tech now, advised AW OT Approved Location Hour…" at bounding box center [459, 167] width 275 height 71
type textarea "x"
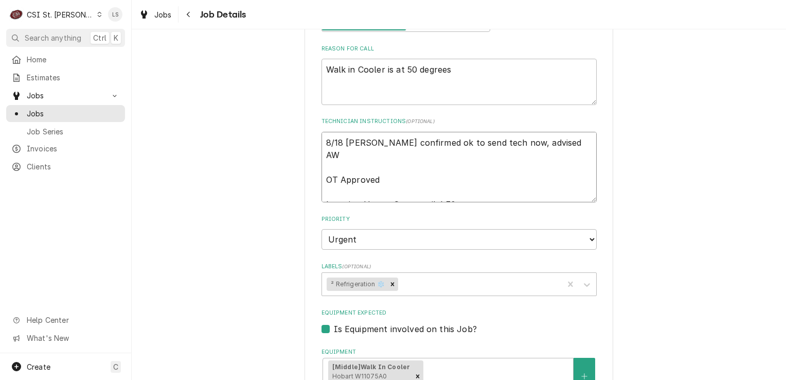
type textarea "8/18 Robert confirmed ok to send tech now, advised AW OT Approved Location Hour…"
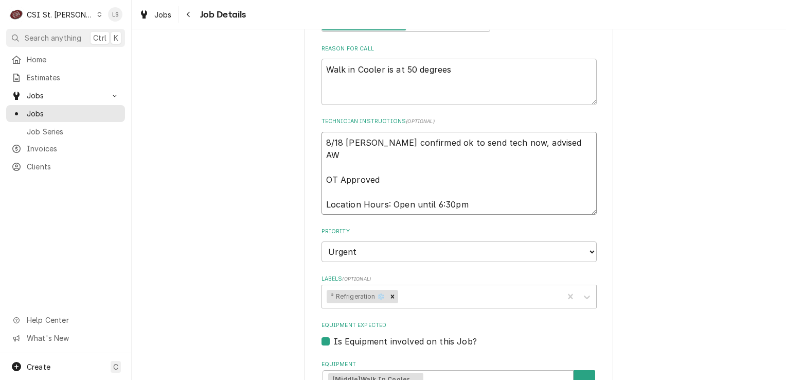
type textarea "x"
type textarea "8/18 Robert confirmed ok to send tech now, advised AW OT Approved Location Hour…"
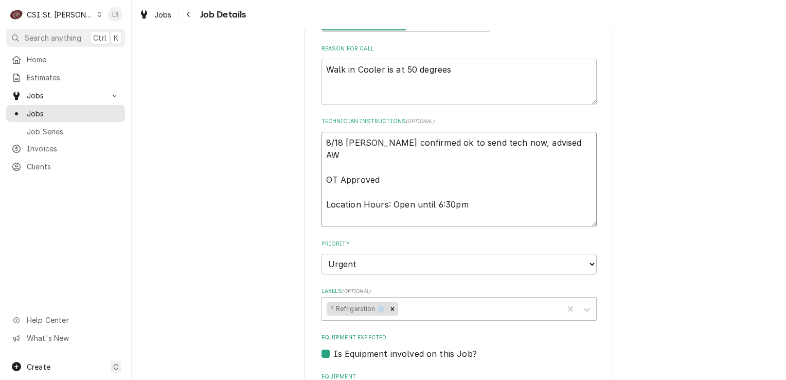
click at [322, 140] on textarea "8/18 Robert confirmed ok to send tech now, advised AW OT Approved Location Hour…" at bounding box center [459, 180] width 275 height 96
click at [331, 145] on textarea "8/18 Robert confirmed ok to send tech now, advised AW OT Approved Location Hour…" at bounding box center [459, 180] width 275 height 96
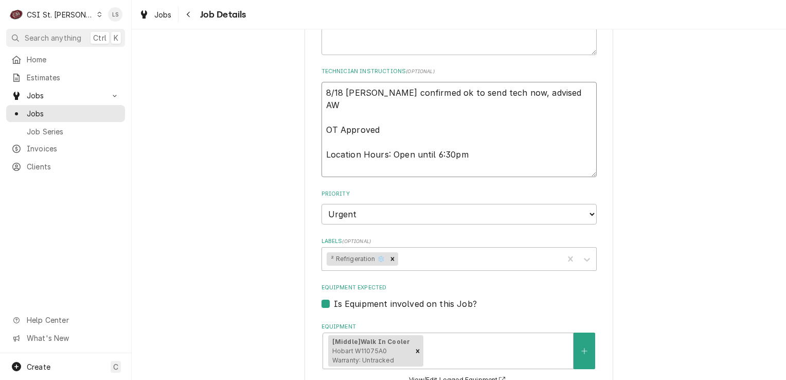
scroll to position [202, 0]
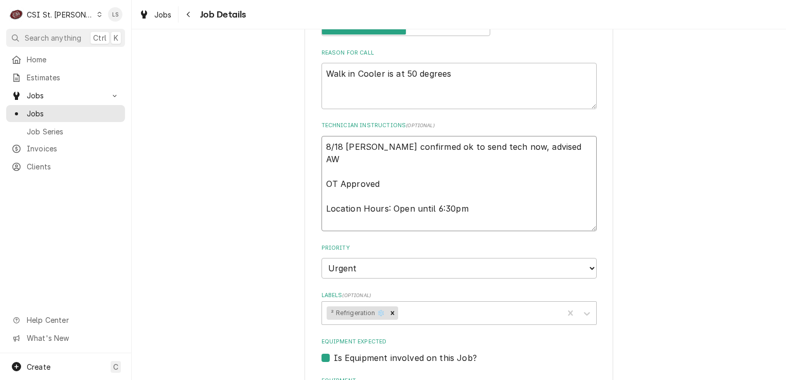
type textarea "x"
type textarea "L 8/18 Robert confirmed ok to send tech now, advised AW OT Approved Location Ho…"
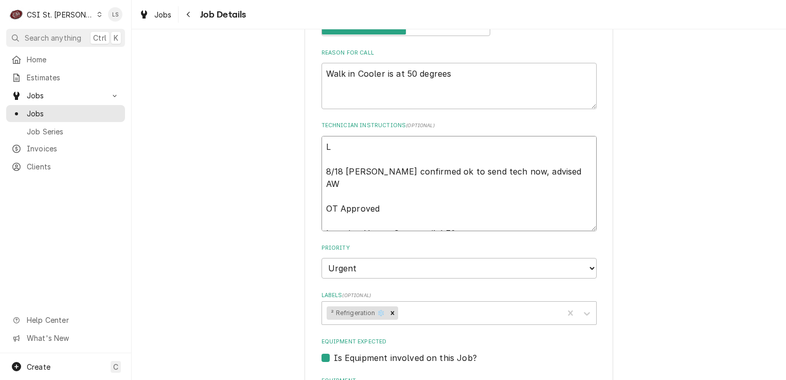
type textarea "x"
type textarea "Le 8/18 Robert confirmed ok to send tech now, advised AW OT Approved Location H…"
type textarea "x"
type textarea "Lef 8/18 Robert confirmed ok to send tech now, advised AW OT Approved Location …"
type textarea "x"
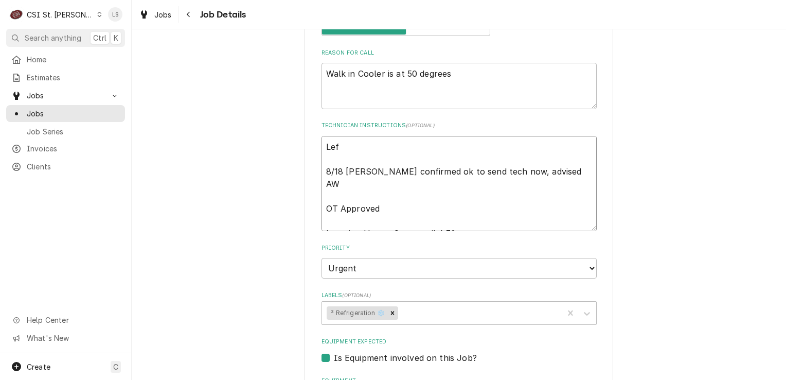
type textarea "Left 8/18 Robert confirmed ok to send tech now, advised AW OT Approved Location…"
type textarea "x"
type textarea "Left 8/18 Robert confirmed ok to send tech now, advised AW OT Approved Location…"
type textarea "x"
type textarea "Left a 8/18 Robert confirmed ok to send tech now, advised AW OT Approved Locati…"
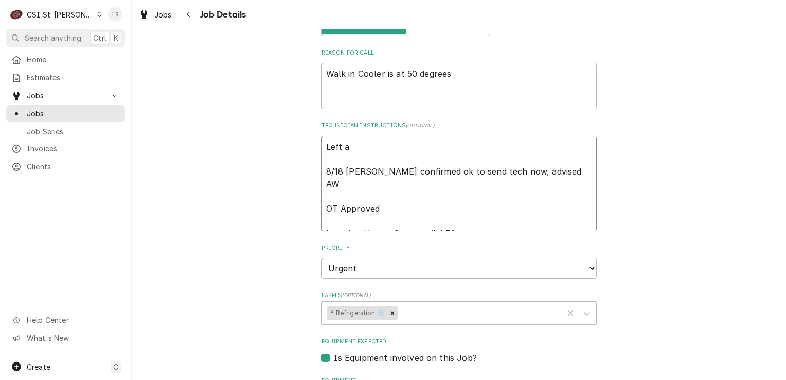
type textarea "x"
type textarea "Left a 8/18 Robert confirmed ok to send tech now, advised AW OT Approved Locati…"
type textarea "x"
type textarea "Left a v 8/18 Robert confirmed ok to send tech now, advised AW OT Approved Loca…"
type textarea "x"
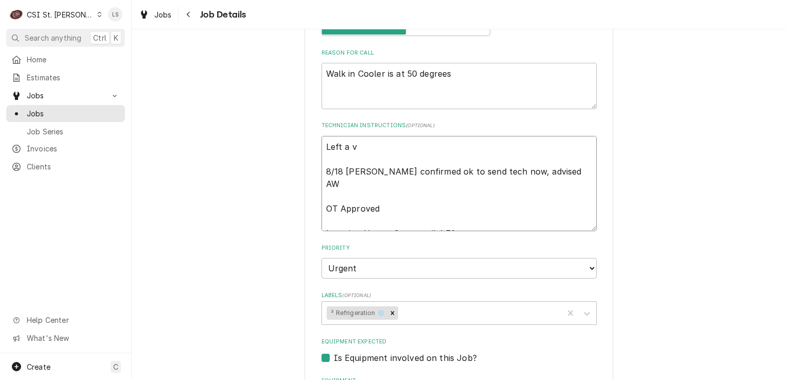
type textarea "Left a vm 8/18 Robert confirmed ok to send tech now, advised AW OT Approved Loc…"
type textarea "x"
type textarea "Left a vm 8/18 Robert confirmed ok to send tech now, advised AW OT Approved Loc…"
type textarea "x"
type textarea "Left a vm f 8/18 Robert confirmed ok to send tech now, advised AW OT Approved L…"
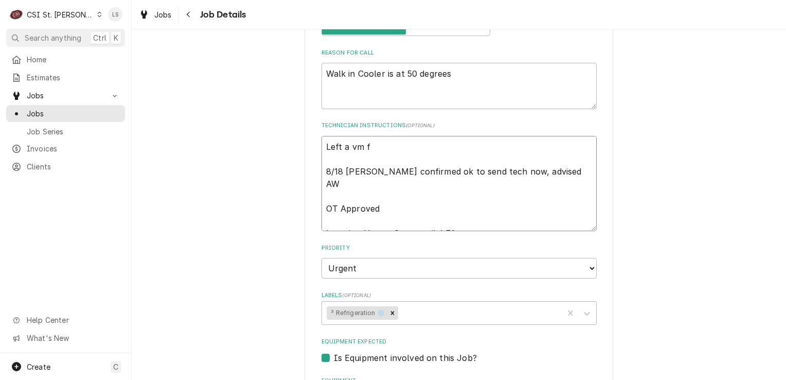
type textarea "x"
type textarea "Left a vm fo 8/18 Robert confirmed ok to send tech now, advised AW OT Approved …"
type textarea "x"
type textarea "Left a vm for 8/18 Robert confirmed ok to send tech now, advised AW OT Approved…"
type textarea "x"
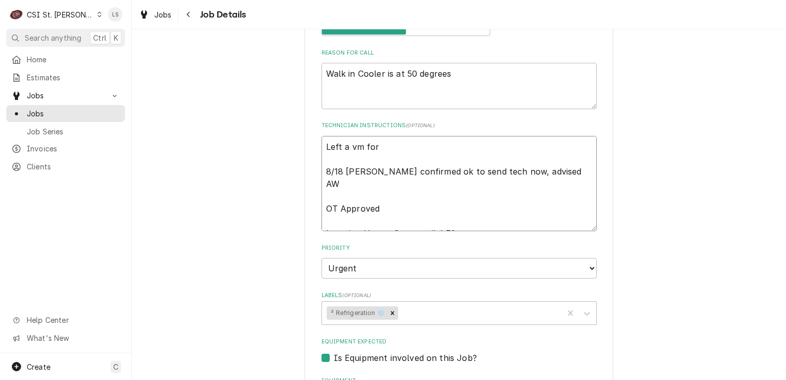
type textarea "Left a vm for 8/18 Robert confirmed ok to send tech now, advised AW OT Approved…"
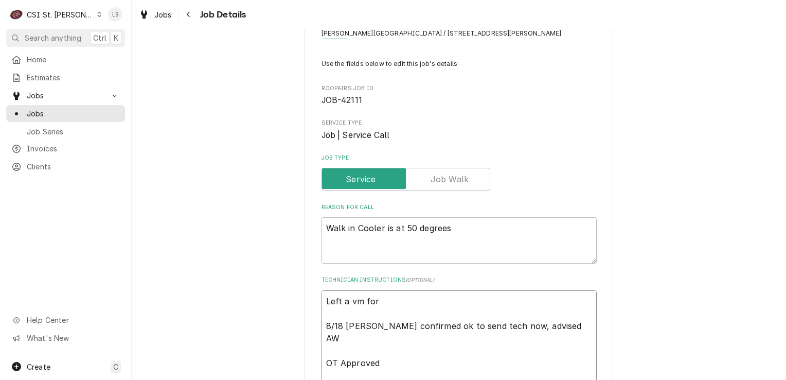
type textarea "x"
type textarea "Left a vm for R 8/18 Robert confirmed ok to send tech now, advised AW OT Approv…"
type textarea "x"
type textarea "Left a vm for Ro 8/18 Robert confirmed ok to send tech now, advised AW OT Appro…"
type textarea "x"
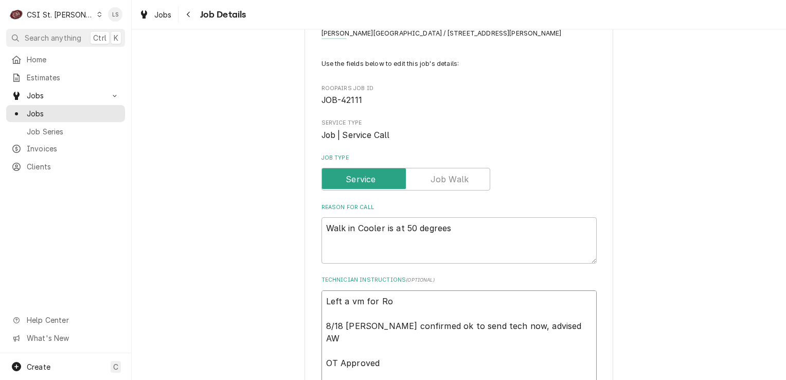
type textarea "Left a vm for Rob 8/18 Robert confirmed ok to send tech now, advised AW OT Appr…"
type textarea "x"
type textarea "Left a vm for Robe 8/18 Robert confirmed ok to send tech now, advised AW OT App…"
type textarea "x"
type textarea "Left a vm for Rober 8/18 Robert confirmed ok to send tech now, advised AW OT Ap…"
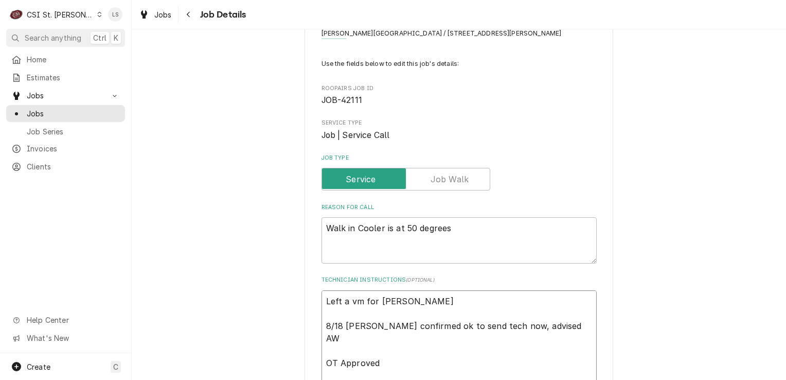
type textarea "x"
type textarea "Left a vm for Robert 8/18 Robert confirmed ok to send tech now, advised AW OT A…"
type textarea "x"
type textarea "Left a vm for Robert 8/18 Robert confirmed ok to send tech now, advised AW OT A…"
type textarea "x"
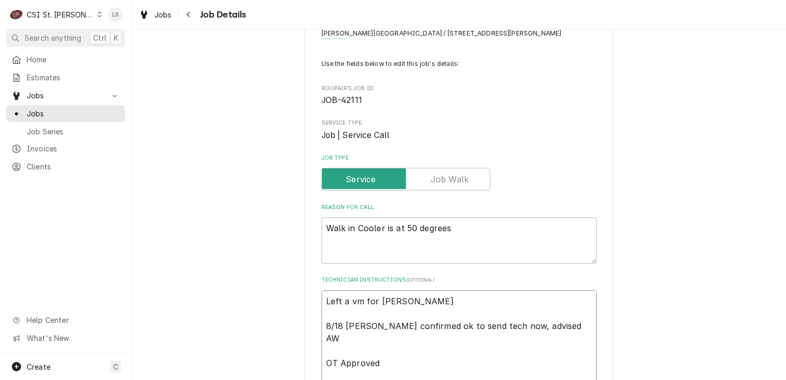
type textarea "Left a vm for Robert t 8/18 Robert confirmed ok to send tech now, advised AW OT…"
type textarea "x"
type textarea "Left a vm for Robert to 8/18 Robert confirmed ok to send tech now, advised AW O…"
type textarea "x"
type textarea "Left a vm for Robert to 8/18 Robert confirmed ok to send tech now, advised AW O…"
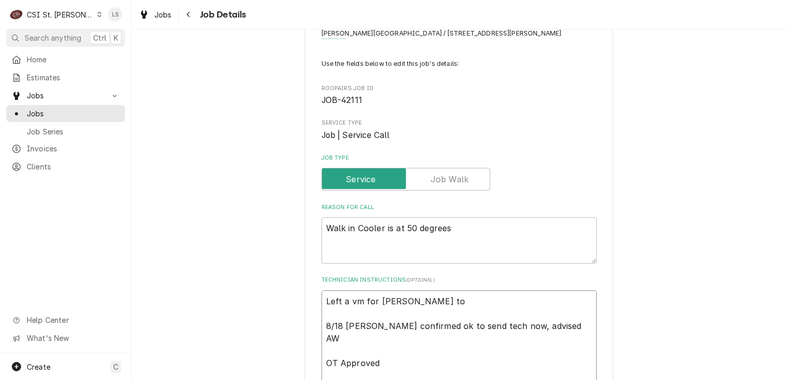
type textarea "x"
type textarea "Left a vm for Robert to c 8/18 Robert confirmed ok to send tech now, advised AW…"
type textarea "x"
type textarea "Left a vm for Robert to cb 8/18 Robert confirmed ok to send tech now, advised A…"
type textarea "x"
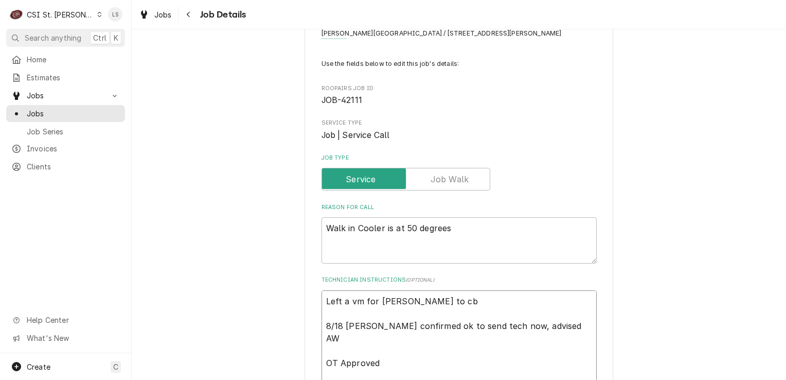
type textarea "Left a vm for Robert to cb, 8/18 Robert confirmed ok to send tech now, advised …"
type textarea "x"
type textarea "Left a vm for Robert to cb, 8/18 Robert confirmed ok to send tech now, advised …"
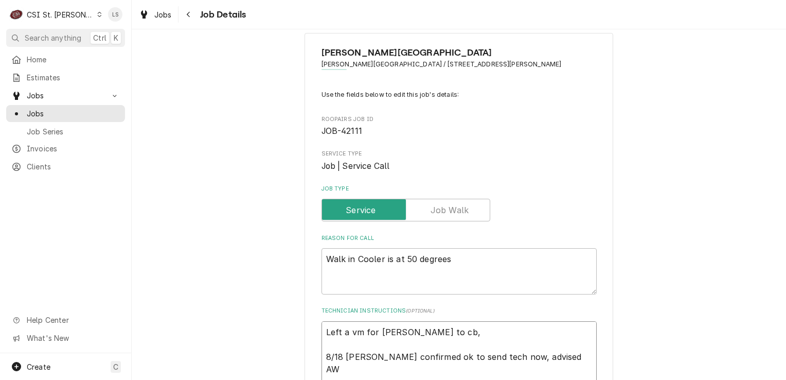
scroll to position [0, 0]
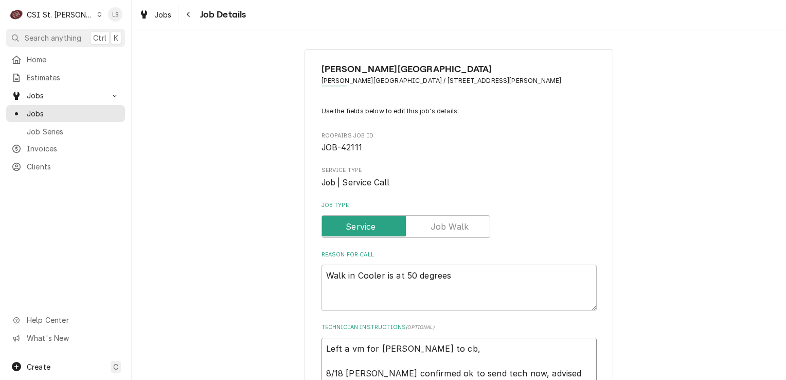
type textarea "x"
type textarea "Left a vm for Robert to cb, a 8/18 Robert confirmed ok to send tech now, advise…"
type textarea "x"
type textarea "Left a vm for Robert to cb, as 8/18 Robert confirmed ok to send tech now, advis…"
type textarea "x"
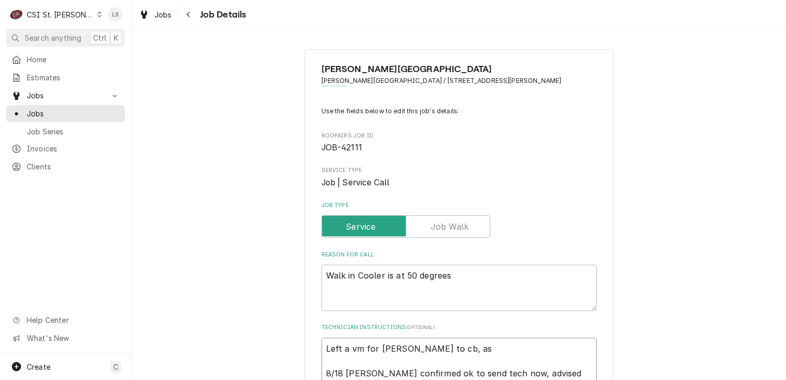
type textarea "Left a vm for Robert to cb, ask 8/18 Robert confirmed ok to send tech now, advi…"
type textarea "x"
type textarea "Left a vm for Robert to cb, aske 8/18 Robert confirmed ok to send tech now, adv…"
type textarea "x"
type textarea "Left a vm for Robert to cb, asked 8/18 Robert confirmed ok to send tech now, ad…"
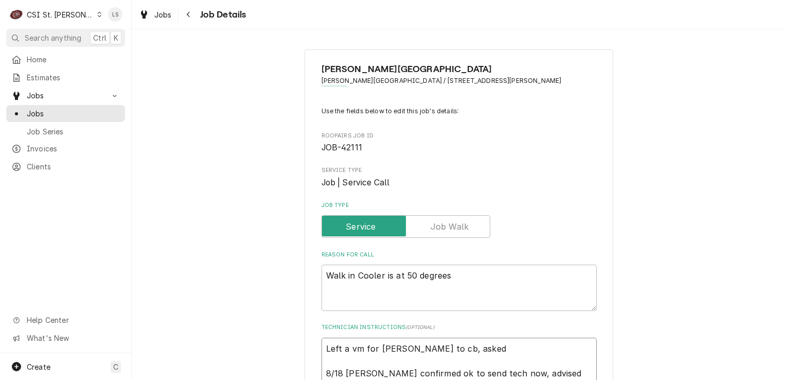
type textarea "x"
type textarea "Left a vm for Robert to cb, asked t 8/18 Robert confirmed ok to send tech now, …"
type textarea "x"
type textarea "Left a vm for Robert to cb, asked to 8/18 Robert confirmed ok to send tech now,…"
type textarea "x"
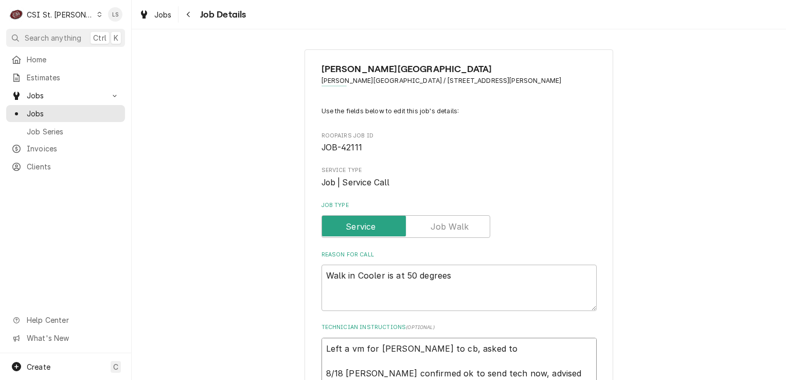
type textarea "Left a vm for Robert to cb, asked to 8/18 Robert confirmed ok to send tech now,…"
type textarea "x"
type textarea "Left a vm for Robert to cb, asked to s 8/18 Robert confirmed ok to send tech no…"
type textarea "x"
type textarea "Left a vm for Robert to cb, asked to 8/18 Robert confirmed ok to send tech now,…"
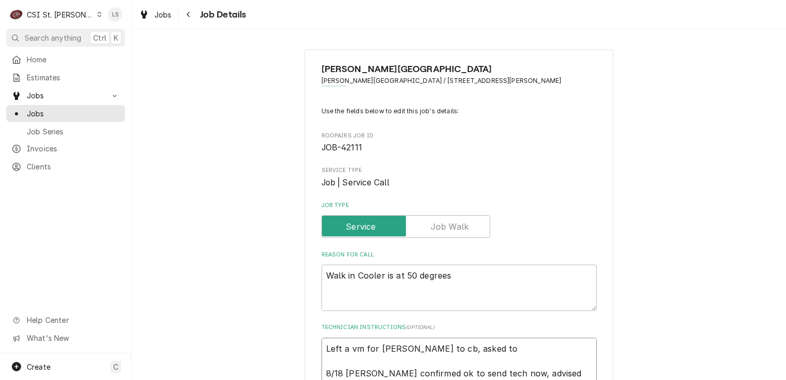
type textarea "x"
type textarea "Left a vm for Robert to cb, asked to 8/18 Robert confirmed ok to send tech now,…"
type textarea "x"
type textarea "Left a vm for Robert to cb, asked t 8/18 Robert confirmed ok to send tech now, …"
type textarea "x"
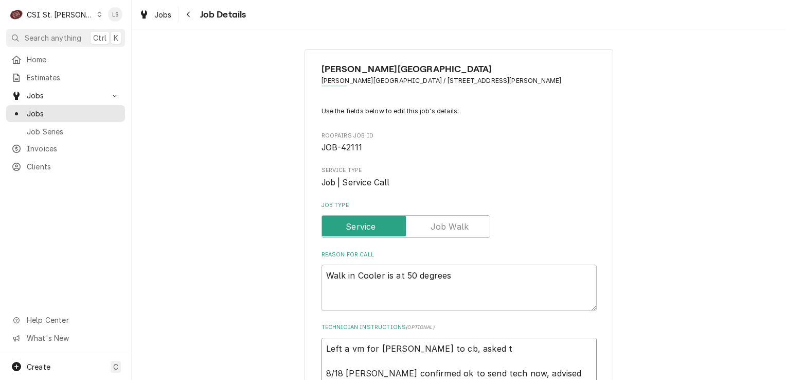
type textarea "Left a vm for Robert to cb, asked 8/18 Robert confirmed ok to send tech now, ad…"
type textarea "x"
type textarea "Left a vm for Robert to cb, asked if 8/18 Robert confirmed ok to send tech now,…"
type textarea "x"
type textarea "Left a vm for Robert to cb, asked if 8/18 Robert confirmed ok to send tech now,…"
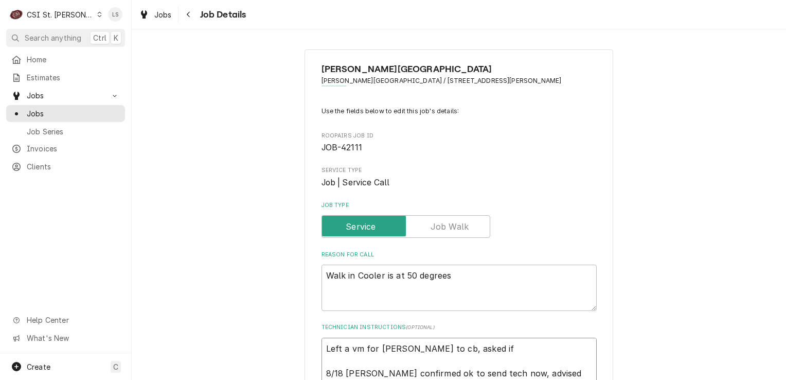
type textarea "x"
type textarea "Left a vm for Robert to cb, asked if w 8/18 Robert confirmed ok to send tech no…"
type textarea "x"
type textarea "Left a vm for Robert to cb, asked if we 8/18 Robert confirmed ok to send tech n…"
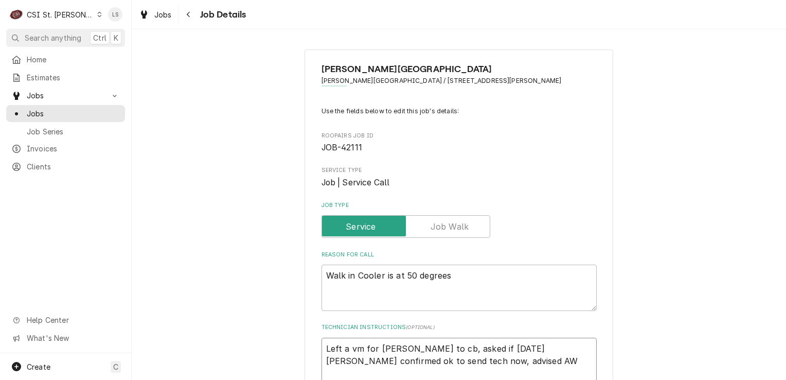
type textarea "x"
type textarea "Left a vm for Robert to cb, asked if we 8/18 Robert confirmed ok to send tech n…"
type textarea "x"
type textarea "Left a vm for Robert to cb, asked if we c 8/18 Robert confirmed ok to send tech…"
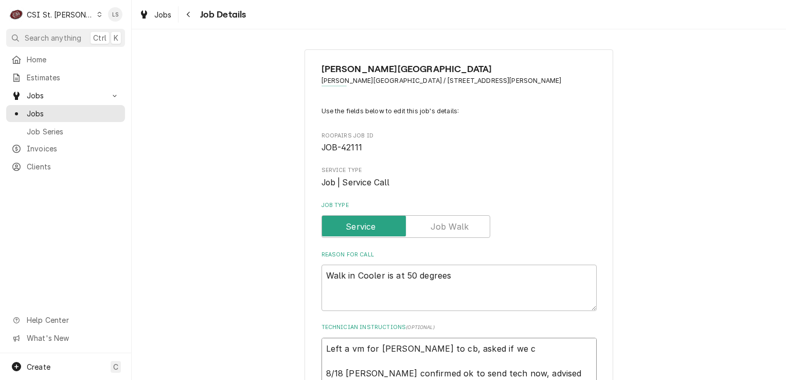
type textarea "x"
type textarea "Left a vm for Robert to cb, asked if we co 8/18 Robert confirmed ok to send tec…"
type textarea "x"
type textarea "Left a vm for Robert to cb, asked if we cou 8/18 Robert confirmed ok to send te…"
type textarea "x"
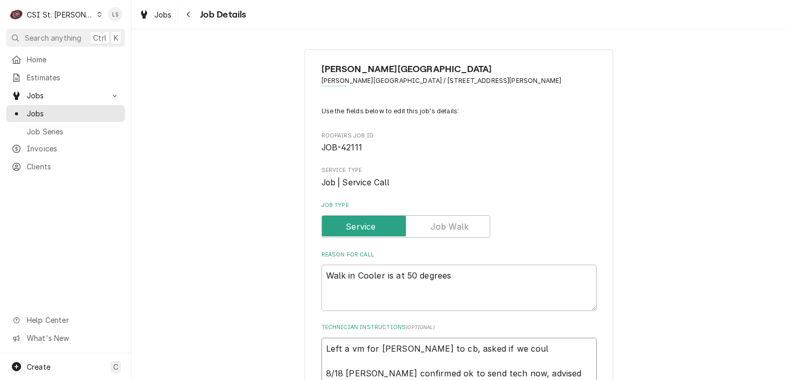
type textarea "Left a vm for Robert to cb, asked if we could 8/18 Robert confirmed ok to send …"
type textarea "x"
type textarea "Left a vm for Robert to cb, asked if we could 8/18 Robert confirmed ok to send …"
type textarea "x"
type textarea "Left a vm for Robert to cb, asked if we could c 8/18 Robert confirmed ok to sen…"
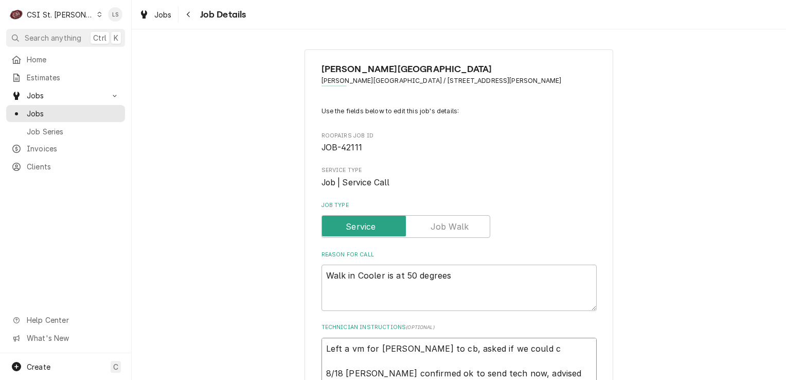
type textarea "x"
type textarea "Left a vm for Robert to cb, asked if we could co 8/18 Robert confirmed ok to se…"
type textarea "x"
type textarea "Left a vm for Robert to cb, asked if we could com 8/18 Robert confirmed ok to s…"
type textarea "x"
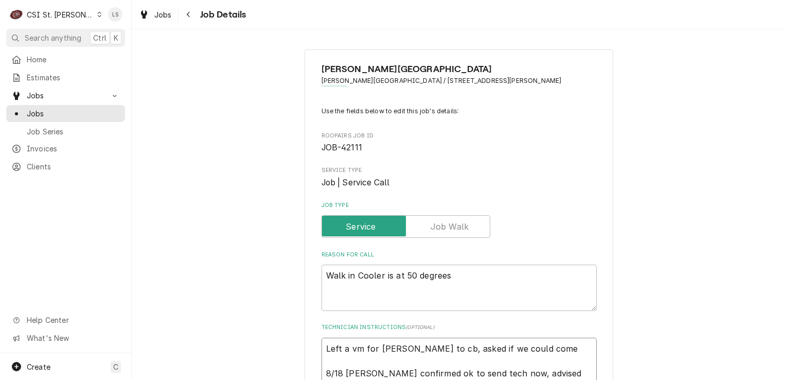
type textarea "Left a vm for Robert to cb, asked if we could come 8/18 Robert confirmed ok to …"
type textarea "x"
type textarea "Left a vm for Robert to cb, asked if we could come o 8/18 Robert confirmed ok t…"
type textarea "x"
type textarea "Left a vm for Robert to cb, asked if we could come out 8/18 Robert confirmed ok…"
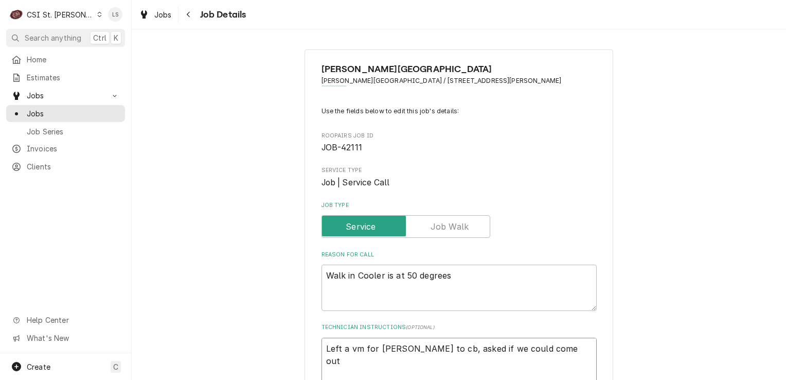
type textarea "x"
type textarea "Left a vm for Robert to cb, asked if we could come out 8/18 Robert confirmed ok…"
type textarea "x"
type textarea "Left a vm for Robert to cb, asked if we could come out T 8/18 Robert confirmed …"
type textarea "x"
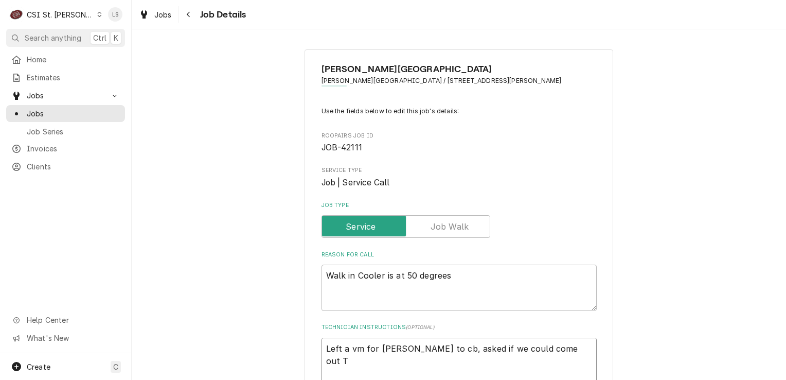
type textarea "Left a vm for Robert to cb, asked if we could come out Tu 8/18 Robert confirmed…"
type textarea "x"
type textarea "Left a vm for Robert to cb, asked if we could come out T 8/18 Robert confirmed …"
type textarea "x"
type textarea "Left a vm for Robert to cb, asked if we could come out Th 8/18 Robert confirmed…"
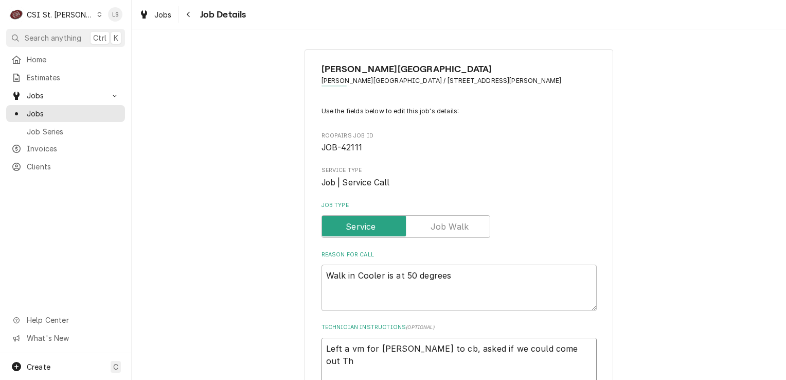
type textarea "x"
type textarea "Left a vm for Robert to cb, asked if we could come out Thu 8/18 Robert confirme…"
type textarea "x"
type textarea "Left a vm for Robert to cb, asked if we could come out Thur 8/18 Robert confirm…"
type textarea "x"
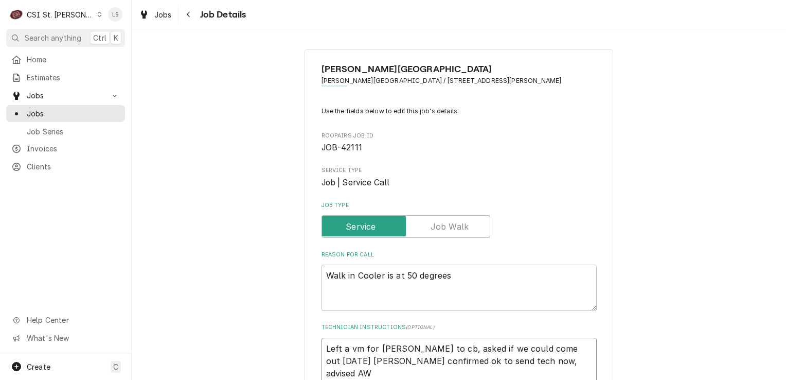
type textarea "Left a vm for Robert to cb, asked if we could come out Thurs 8/18 Robert confir…"
type textarea "x"
type textarea "Left a vm for Robert to cb, asked if we could come out Thursd 8/18 Robert confi…"
type textarea "x"
type textarea "Left a vm for Robert to cb, asked if we could come out Thursda 8/18 Robert conf…"
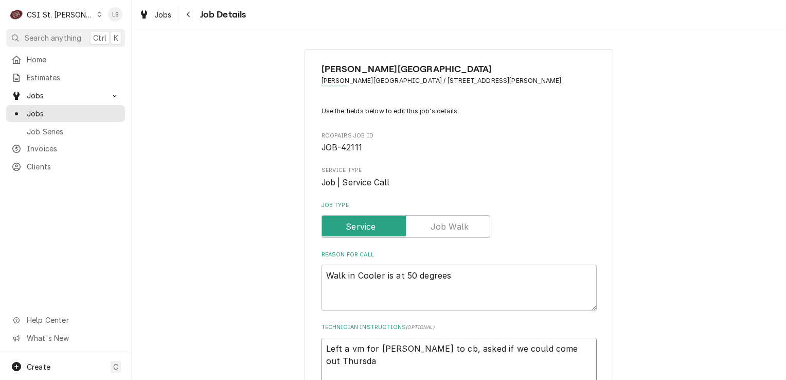
type textarea "x"
type textarea "Left a vm for Robert to cb, asked if we could come out Thursday 8/18 Robert con…"
type textarea "x"
type textarea "Left a vm for Robert to cb, asked if we could come out Thursday 8/18 Robert con…"
type textarea "x"
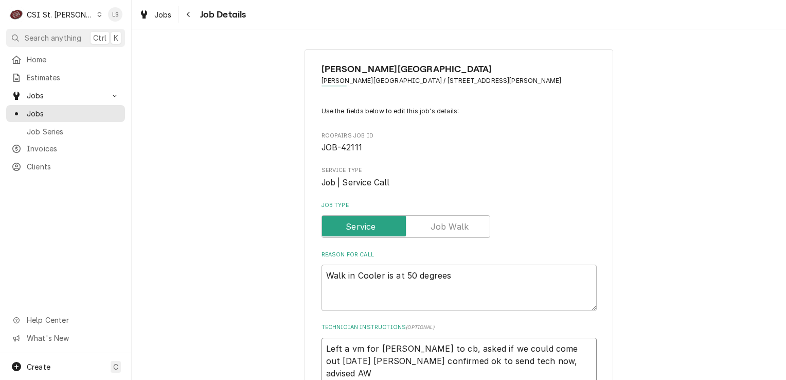
type textarea "Left a vm for Robert to cb, asked if we could come out Thursday 8 8/18 Robert c…"
type textarea "x"
type textarea "Left a vm for Robert to cb, asked if we could come out Thursday 8/ 8/18 Robert …"
type textarea "x"
type textarea "Left a vm for Robert to cb, asked if we could come out Thursday 8/2 8/18 Robert…"
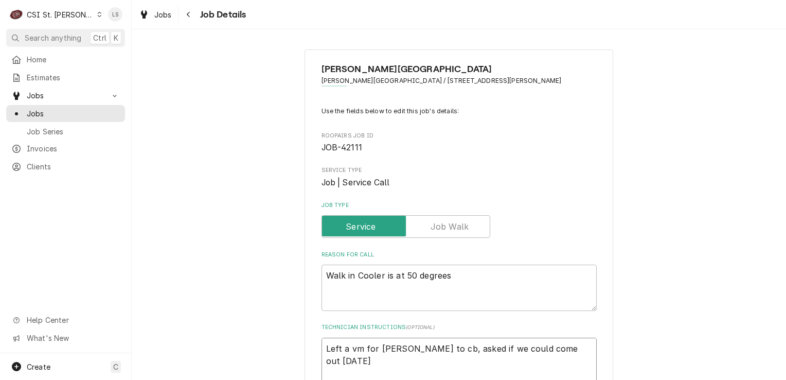
type textarea "x"
type textarea "Left a vm for Robert to cb, asked if we could come out Thursday 8/28 8/18 Rober…"
type textarea "x"
type textarea "Left a vm for Robert to cb, asked if we could come out Thursday 8/28 8/18 Rober…"
type textarea "x"
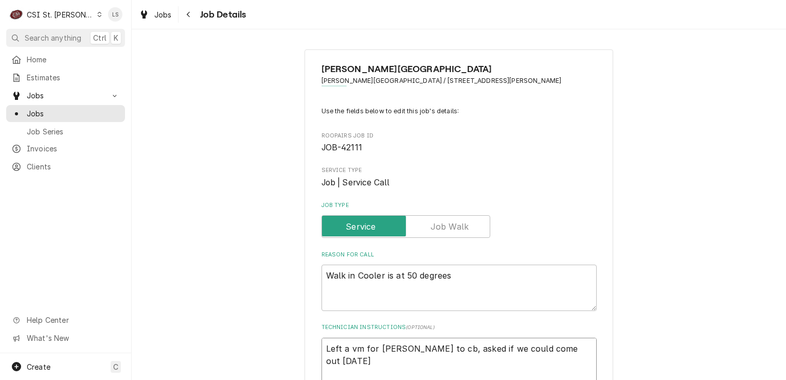
type textarea "Left a vm for Robert to cb, asked if we could come out Thursday 8/28 a 8/18 Rob…"
type textarea "x"
type textarea "Left a vm for Robert to cb, asked if we could come out Thursday 8/28 at 8/18 Ro…"
type textarea "x"
type textarea "Left a vm for Robert to cb, asked if we could come out Thursday 8/28 at 8/18 Ro…"
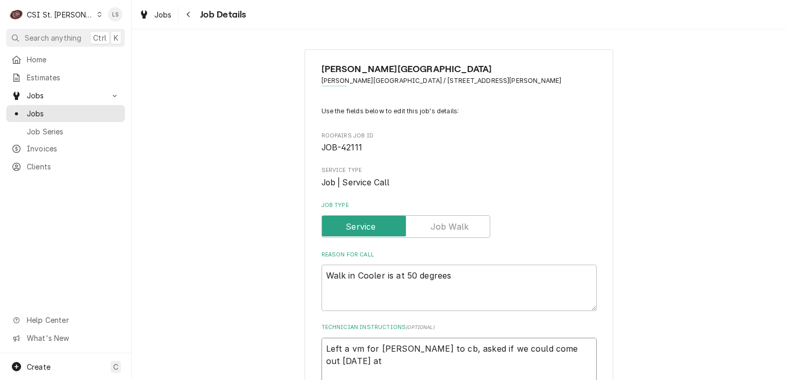
type textarea "x"
type textarea "Left a vm for Robert to cb, asked if we could come out Thursday 8/28 at 7 8/18 …"
type textarea "x"
type textarea "Left a vm for Robert to cb, asked if we could come out Thursday 8/28 at 7a 8/18…"
type textarea "x"
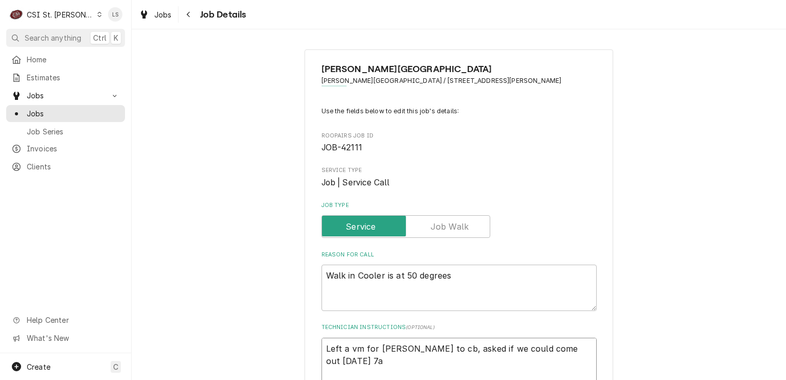
type textarea "Left a vm for Robert to cb, asked if we could come out Thursday 8/28 at 7am 8/1…"
type textarea "x"
type textarea "Left a vm for Robert to cb, asked if we could come out Thursday 8/28 at 7am 8/1…"
type textarea "x"
type textarea "Left a vm for Robert to cb, asked if we could come out Thursday 8/28 at 7am - 8…"
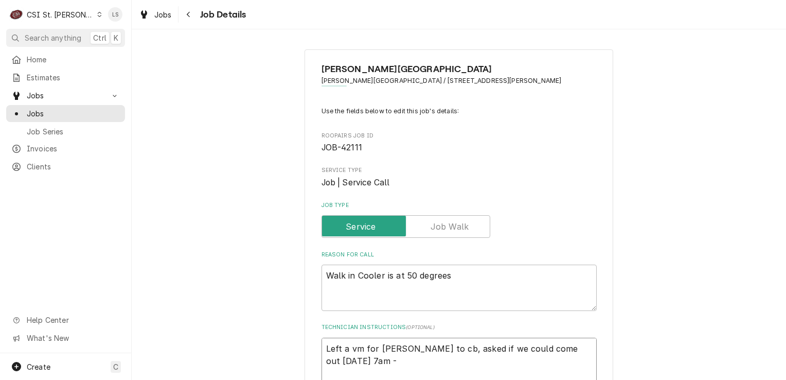
type textarea "x"
type textarea "Left a vm for Robert to cb, asked if we could come out Thursday 8/28 at 7am - 8…"
type textarea "x"
type textarea "Left a vm for Robert to cb, asked if we could come out Thursday 8/28 at 7am - L…"
type textarea "x"
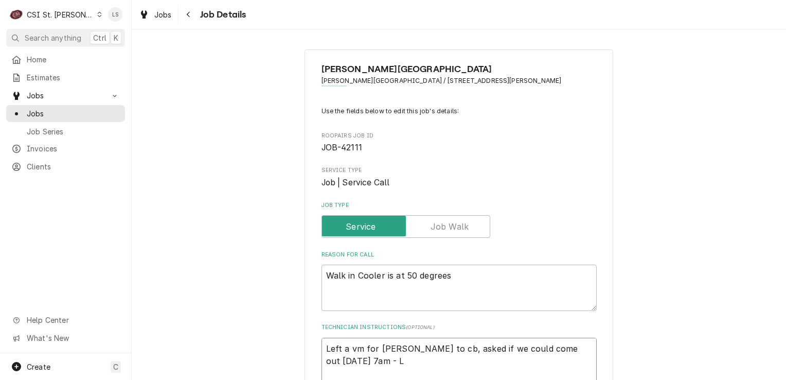
type textarea "Left a vm for Robert to cb, asked if we could come out Thursday 8/28 at 7am - L…"
type textarea "x"
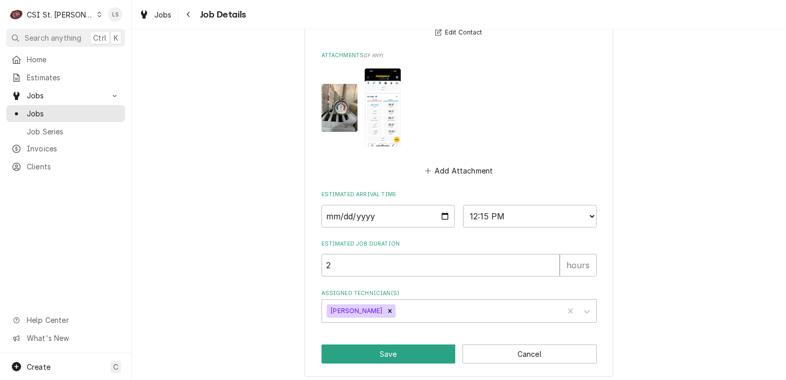
scroll to position [729, 0]
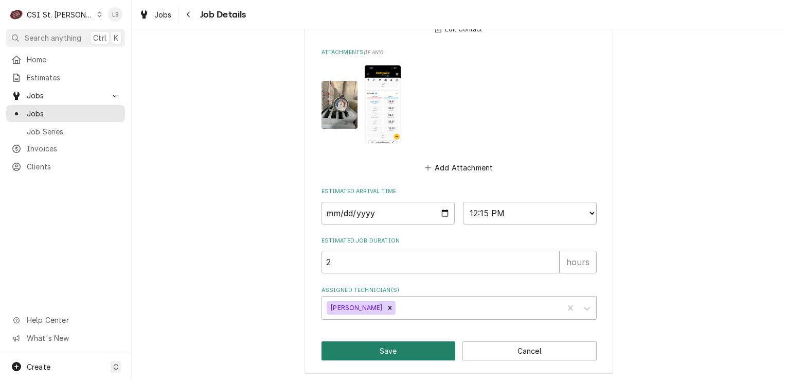
type textarea "Left a vm for Robert to cb, asked if we could come out Thursday 8/28 at 7am - L…"
click at [373, 347] on button "Save" at bounding box center [389, 350] width 134 height 19
type textarea "x"
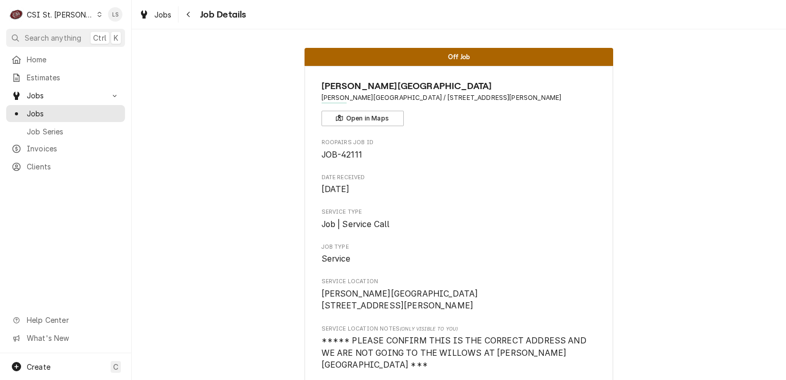
click at [98, 16] on icon "Dynamic Content Wrapper" at bounding box center [100, 14] width 4 height 5
click at [97, 22] on div "CSI [US_STATE][GEOGRAPHIC_DATA]" at bounding box center [158, 20] width 136 height 11
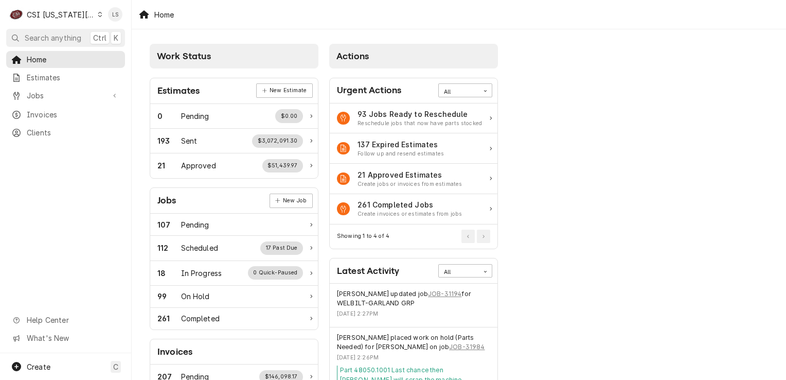
click at [98, 15] on div "Dynamic Content Wrapper" at bounding box center [100, 14] width 5 height 7
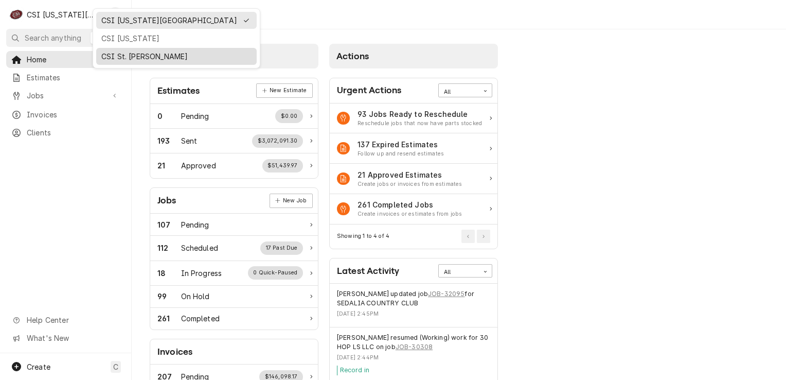
click at [117, 58] on div "CSI St. [PERSON_NAME]" at bounding box center [176, 56] width 150 height 11
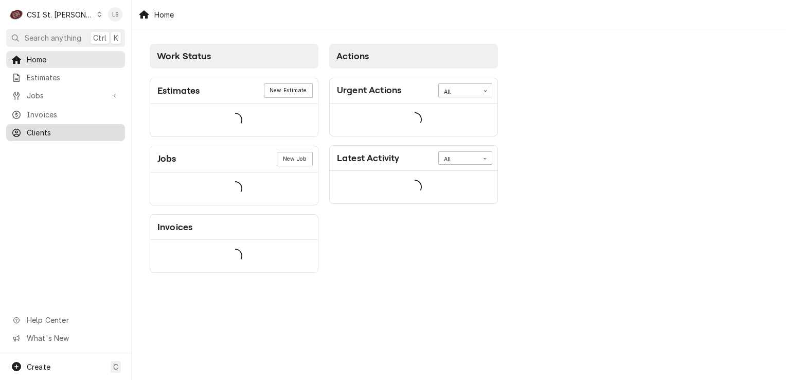
click at [57, 136] on link "Clients" at bounding box center [65, 132] width 119 height 17
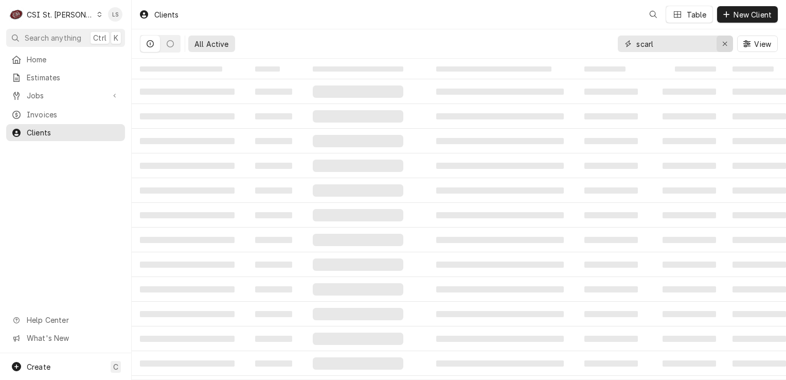
click at [725, 42] on icon "Erase input" at bounding box center [725, 43] width 6 height 7
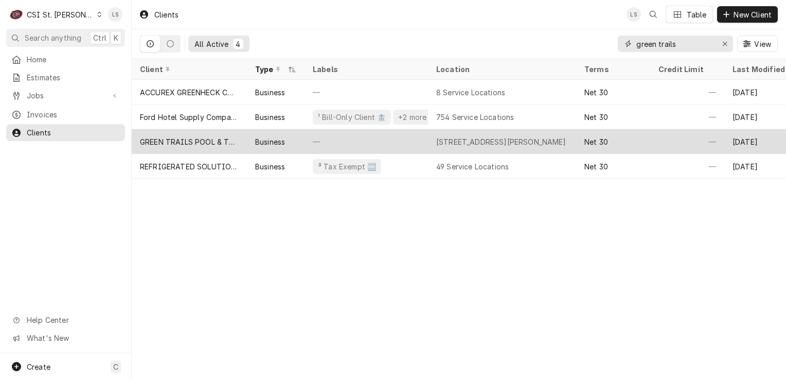
type input "green trails"
click at [224, 143] on div "GREEN TRAILS POOL & TENNIS CLUB" at bounding box center [189, 141] width 99 height 11
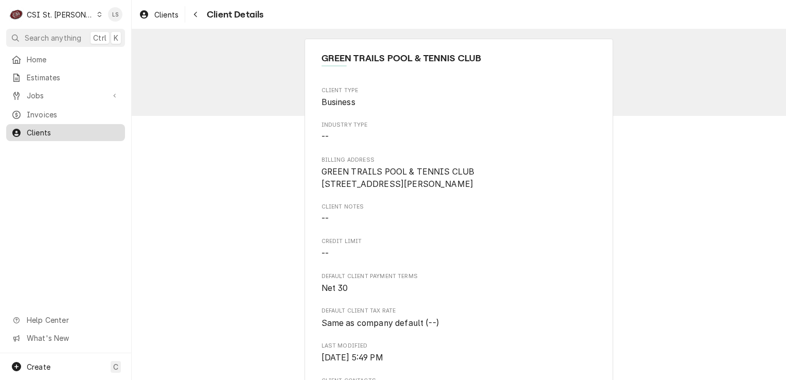
click at [70, 134] on div "Clients" at bounding box center [65, 132] width 115 height 13
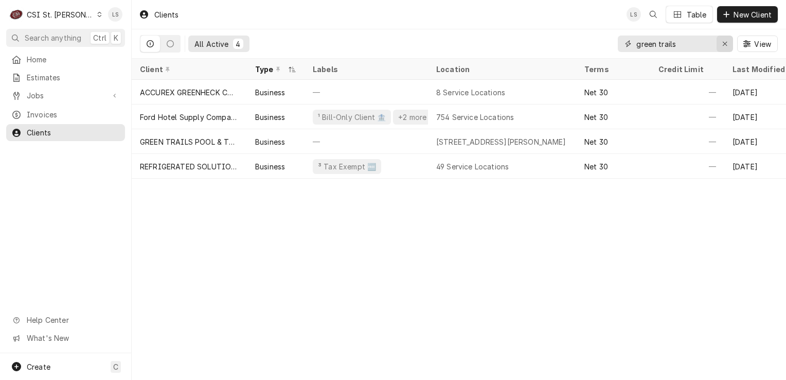
click at [723, 42] on icon "Erase input" at bounding box center [725, 44] width 4 height 4
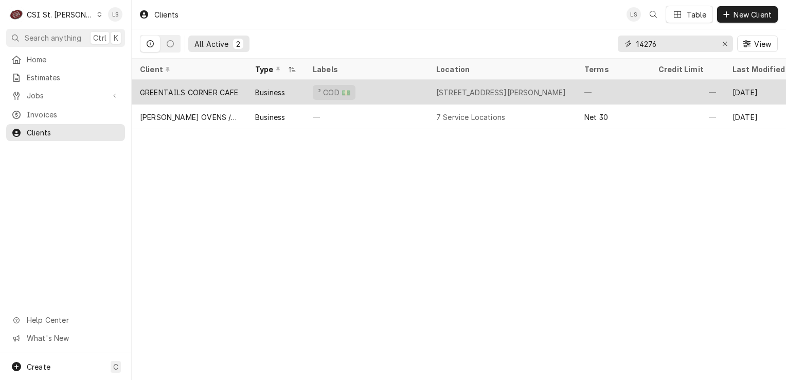
type input "14276"
click at [161, 87] on div "GREENTAILS CORNER CAFE" at bounding box center [189, 92] width 99 height 11
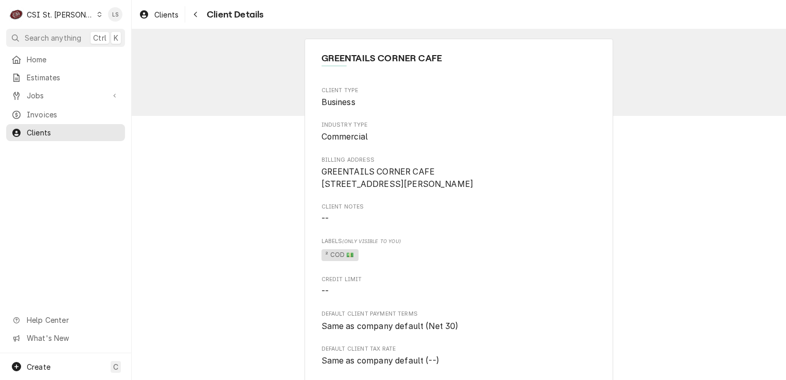
scroll to position [154, 0]
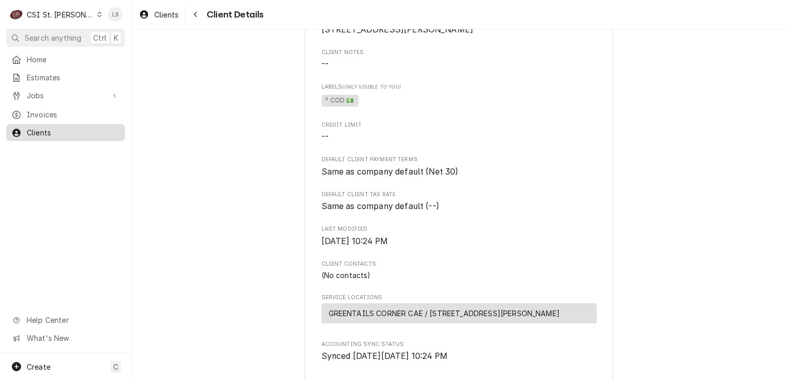
click at [37, 135] on link "Clients" at bounding box center [65, 132] width 119 height 17
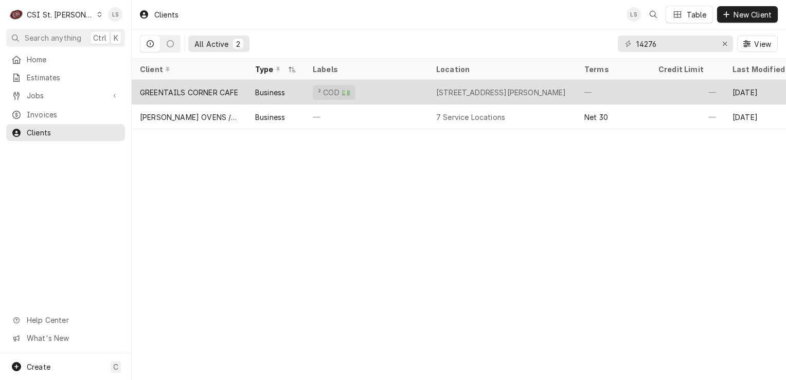
click at [188, 92] on div "GREENTAILS CORNER CAFE" at bounding box center [189, 92] width 99 height 11
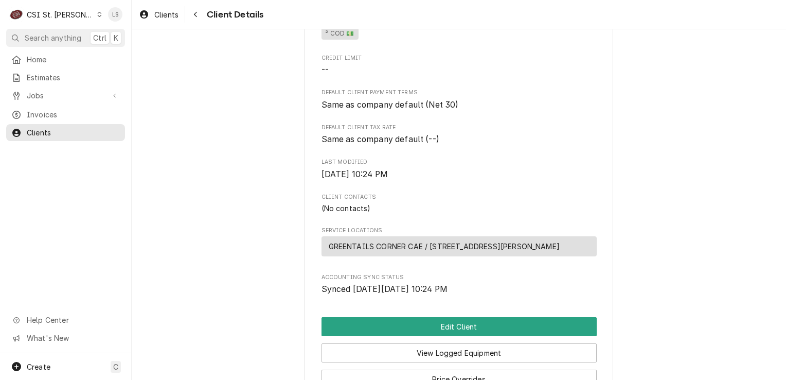
scroll to position [154, 0]
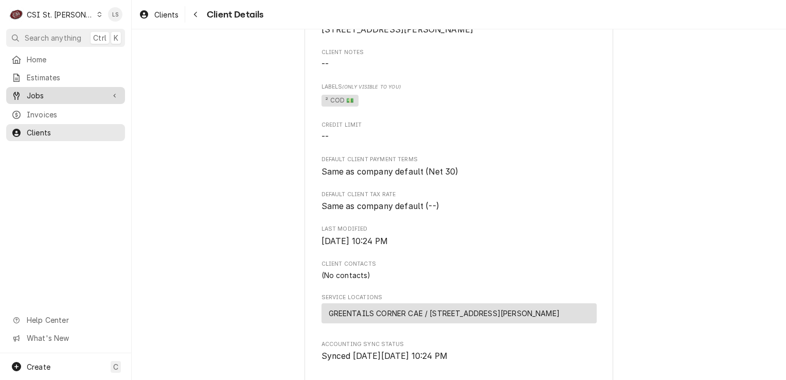
click at [39, 96] on span "Jobs" at bounding box center [66, 95] width 78 height 11
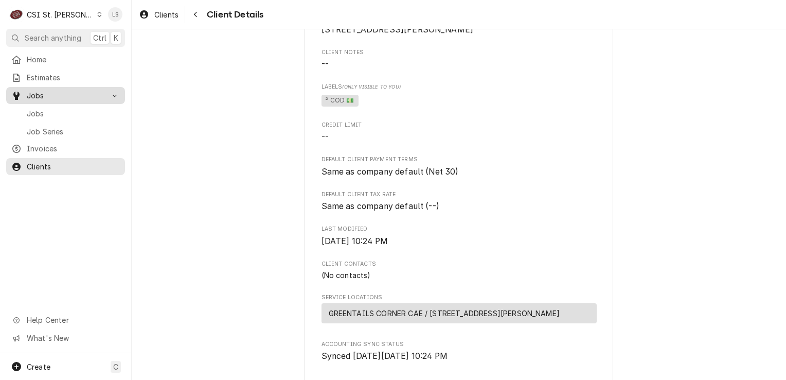
click at [36, 108] on span "Jobs" at bounding box center [73, 113] width 93 height 11
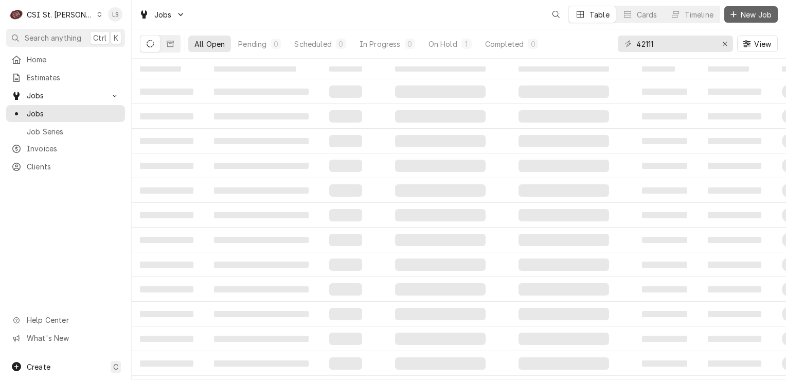
click at [736, 11] on icon "Dynamic Content Wrapper" at bounding box center [734, 14] width 6 height 7
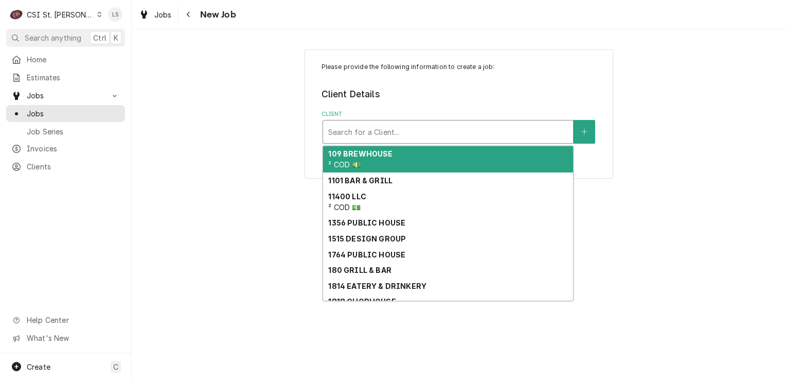
click at [367, 132] on div "Client" at bounding box center [448, 131] width 240 height 19
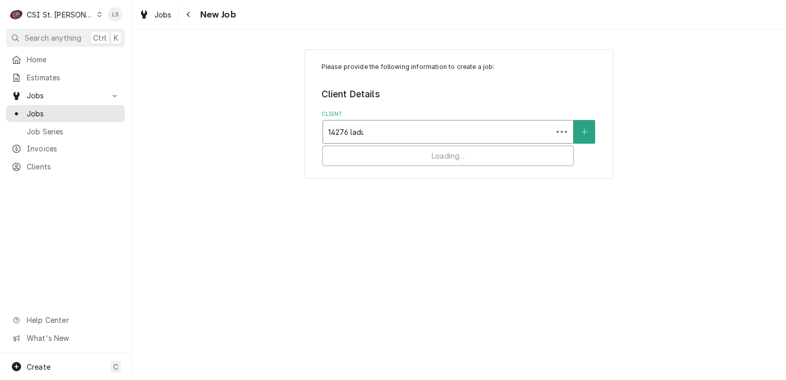
type input "14276 [PERSON_NAME]"
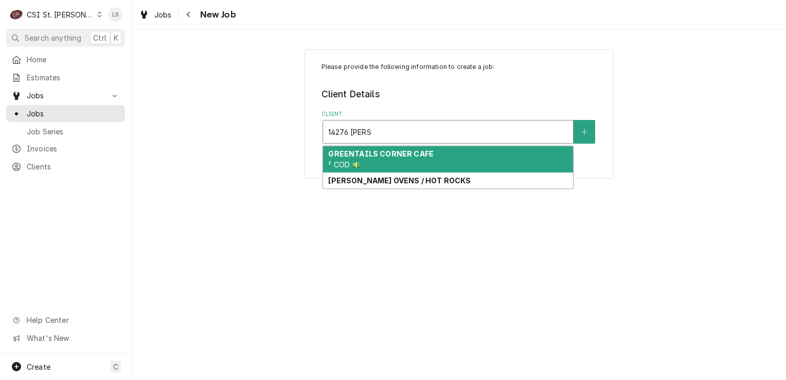
click at [361, 150] on strong "GREENTAILS CORNER CAFE" at bounding box center [380, 153] width 105 height 9
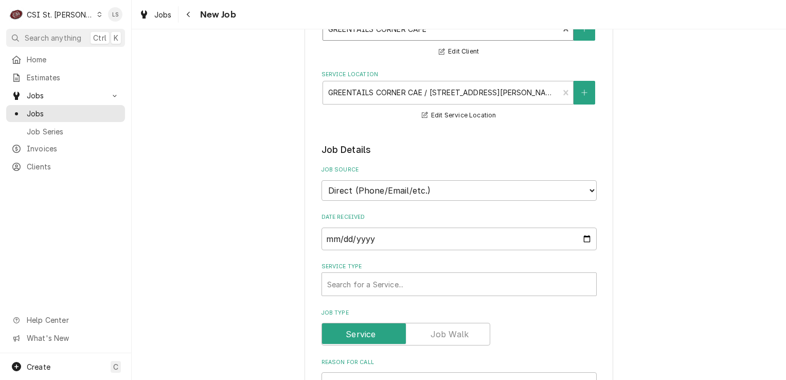
scroll to position [257, 0]
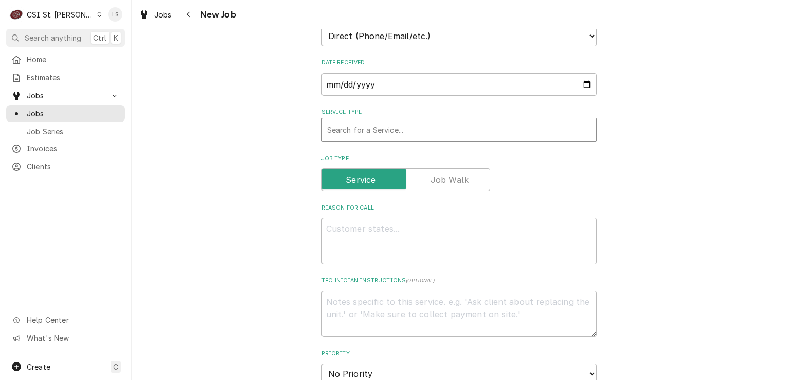
click at [373, 136] on div "Service Type" at bounding box center [459, 129] width 264 height 19
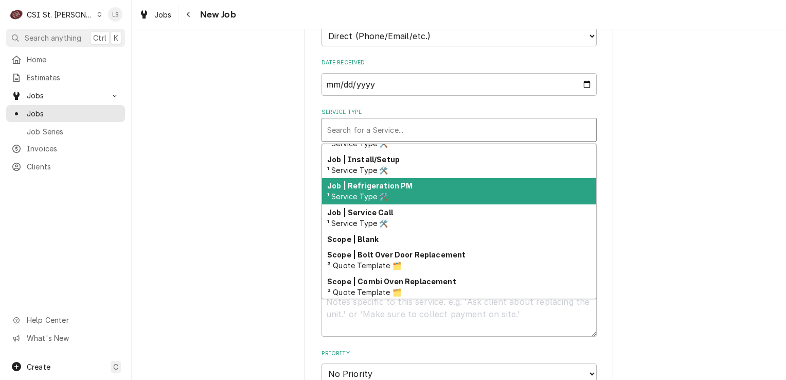
scroll to position [639, 0]
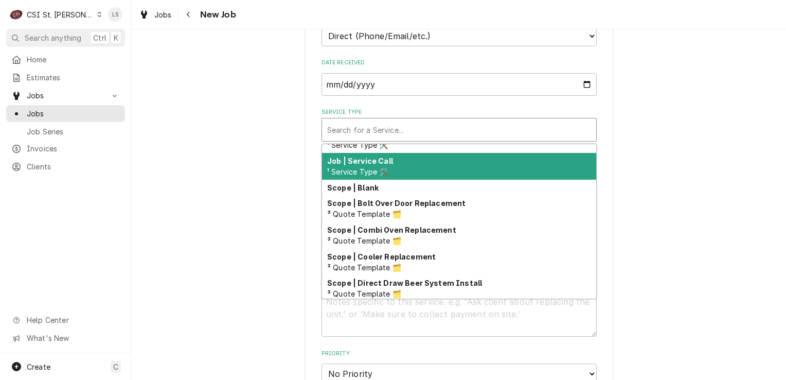
click at [365, 171] on span "¹ Service Type 🛠️" at bounding box center [357, 171] width 61 height 9
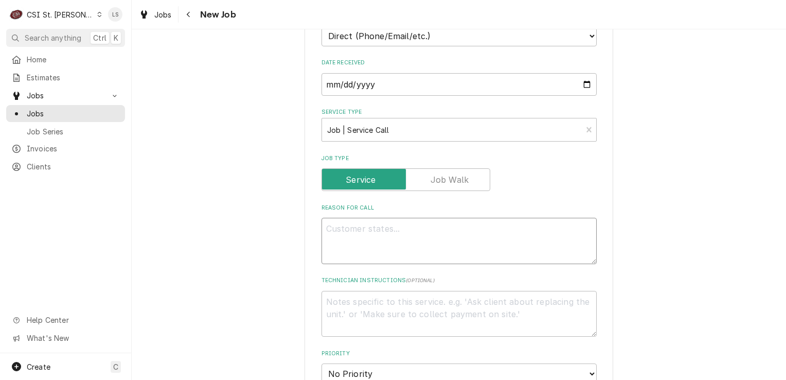
click at [369, 233] on textarea "Reason For Call" at bounding box center [459, 241] width 275 height 46
type textarea "x"
type textarea "F"
type textarea "x"
type textarea "Fr"
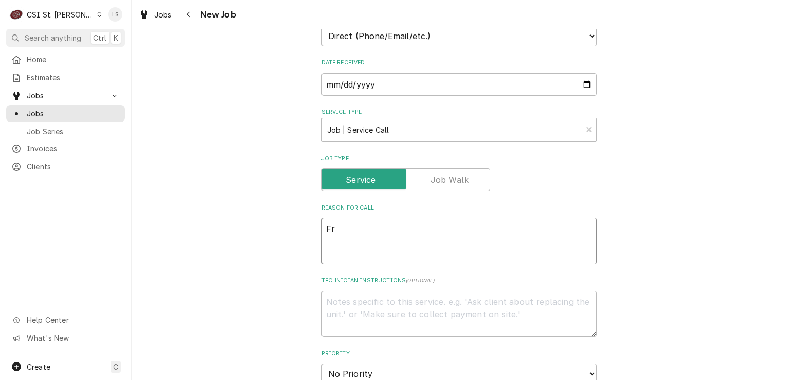
type textarea "x"
type textarea "Fry"
type textarea "x"
type textarea "Frye"
type textarea "x"
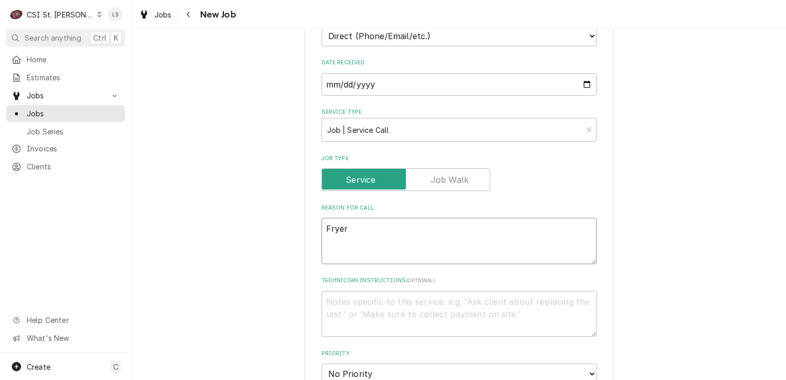
type textarea "Fryer"
type textarea "x"
type textarea "Fryer -"
type textarea "x"
type textarea "Fryer -"
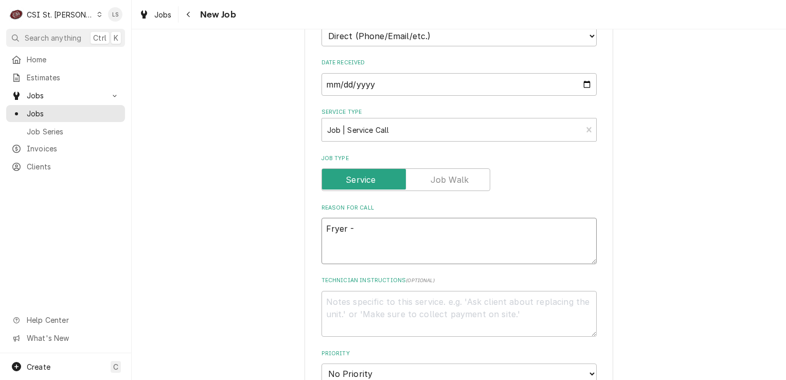
type textarea "x"
type textarea "Fryer - n"
type textarea "x"
type textarea "Fryer - ne"
type textarea "x"
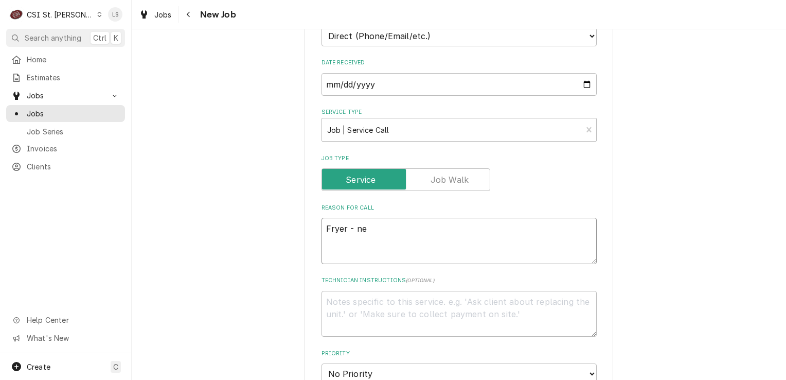
type textarea "Fryer - nee"
type textarea "x"
type textarea "Fryer - need"
type textarea "x"
type textarea "Fryer - needs"
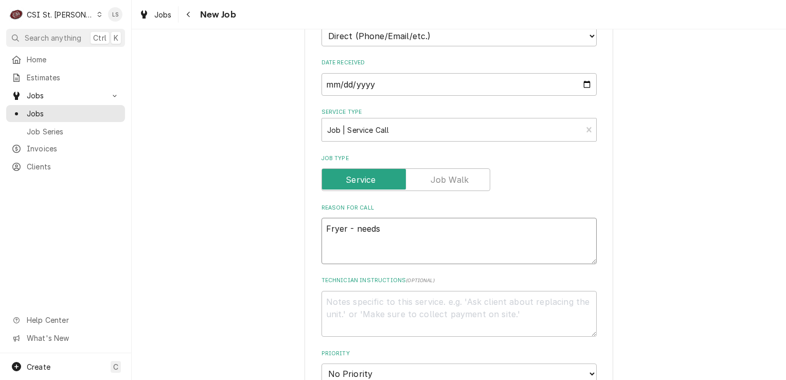
type textarea "x"
type textarea "Fryer - needs"
type textarea "x"
type textarea "Fryer - needs u"
type textarea "x"
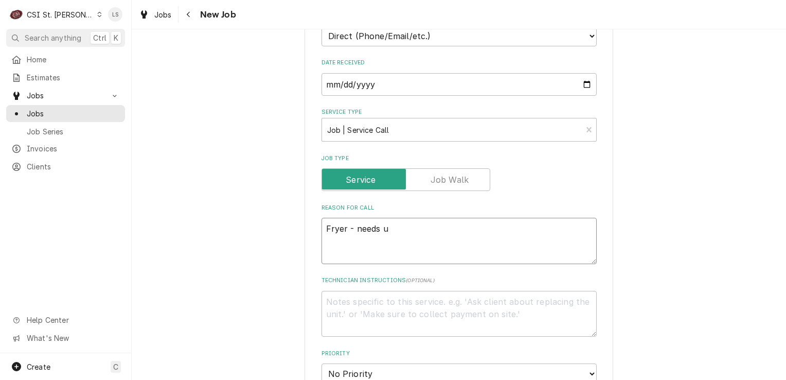
type textarea "Fryer - needs un"
type textarea "x"
type textarea "Fryer - needs unit"
type textarea "x"
type textarea "Fryer - needs unit t"
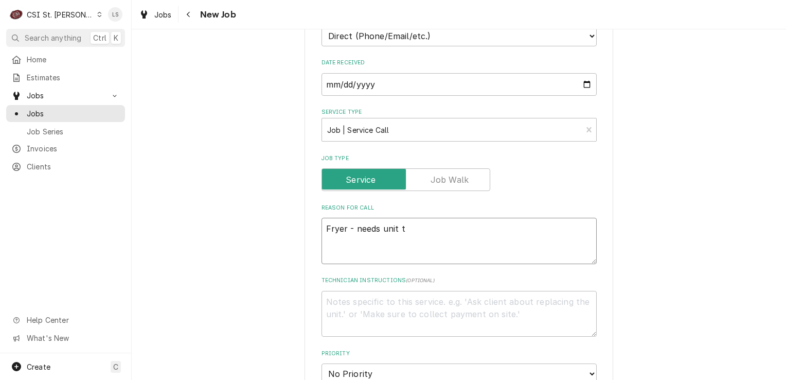
type textarea "x"
type textarea "Fryer - needs unit to"
type textarea "x"
type textarea "Fryer - needs unit to"
type textarea "x"
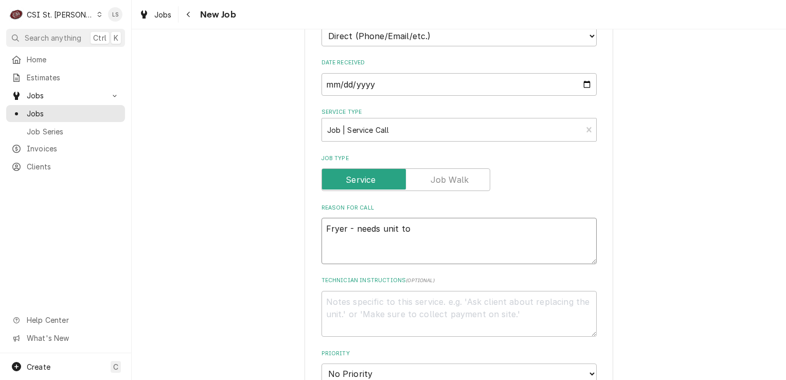
type textarea "Fryer - needs unit to b"
type textarea "x"
type textarea "Fryer - needs unit to be"
type textarea "x"
type textarea "Fryer - needs unit to be"
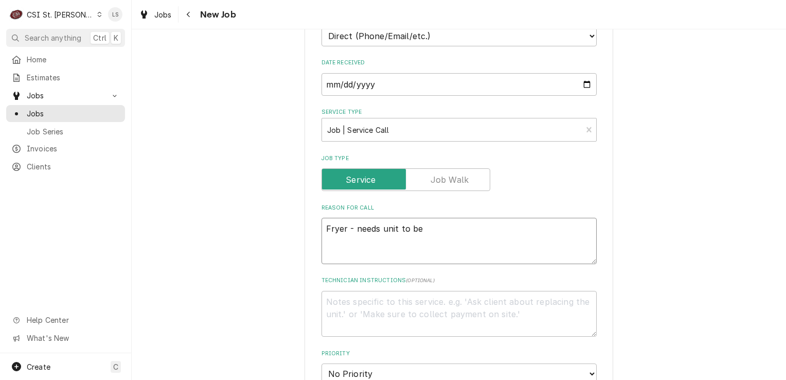
type textarea "x"
type textarea "Fryer - needs unit to be i"
type textarea "x"
type textarea "Fryer - needs unit to be in"
type textarea "x"
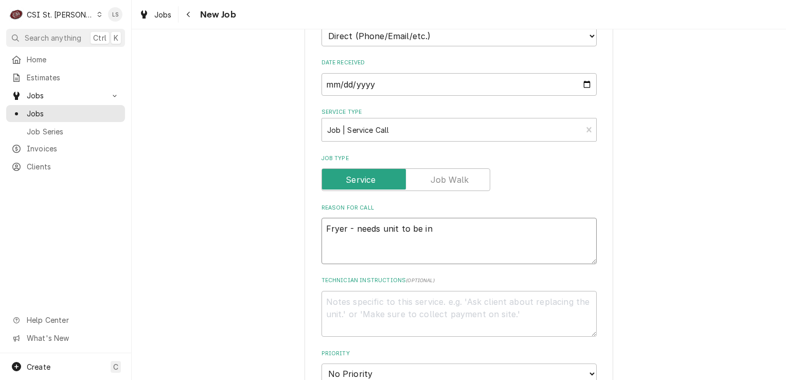
type textarea "Fryer - needs unit to be ins"
type textarea "x"
type textarea "Fryer - needs unit to be inst"
type textarea "x"
type textarea "Fryer - needs unit to be insta"
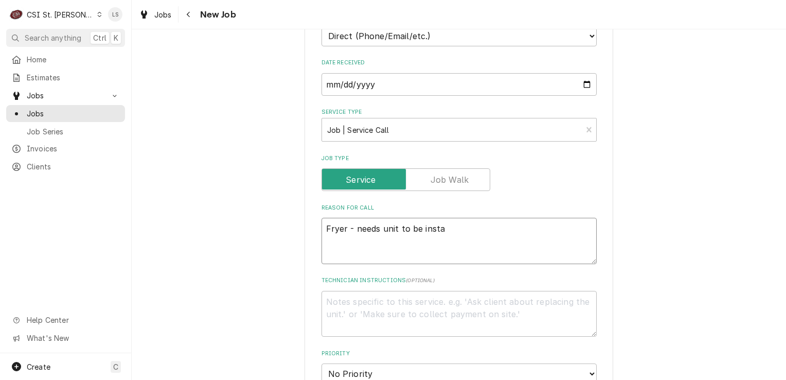
type textarea "x"
type textarea "Fryer - needs unit to be instal"
type textarea "x"
type textarea "Fryer - needs unit to be install"
type textarea "x"
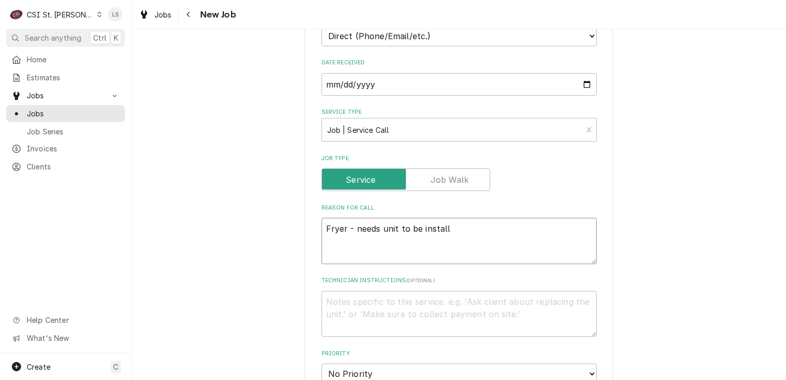
type textarea "Fryer - needs unit to be installe"
type textarea "x"
type textarea "Fryer - needs unit to be installed"
type textarea "x"
type textarea "Fryer - needs unit to be installed"
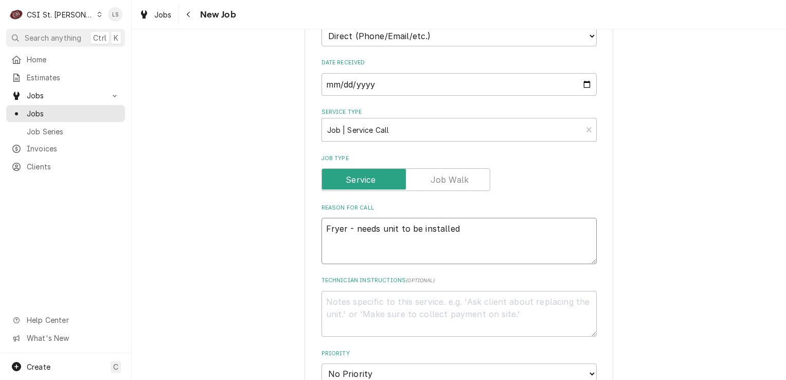
type textarea "x"
type textarea "Fryer - needs unit to be installed"
drag, startPoint x: 348, startPoint y: 310, endPoint x: 268, endPoint y: 259, distance: 95.1
click at [344, 307] on textarea "Technician Instructions ( optional )" at bounding box center [459, 314] width 275 height 46
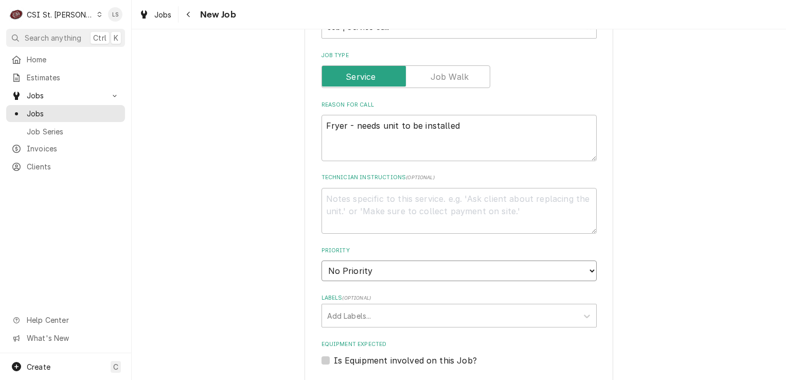
click at [344, 271] on select "No Priority Urgent High Medium Low" at bounding box center [459, 270] width 275 height 21
select select "4"
click at [322, 260] on select "No Priority Urgent High Medium Low" at bounding box center [459, 270] width 275 height 21
click at [338, 308] on div "Labels" at bounding box center [449, 315] width 245 height 19
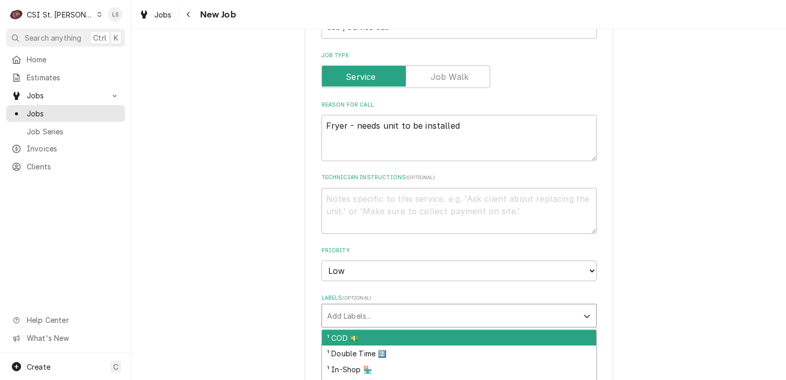
type textarea "x"
type input "c"
click at [337, 205] on textarea "Technician Instructions ( optional )" at bounding box center [459, 211] width 275 height 46
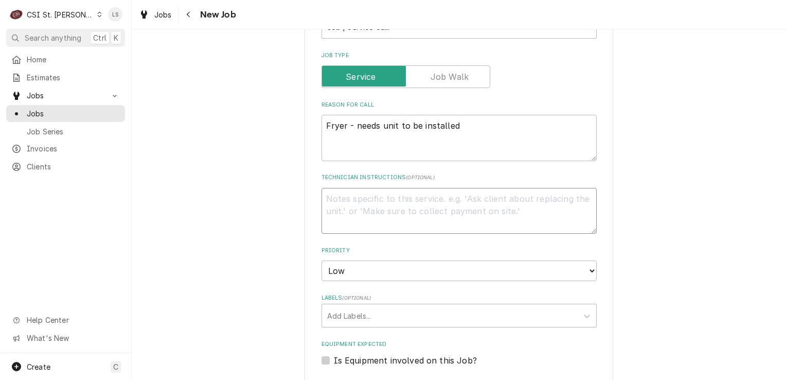
type textarea "x"
type textarea "M"
type textarea "x"
type textarea "M"
type textarea "x"
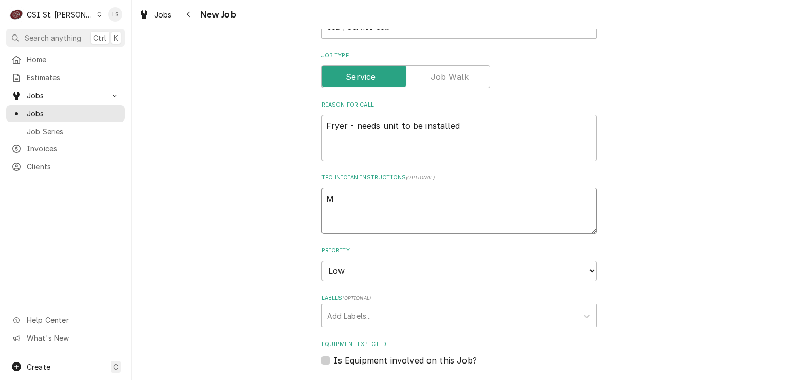
type textarea "M -"
type textarea "x"
type textarea "M -"
type textarea "x"
type textarea "M - F"
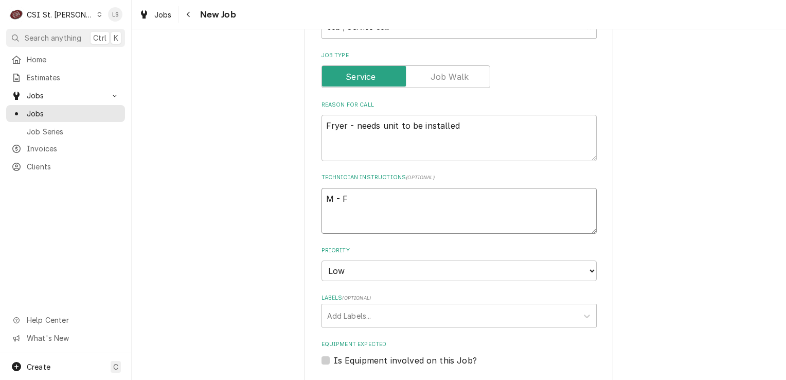
type textarea "x"
type textarea "M - F"
type textarea "x"
type textarea "M - F r"
type textarea "x"
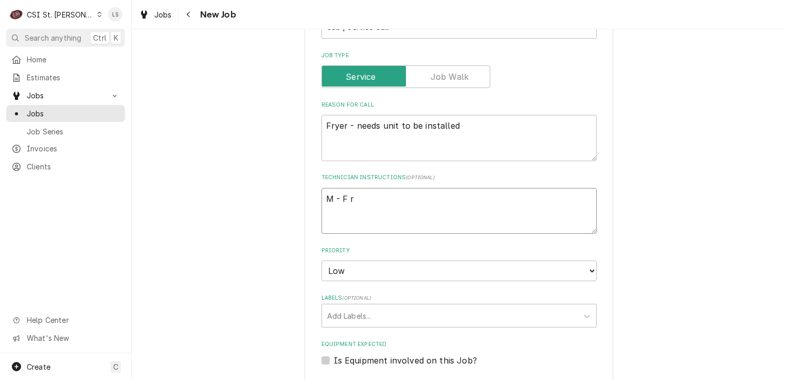
type textarea "M - F"
type textarea "x"
type textarea "M - F f"
type textarea "x"
type textarea "M - F fr"
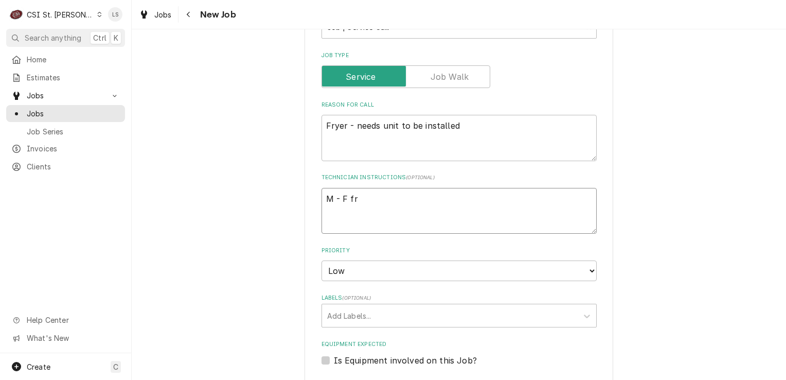
type textarea "x"
type textarea "M - F fro"
type textarea "x"
type textarea "M - F from"
type textarea "x"
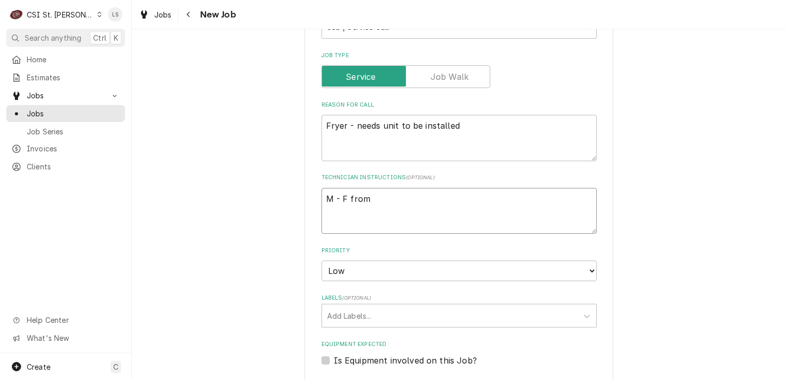
type textarea "M - F from"
type textarea "x"
type textarea "M - F from 7"
type textarea "x"
type textarea "M - F from 7am"
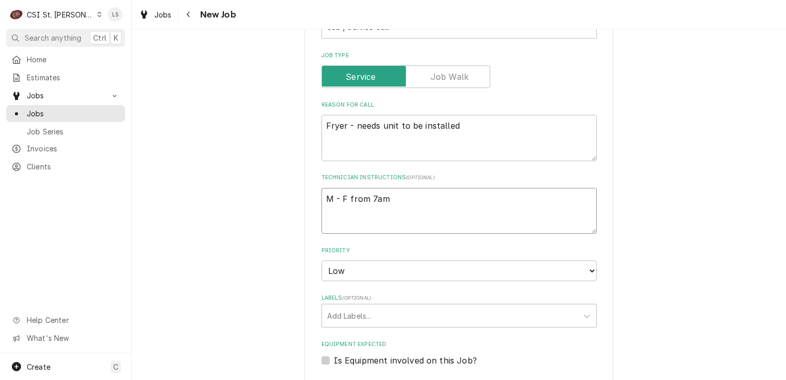
type textarea "x"
type textarea "M - F from 7am"
type textarea "x"
type textarea "M - F from 7am -"
type textarea "x"
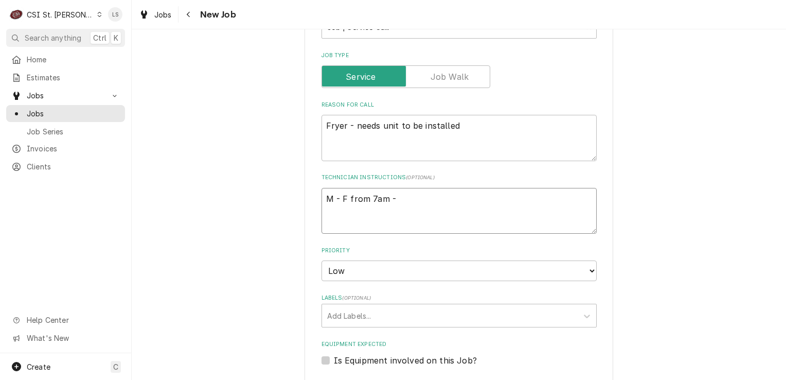
type textarea "M - F from 7am -"
type textarea "x"
type textarea "M - F from 7am - 5"
type textarea "x"
type textarea "M - F from 7am -"
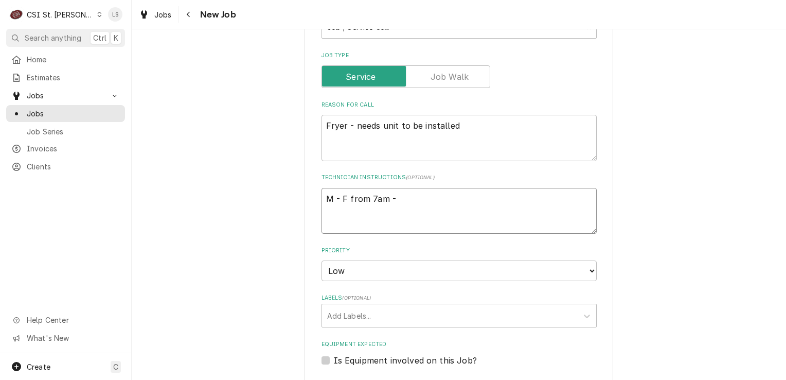
type textarea "x"
type textarea "M - F from 7am - 4"
type textarea "x"
type textarea "M - F from 7am - 4p"
type textarea "x"
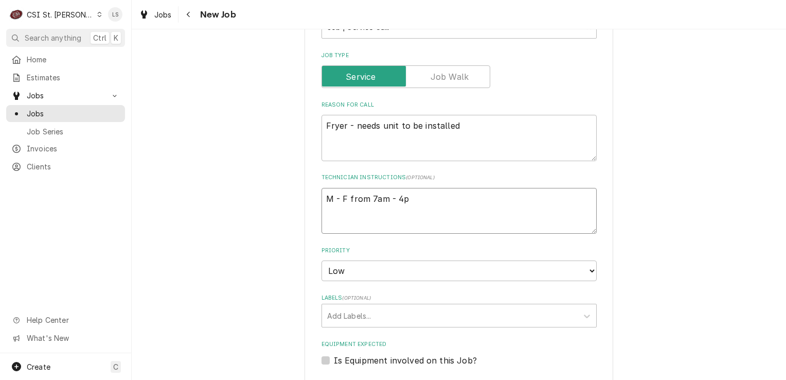
type textarea "M - F from 7am - 4pm"
click at [322, 194] on textarea "M - F from 7am - 4pm" at bounding box center [459, 211] width 275 height 46
type textarea "x"
type textarea "M - F from 7am - 4pm"
type textarea "x"
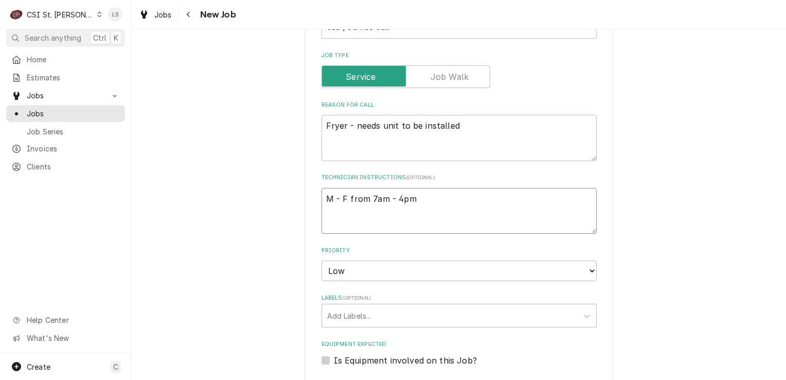
type textarea "M - F from 7am - 4pm"
click at [322, 194] on textarea "M - F from 7am - 4pm" at bounding box center [459, 211] width 275 height 46
drag, startPoint x: 410, startPoint y: 221, endPoint x: 360, endPoint y: 219, distance: 49.4
click at [305, 219] on div "Please provide the following information to create a job: Client Details Client…" at bounding box center [459, 209] width 309 height 1041
type textarea "x"
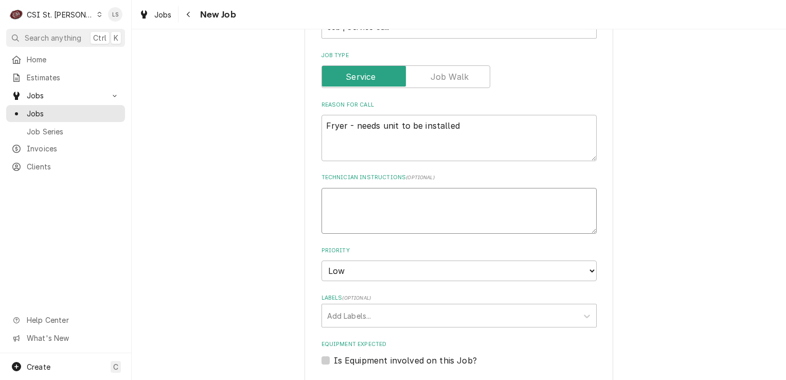
type textarea "x"
type textarea "1"
type textarea "x"
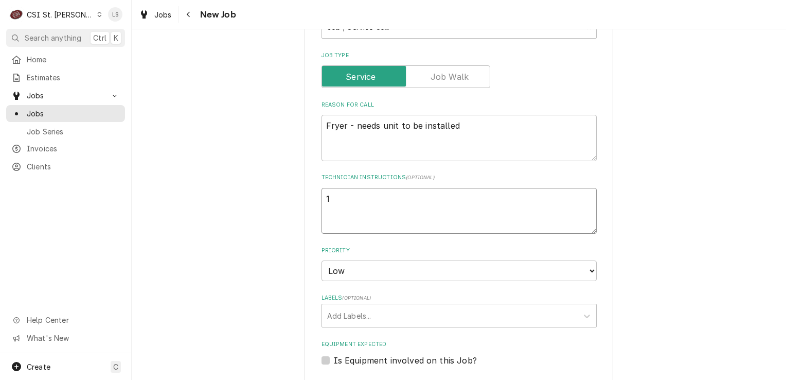
type textarea "10"
type textarea "x"
type textarea "10a"
type textarea "x"
type textarea "10am"
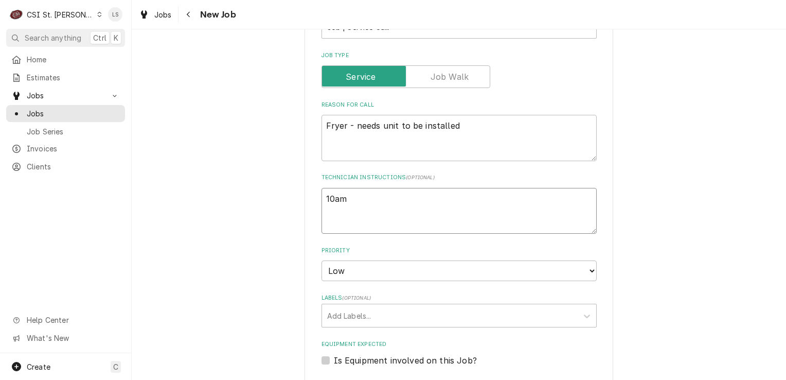
type textarea "x"
type textarea "10am"
type textarea "x"
type textarea "10am -"
type textarea "x"
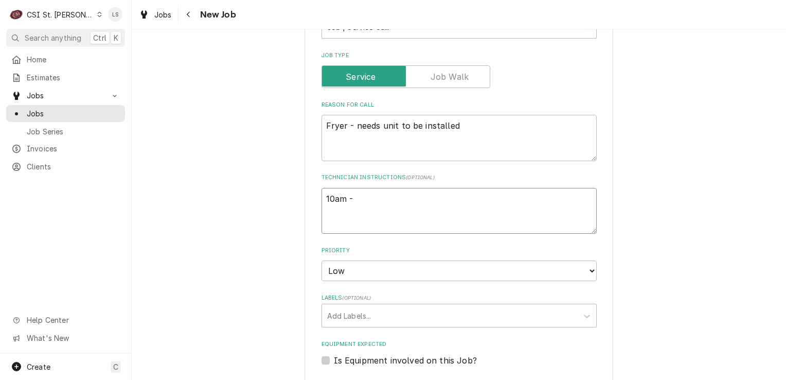
type textarea "10am -"
type textarea "x"
type textarea "10am - 4p"
type textarea "x"
type textarea "10am - 4pm"
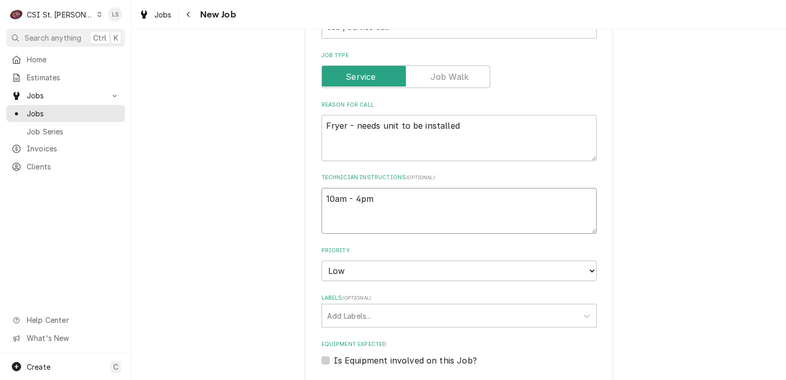
click at [322, 194] on textarea "10am - 4pm" at bounding box center [459, 211] width 275 height 46
type textarea "x"
type textarea "E10am - 4pm"
type textarea "x"
type textarea "Ev10am - 4pm"
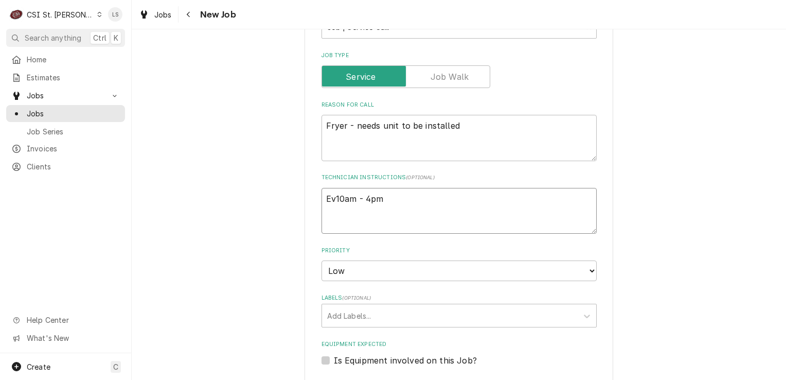
type textarea "x"
type textarea "Eve10am - 4pm"
type textarea "x"
type textarea "Ever10am - 4pm"
type textarea "x"
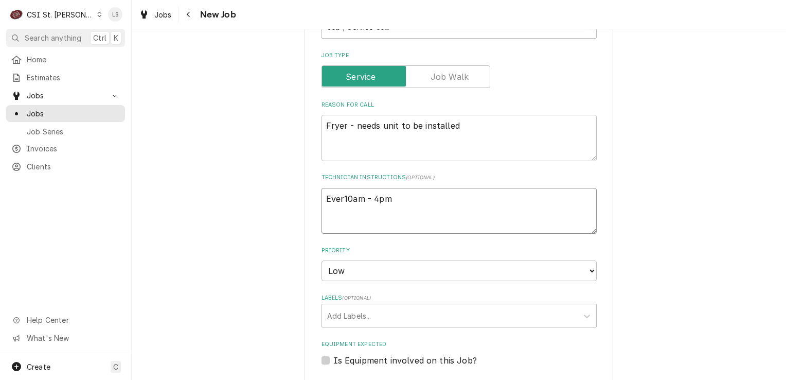
type textarea "Every10am - 4pm"
type textarea "x"
type textarea "Every 10am - 4pm"
type textarea "x"
type textarea "Every d10am - 4pm"
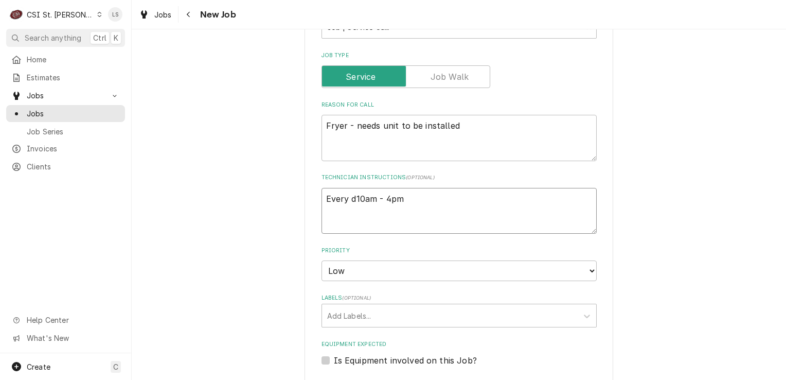
type textarea "x"
type textarea "Every da10am - 4pm"
type textarea "x"
type textarea "Every day10am - 4pm"
type textarea "x"
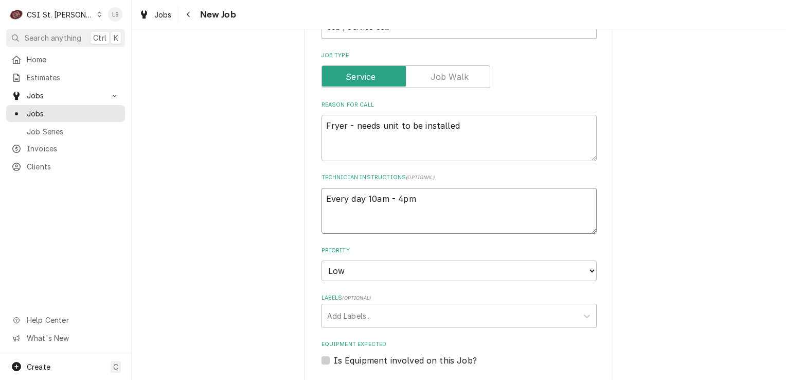
type textarea "Every day f10am - 4pm"
type textarea "x"
type textarea "Every day fro10am - 4pm"
type textarea "x"
type textarea "Every day from10am - 4pm"
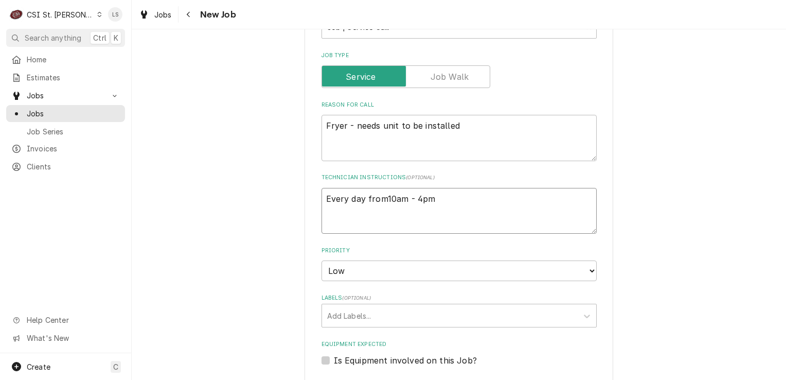
type textarea "x"
type textarea "Every day from 10am - 4pm"
drag, startPoint x: 364, startPoint y: 194, endPoint x: 303, endPoint y: 193, distance: 61.2
click at [305, 193] on div "Please provide the following information to create a job: Client Details Client…" at bounding box center [459, 209] width 309 height 1041
type textarea "x"
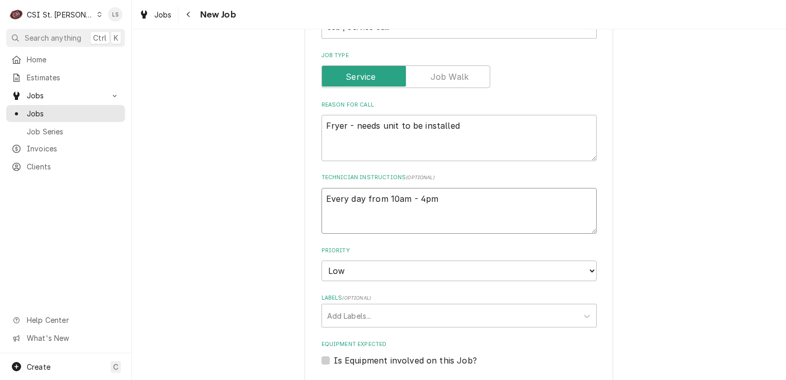
type textarea "=from 10am - 4pm"
type textarea "x"
type textarea "from 10am - 4pm"
type textarea "x"
type textarea "Mfrom 10am - 4pm"
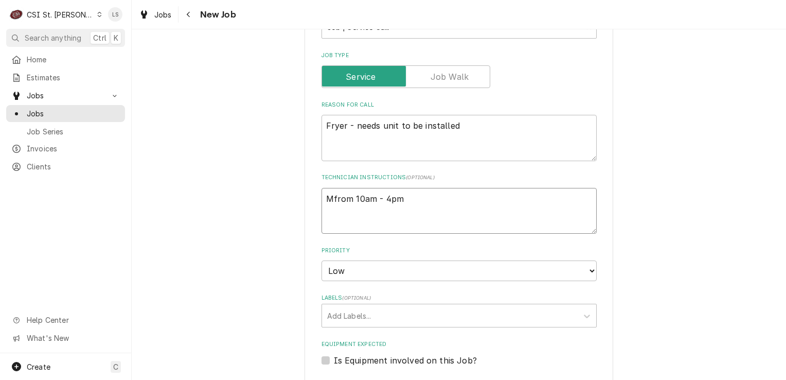
type textarea "x"
type textarea "M from 10am - 4pm"
type textarea "x"
type textarea "M -from 10am - 4pm"
type textarea "x"
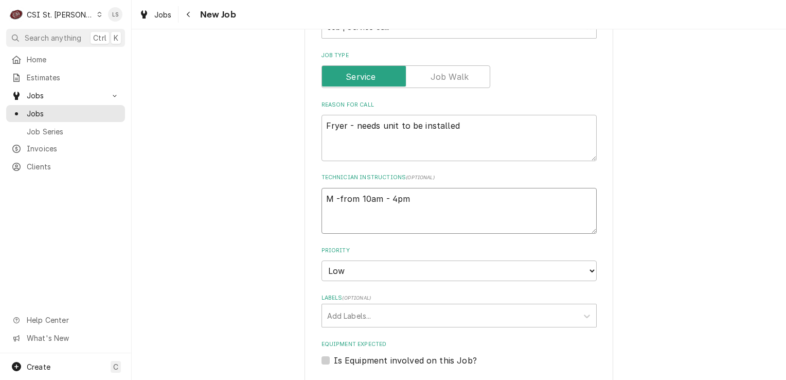
type textarea "M - from 10am - 4pm"
type textarea "x"
type textarea "M - ffrom 10am - 4pm"
type textarea "x"
type textarea "M - frofrom 10am - 4pm"
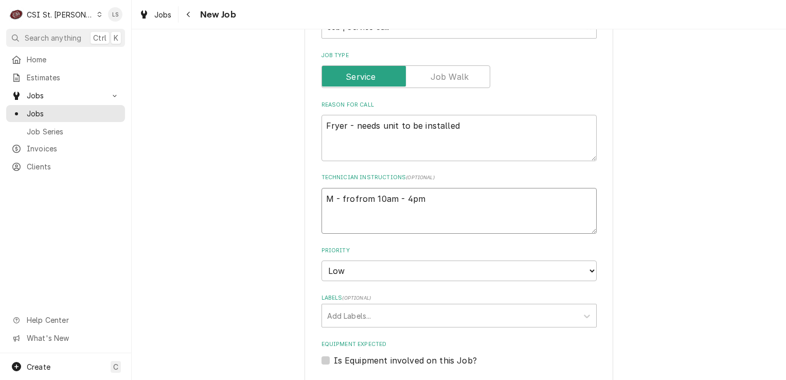
type textarea "x"
type textarea "M - fromfrom 10am - 4pm"
type textarea "x"
type textarea "M - from from 10am - 4pm"
type textarea "x"
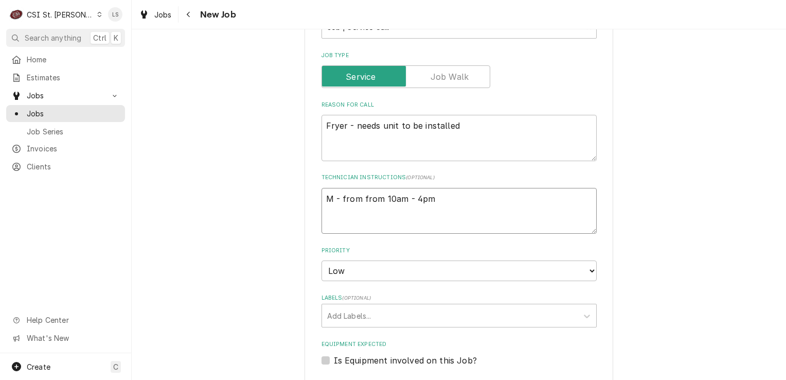
type textarea "M - from fro 10am - 4pm"
type textarea "x"
type textarea "M - from fr 10am - 4pm"
type textarea "x"
type textarea "M - from f 10am - 4pm"
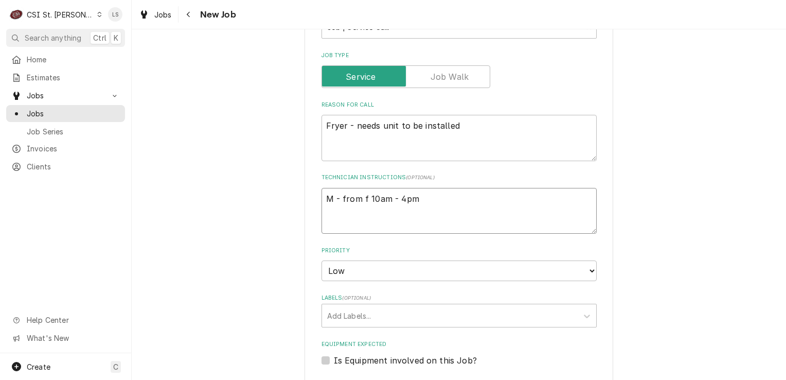
type textarea "x"
type textarea "M - from 10am - 4pm"
click at [415, 200] on textarea "M - from 10am - 4pm" at bounding box center [459, 211] width 275 height 46
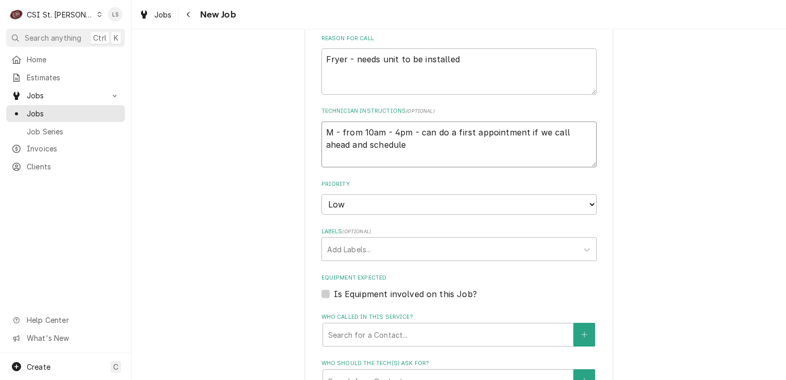
scroll to position [566, 0]
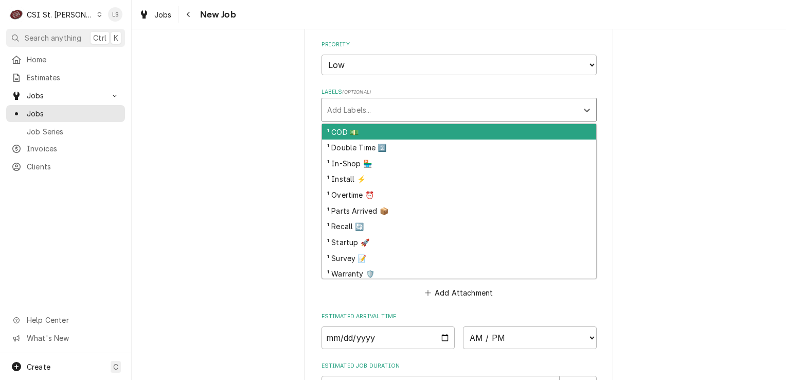
click at [353, 110] on div "Labels" at bounding box center [449, 109] width 245 height 19
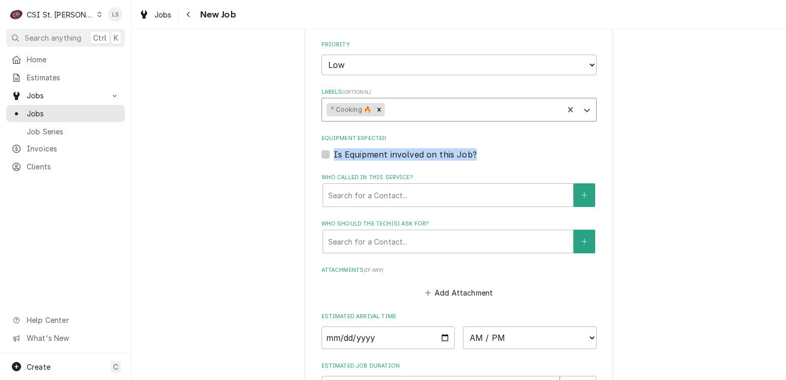
click at [322, 148] on div "Is Equipment involved on this Job?" at bounding box center [459, 154] width 275 height 12
drag, startPoint x: 319, startPoint y: 147, endPoint x: 322, endPoint y: 152, distance: 5.8
click at [334, 152] on label "Is Equipment involved on this Job?" at bounding box center [405, 154] width 143 height 12
click at [334, 152] on input "Equipment Expected" at bounding box center [471, 159] width 275 height 23
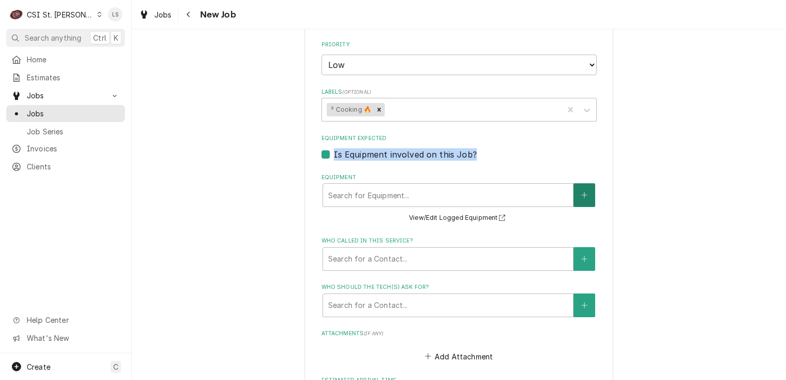
click at [576, 195] on button "Equipment" at bounding box center [585, 195] width 22 height 24
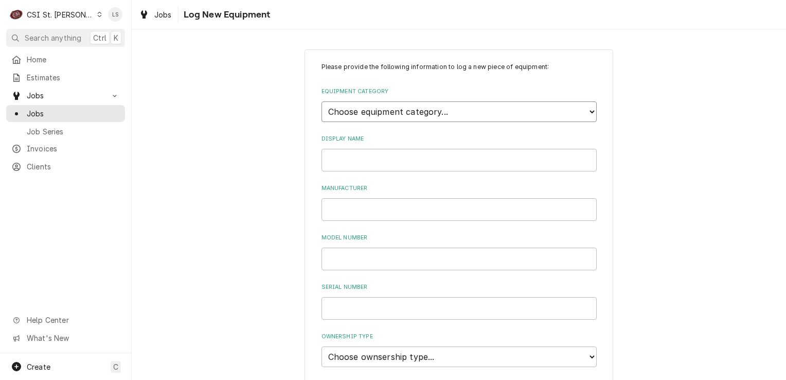
click at [409, 112] on select "Choose equipment category... Cooking Equipment Fryers Ice Machines Ovens and Ra…" at bounding box center [459, 111] width 275 height 21
click at [322, 101] on select "Choose equipment category... Cooking Equipment Fryers Ice Machines Ovens and Ra…" at bounding box center [459, 111] width 275 height 21
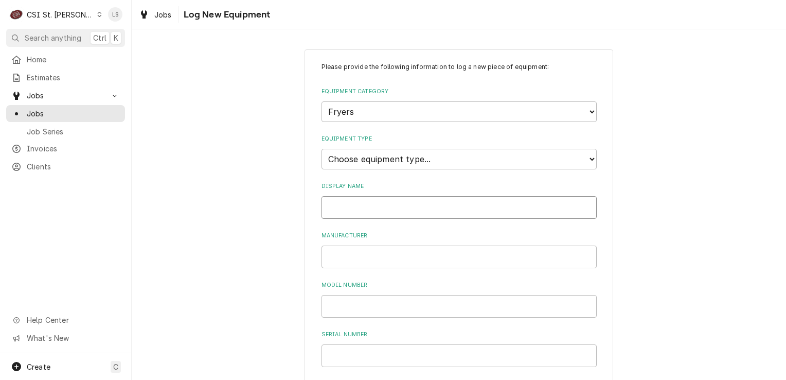
click at [350, 200] on input "Display Name" at bounding box center [459, 207] width 275 height 23
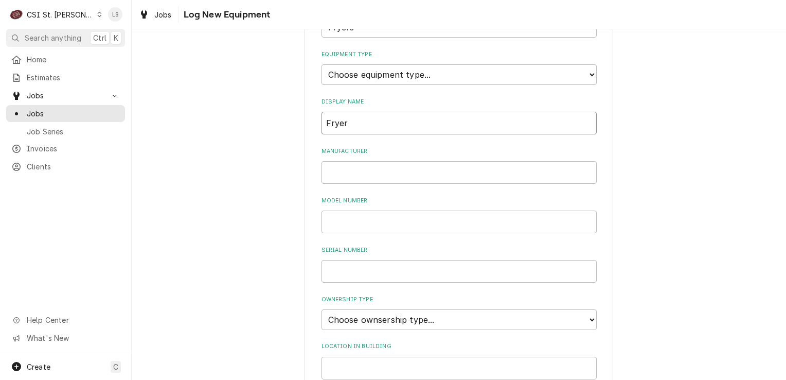
scroll to position [103, 0]
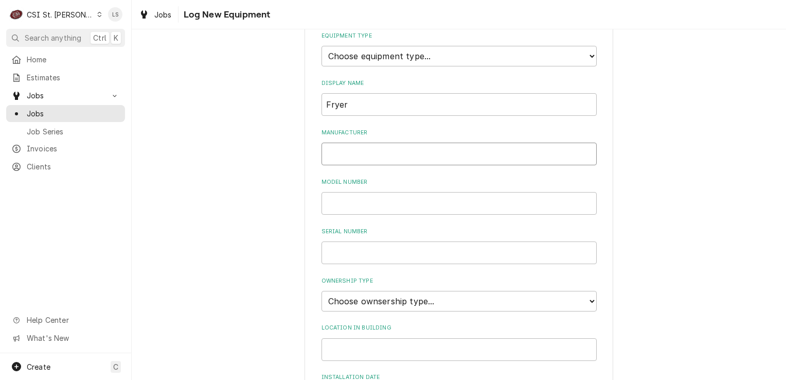
click at [338, 155] on input "Manufacturer" at bounding box center [459, 154] width 275 height 23
click at [357, 297] on select "Choose ownsership type... Unknown Owned Leased Rented" at bounding box center [459, 301] width 275 height 21
click at [322, 291] on select "Choose ownsership type... Unknown Owned Leased Rented" at bounding box center [459, 301] width 275 height 21
click at [347, 202] on input "Model Number" at bounding box center [459, 203] width 275 height 23
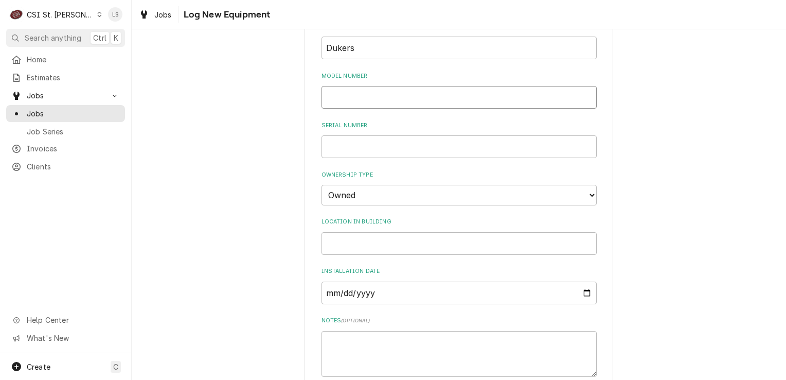
scroll to position [312, 0]
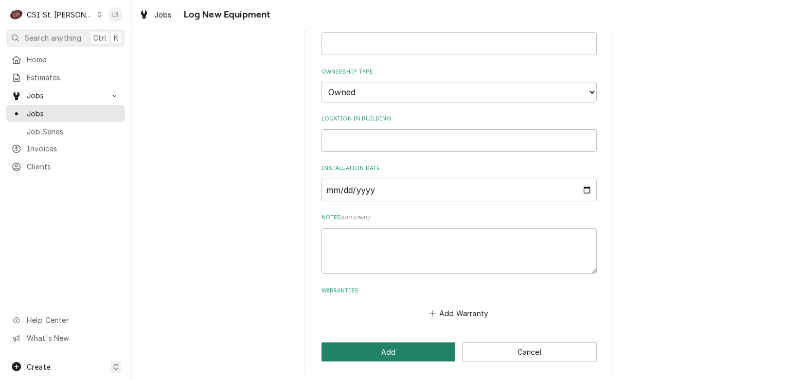
click at [370, 357] on button "Add" at bounding box center [389, 351] width 134 height 19
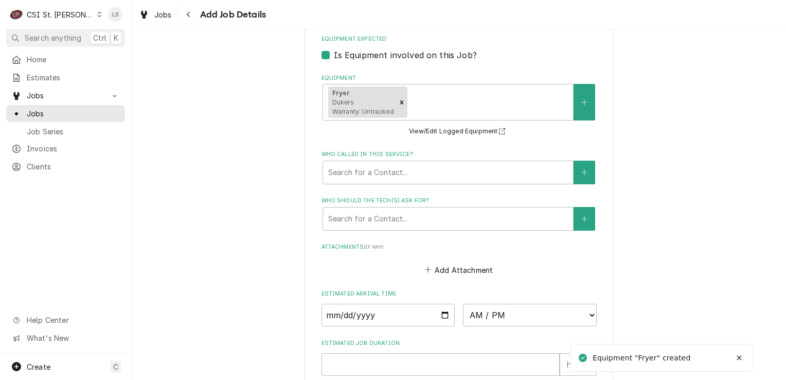
scroll to position [669, 0]
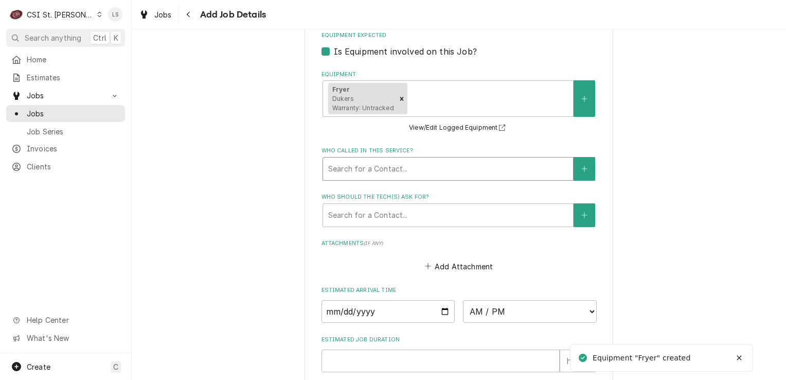
click at [338, 173] on div "Who called in this service?" at bounding box center [448, 169] width 240 height 19
click at [422, 168] on div "Who called in this service?" at bounding box center [448, 169] width 240 height 19
click at [405, 171] on div "Who called in this service?" at bounding box center [448, 169] width 240 height 19
click at [586, 170] on button "Who called in this service?" at bounding box center [585, 169] width 22 height 24
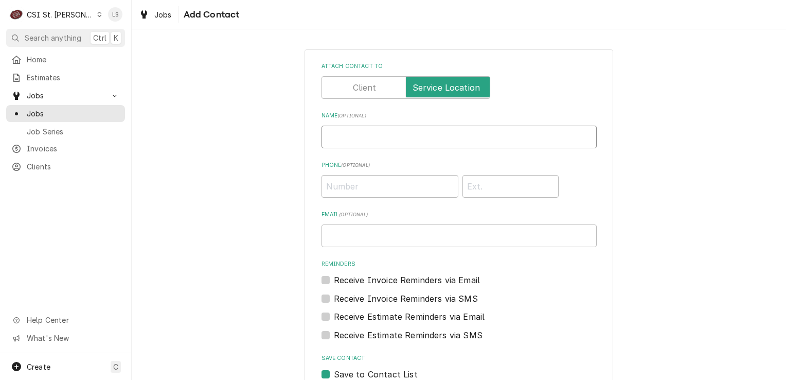
click at [384, 138] on input "Name ( optional )" at bounding box center [459, 137] width 275 height 23
click at [368, 184] on input "Phone ( optional )" at bounding box center [390, 186] width 137 height 23
click at [347, 192] on input "Phone ( optional )" at bounding box center [390, 186] width 137 height 23
click at [352, 238] on input "Email ( optional )" at bounding box center [459, 235] width 275 height 23
click at [335, 236] on input "gufflercasey@gmail.com" at bounding box center [459, 235] width 275 height 23
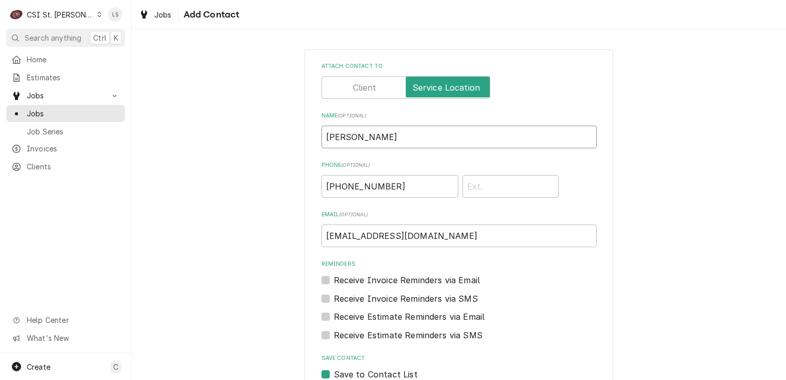
click at [362, 137] on input "Casey Guffler" at bounding box center [459, 137] width 275 height 23
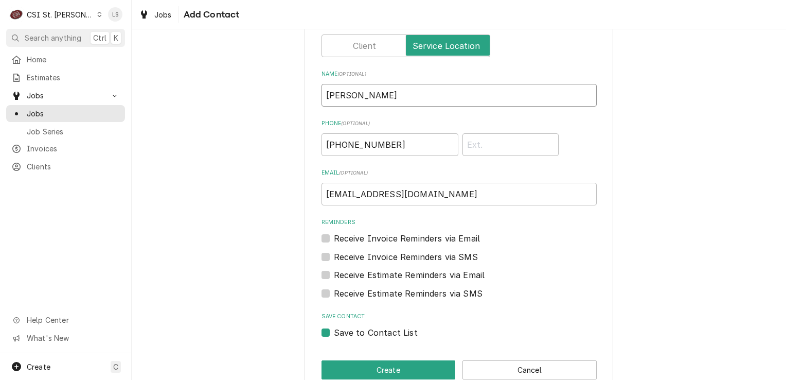
scroll to position [62, 0]
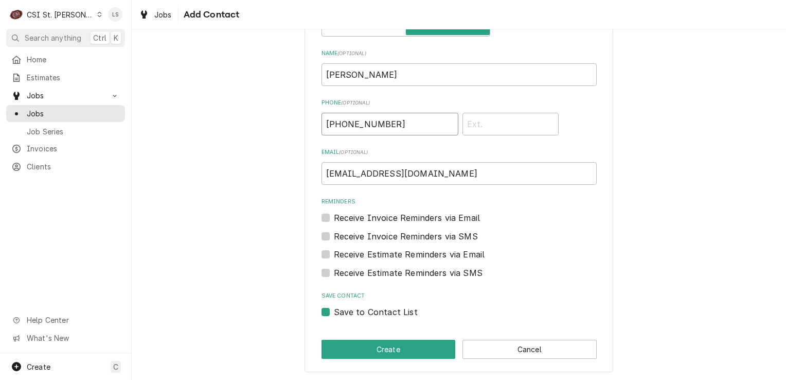
drag, startPoint x: 376, startPoint y: 127, endPoint x: 302, endPoint y: 126, distance: 74.1
click at [305, 126] on div "Attach contact to Name ( optional ) Casey Gufler Phone ( optional ) (314) 541-7…" at bounding box center [459, 179] width 309 height 385
click at [380, 347] on button "Create" at bounding box center [389, 349] width 134 height 19
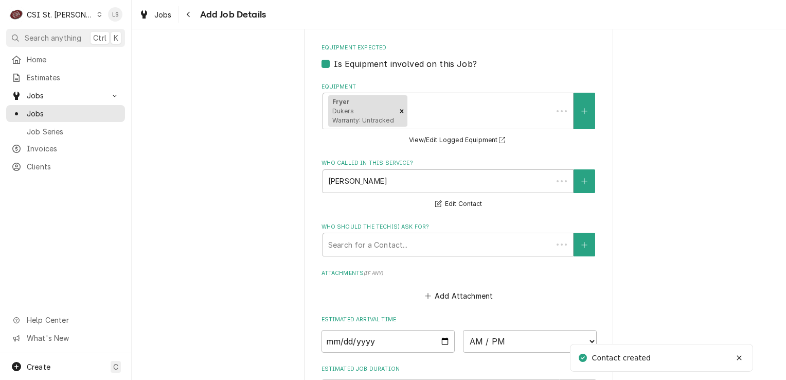
scroll to position [657, 0]
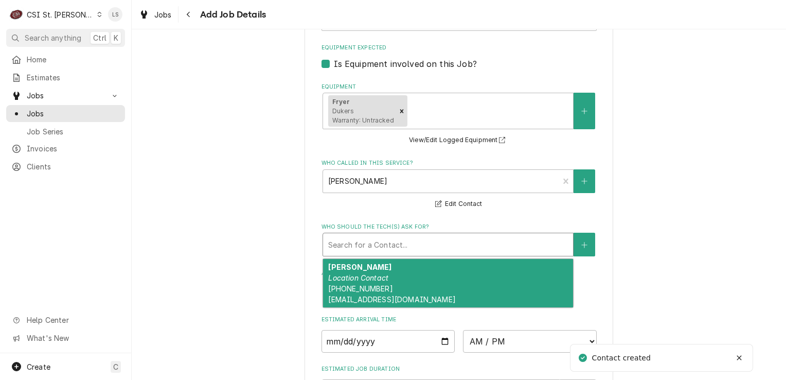
click at [390, 244] on div "Who should the tech(s) ask for?" at bounding box center [448, 244] width 240 height 19
click at [381, 274] on em "Location Contact" at bounding box center [358, 277] width 60 height 9
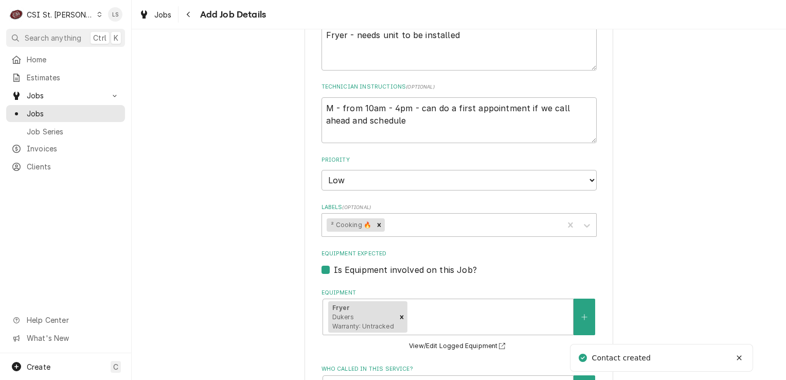
scroll to position [296, 0]
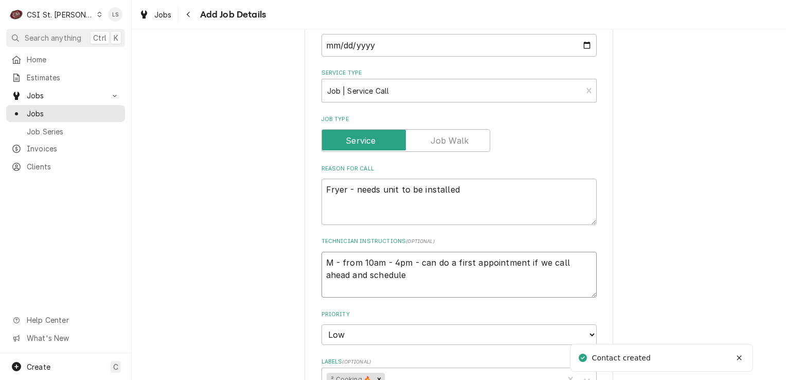
click at [393, 285] on textarea "M - from 10am - 4pm - can do a first appointment if we call ahead and schedule" at bounding box center [459, 275] width 275 height 46
paste textarea "(314) 541-7192"
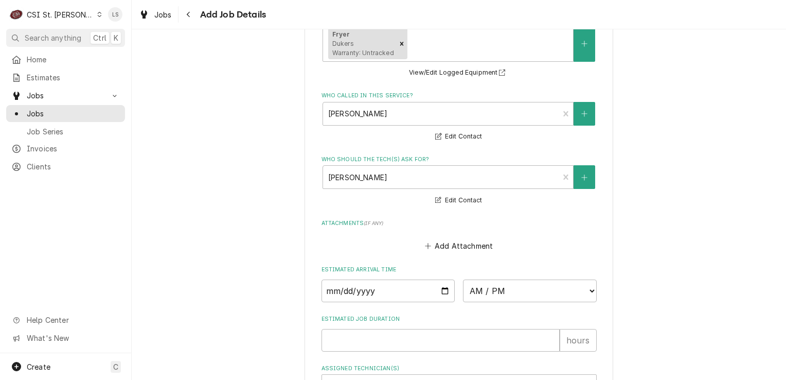
scroll to position [839, 0]
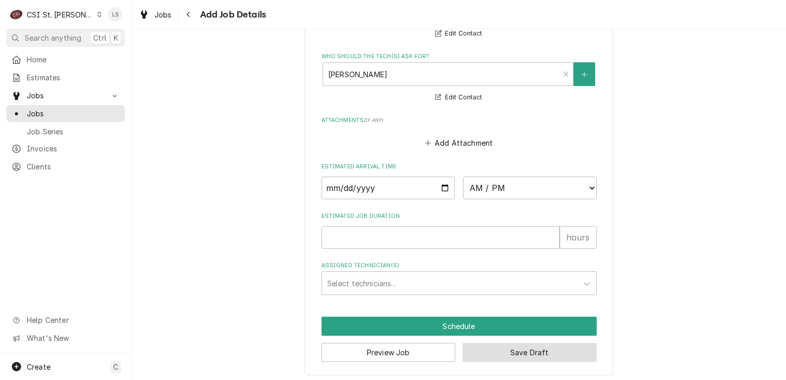
click at [486, 348] on button "Save Draft" at bounding box center [530, 352] width 134 height 19
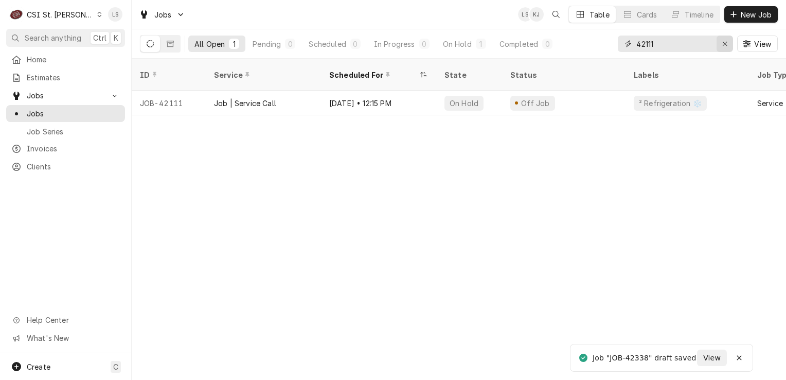
click at [726, 40] on icon "Erase input" at bounding box center [725, 43] width 6 height 7
type input "42338"
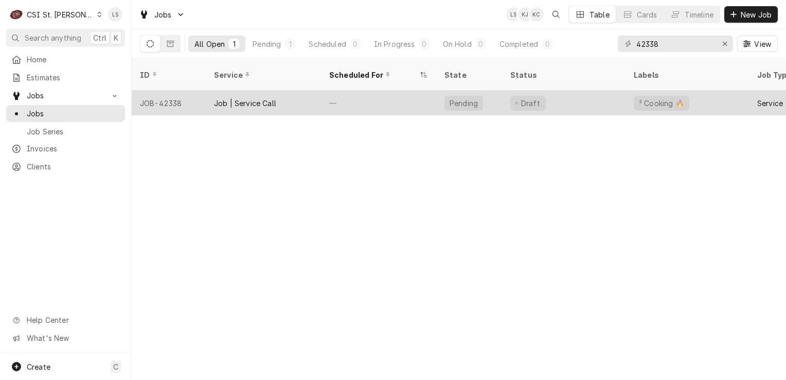
click at [167, 96] on div "JOB-42338" at bounding box center [169, 103] width 74 height 25
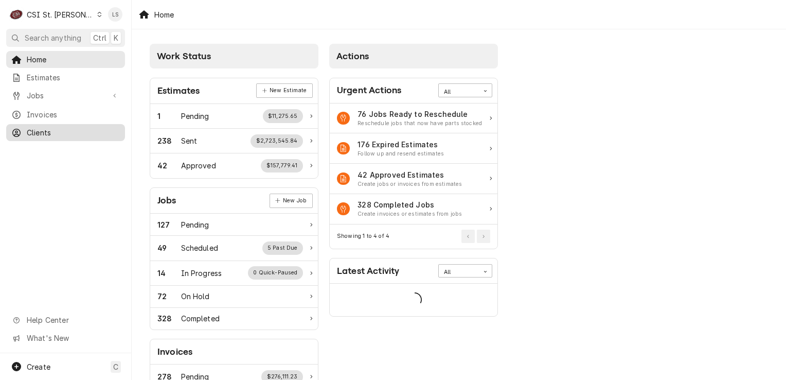
click at [40, 133] on span "Clients" at bounding box center [73, 132] width 93 height 11
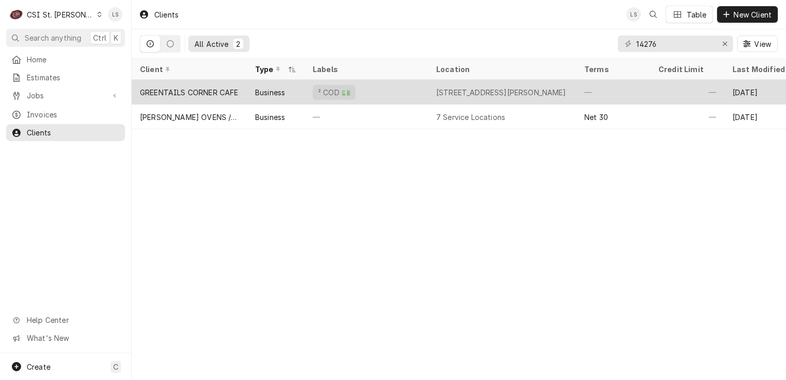
click at [172, 92] on div "GREENTAILS CORNER CAFE" at bounding box center [189, 92] width 99 height 11
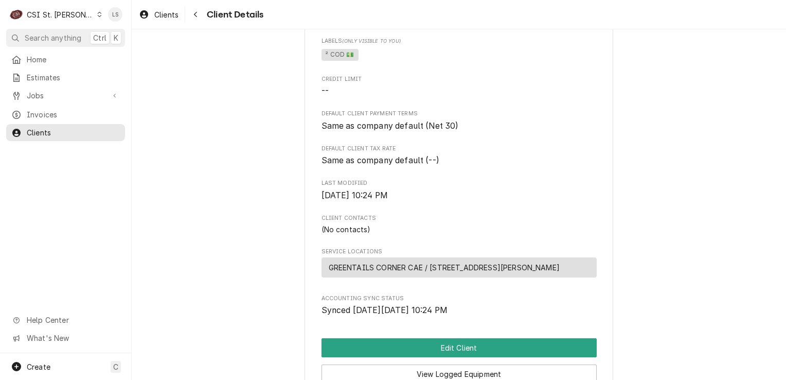
scroll to position [311, 0]
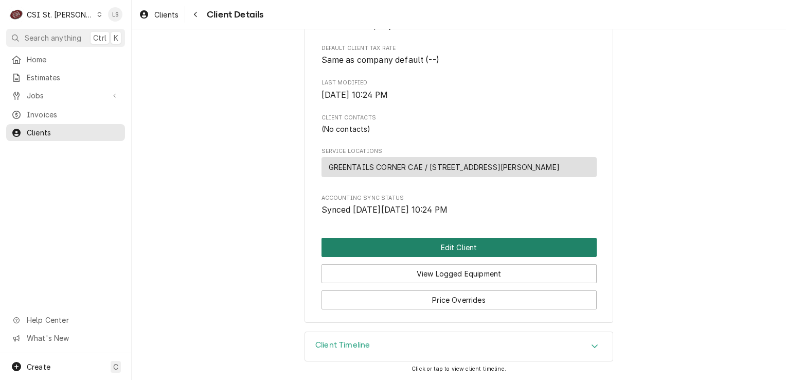
click at [460, 246] on button "Edit Client" at bounding box center [459, 247] width 275 height 19
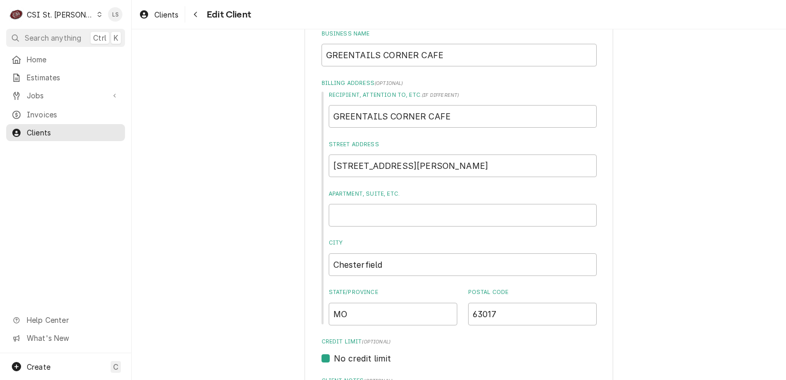
scroll to position [412, 0]
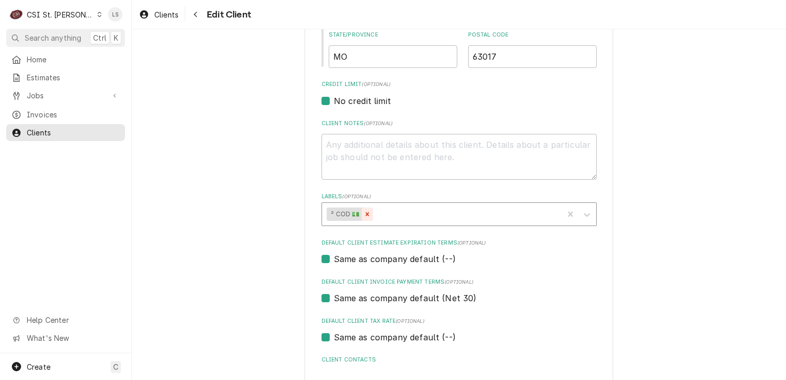
click at [364, 211] on icon "Remove ² COD 💵" at bounding box center [367, 213] width 7 height 7
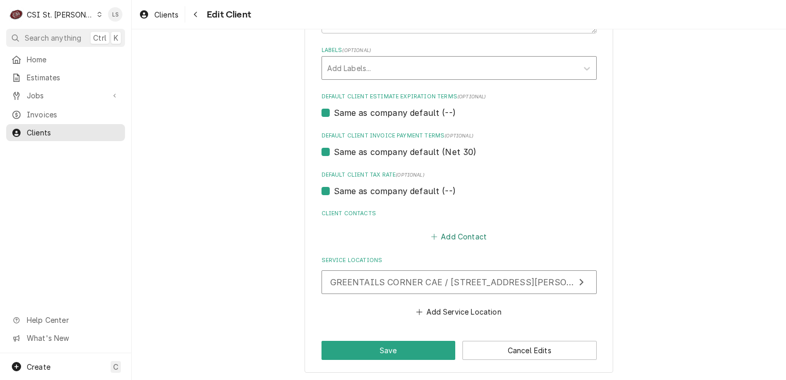
click at [456, 235] on button "Add Contact" at bounding box center [458, 236] width 59 height 14
type textarea "x"
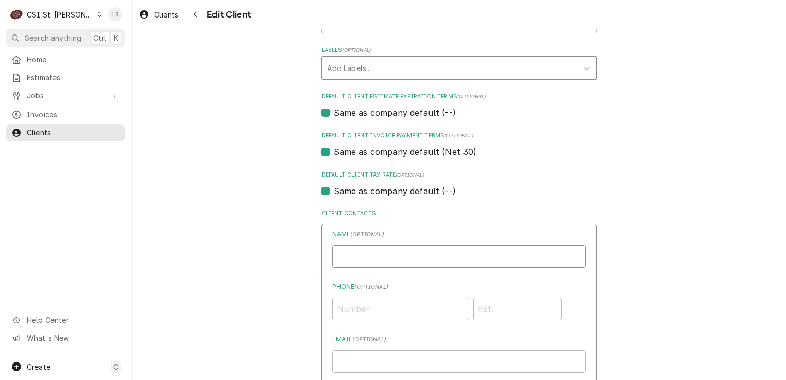
click at [401, 260] on input "Business Name" at bounding box center [459, 256] width 254 height 23
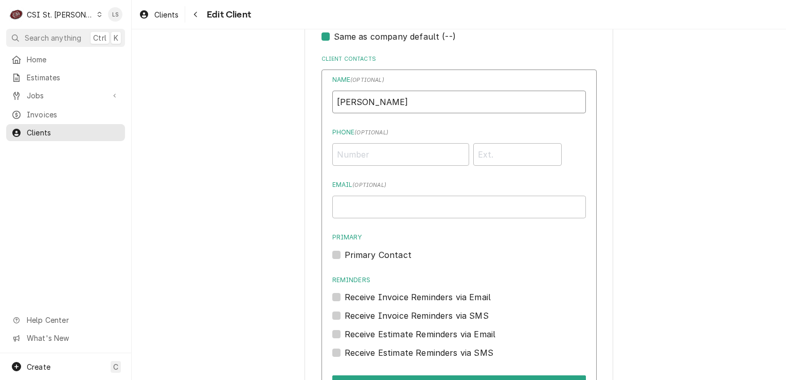
type input "Casey Gufler"
click at [368, 210] on input "Email ( optional )" at bounding box center [459, 207] width 254 height 23
type input "guflercasey@gmail.com"
click at [345, 254] on label "Primary Contact" at bounding box center [378, 255] width 67 height 12
click at [345, 254] on input "Primary" at bounding box center [472, 260] width 254 height 23
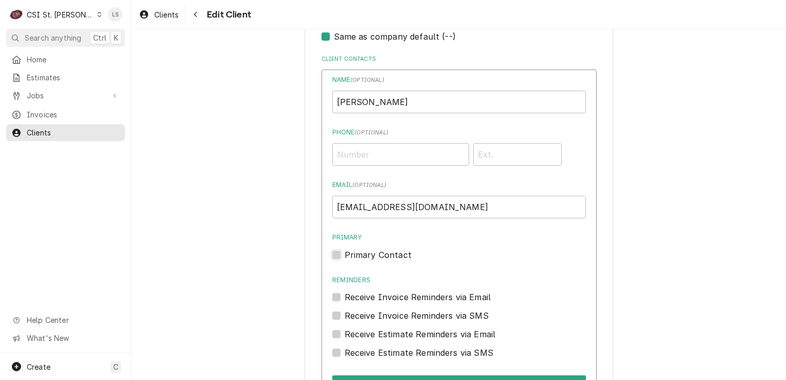
checkbox input "true"
paste input "(314) 541-7192"
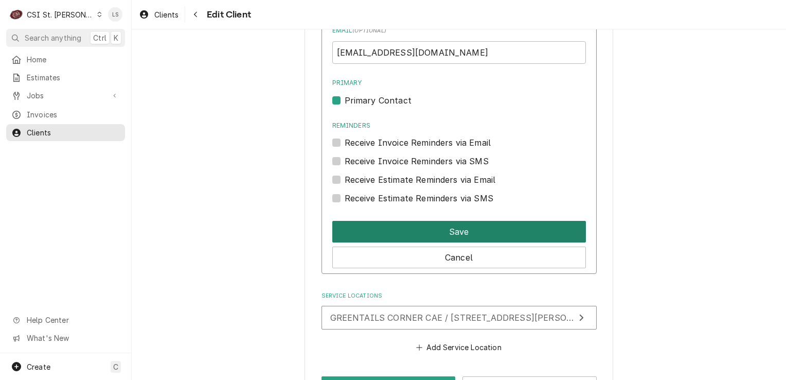
type input "(314) 541-7192"
click at [436, 233] on button "Save" at bounding box center [459, 232] width 254 height 22
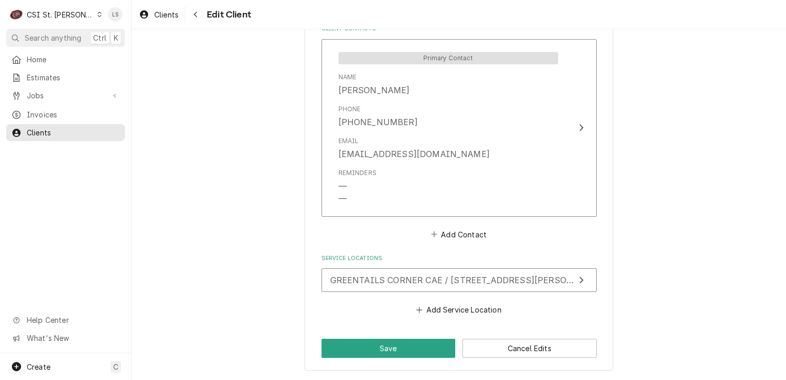
scroll to position [740, 0]
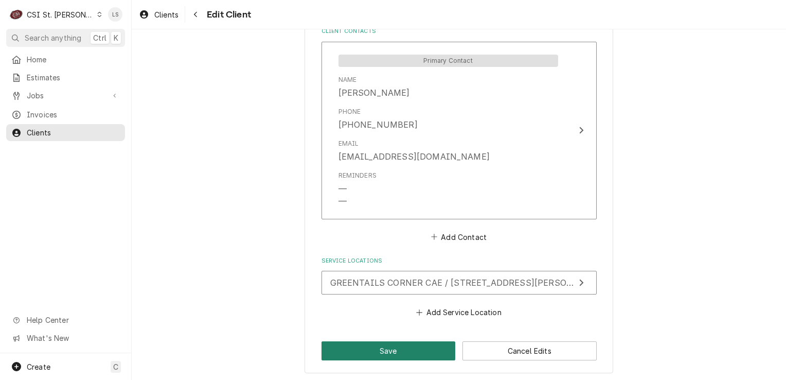
click at [376, 341] on button "Save" at bounding box center [389, 350] width 134 height 19
click at [376, 349] on div "Client Create/Update" at bounding box center [459, 361] width 275 height 40
type textarea "x"
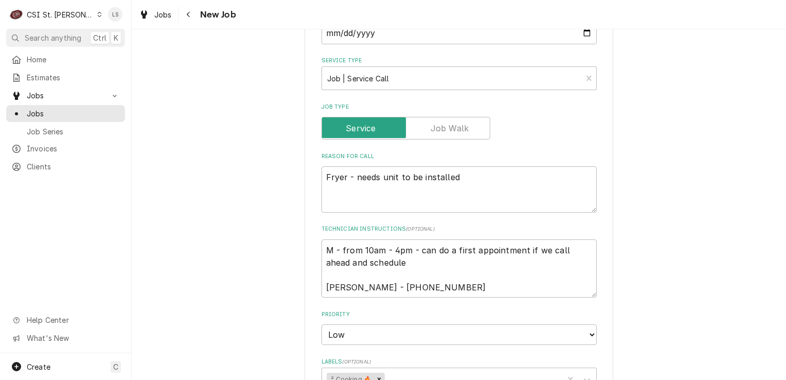
scroll to position [360, 0]
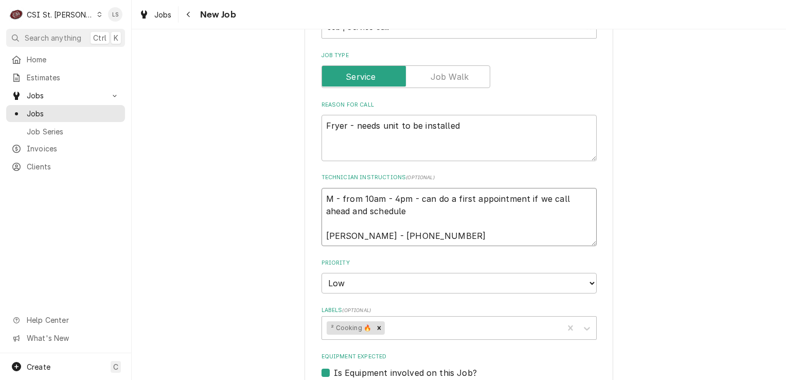
drag, startPoint x: 416, startPoint y: 232, endPoint x: 356, endPoint y: 235, distance: 60.3
click at [356, 235] on textarea "M - from 10am - 4pm - can do a first appointment if we call ahead and schedule …" at bounding box center [459, 217] width 275 height 59
type textarea "x"
click at [48, 92] on span "Jobs" at bounding box center [66, 95] width 78 height 11
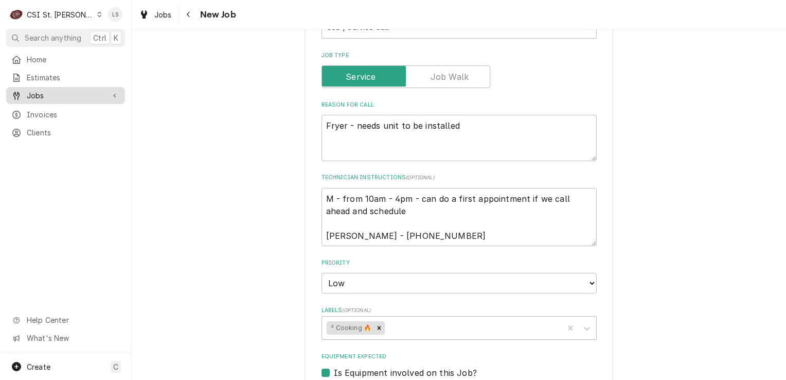
click at [48, 92] on span "Jobs" at bounding box center [66, 95] width 78 height 11
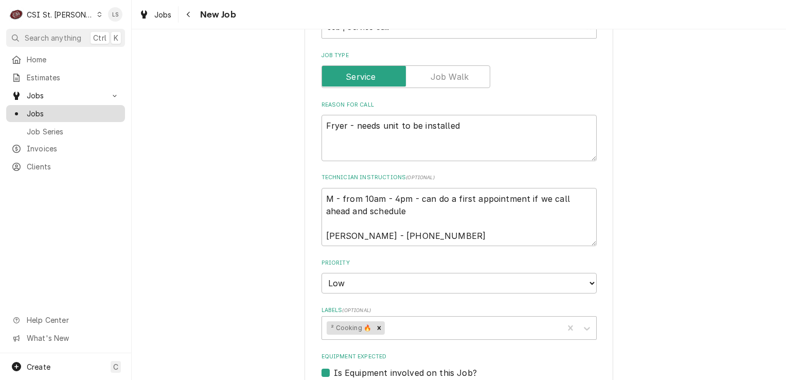
click at [44, 105] on link "Jobs" at bounding box center [65, 113] width 119 height 17
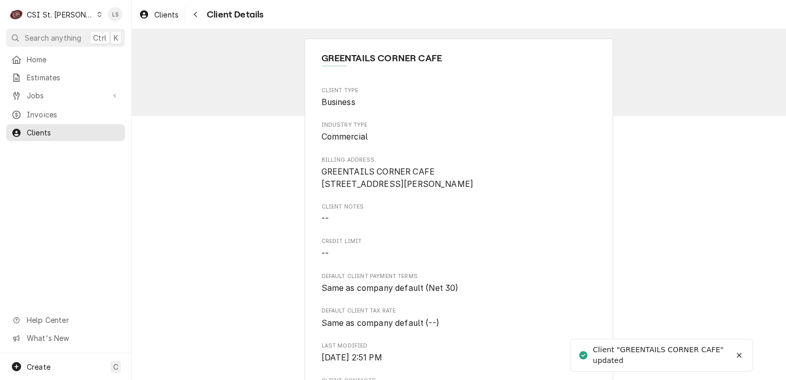
scroll to position [103, 0]
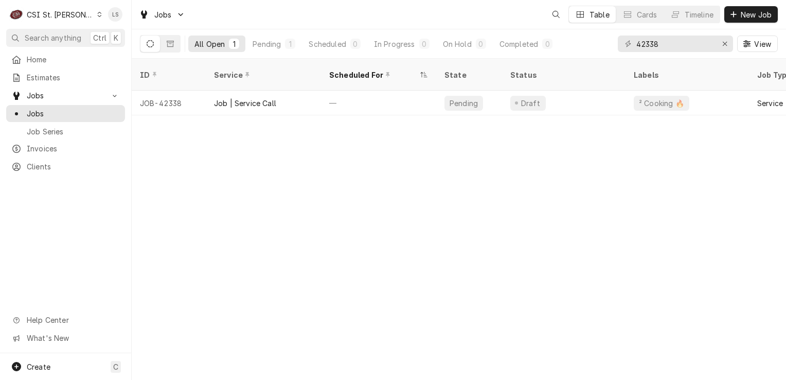
click at [98, 12] on icon "Dynamic Content Wrapper" at bounding box center [100, 14] width 4 height 5
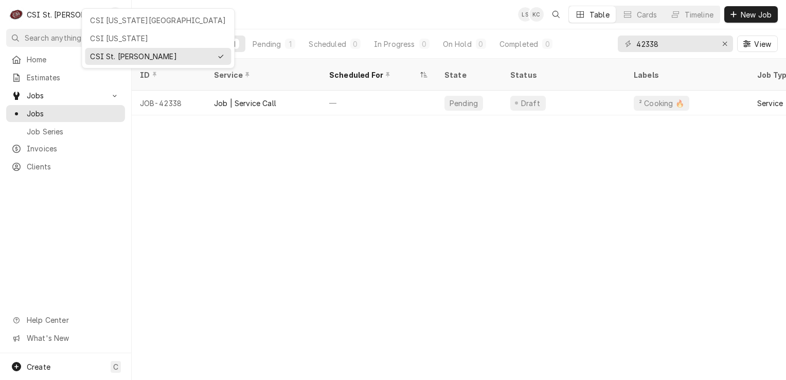
click at [103, 22] on div "CSI [US_STATE][GEOGRAPHIC_DATA]" at bounding box center [158, 20] width 136 height 11
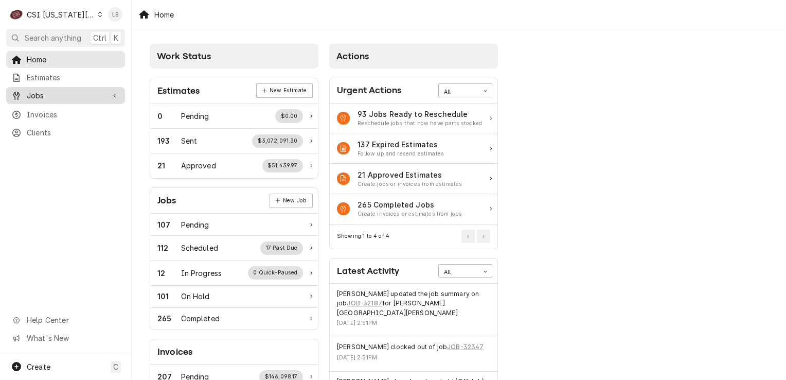
click at [59, 98] on div "Jobs" at bounding box center [65, 95] width 115 height 13
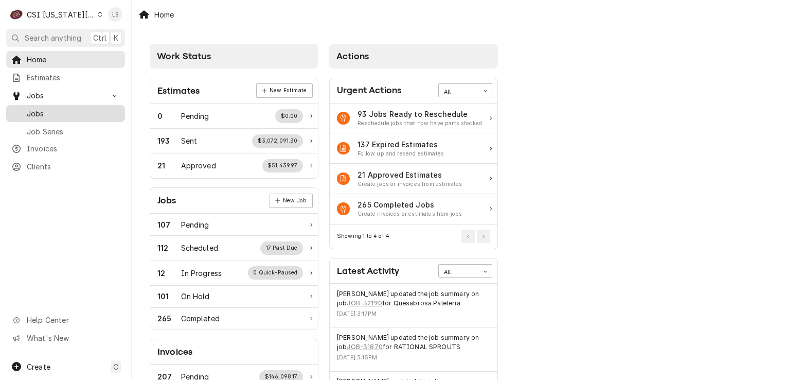
click at [54, 108] on span "Jobs" at bounding box center [73, 113] width 93 height 11
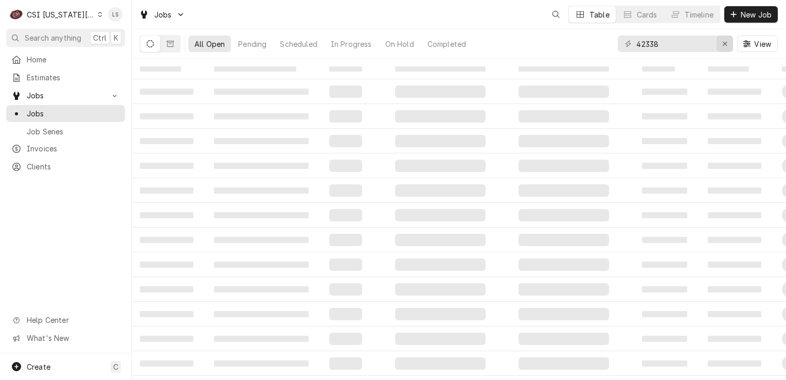
drag, startPoint x: 735, startPoint y: 47, endPoint x: 729, endPoint y: 44, distance: 6.4
click at [734, 46] on div "42338 View" at bounding box center [698, 43] width 160 height 29
click at [729, 43] on div "Erase input" at bounding box center [725, 44] width 10 height 10
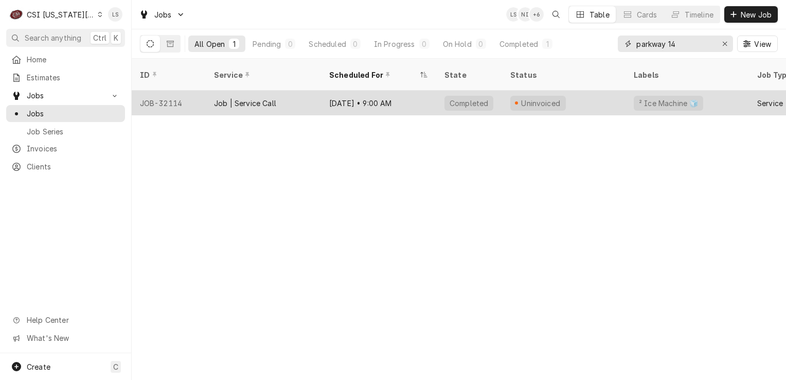
type input "parkway 14"
click at [188, 91] on div "JOB-32114" at bounding box center [169, 103] width 74 height 25
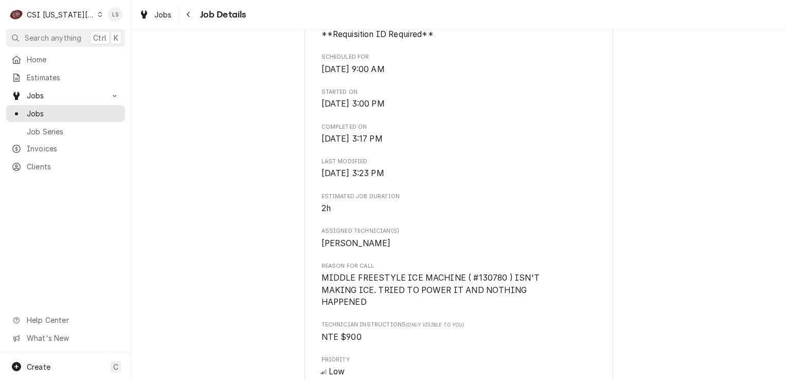
scroll to position [617, 0]
click at [72, 108] on span "Jobs" at bounding box center [73, 113] width 93 height 11
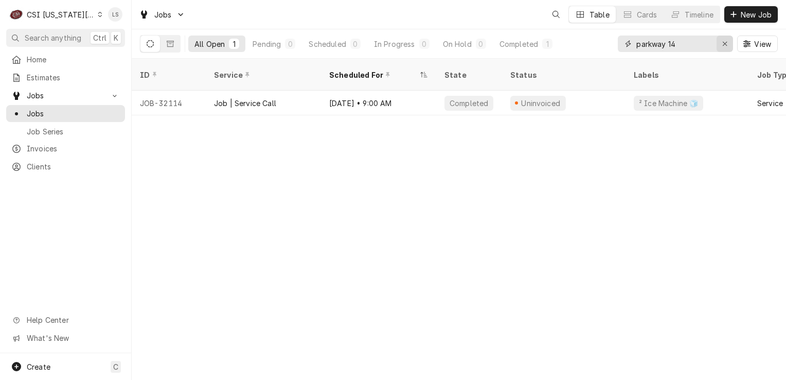
click at [722, 44] on icon "Erase input" at bounding box center [725, 43] width 6 height 7
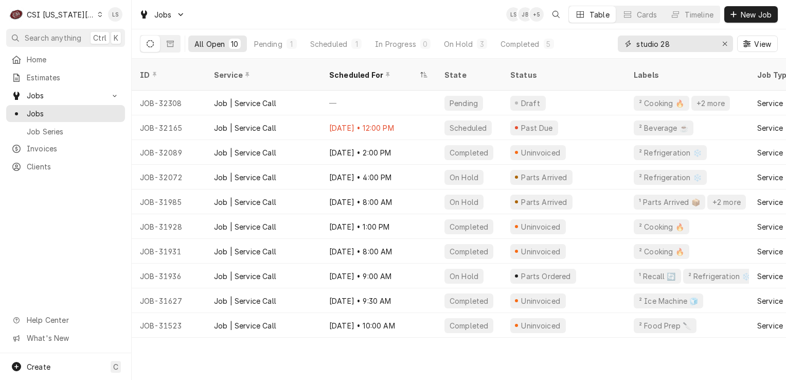
type input "studio 28"
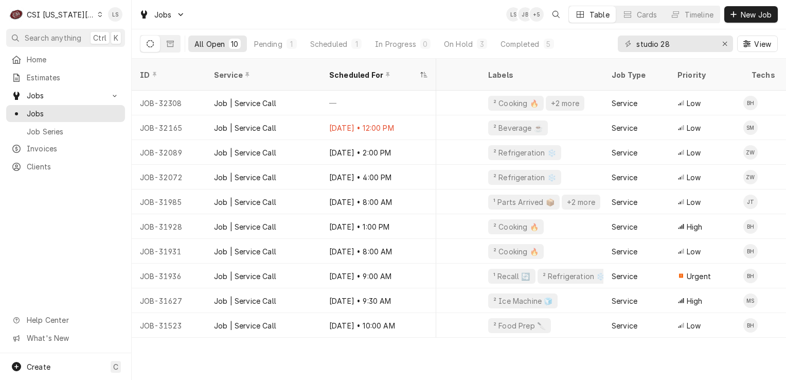
scroll to position [0, 160]
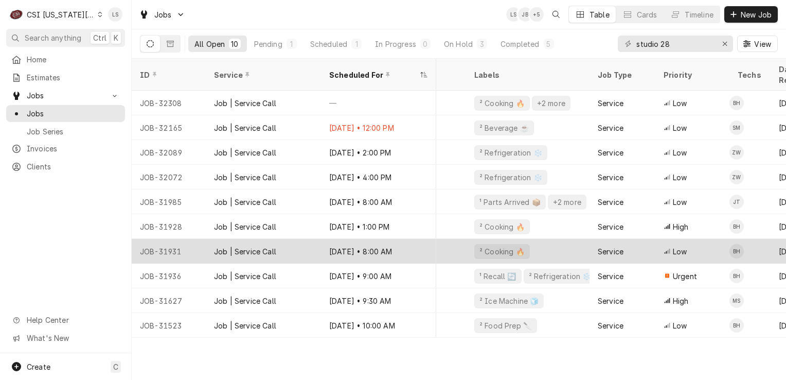
click at [172, 239] on div "JOB-31931" at bounding box center [169, 251] width 74 height 25
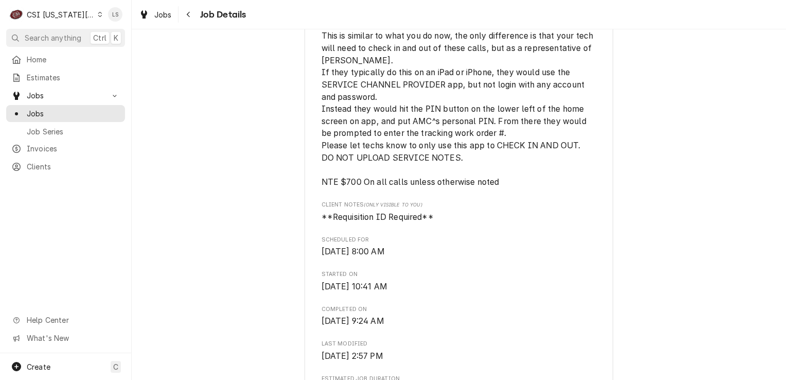
scroll to position [566, 0]
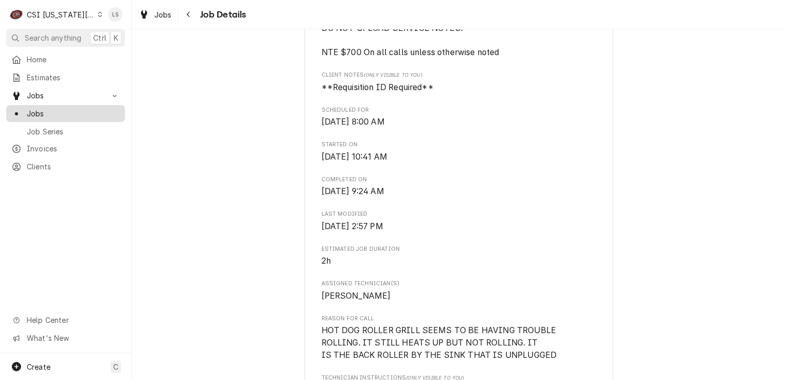
click at [81, 108] on span "Jobs" at bounding box center [73, 113] width 93 height 11
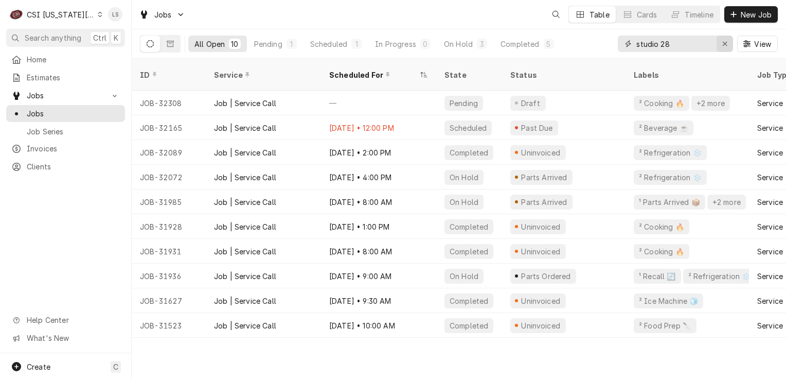
click at [729, 41] on div "Erase input" at bounding box center [725, 44] width 10 height 10
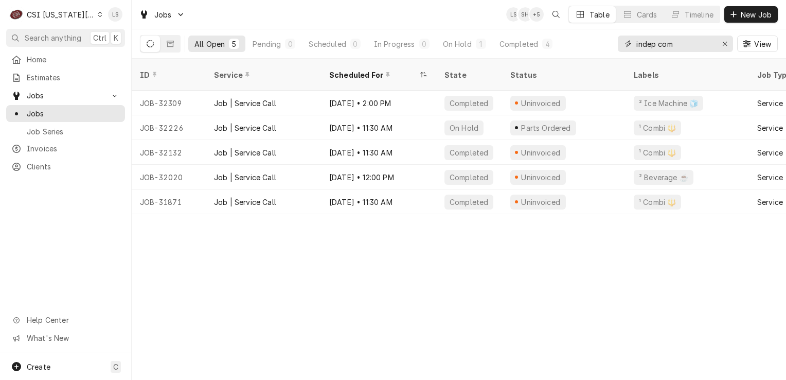
type input "indep com"
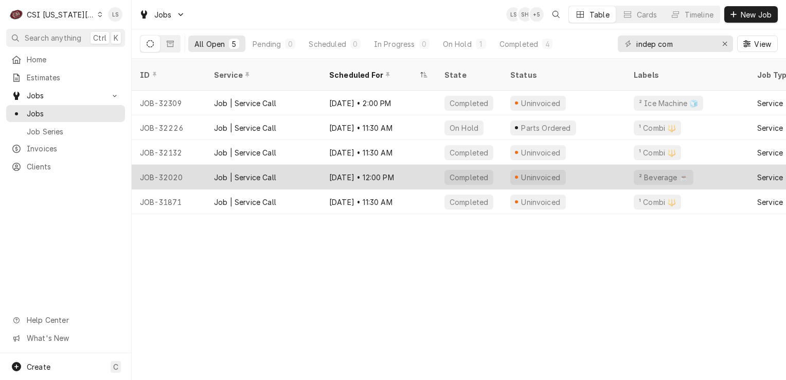
click at [177, 165] on div "JOB-32020" at bounding box center [169, 177] width 74 height 25
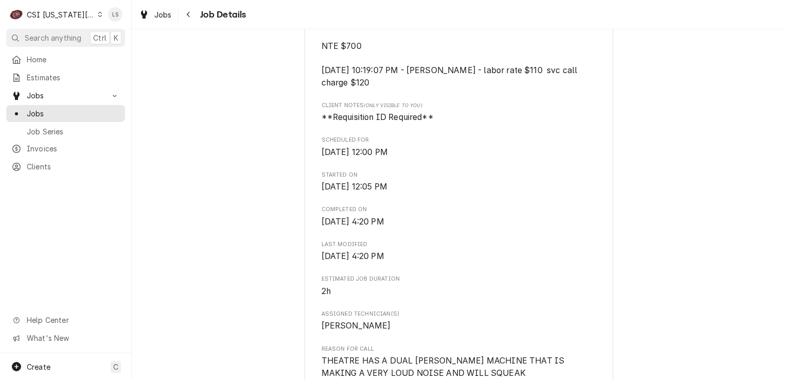
scroll to position [566, 0]
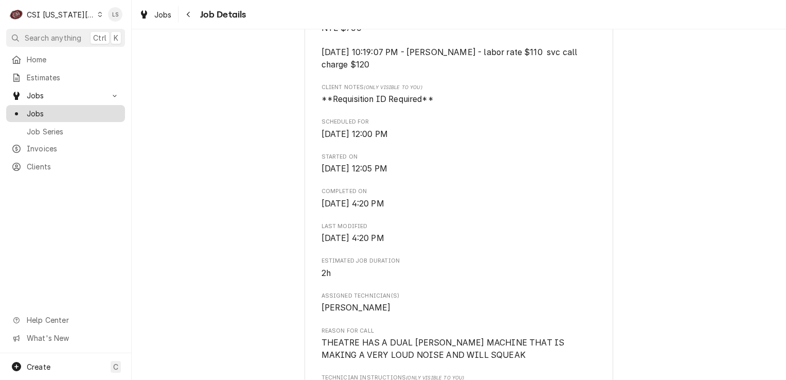
click at [73, 110] on span "Jobs" at bounding box center [73, 113] width 93 height 11
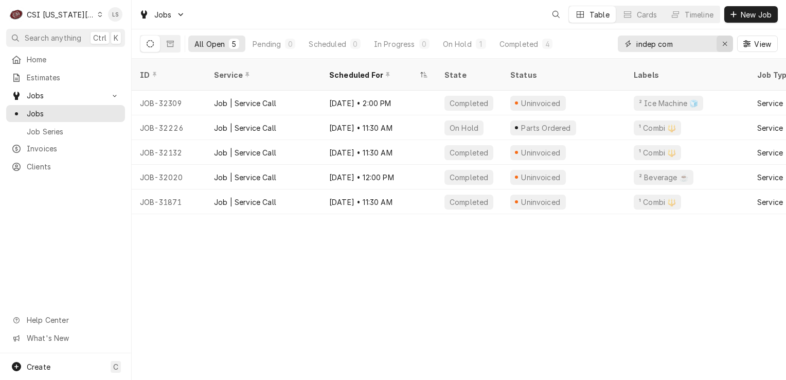
click at [722, 44] on icon "Erase input" at bounding box center [725, 43] width 6 height 7
type input "s"
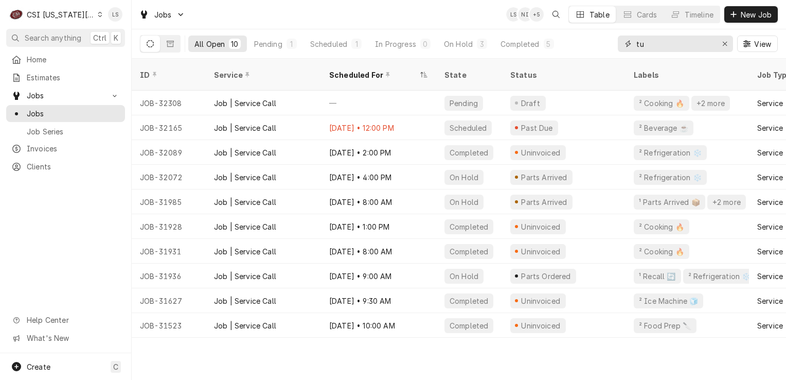
type input "t"
type input "studio 28"
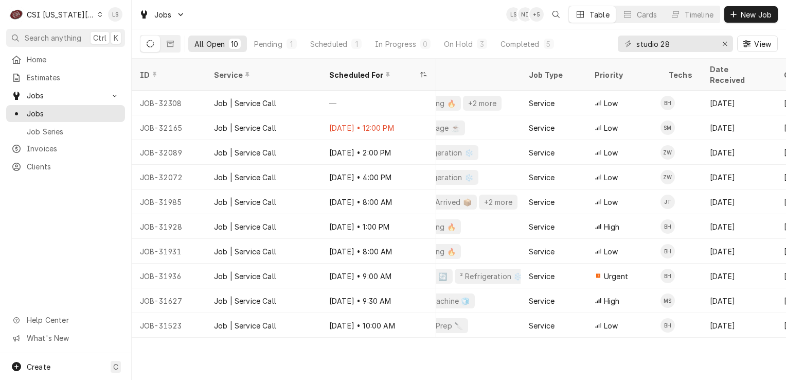
scroll to position [0, 259]
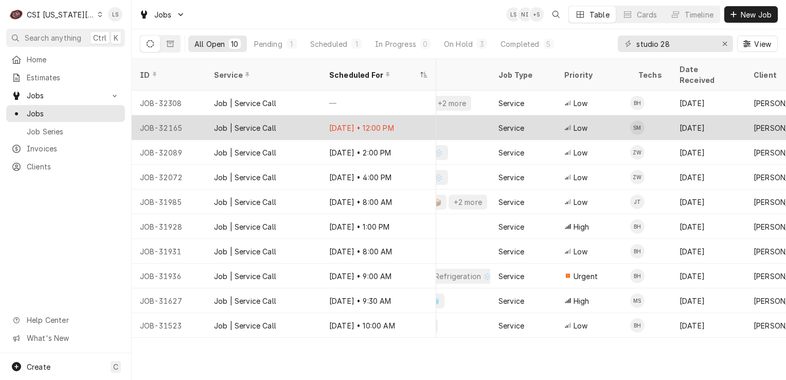
click at [181, 115] on div "JOB-32165" at bounding box center [169, 127] width 74 height 25
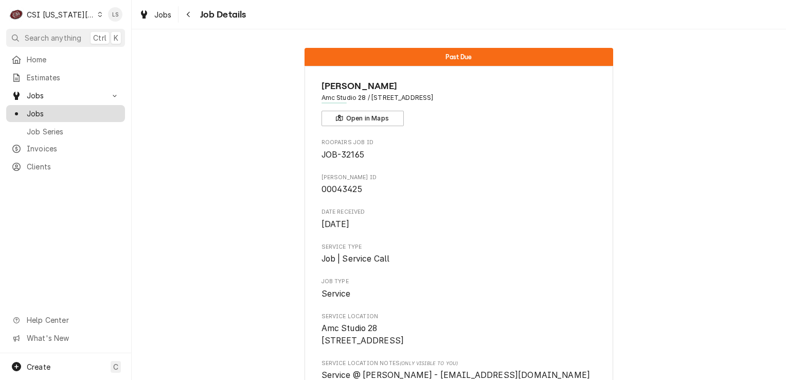
click at [50, 108] on span "Jobs" at bounding box center [73, 113] width 93 height 11
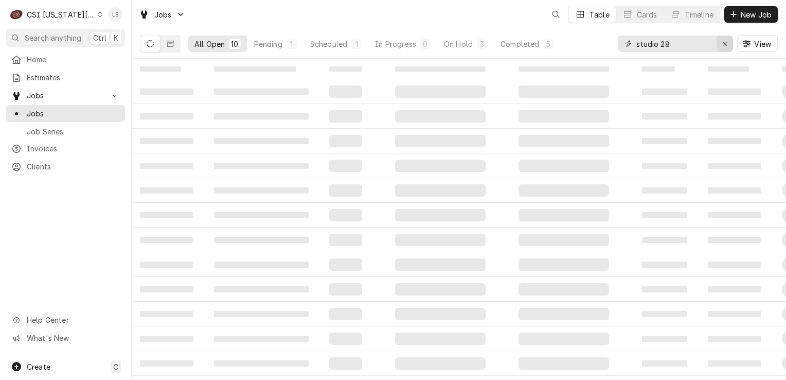
click at [720, 45] on div "Erase input" at bounding box center [725, 44] width 10 height 10
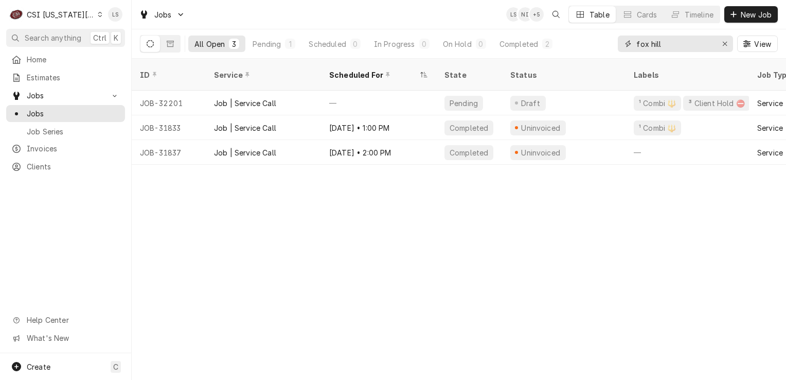
type input "fox hill"
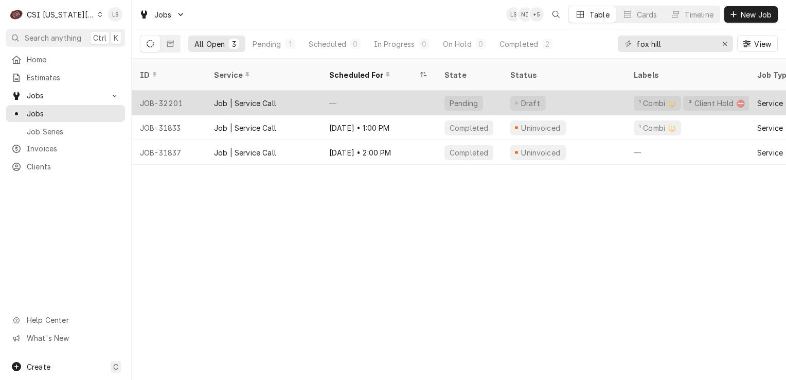
click at [172, 91] on div "JOB-32201" at bounding box center [169, 103] width 74 height 25
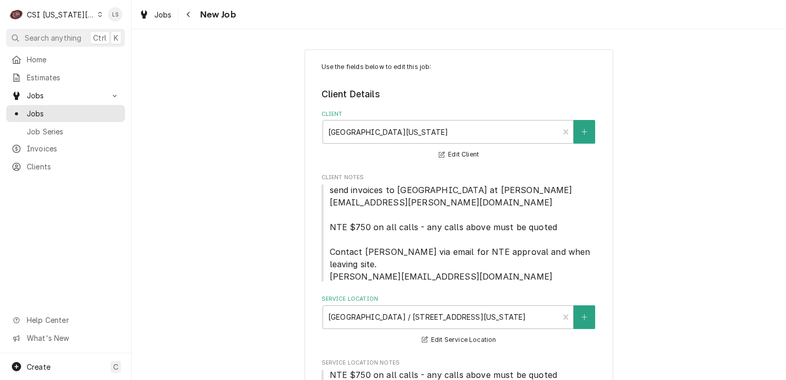
type textarea "x"
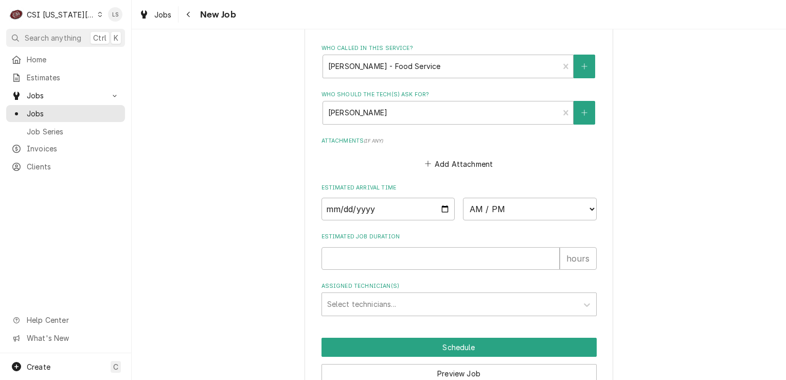
scroll to position [1029, 0]
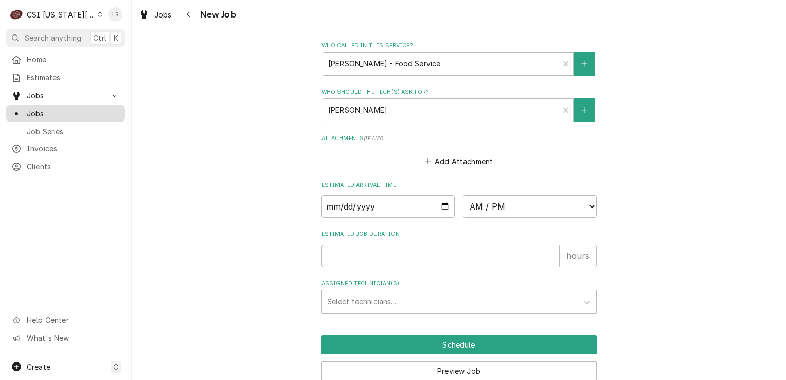
click at [60, 109] on span "Jobs" at bounding box center [73, 113] width 93 height 11
